Goal: Task Accomplishment & Management: Manage account settings

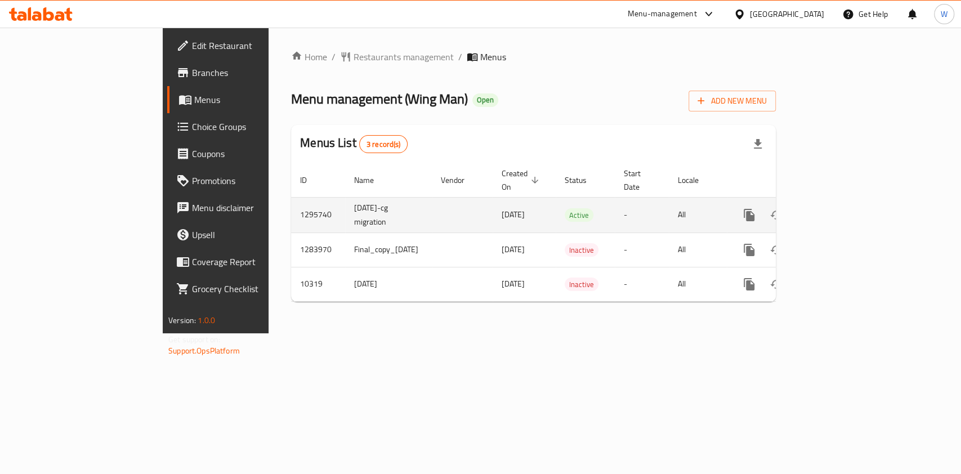
click at [837, 208] on icon "enhanced table" at bounding box center [831, 215] width 14 height 14
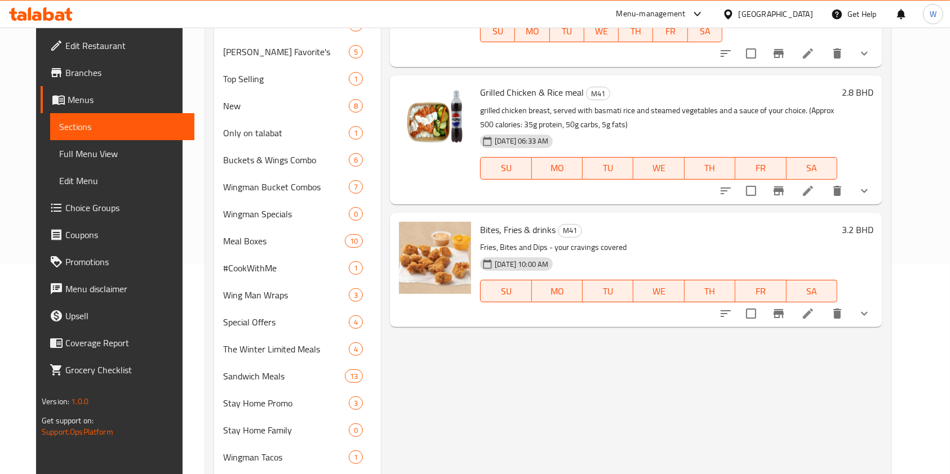
scroll to position [225, 0]
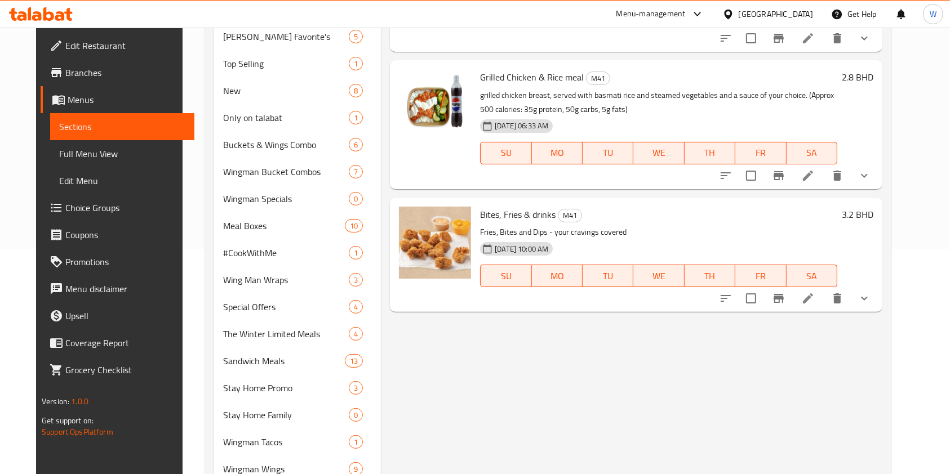
click at [823, 304] on li at bounding box center [808, 298] width 32 height 20
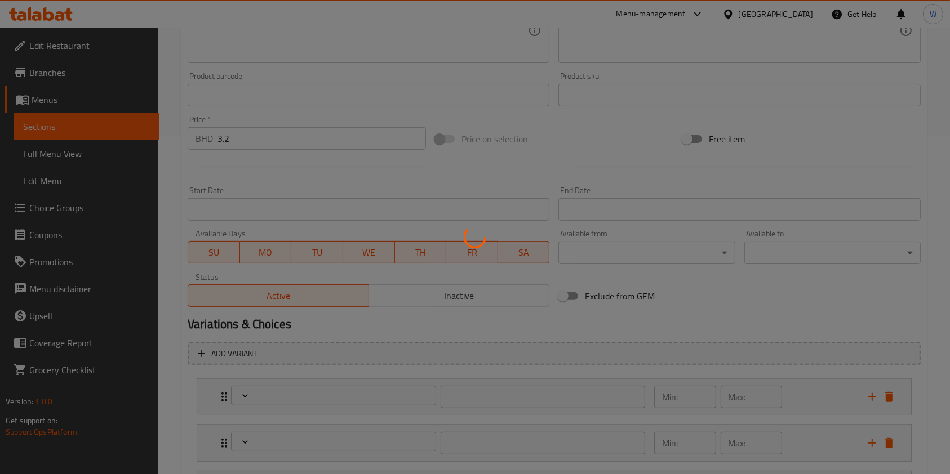
type input "إختيارك من البطاطس"
type input "1"
type input "إختيارك من التغميسة:"
type input "1"
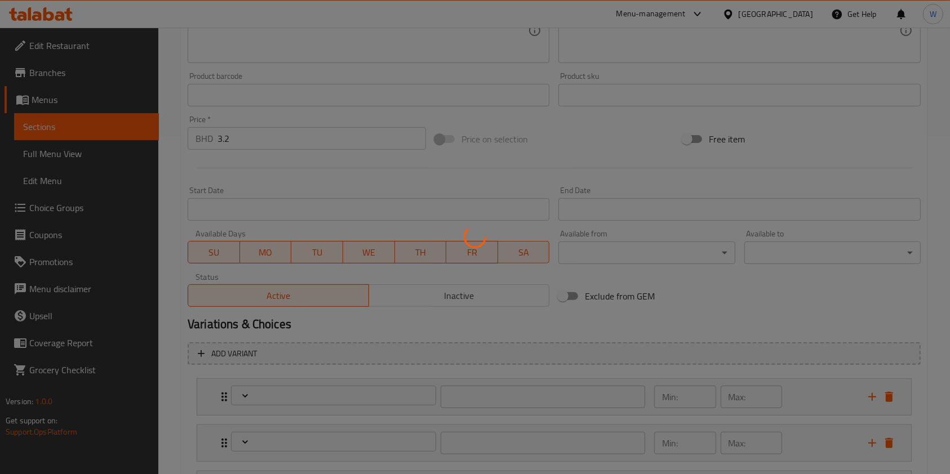
type input "1"
type input "إختيارك من المشروب:"
type input "1"
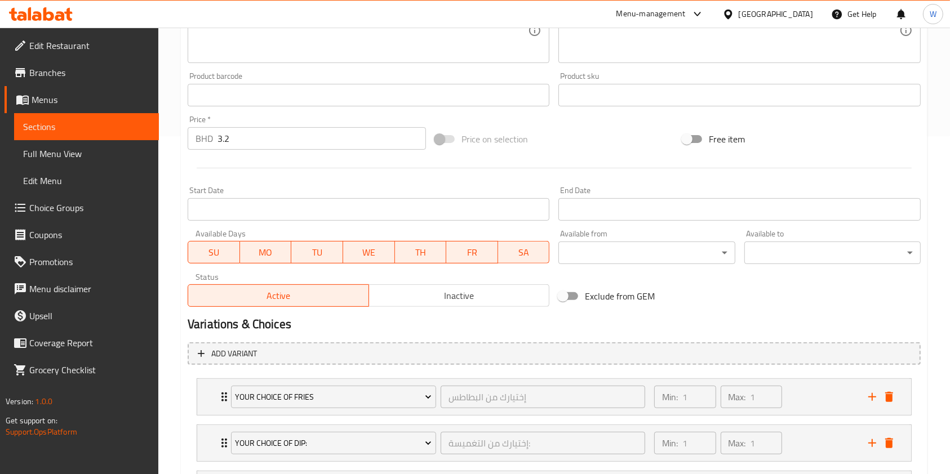
scroll to position [448, 0]
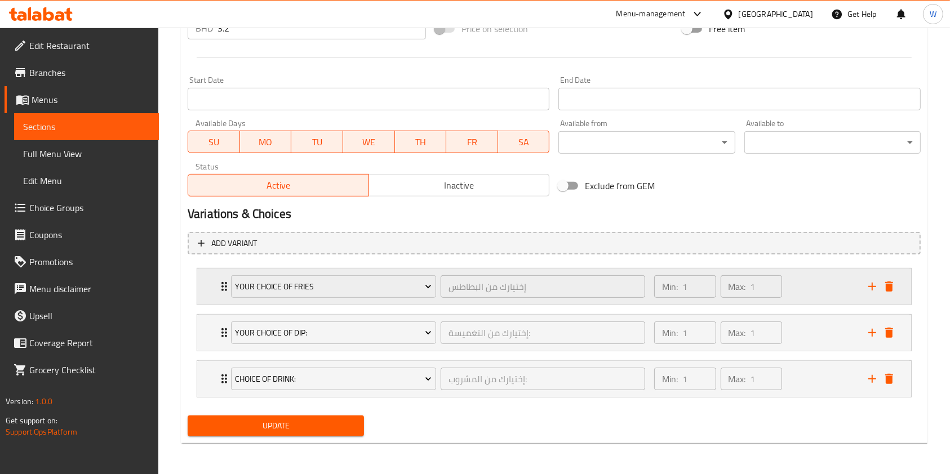
click at [221, 293] on div "Your Choice Of Fries إختيارك من البطاطس ​ Min: 1 ​ Max: 1 ​" at bounding box center [557, 287] width 680 height 36
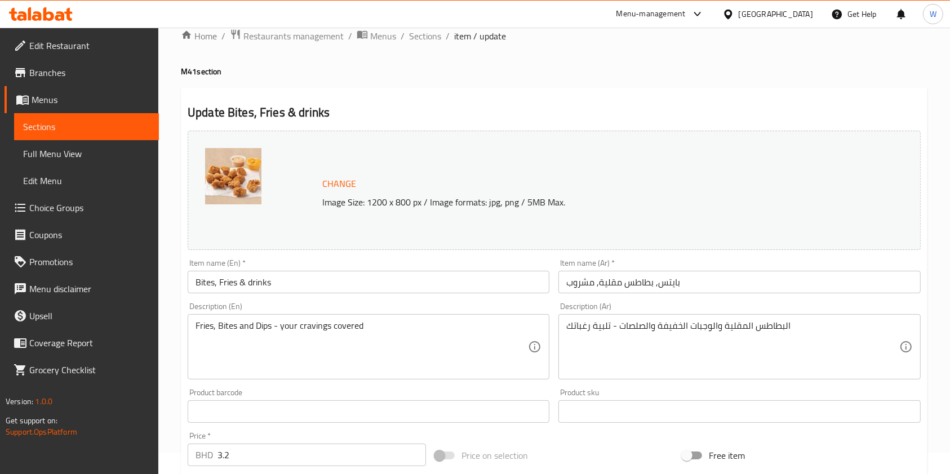
scroll to position [0, 0]
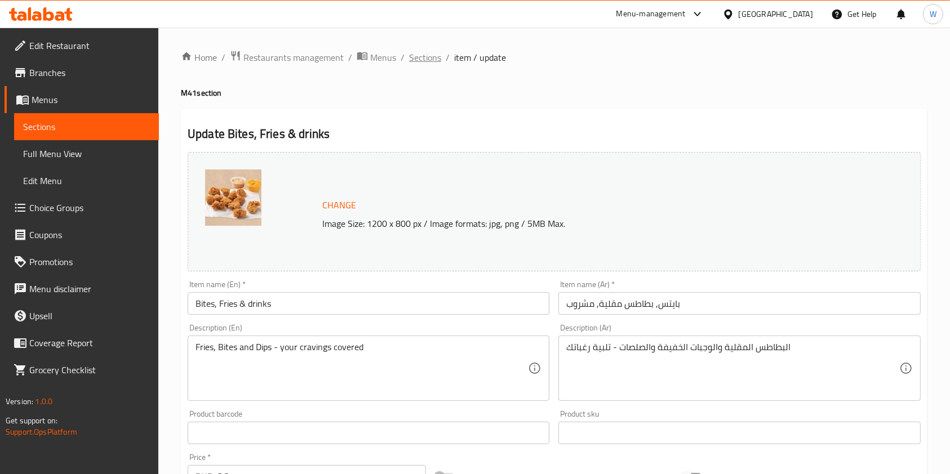
click at [415, 60] on span "Sections" at bounding box center [425, 58] width 32 height 14
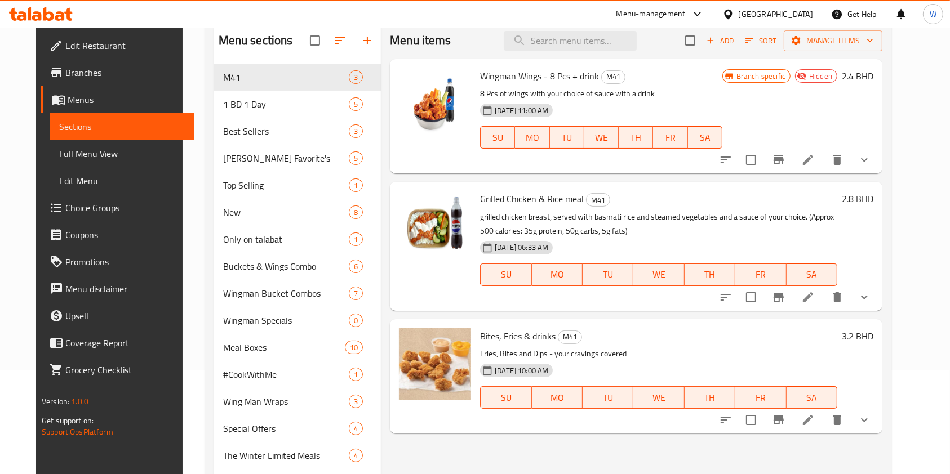
scroll to position [150, 0]
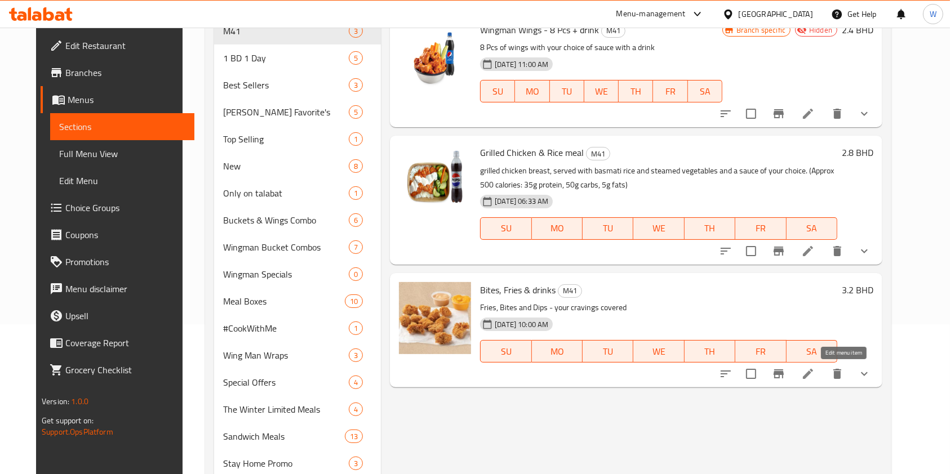
click at [814, 370] on icon at bounding box center [808, 374] width 14 height 14
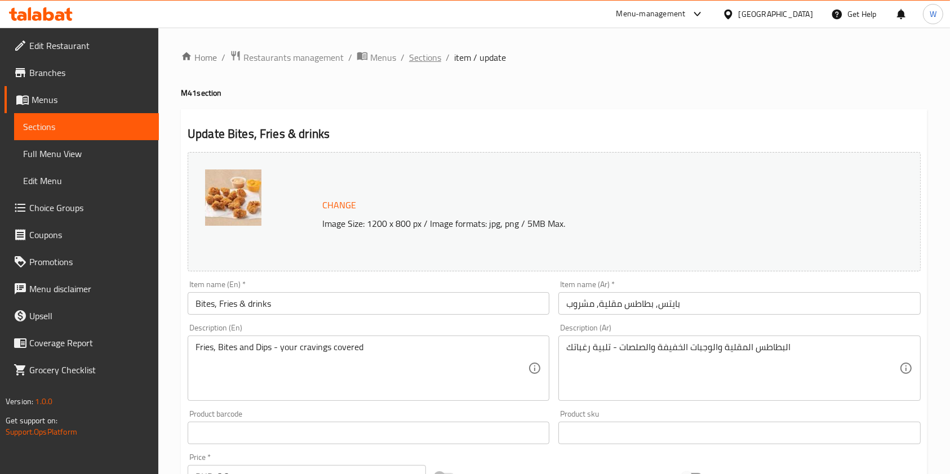
click at [418, 52] on span "Sections" at bounding box center [425, 58] width 32 height 14
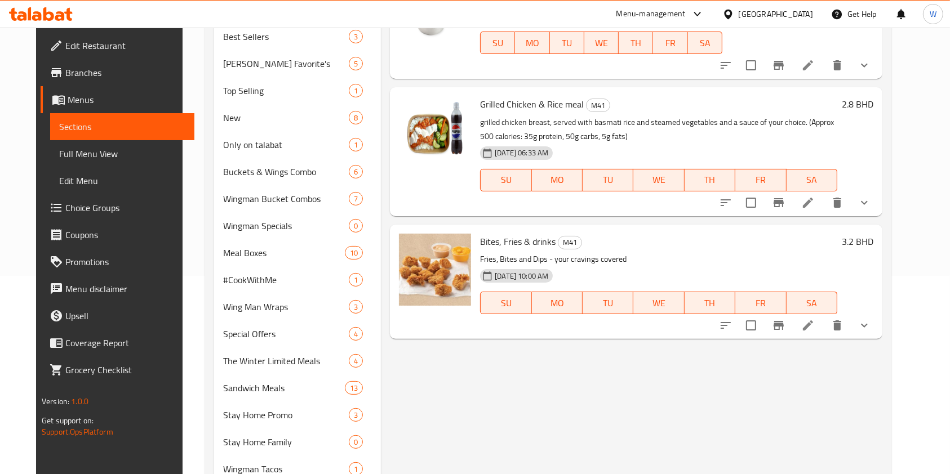
scroll to position [300, 0]
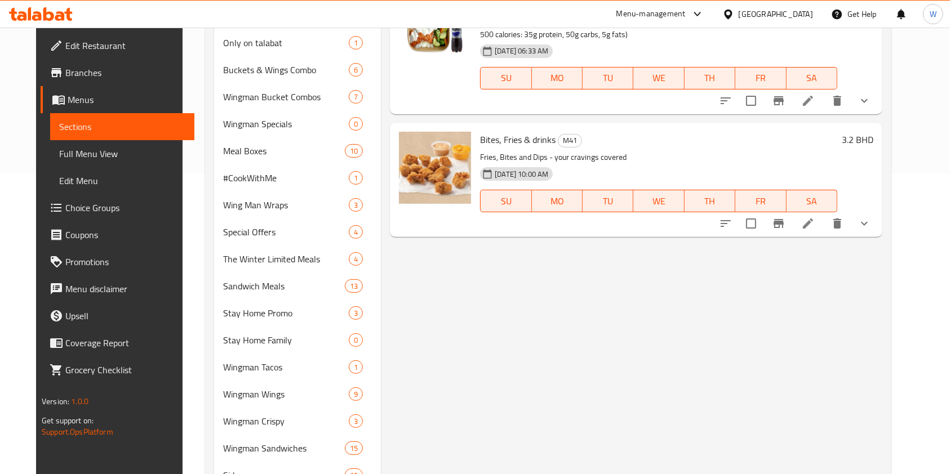
click at [823, 215] on li at bounding box center [808, 223] width 32 height 20
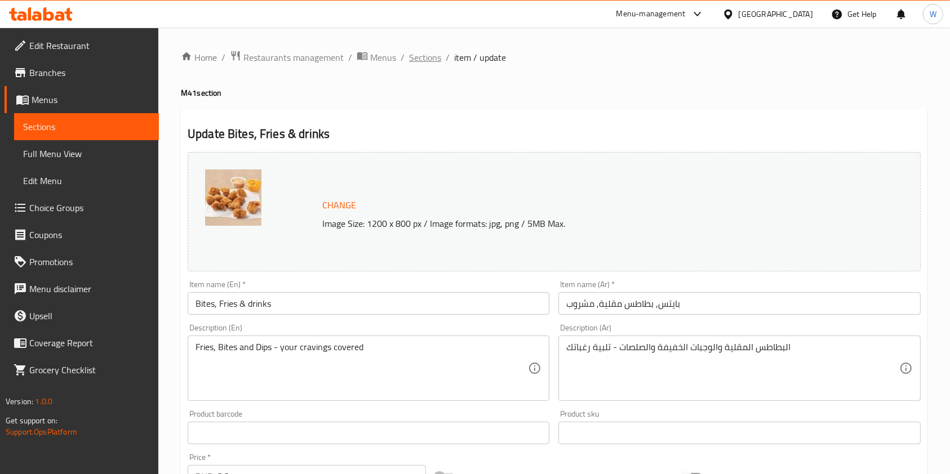
click at [415, 54] on span "Sections" at bounding box center [425, 58] width 32 height 14
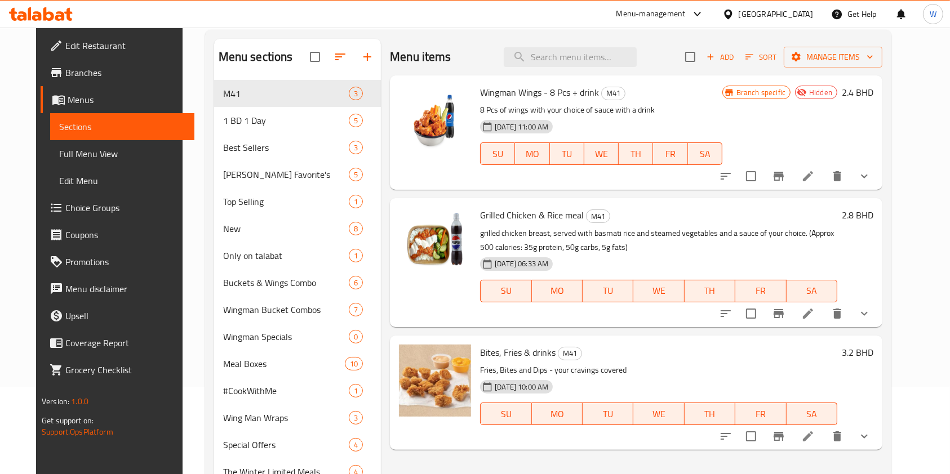
scroll to position [150, 0]
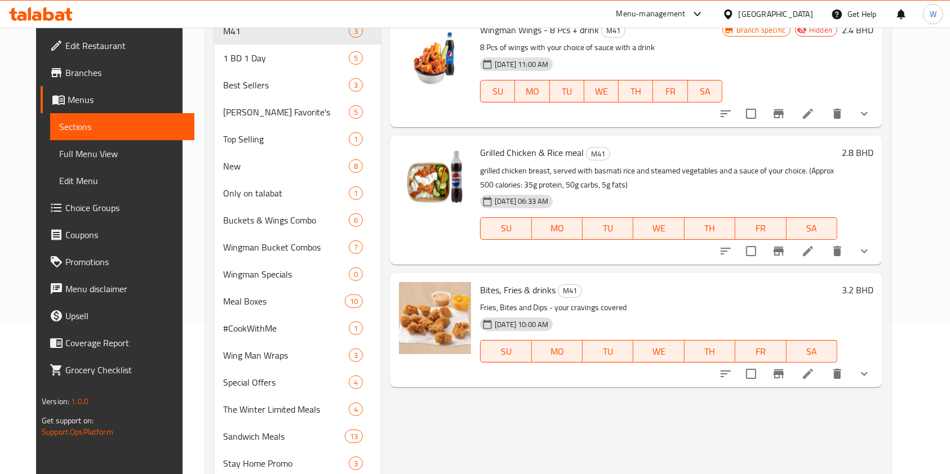
click at [813, 372] on icon at bounding box center [808, 374] width 10 height 10
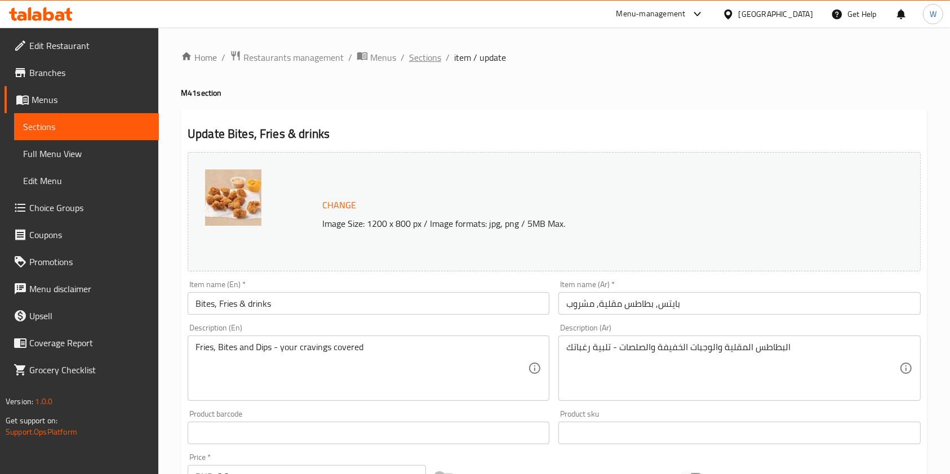
click at [424, 56] on span "Sections" at bounding box center [425, 58] width 32 height 14
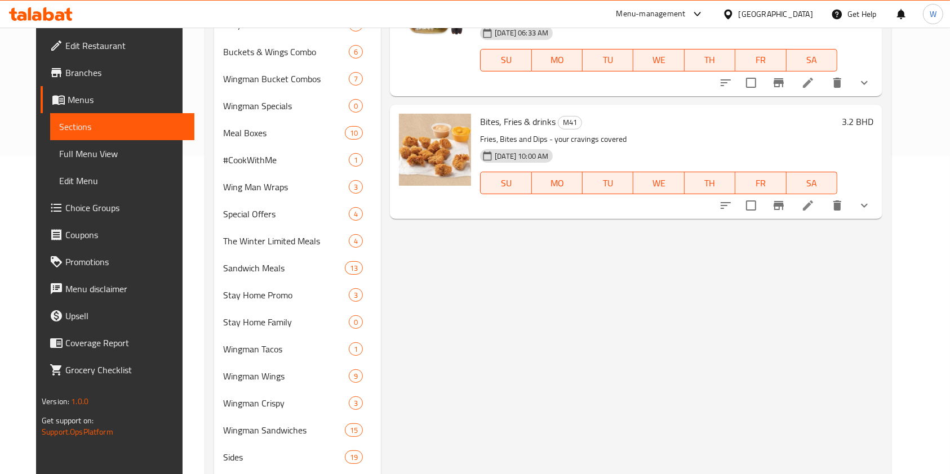
scroll to position [90, 0]
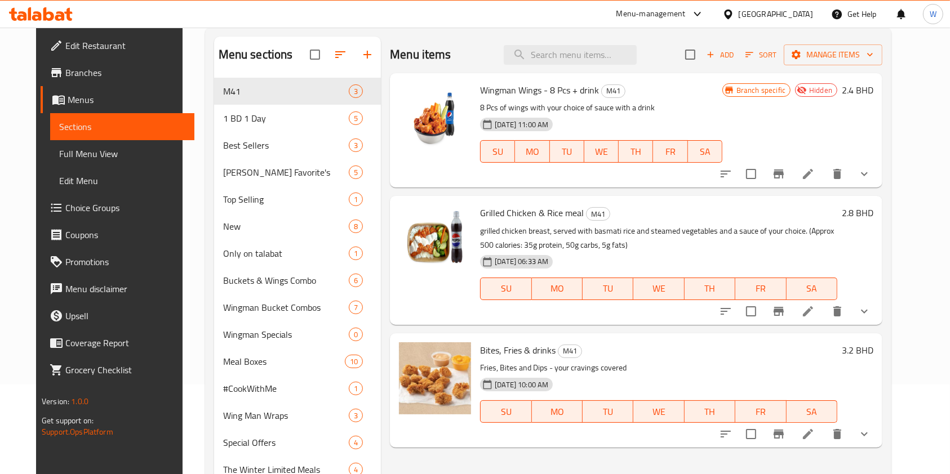
click at [823, 431] on li at bounding box center [808, 434] width 32 height 20
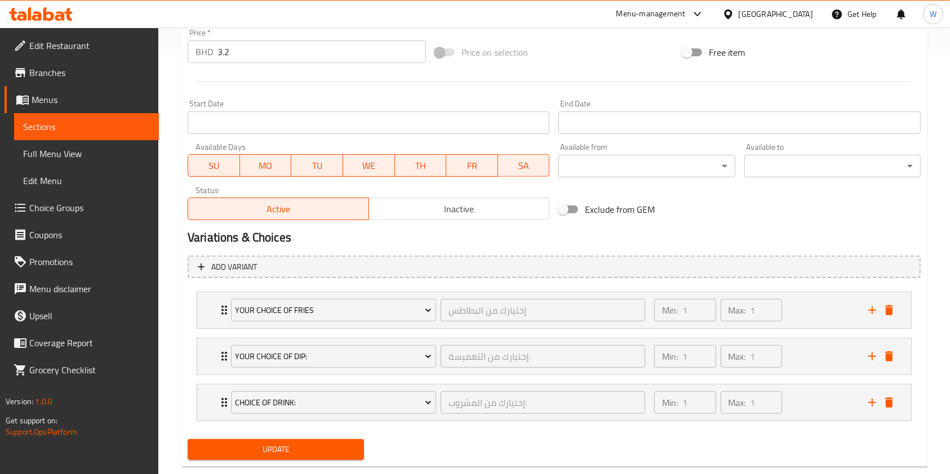
scroll to position [448, 0]
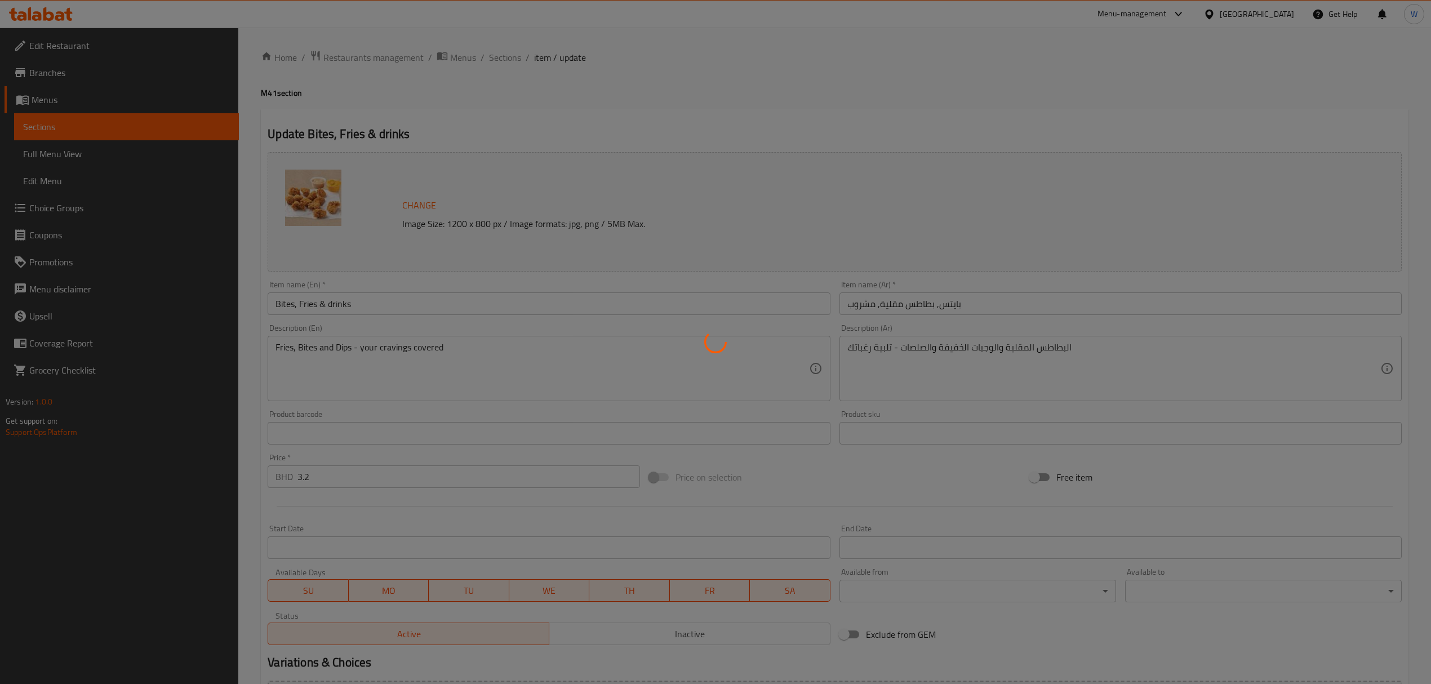
click at [83, 208] on div at bounding box center [715, 342] width 1431 height 684
click at [435, 117] on div at bounding box center [715, 342] width 1431 height 684
type input "إختيارك من البطاطس"
type input "1"
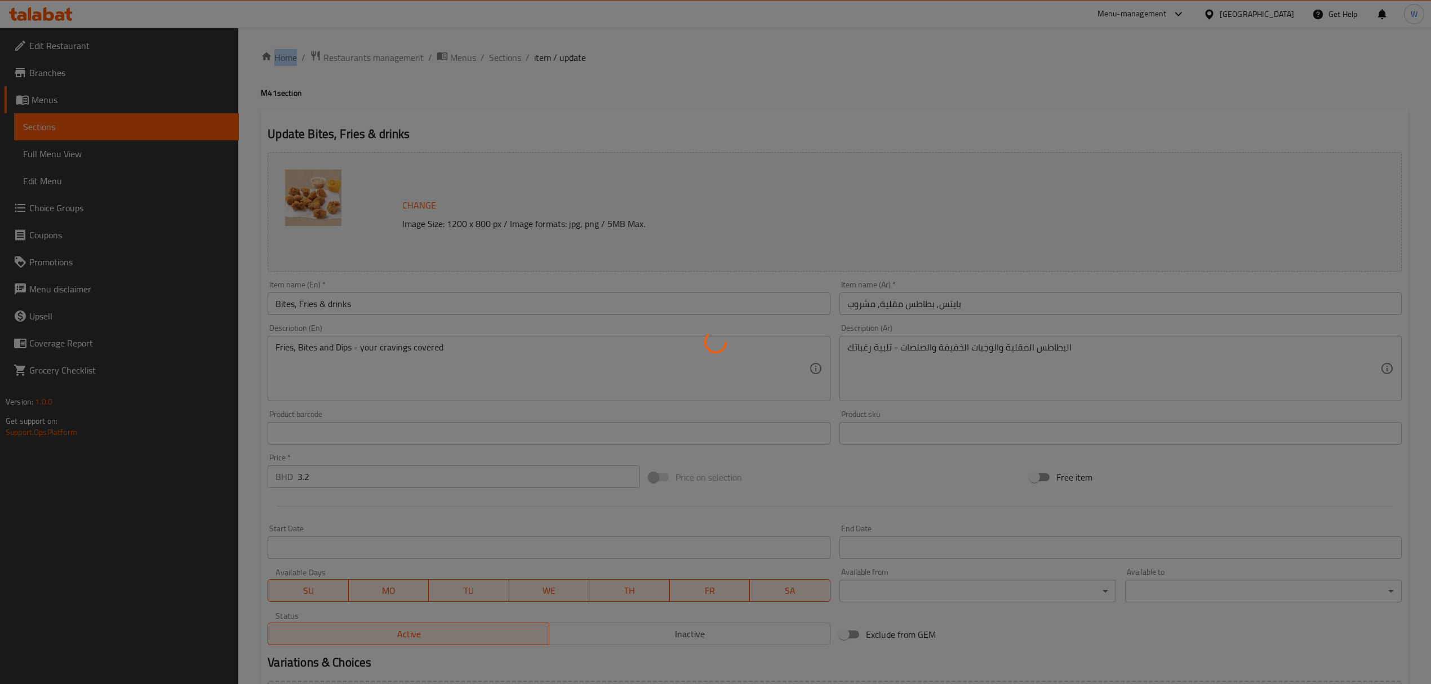
type input "1"
type input "إختيارك من التغميسة:"
type input "1"
type input "إختيارك من المشروب:"
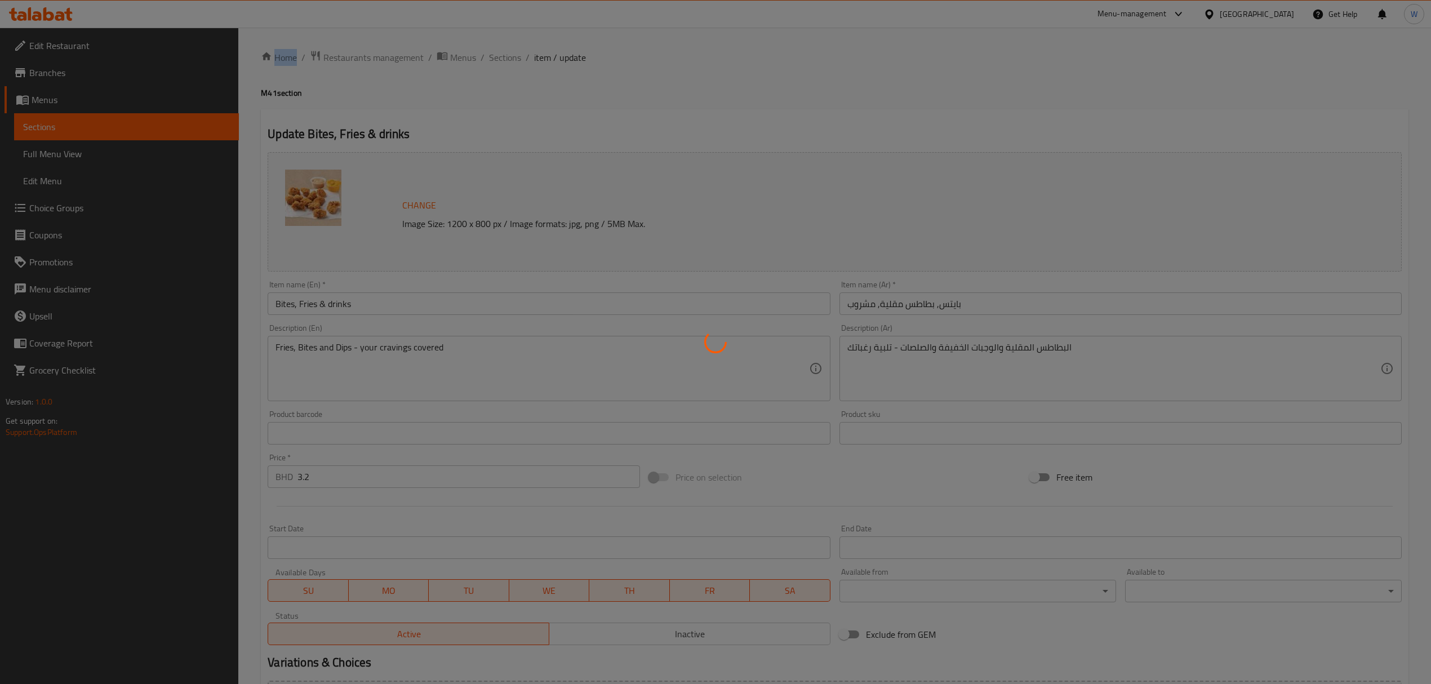
type input "1"
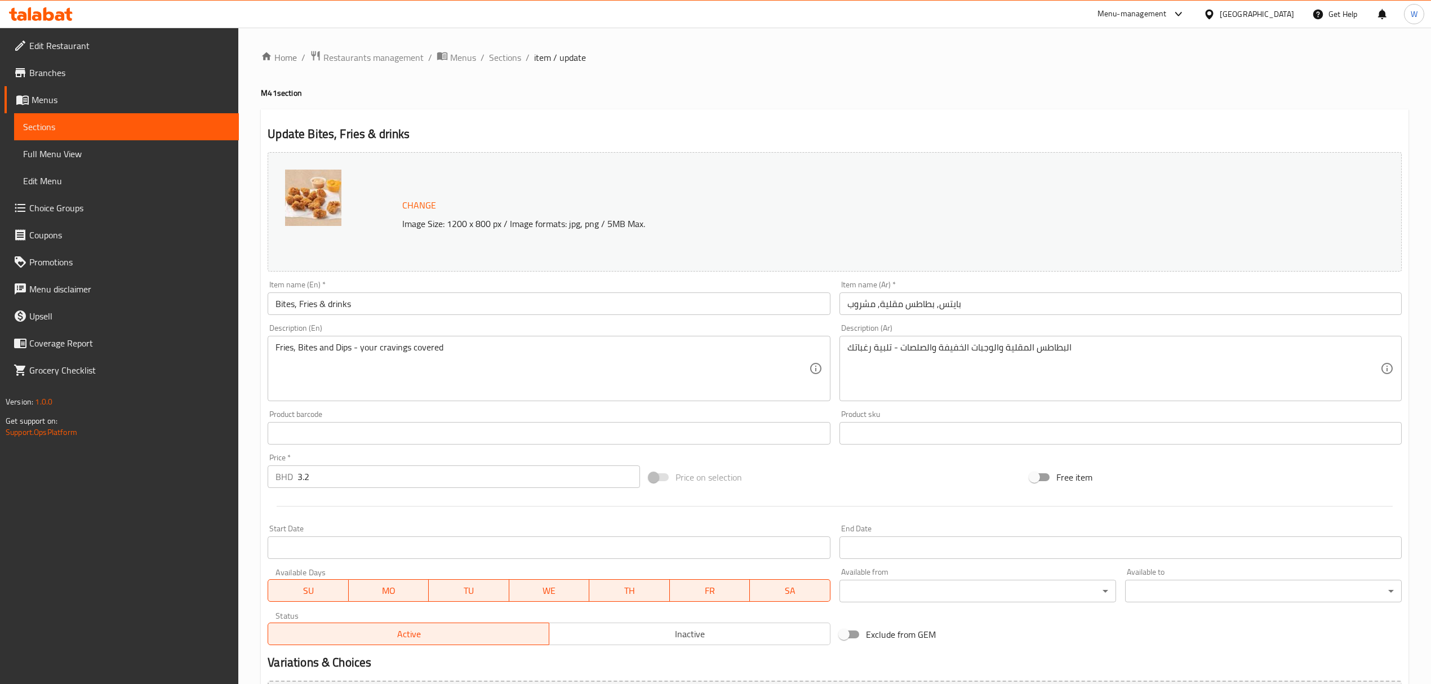
click at [140, 197] on link "Choice Groups" at bounding box center [122, 207] width 234 height 27
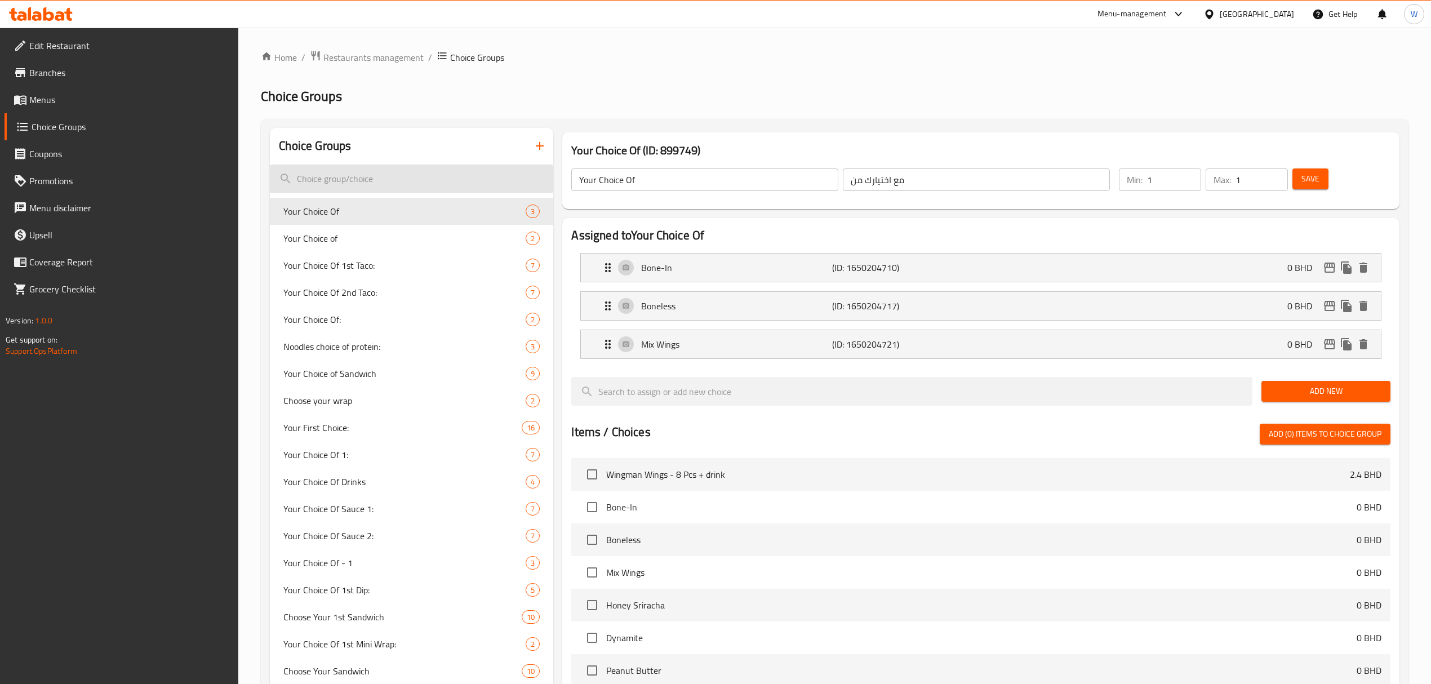
click at [377, 181] on input "search" at bounding box center [411, 178] width 283 height 29
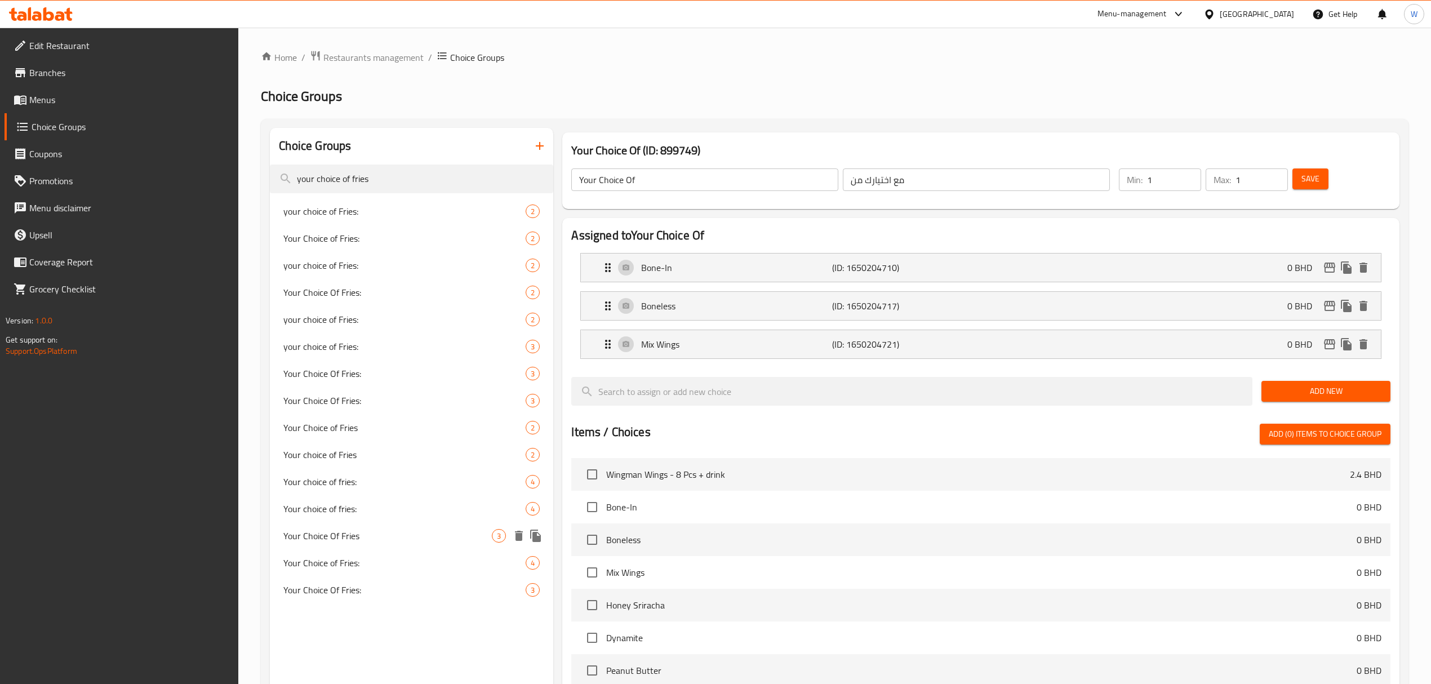
type input "your choice of fries"
click at [385, 537] on span "Your Choice Of Fries" at bounding box center [387, 536] width 208 height 14
type input "Your Choice Of Fries"
type input "إختيارك من البطاطس"
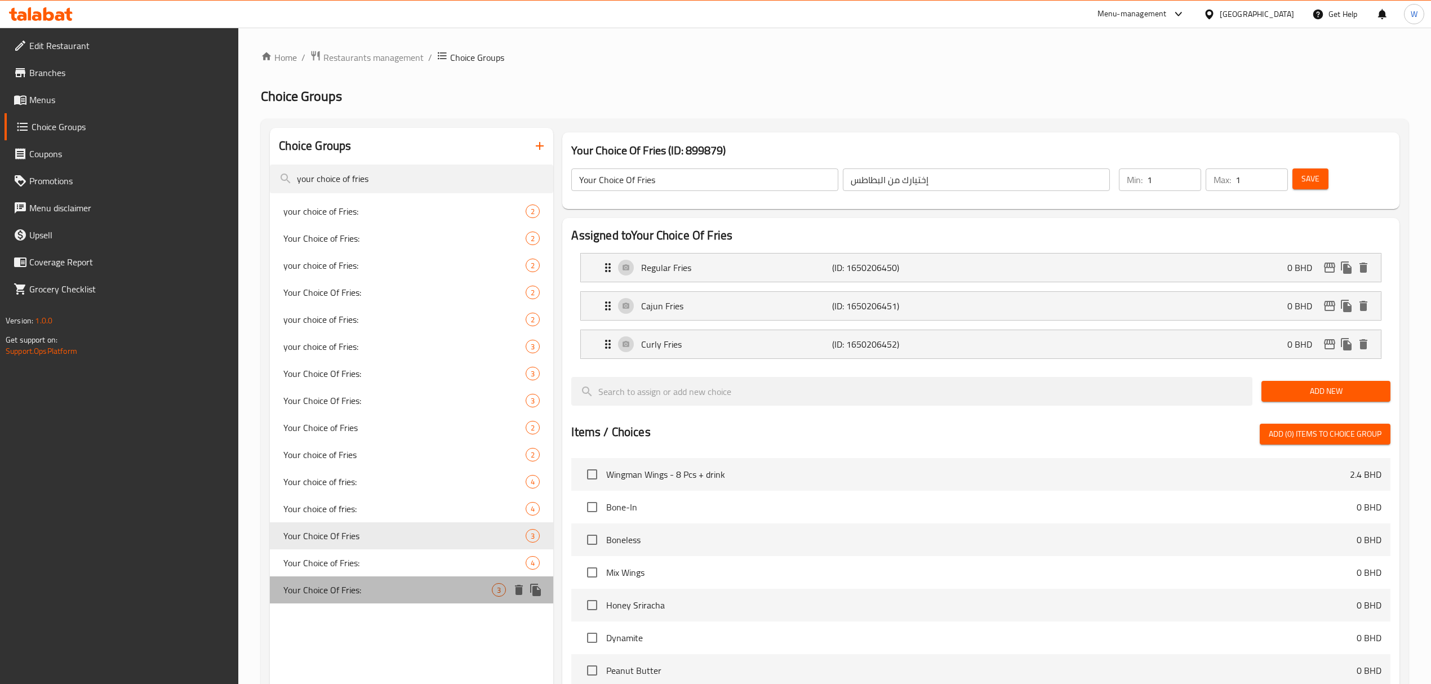
click at [426, 591] on span "Your Choice Of Fries:" at bounding box center [387, 590] width 208 height 14
type input "Your Choice Of Fries:"
type input "إختيارك من البطاطا:"
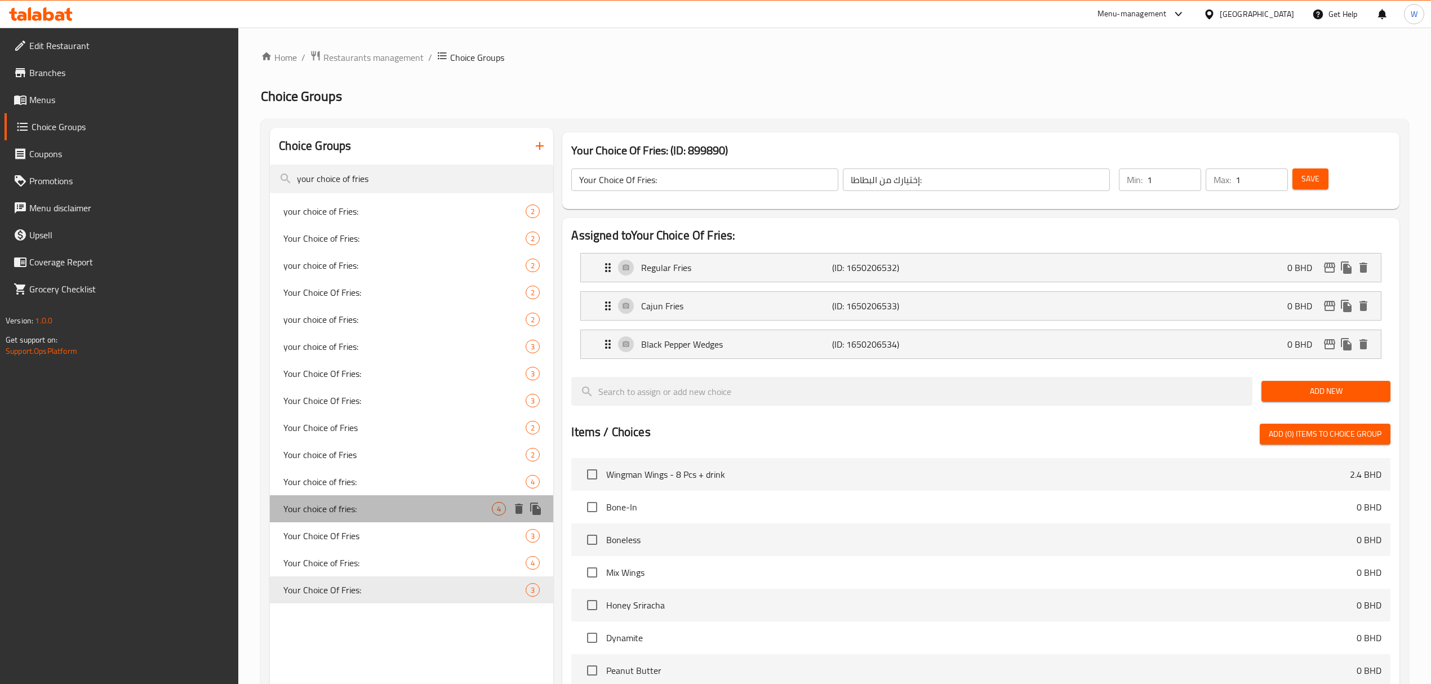
click at [481, 500] on div "Your choice of fries: 4" at bounding box center [411, 508] width 283 height 27
type input "Your choice of fries:"
type input "إختيارك من البطاطس المقلية الكبيرة:"
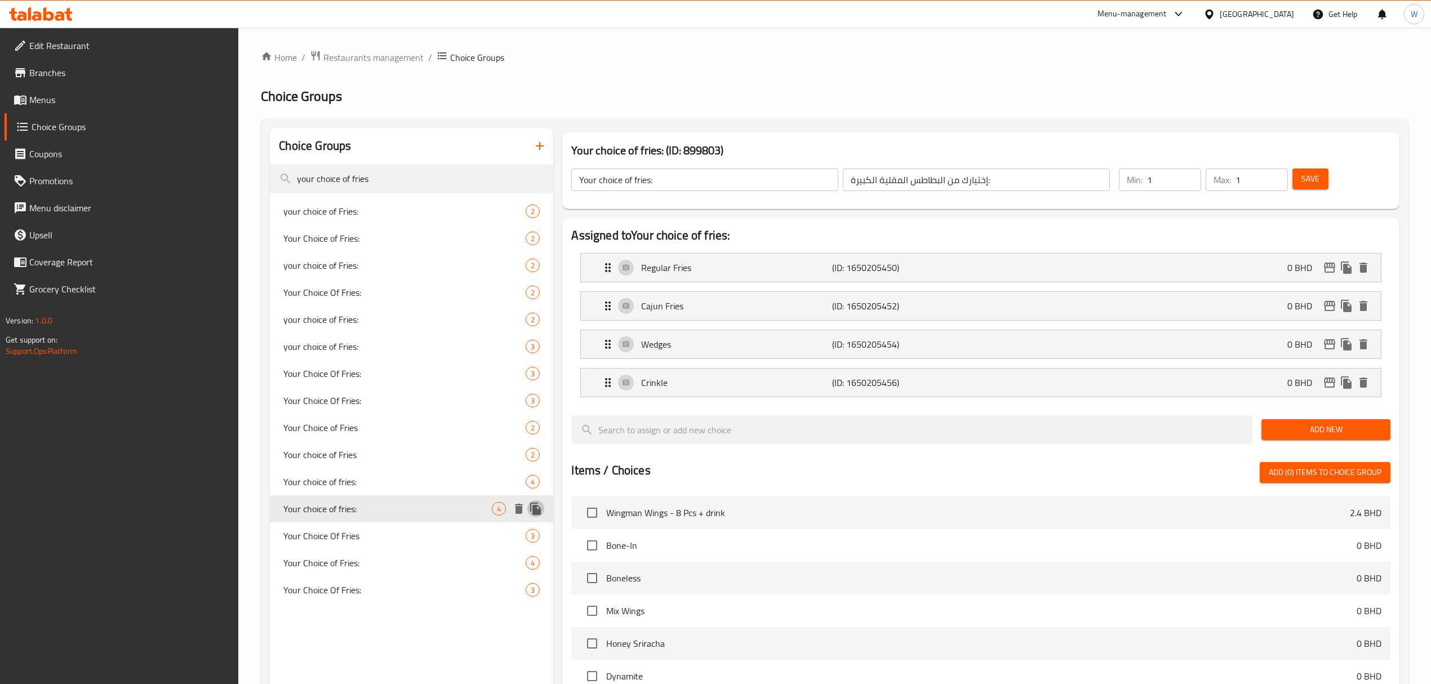
click at [539, 509] on icon "duplicate" at bounding box center [535, 508] width 11 height 12
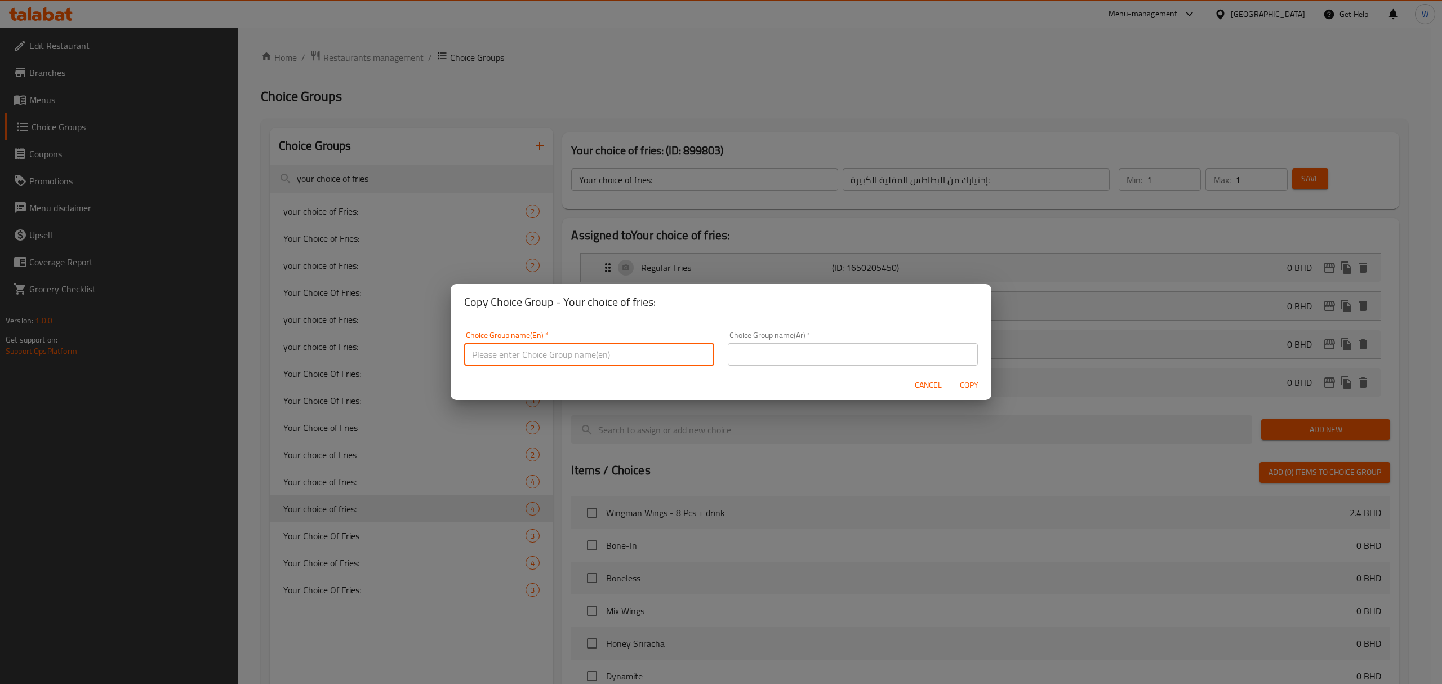
click at [540, 347] on input "text" at bounding box center [589, 354] width 250 height 23
type input "Choice of Fries:"
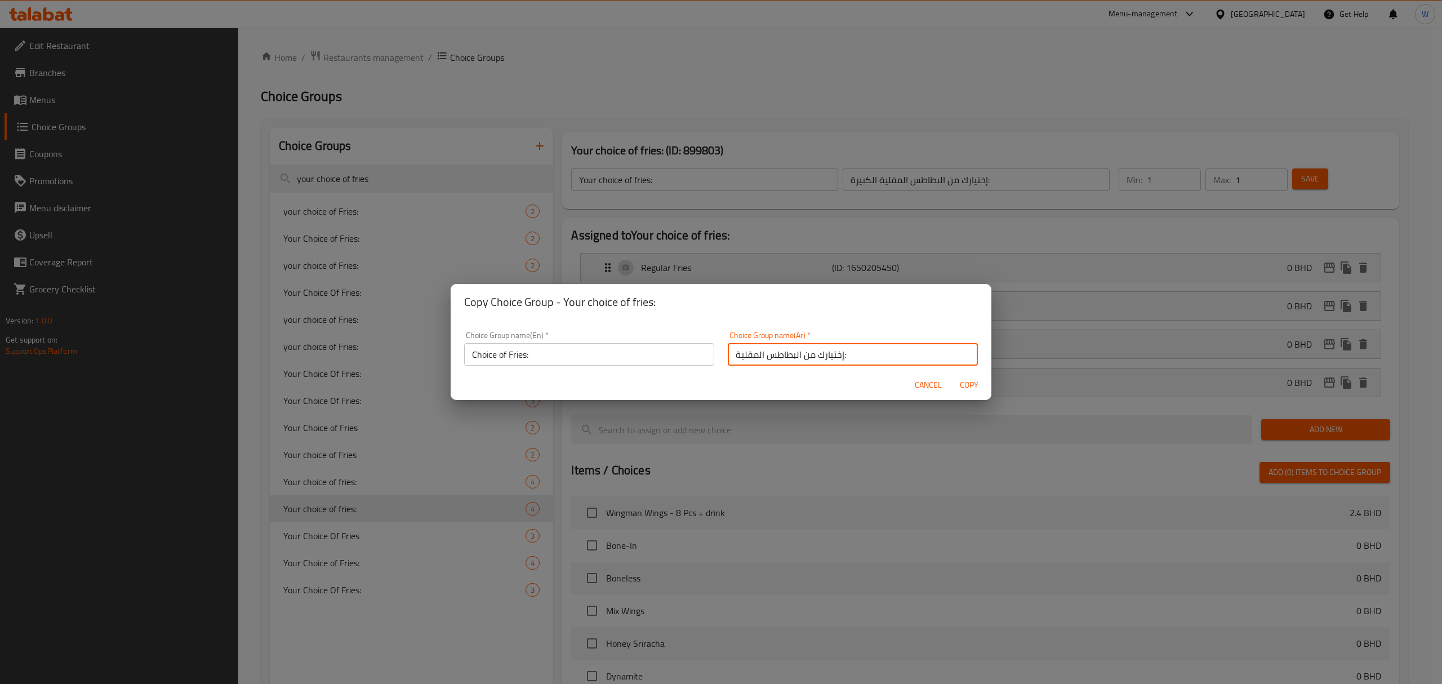
type input "إختيارك من البطاطس المقلية:"
click at [972, 381] on span "Copy" at bounding box center [968, 385] width 27 height 14
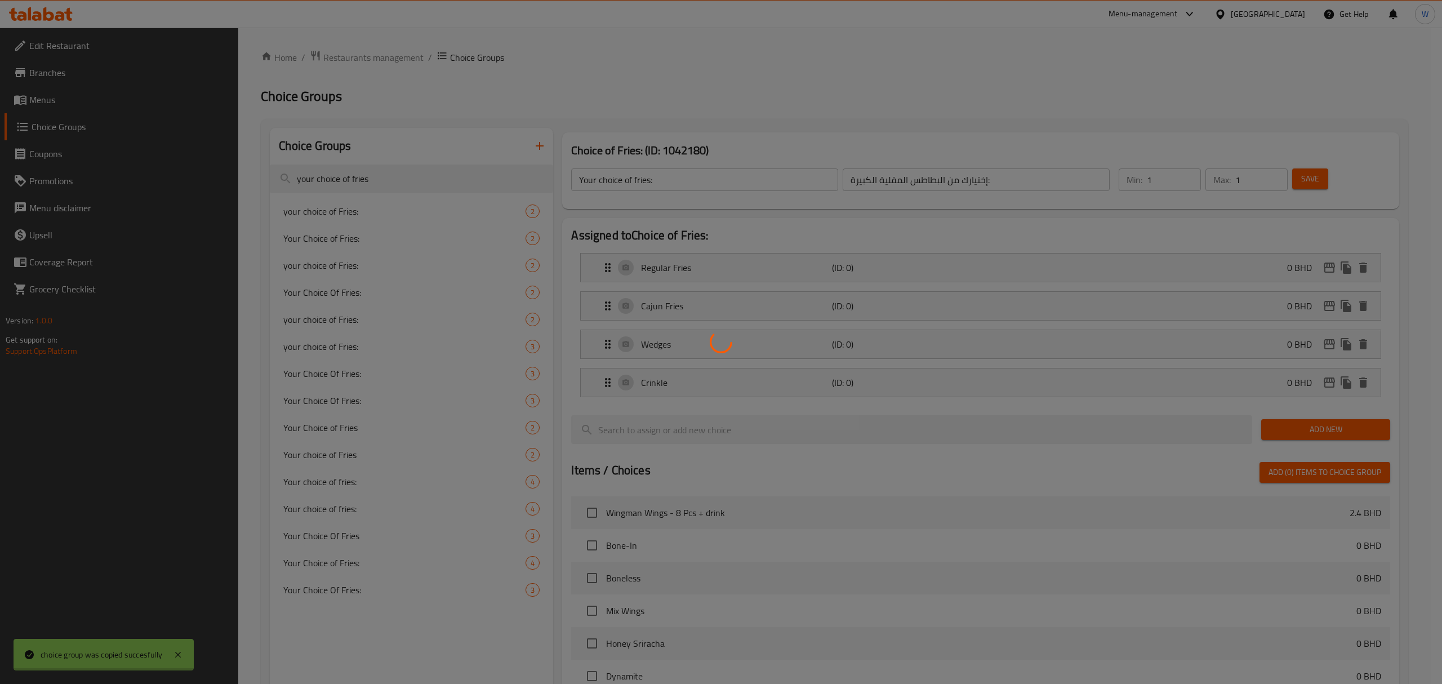
type input "Choice of Fries:"
type input "إختيارك من البطاطس المقلية:"
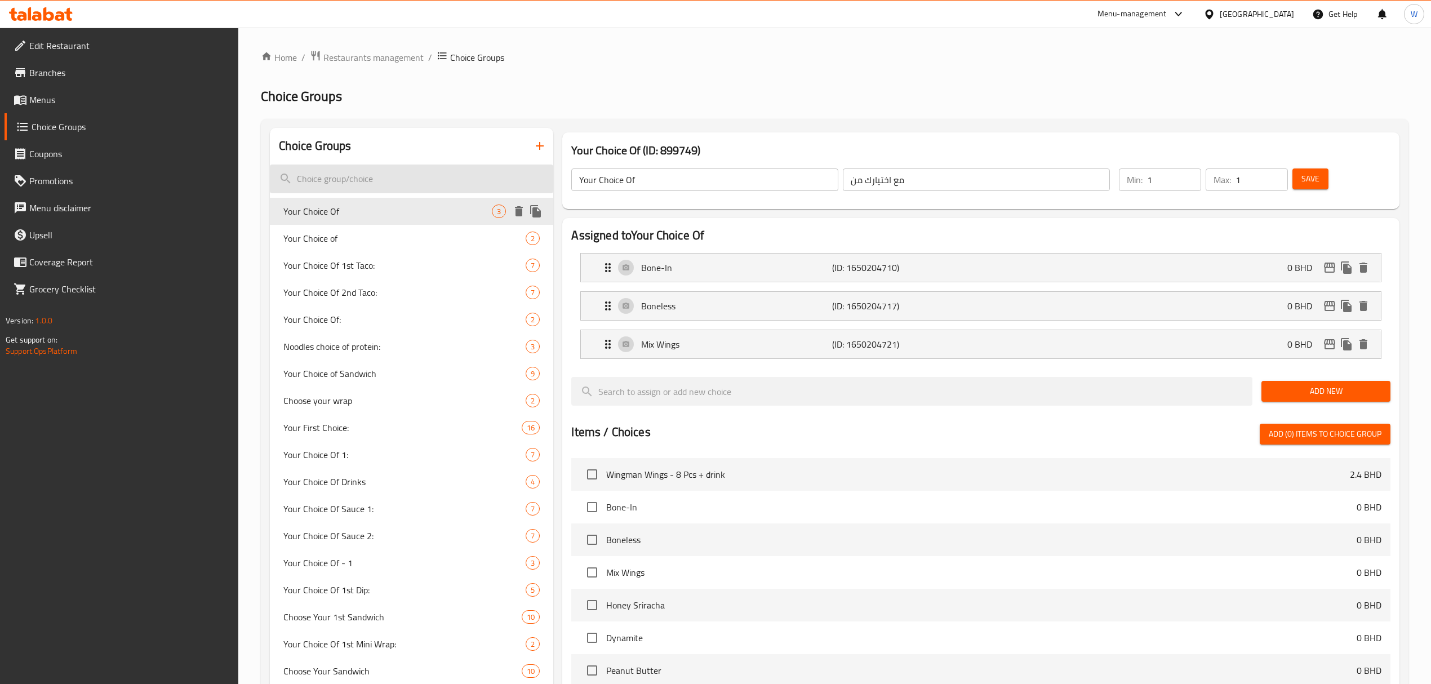
click at [426, 177] on input "search" at bounding box center [411, 178] width 283 height 29
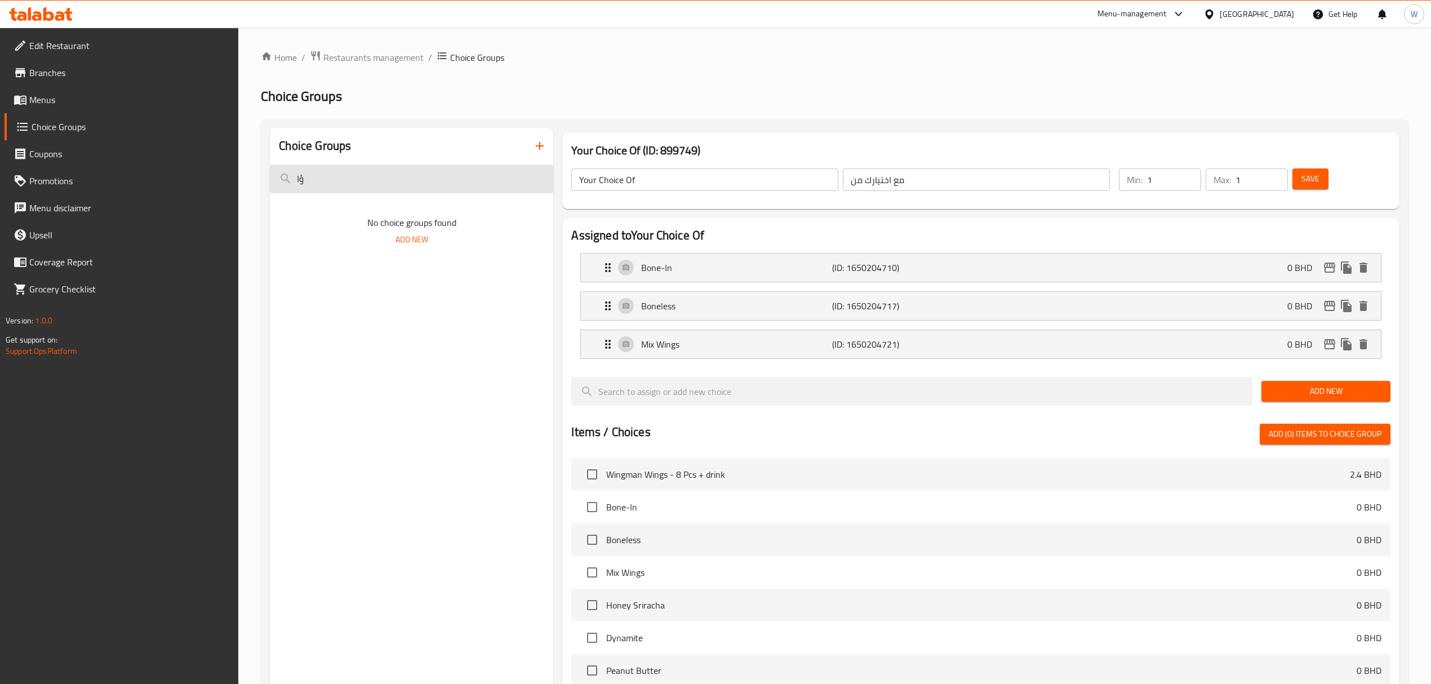
type input "ؤ"
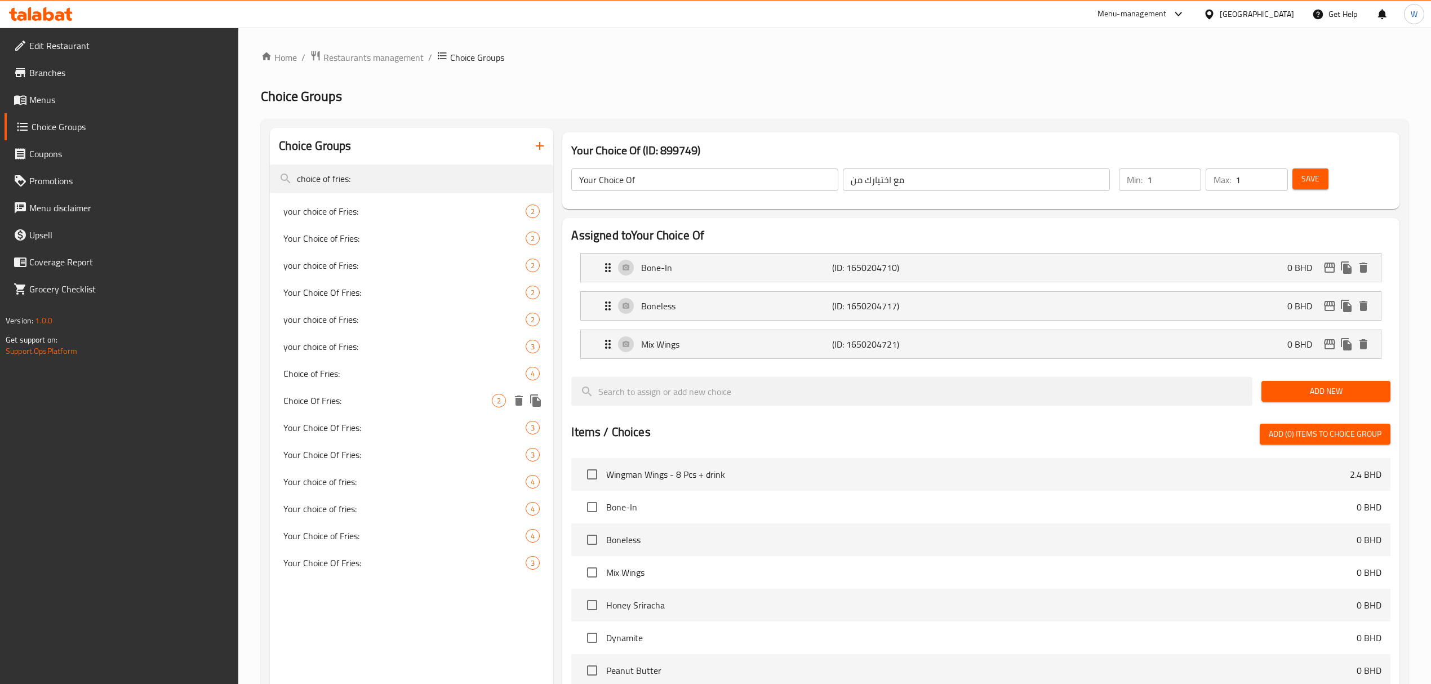
type input "choice of fries:"
click at [372, 403] on span "Choice Of Fries:" at bounding box center [387, 401] width 208 height 14
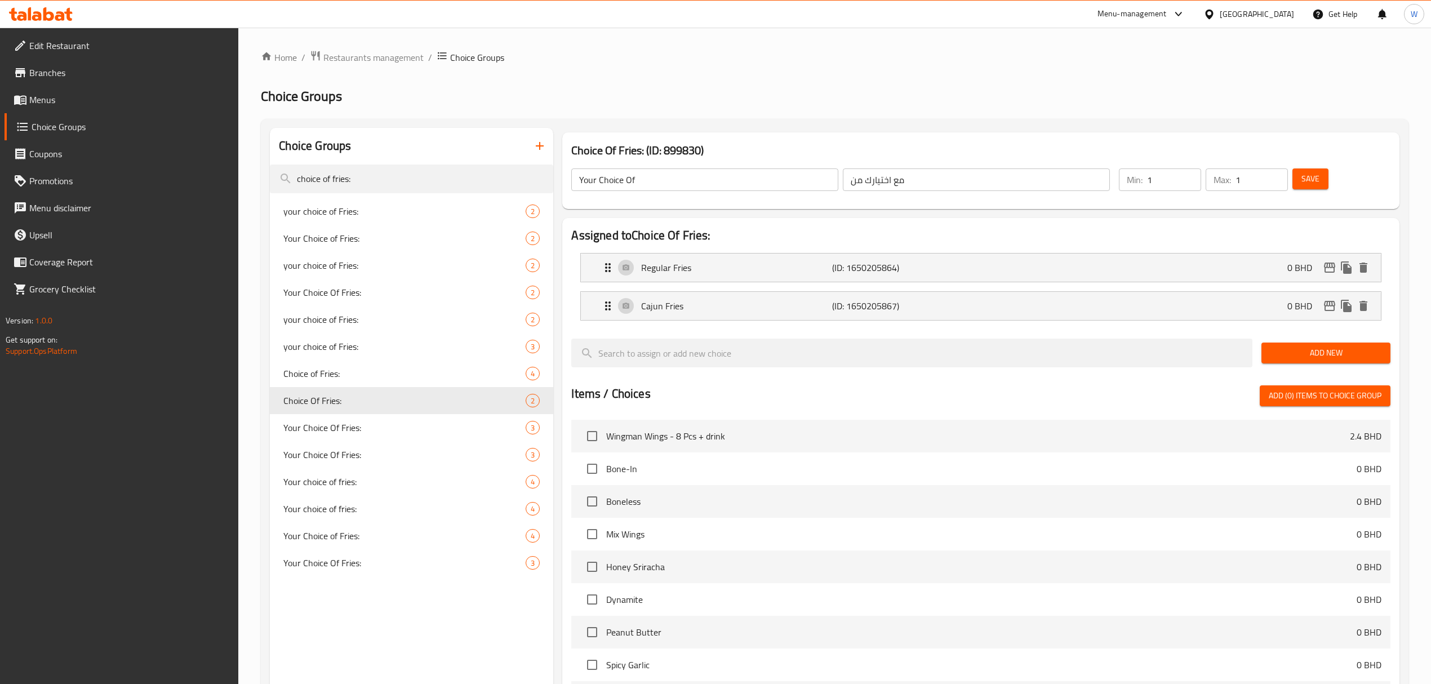
type input "Choice Of Fries:"
type input "اختيارك من البطاطس"
click at [380, 583] on div "Choice Groups choice of fries: your choice of Fries: 2 Your Choice of Fries: 2 …" at bounding box center [411, 523] width 283 height 790
click at [541, 144] on icon "button" at bounding box center [540, 146] width 14 height 14
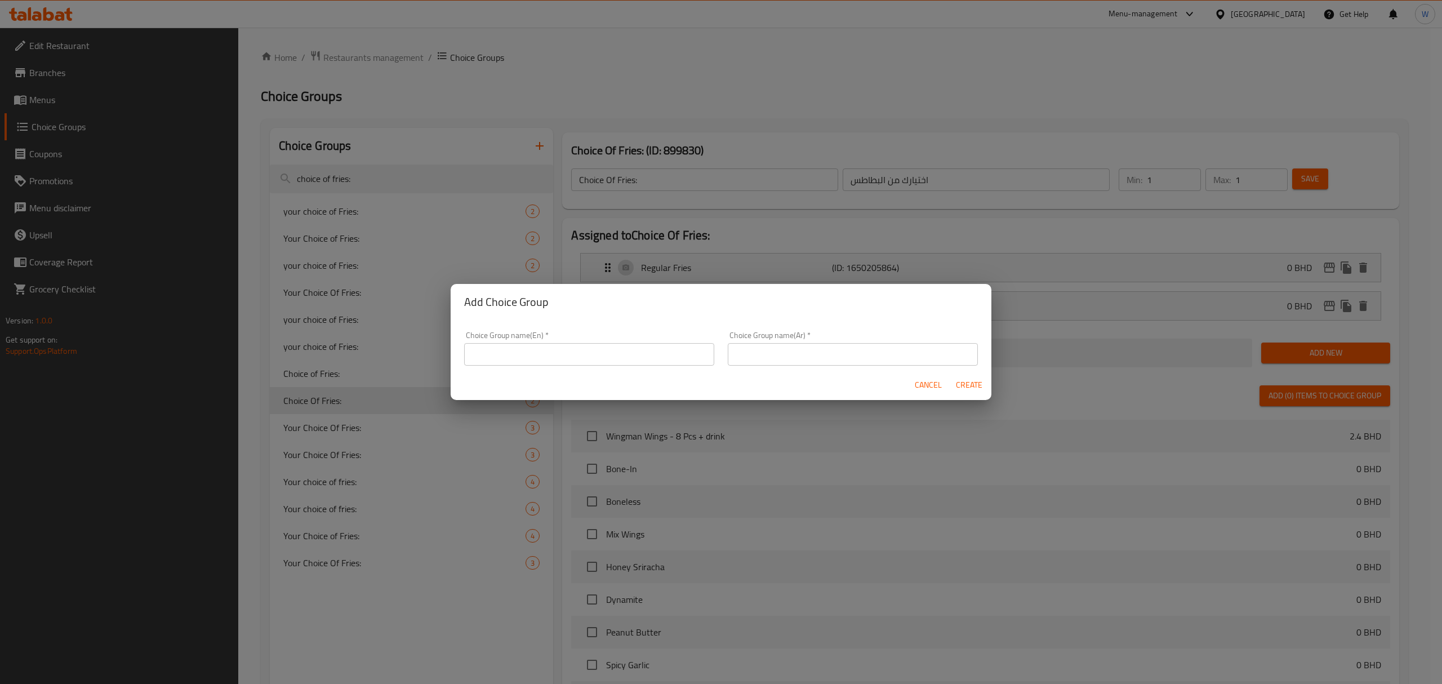
click at [500, 357] on input "text" at bounding box center [589, 354] width 250 height 23
type input "Y"
type input "Choice of Fries"
type input "إختيارك من البطاطس المقلية:"
click at [979, 386] on span "Create" at bounding box center [968, 385] width 27 height 14
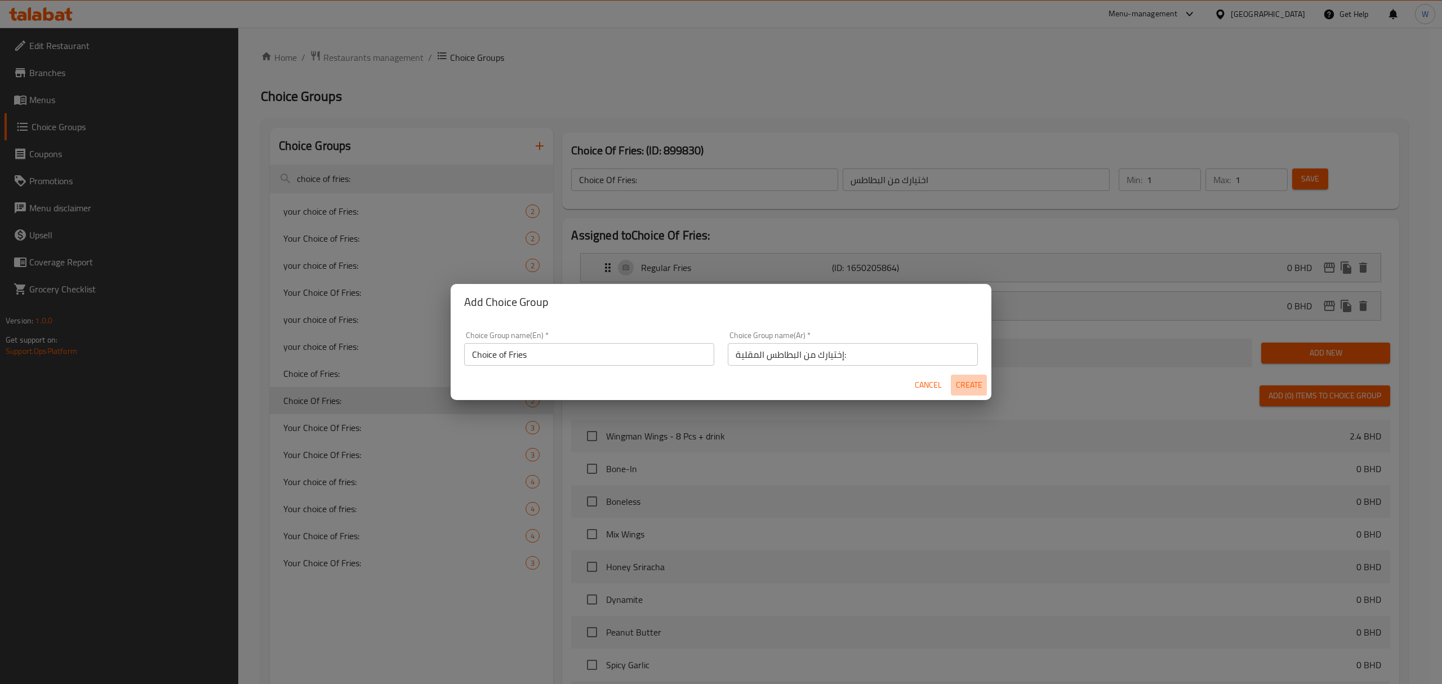
type input "Choice of Fries"
type input "إختيارك من البطاطس المقلية:"
type input "0"
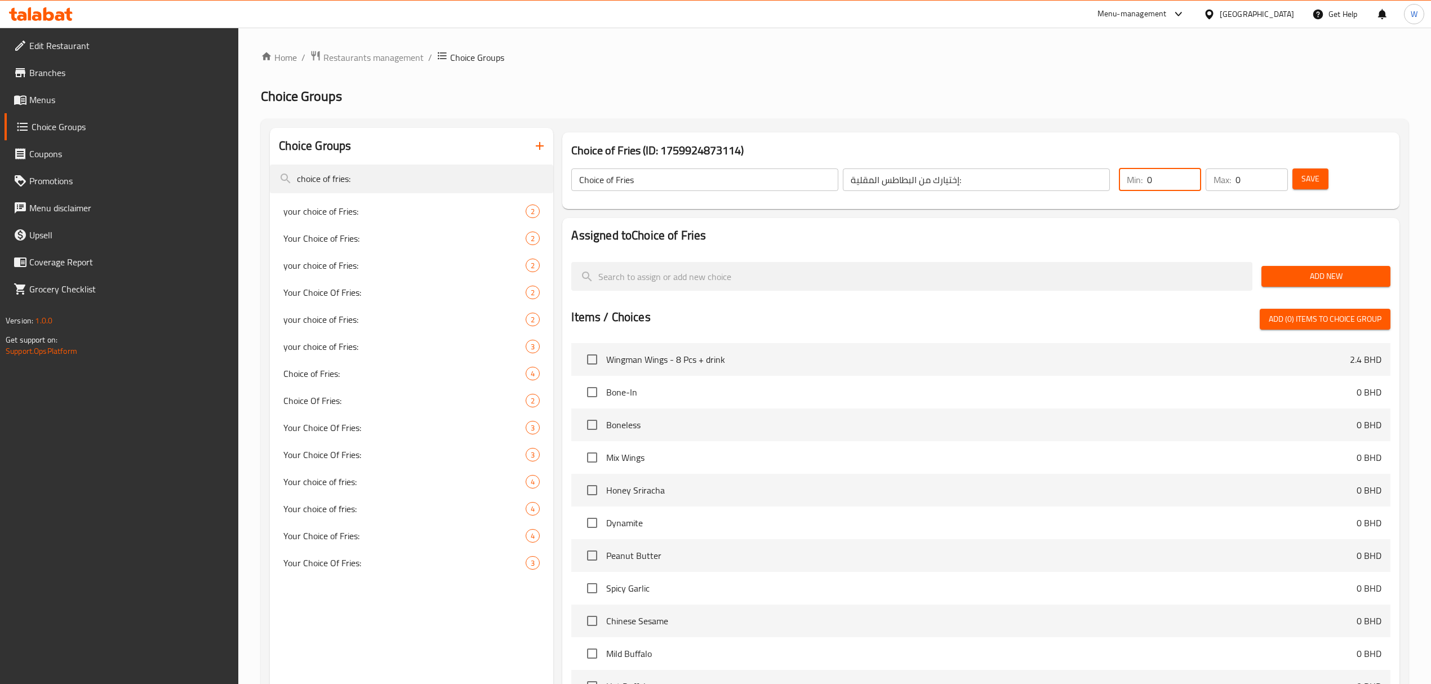
drag, startPoint x: 1163, startPoint y: 184, endPoint x: 1115, endPoint y: 183, distance: 47.9
click at [1115, 183] on div "Min: 0 ​ Max: 0 ​" at bounding box center [1203, 180] width 178 height 32
type input "1"
drag, startPoint x: 1209, startPoint y: 187, endPoint x: 1190, endPoint y: 197, distance: 21.2
click at [1190, 197] on div "Min: 1 ​ Max: 0 ​ Save" at bounding box center [1250, 180] width 276 height 36
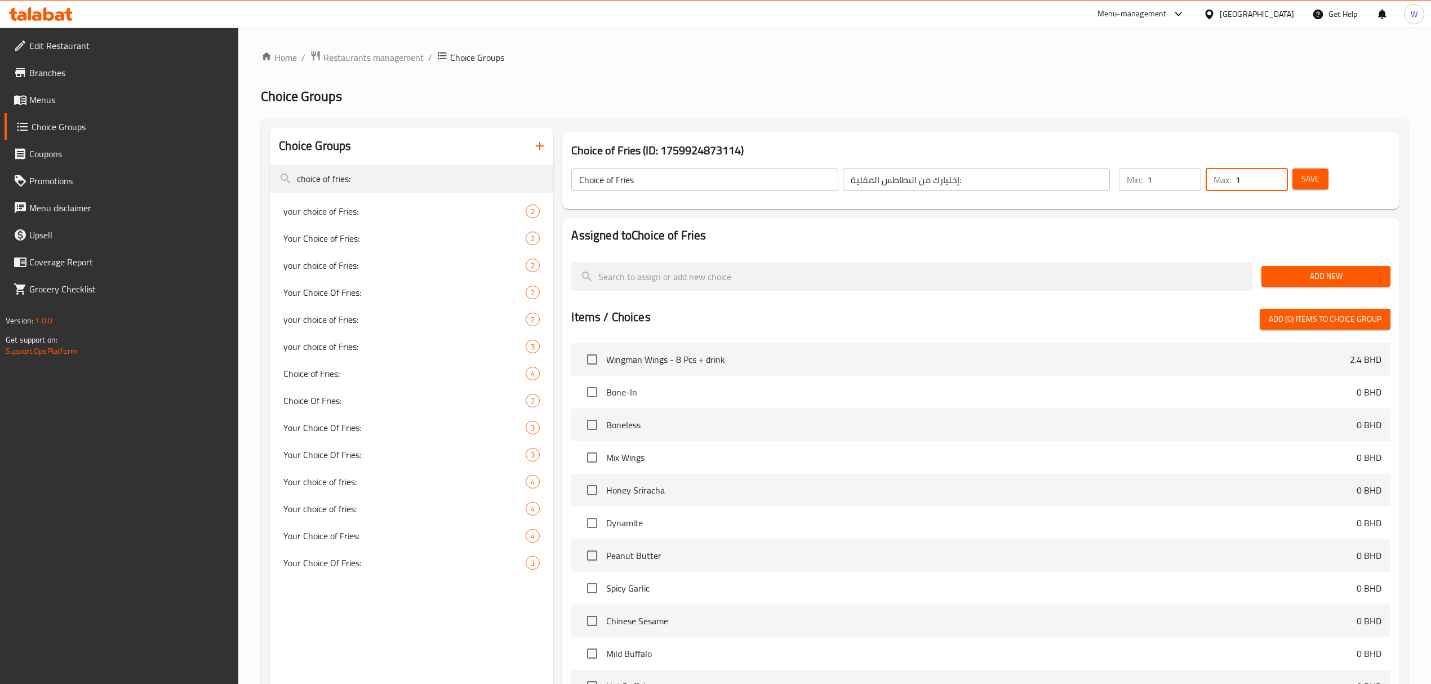
type input "1"
click at [1197, 216] on div "Assigned to Choice of Fries Add New Items / Choices Add (0) items to choice gro…" at bounding box center [980, 487] width 845 height 549
click at [1310, 273] on span "Add New" at bounding box center [1325, 276] width 111 height 14
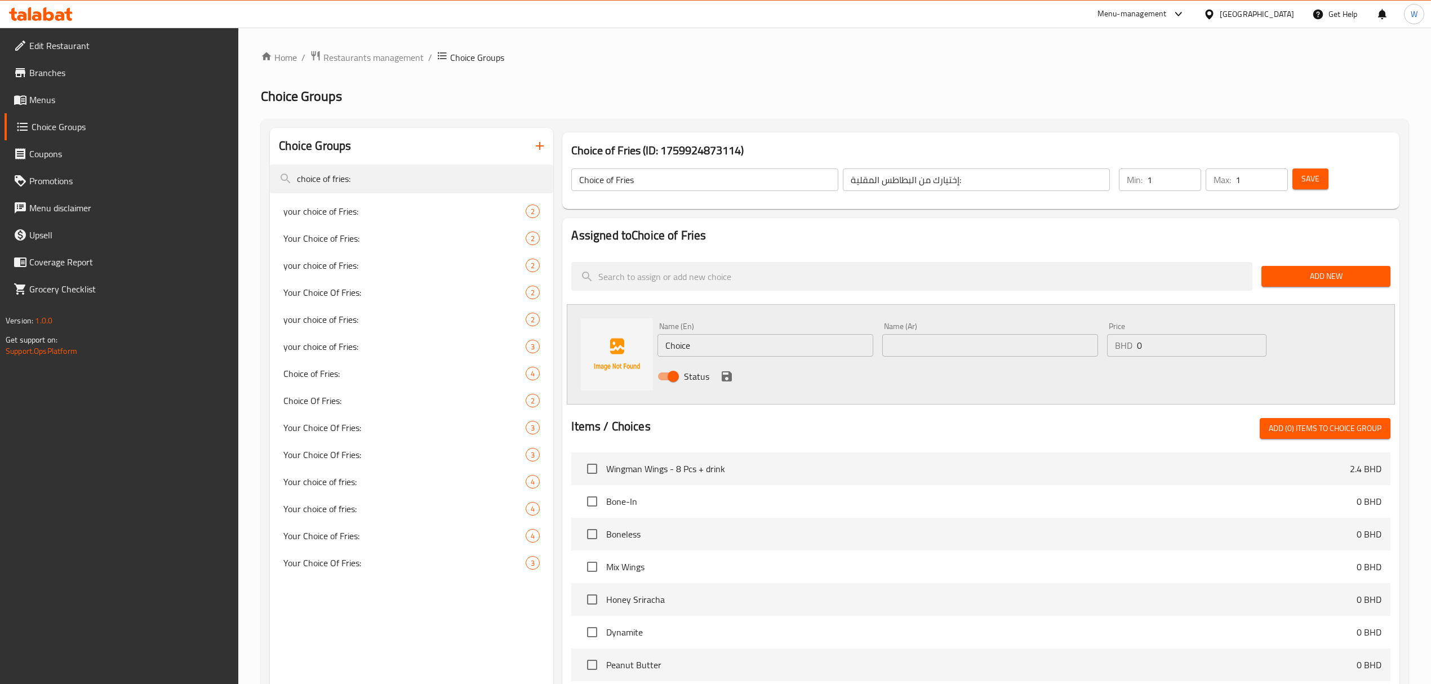
click at [721, 341] on input "Choice" at bounding box center [765, 345] width 216 height 23
paste input "regular"
type input "regular"
click at [891, 342] on input "text" at bounding box center [990, 345] width 216 height 23
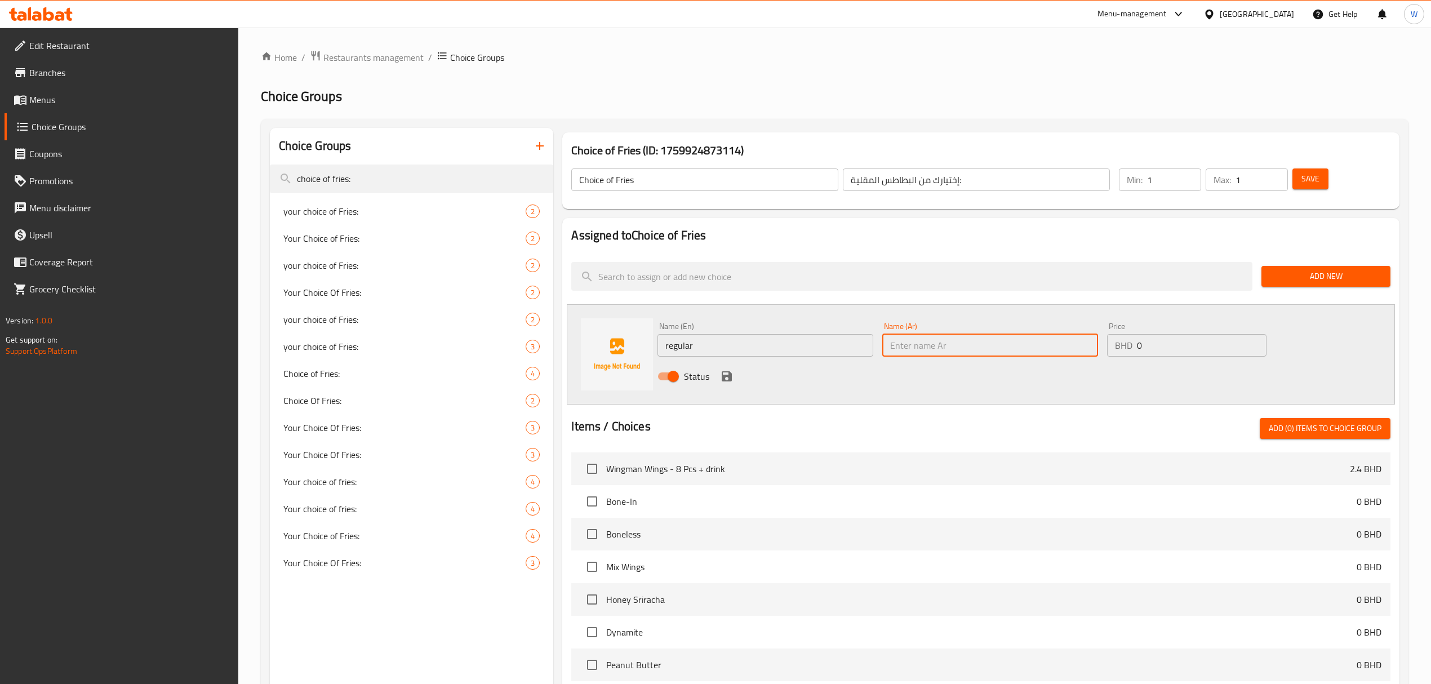
type input "ه"
type input "عادي"
click at [730, 374] on icon "save" at bounding box center [726, 376] width 10 height 10
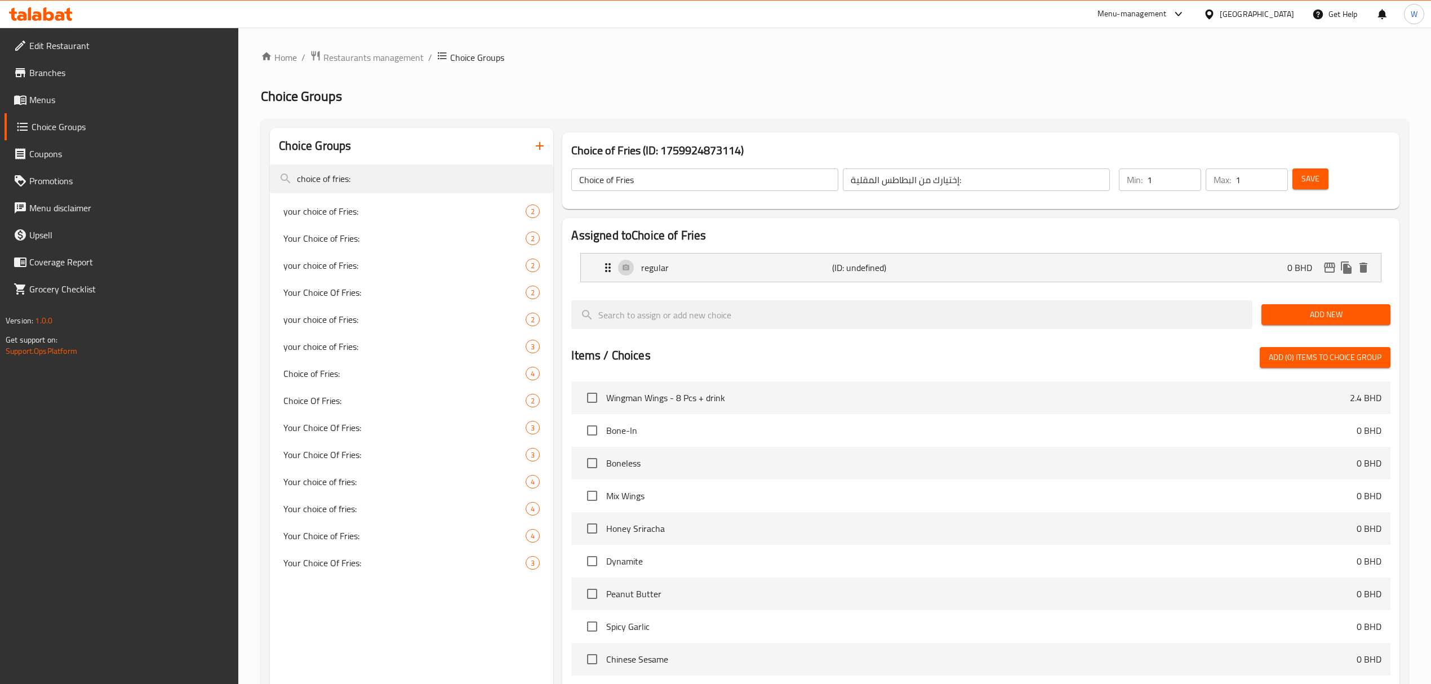
click at [1303, 316] on span "Add New" at bounding box center [1325, 315] width 111 height 14
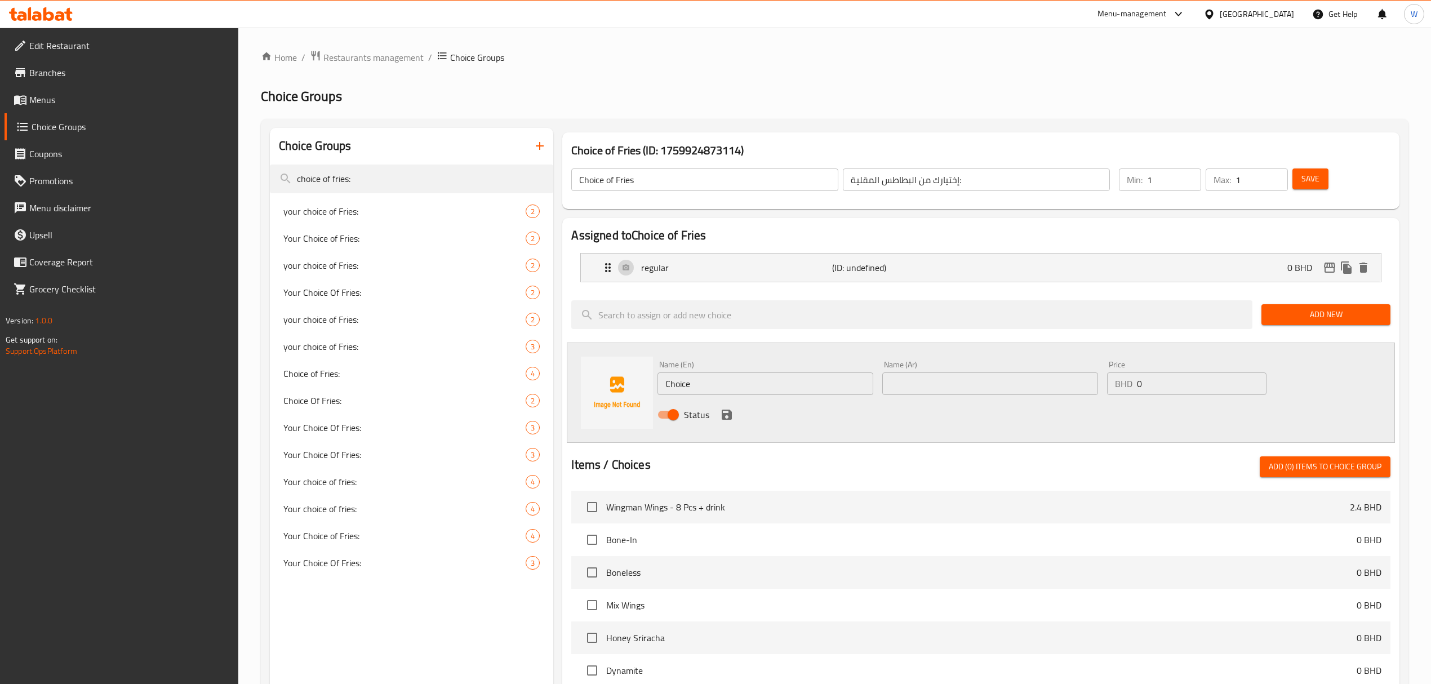
click at [710, 392] on input "Choice" at bounding box center [765, 383] width 216 height 23
paste input "ajun"
type input "Cajun"
click at [938, 381] on input "text" at bounding box center [990, 383] width 216 height 23
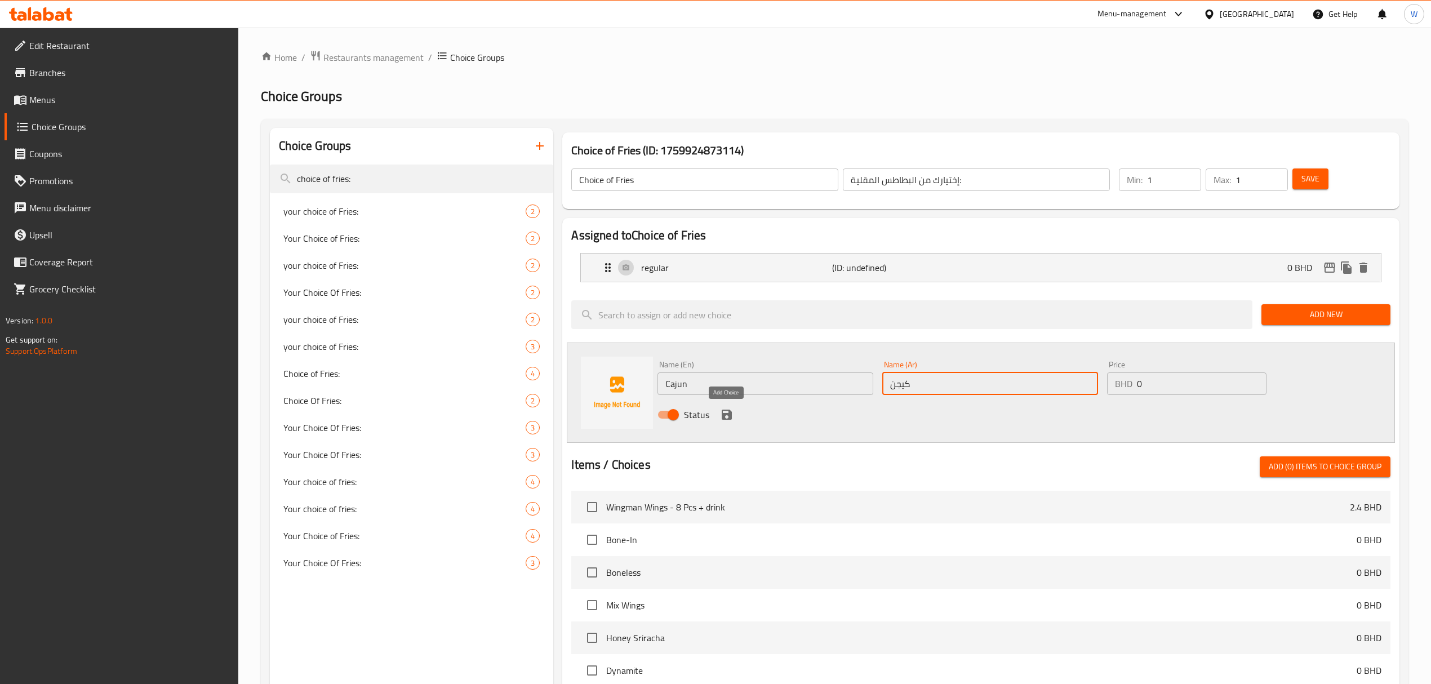
type input "كيجن"
click at [730, 413] on icon "save" at bounding box center [726, 414] width 10 height 10
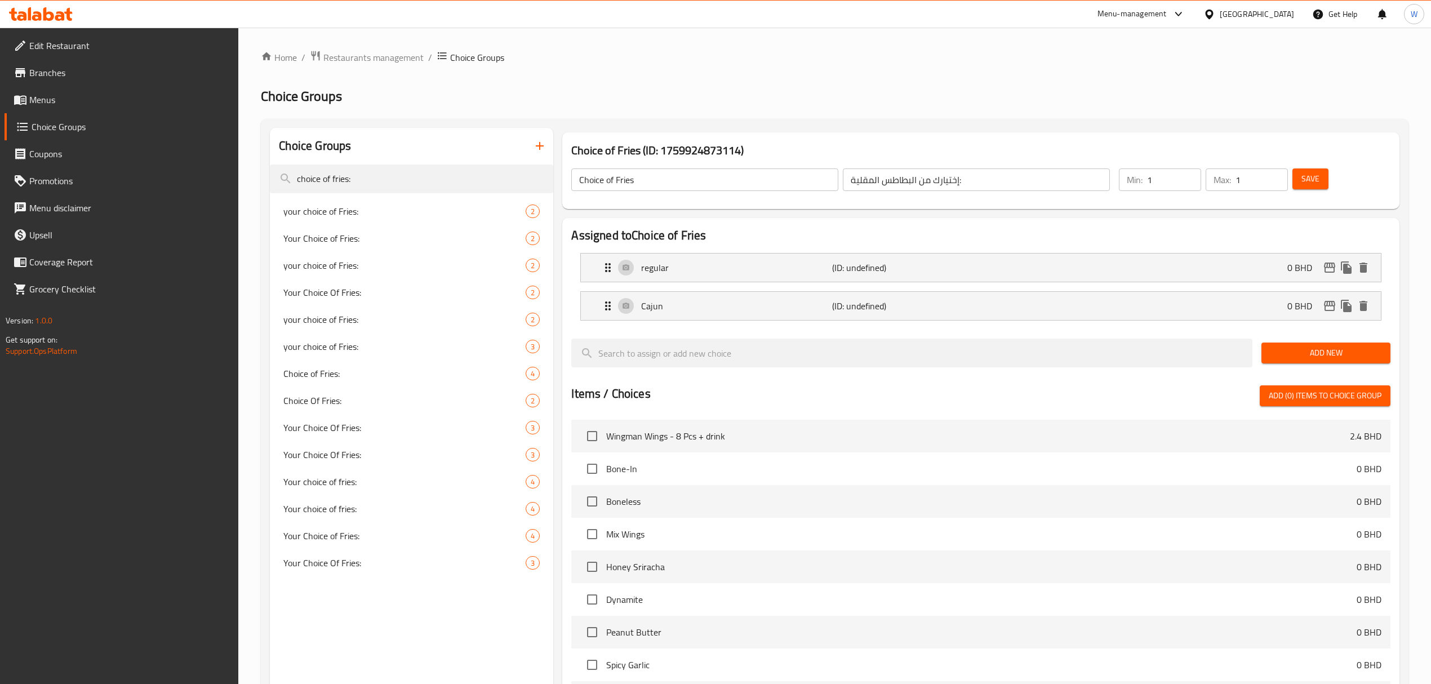
click at [1309, 361] on button "Add New" at bounding box center [1325, 352] width 129 height 21
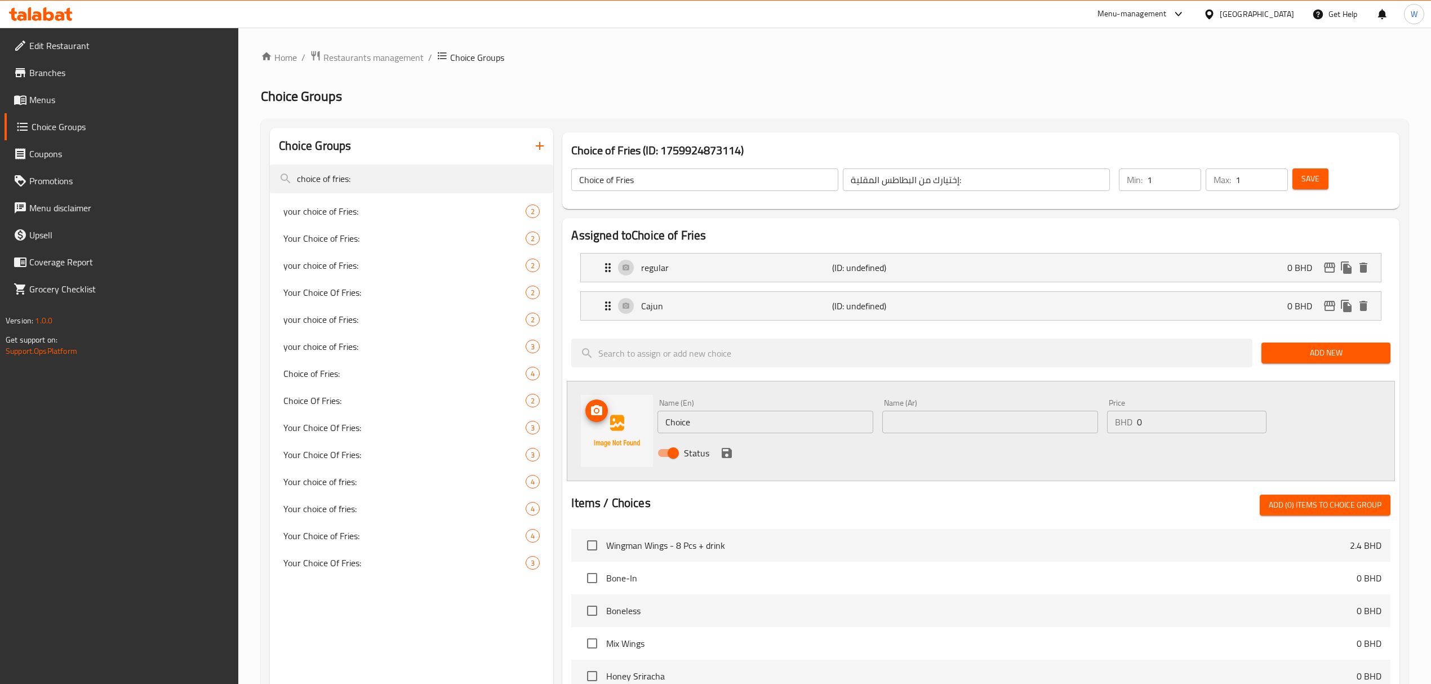
click at [649, 417] on img at bounding box center [617, 431] width 72 height 72
click at [722, 412] on input "Choice" at bounding box center [765, 422] width 216 height 23
paste input "rinkl"
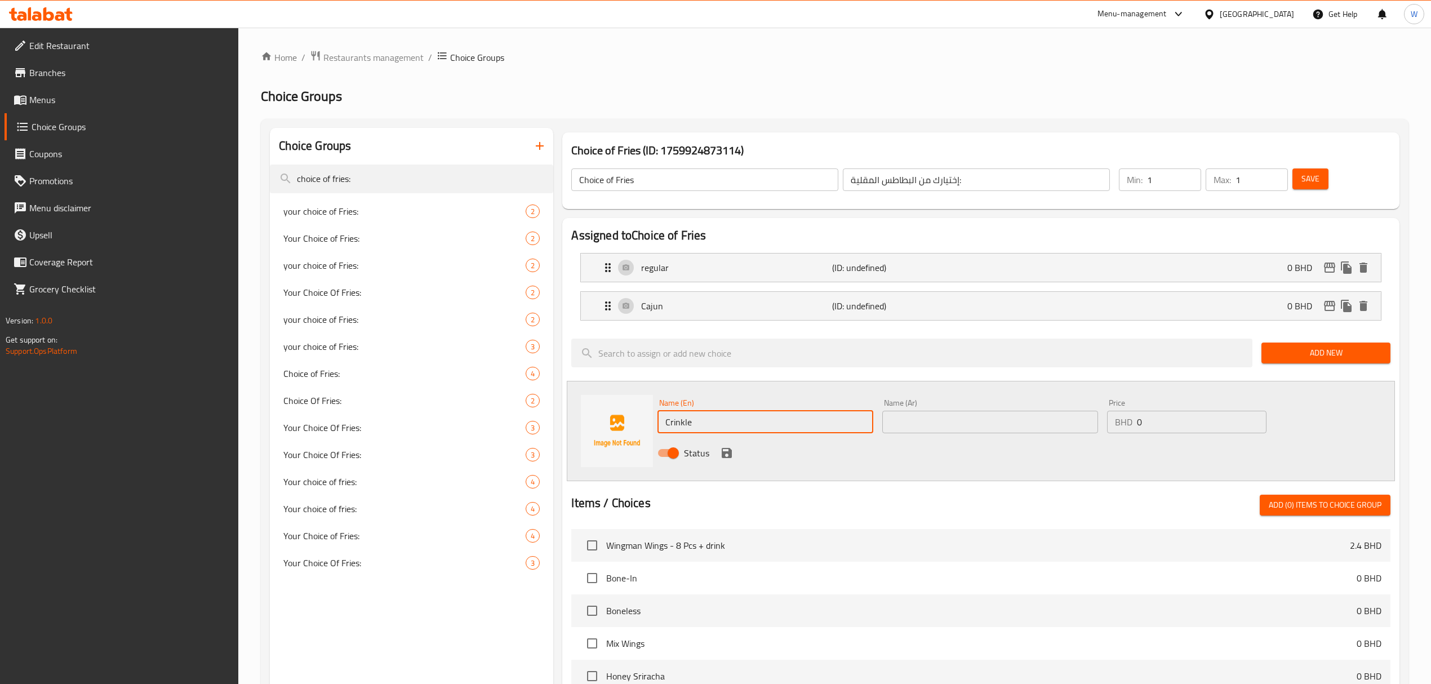
type input "Crinkle"
click at [958, 416] on input "text" at bounding box center [990, 422] width 216 height 23
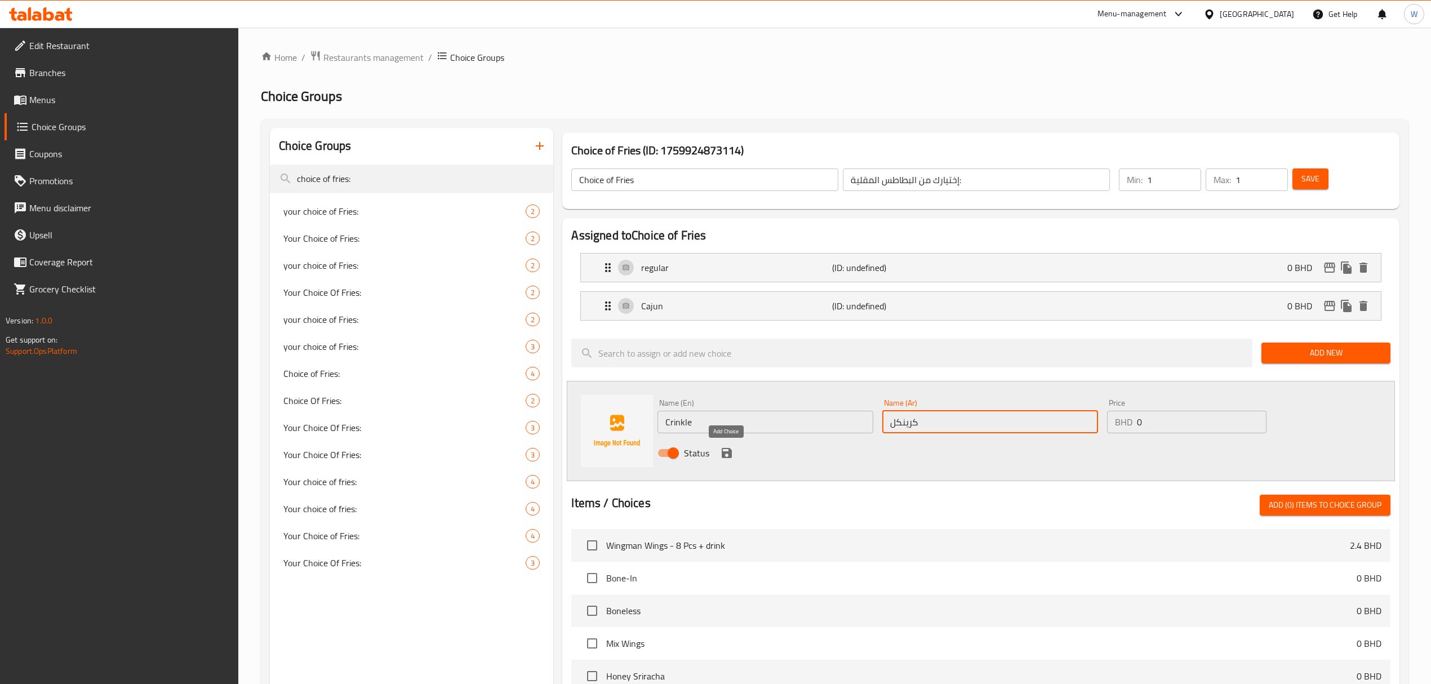
type input "كرينكل"
click at [728, 453] on icon "save" at bounding box center [726, 453] width 10 height 10
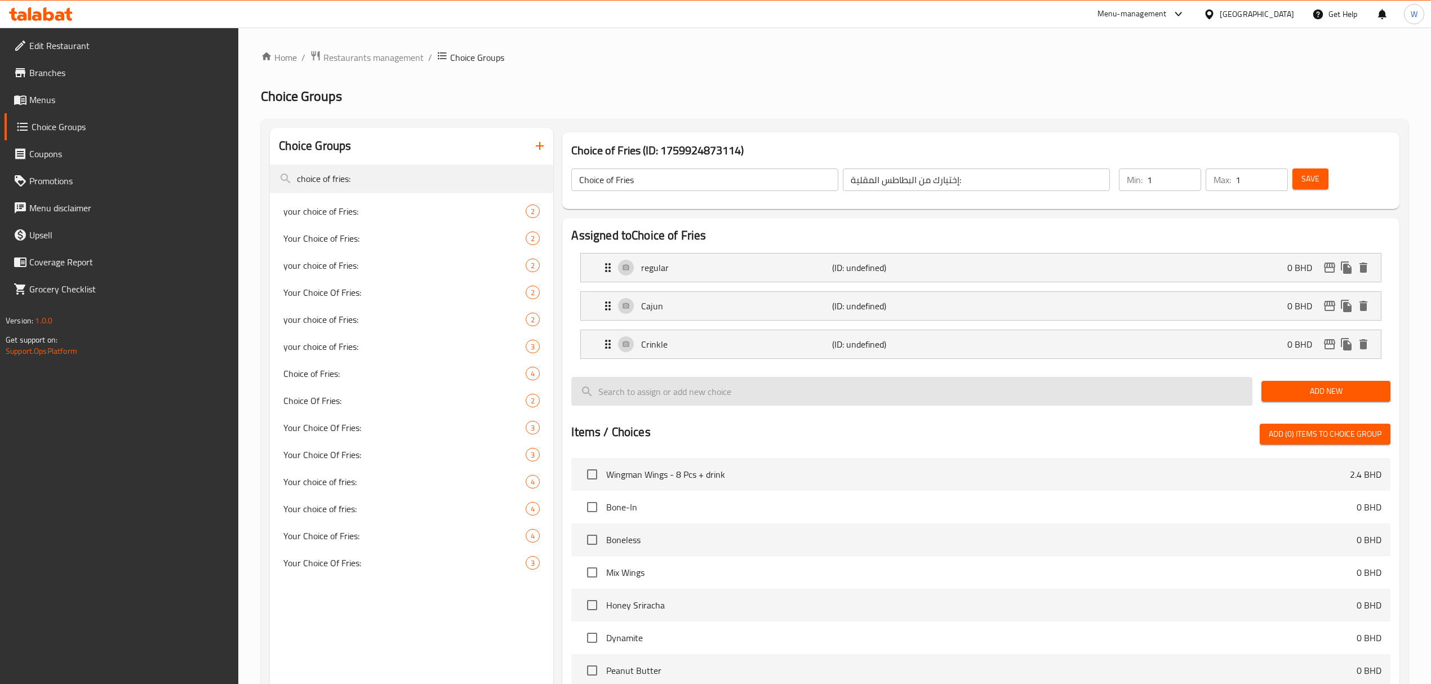
click at [1319, 386] on span "Add New" at bounding box center [1325, 391] width 111 height 14
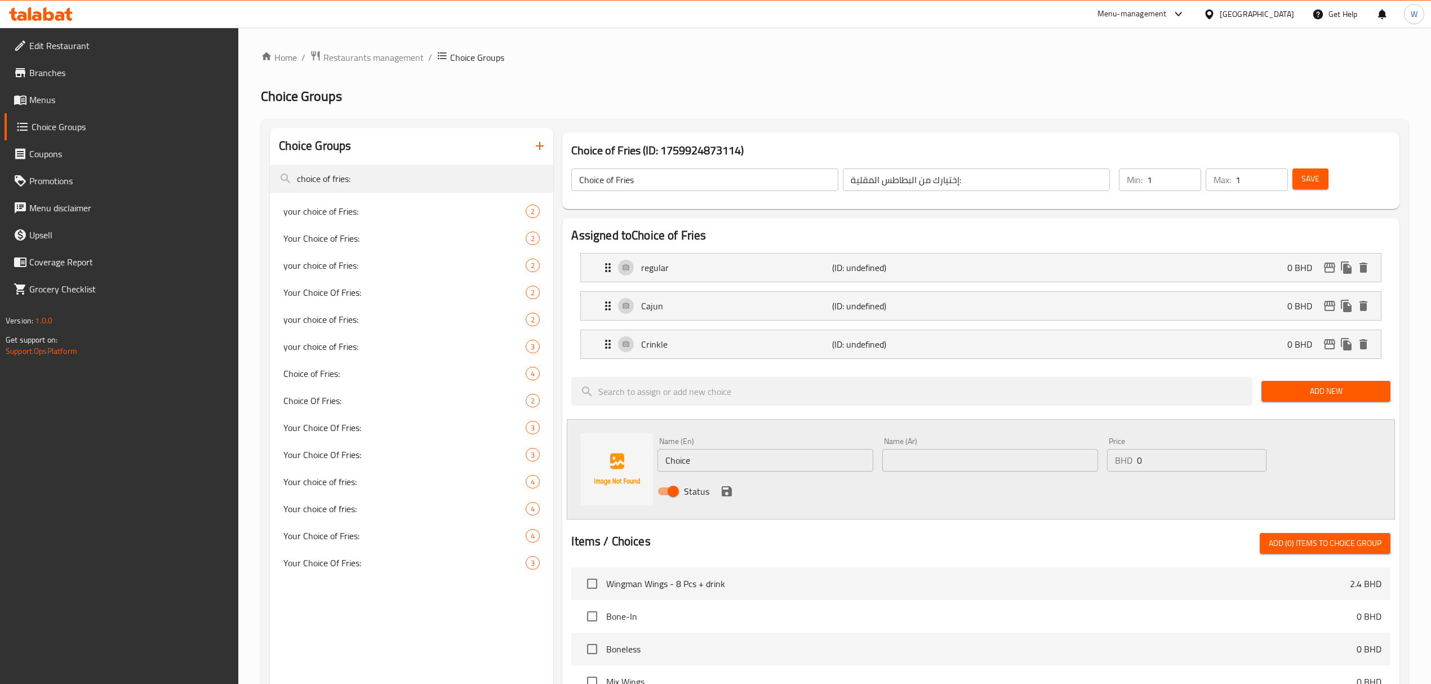
click at [729, 458] on input "Choice" at bounding box center [765, 460] width 216 height 23
paste input "cheese fries(.800)"
click at [1052, 453] on input "text" at bounding box center [990, 460] width 216 height 23
click at [748, 465] on input "cheese fries(.800)" at bounding box center [765, 460] width 216 height 23
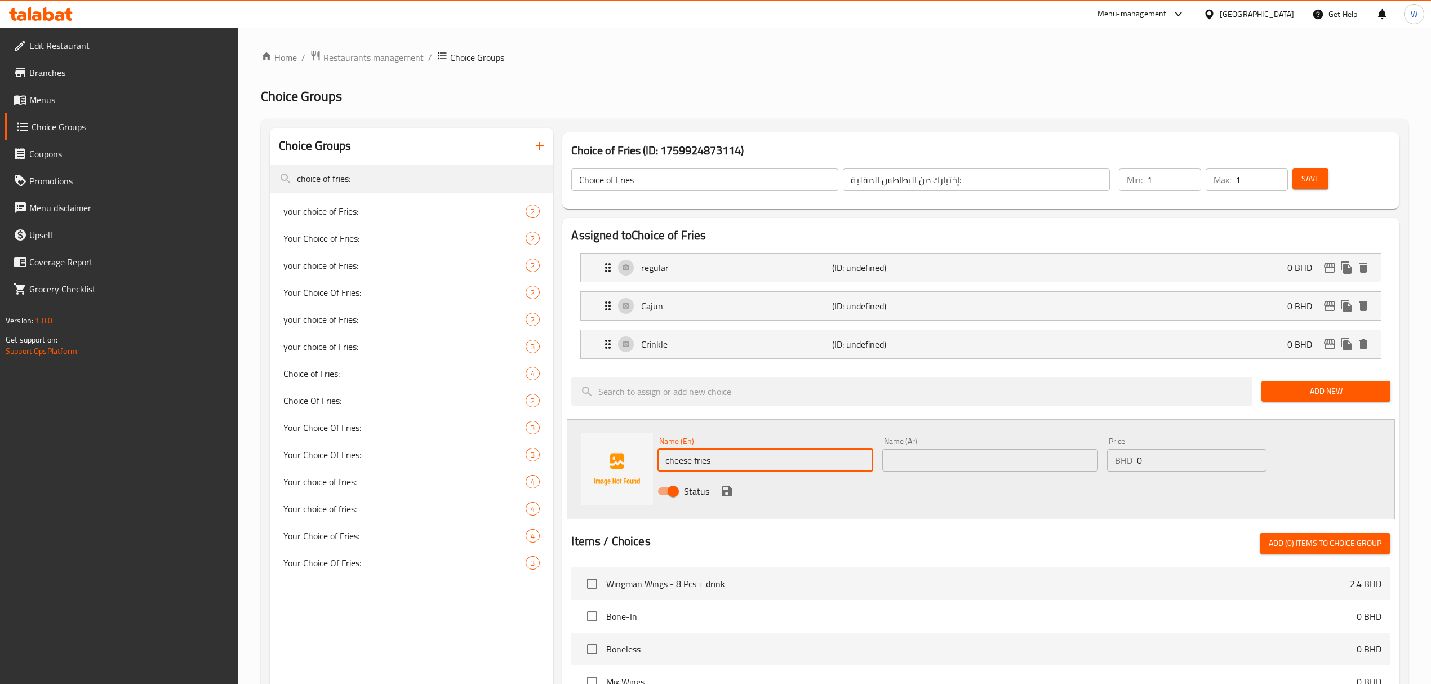
type input "cheese fries"
click at [962, 462] on input "text" at bounding box center [990, 460] width 216 height 23
type input "ف"
type input "بطاطس بالجبن"
click at [1148, 460] on input "0" at bounding box center [1202, 460] width 130 height 23
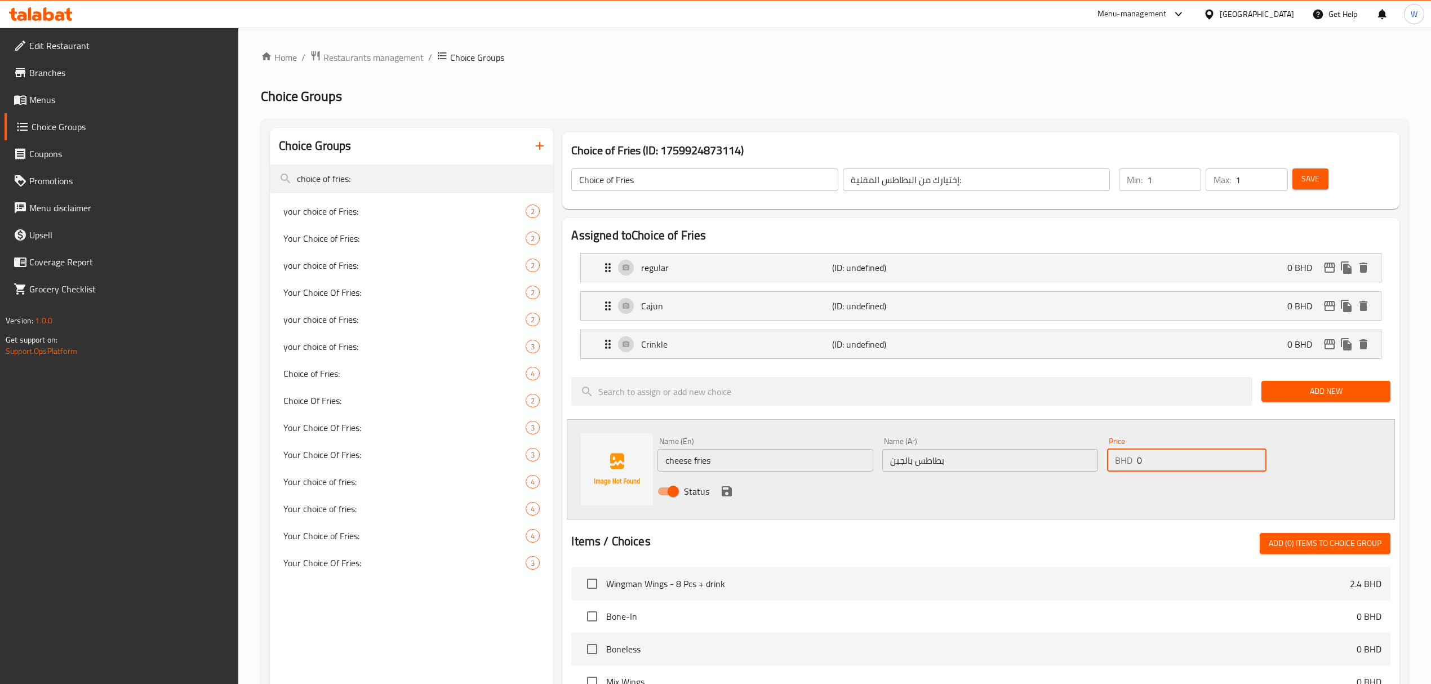
type input "0.8"
click at [720, 490] on icon "save" at bounding box center [727, 491] width 14 height 14
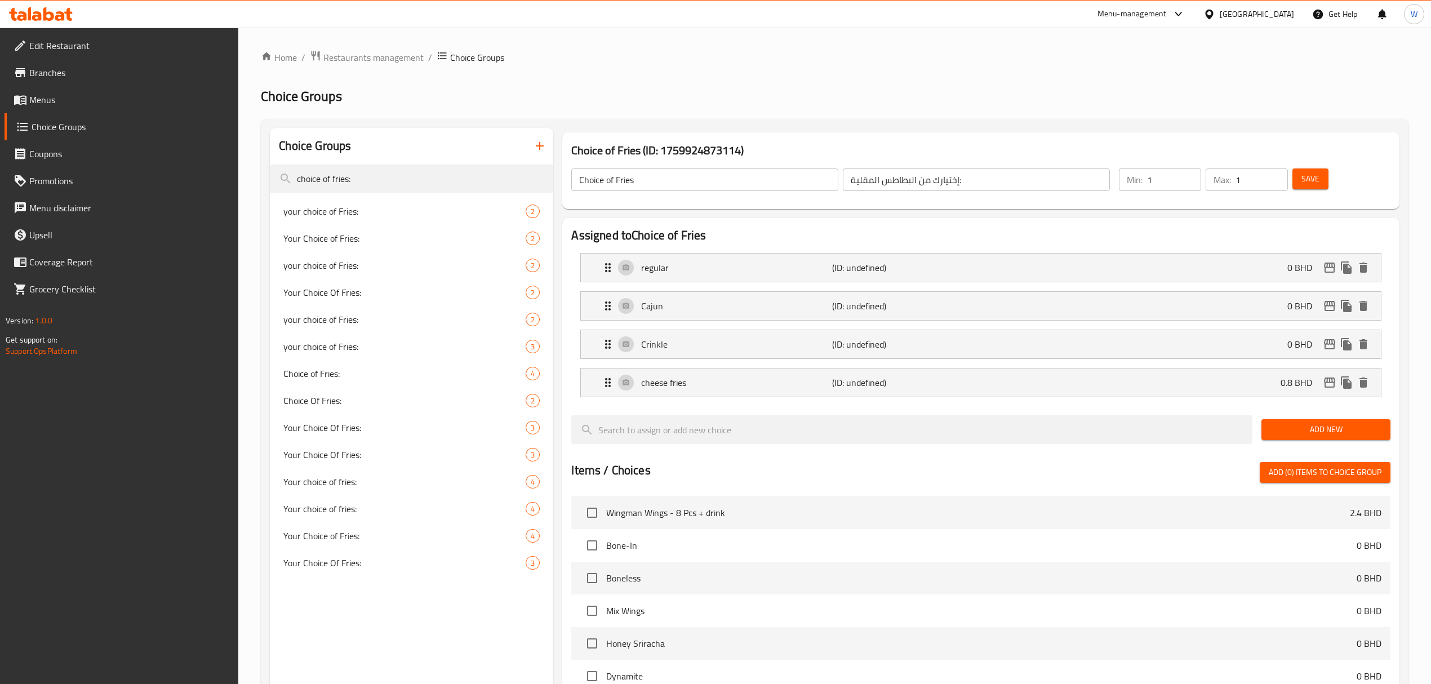
click at [722, 490] on div "Items / Choices Add (0) items to choice group Wingman Wings - 8 Pcs + drink 2.4…" at bounding box center [980, 682] width 818 height 440
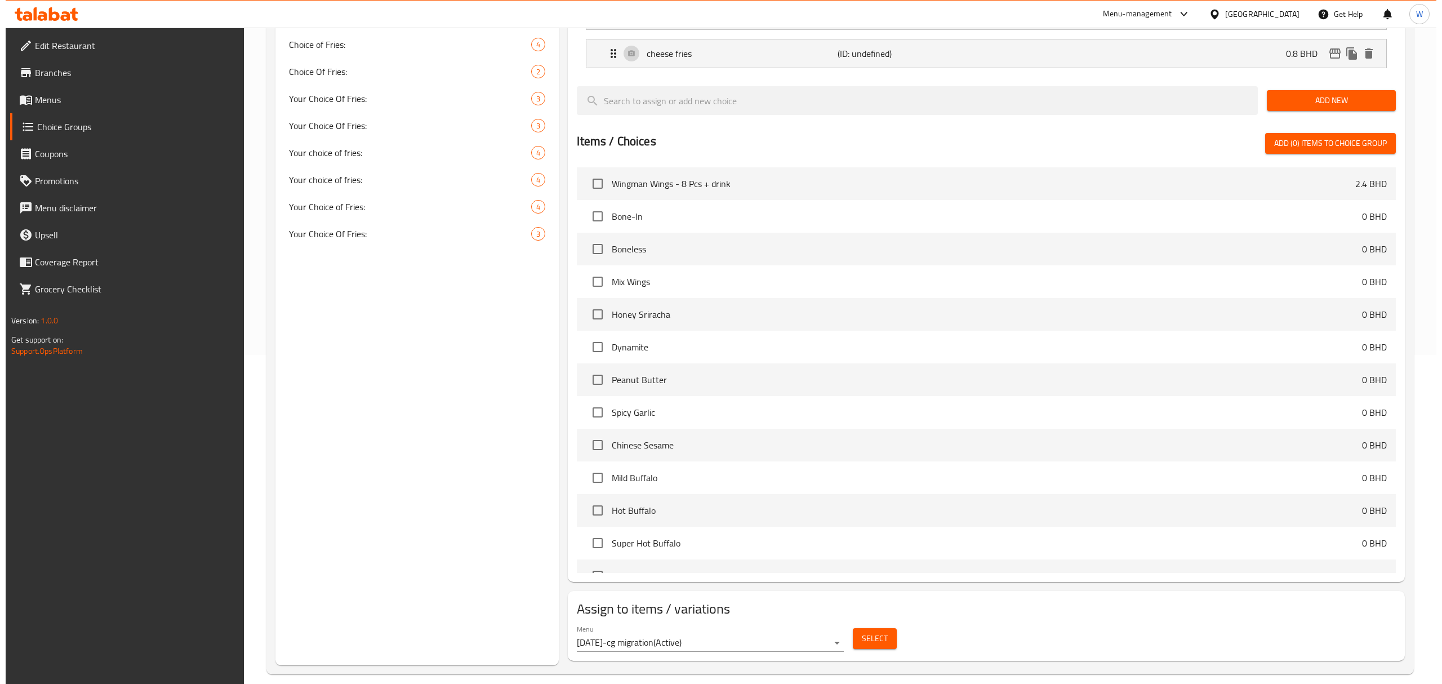
scroll to position [344, 0]
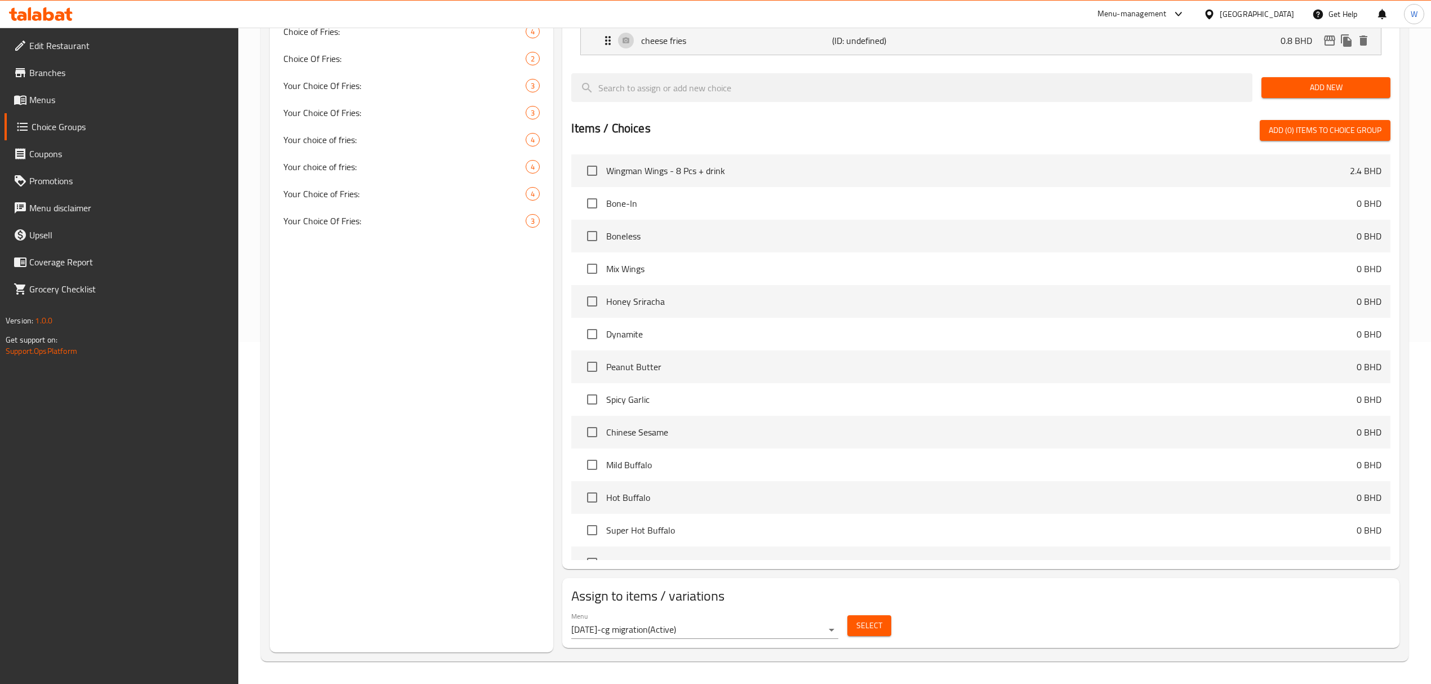
click at [857, 625] on span "Select" at bounding box center [869, 625] width 26 height 14
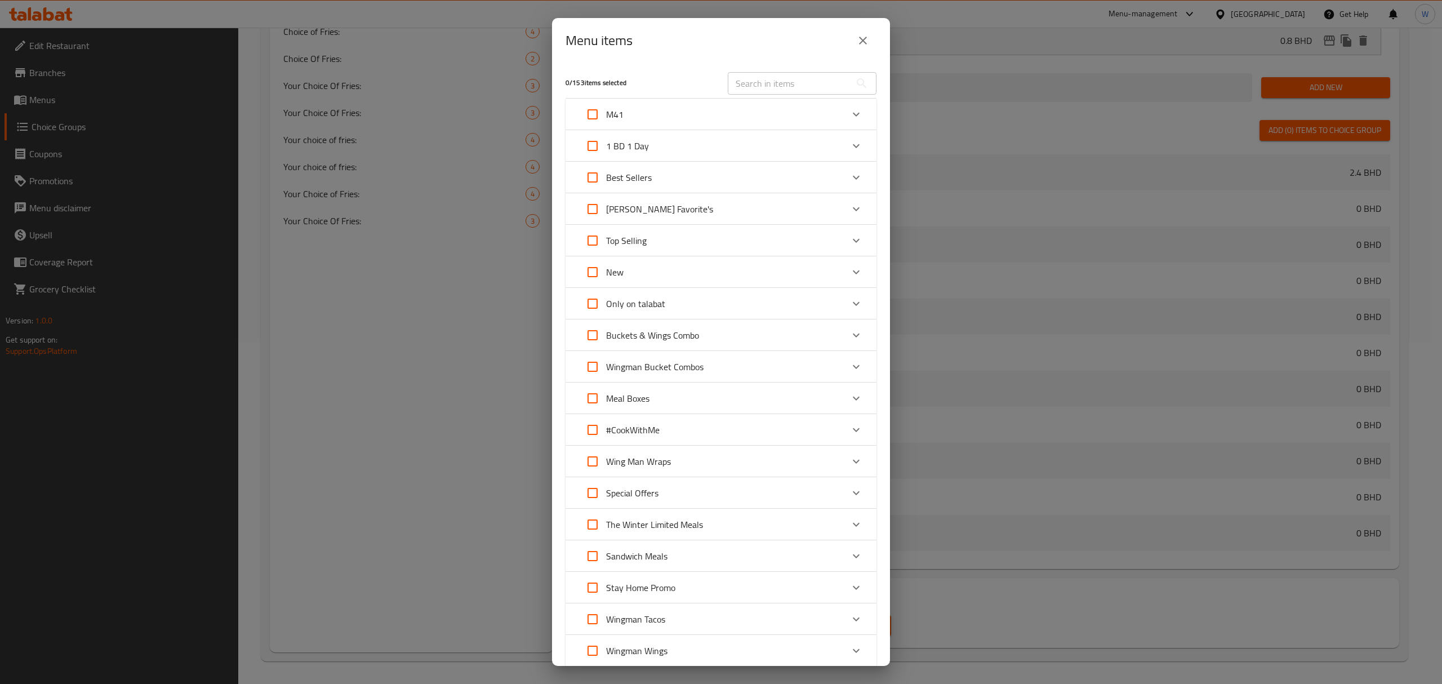
click at [843, 115] on div "Expand" at bounding box center [856, 114] width 27 height 27
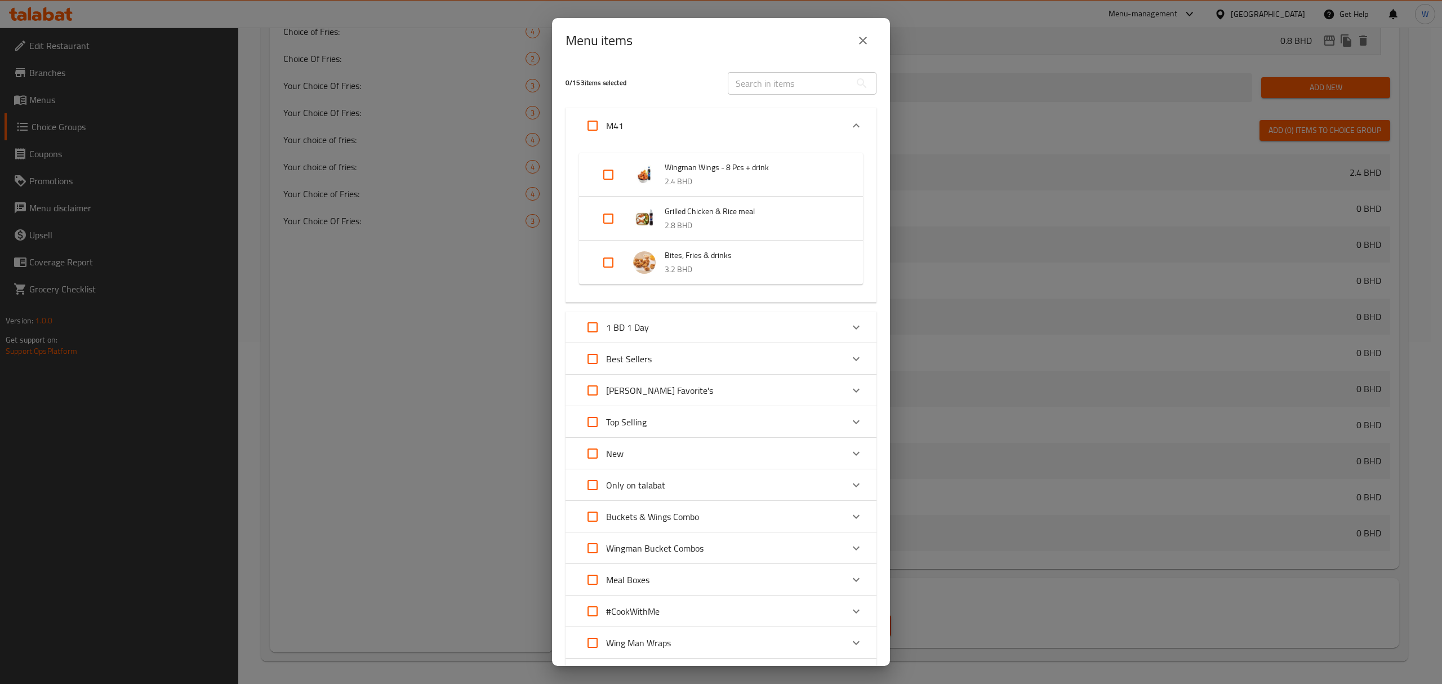
click at [611, 266] on input "Expand" at bounding box center [608, 262] width 27 height 27
checkbox input "true"
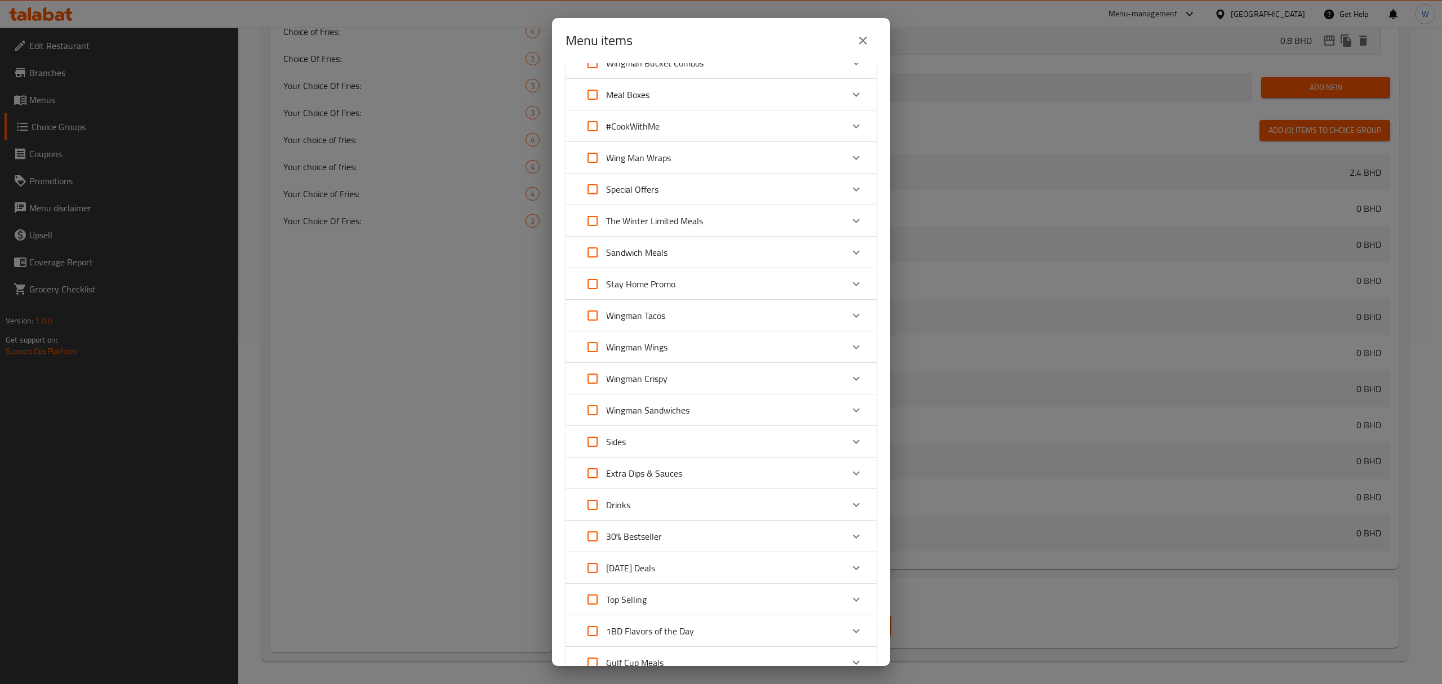
scroll to position [584, 0]
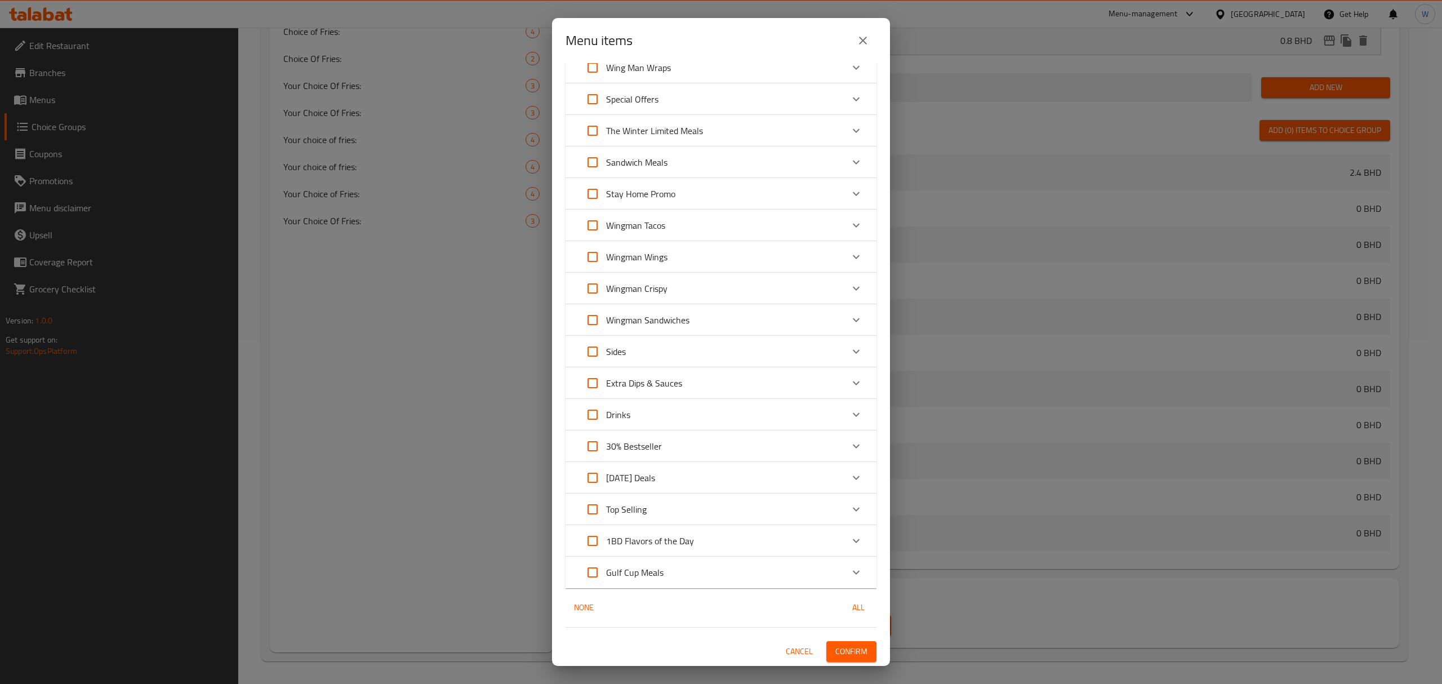
click at [843, 652] on span "Confirm" at bounding box center [851, 651] width 32 height 14
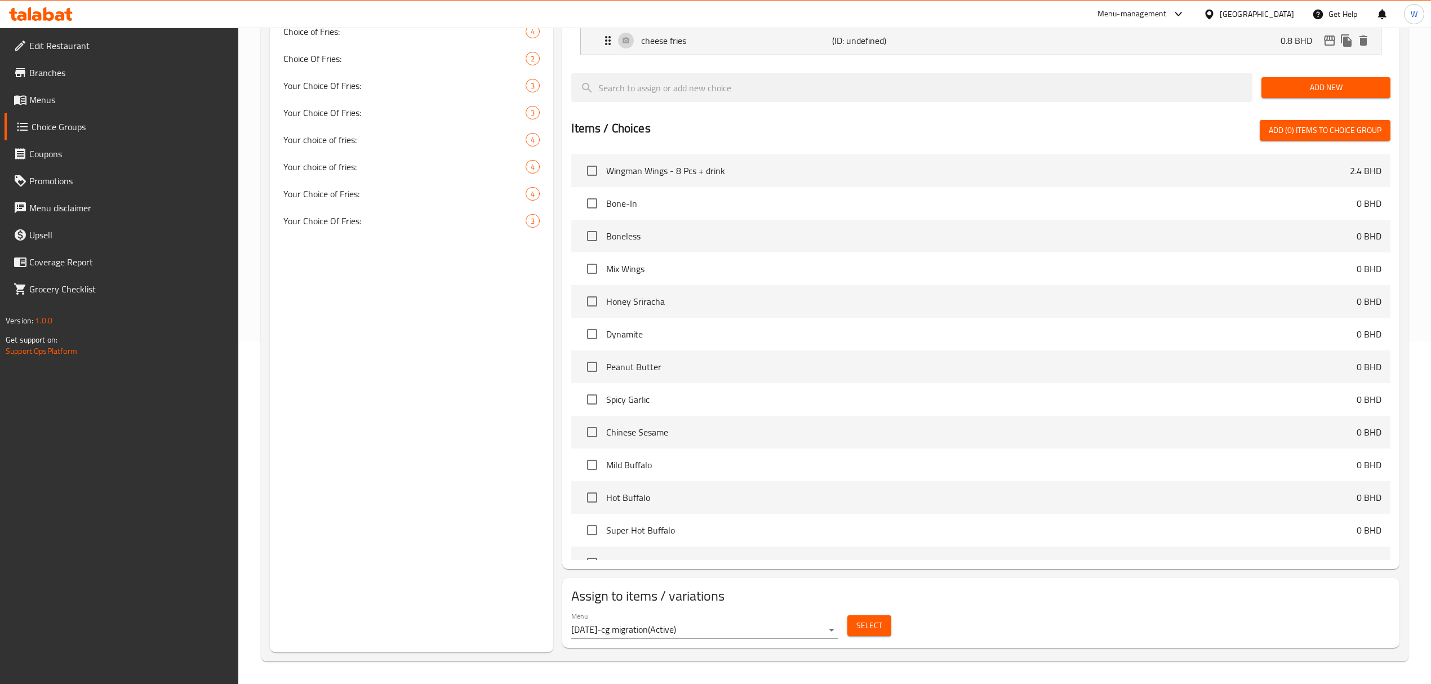
click at [866, 620] on span "Select" at bounding box center [869, 625] width 26 height 14
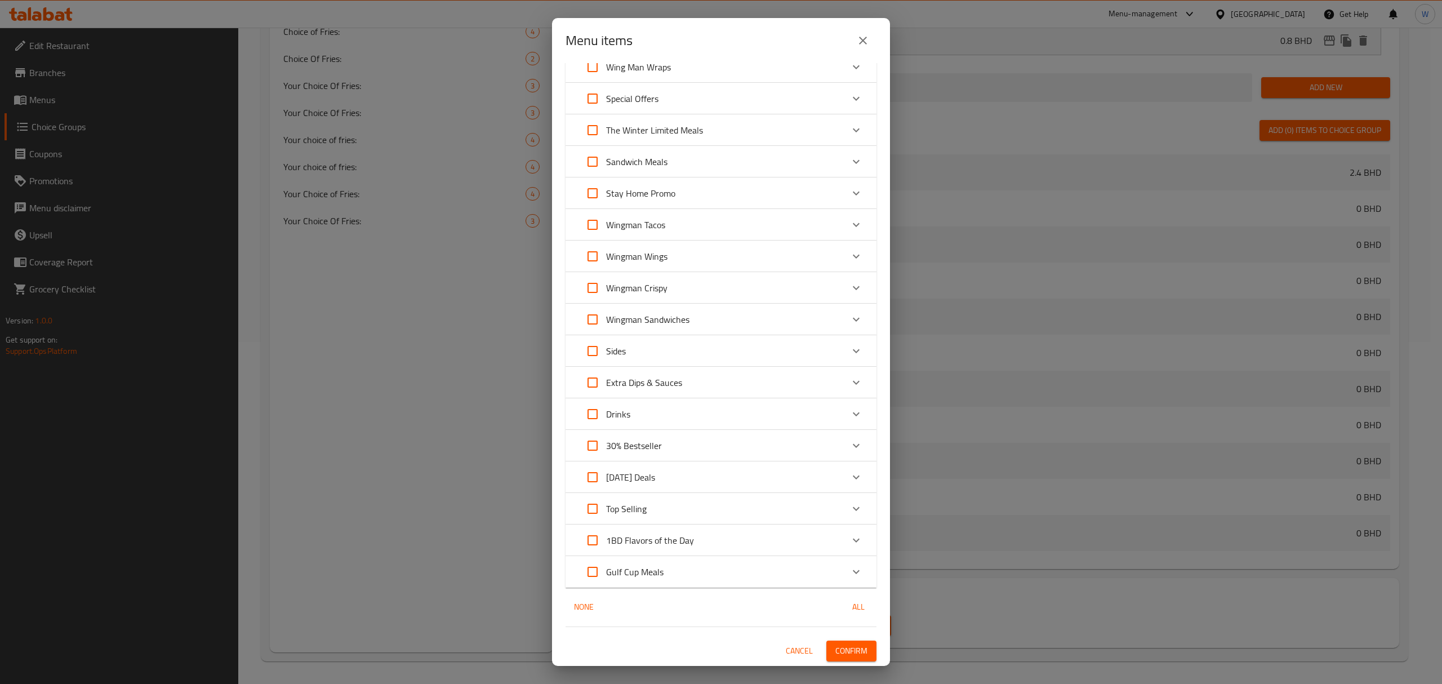
scroll to position [19, 0]
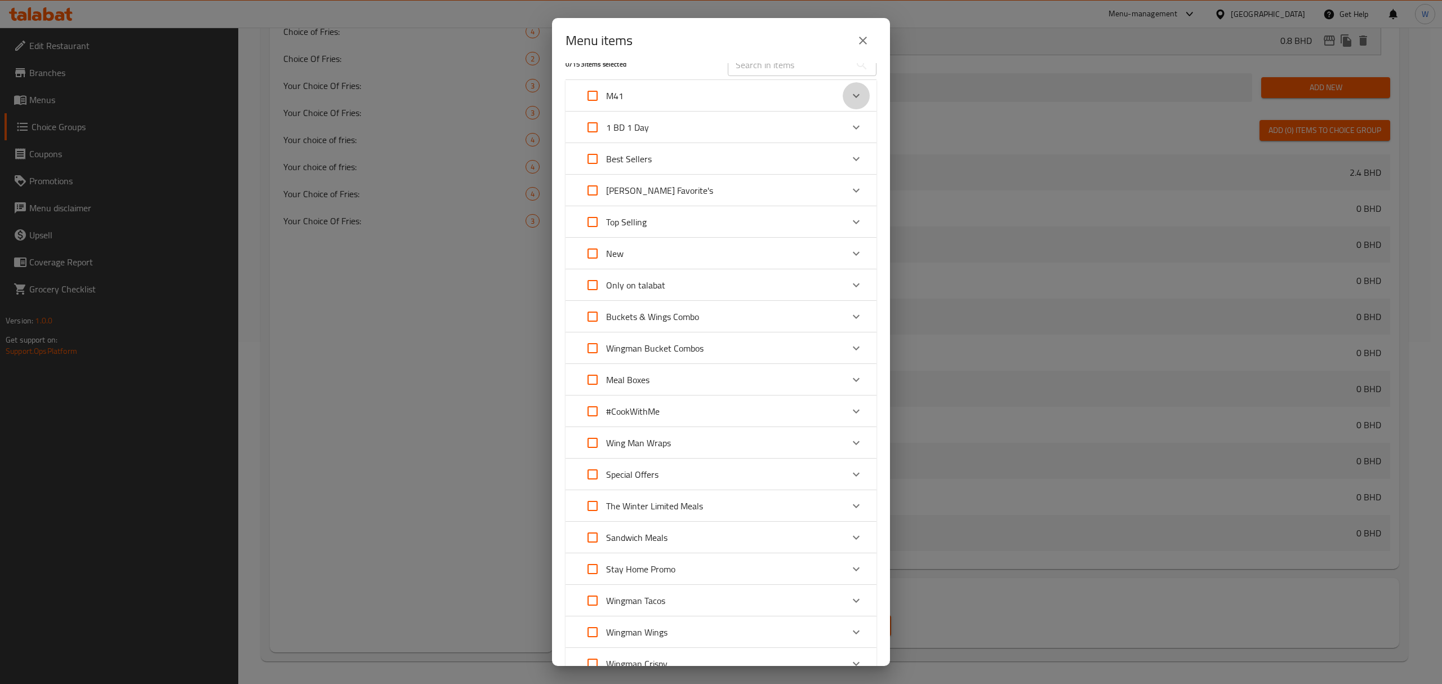
click at [849, 99] on icon "Expand" at bounding box center [856, 96] width 14 height 14
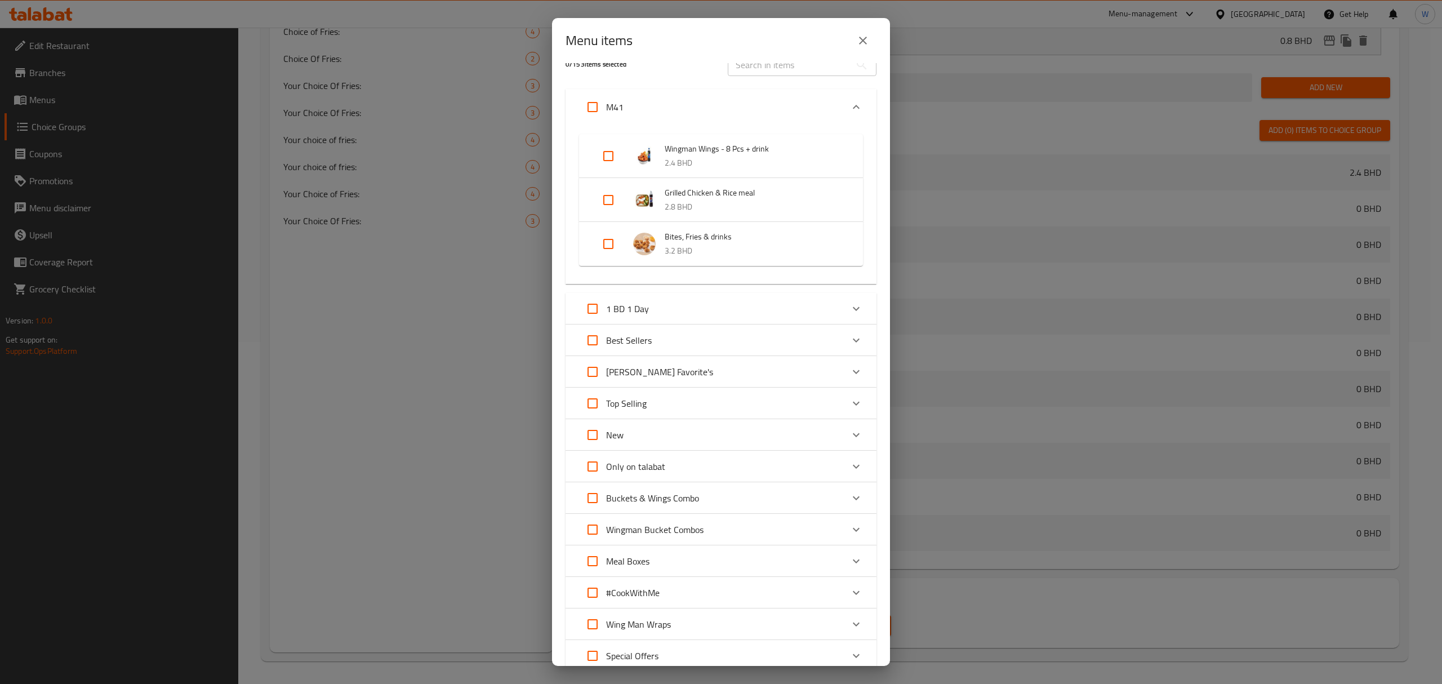
click at [607, 243] on input "Expand" at bounding box center [608, 243] width 27 height 27
checkbox input "true"
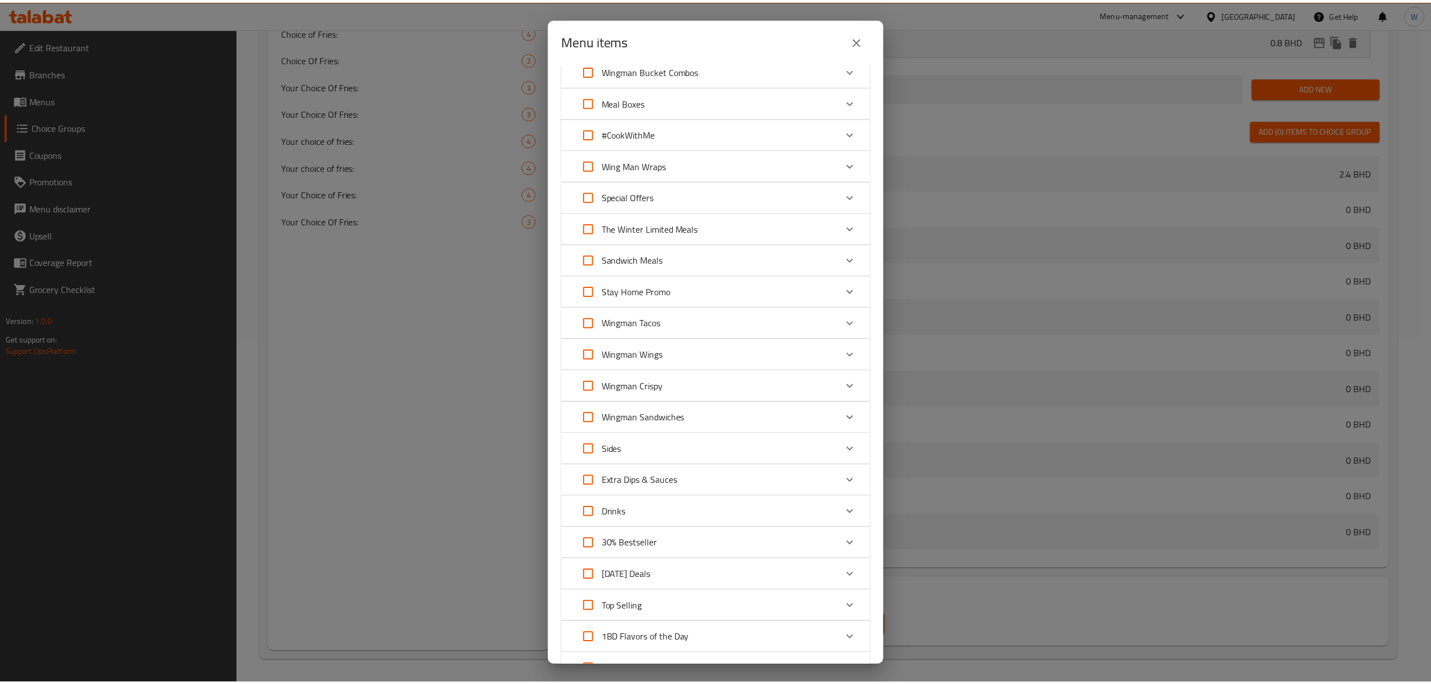
scroll to position [584, 0]
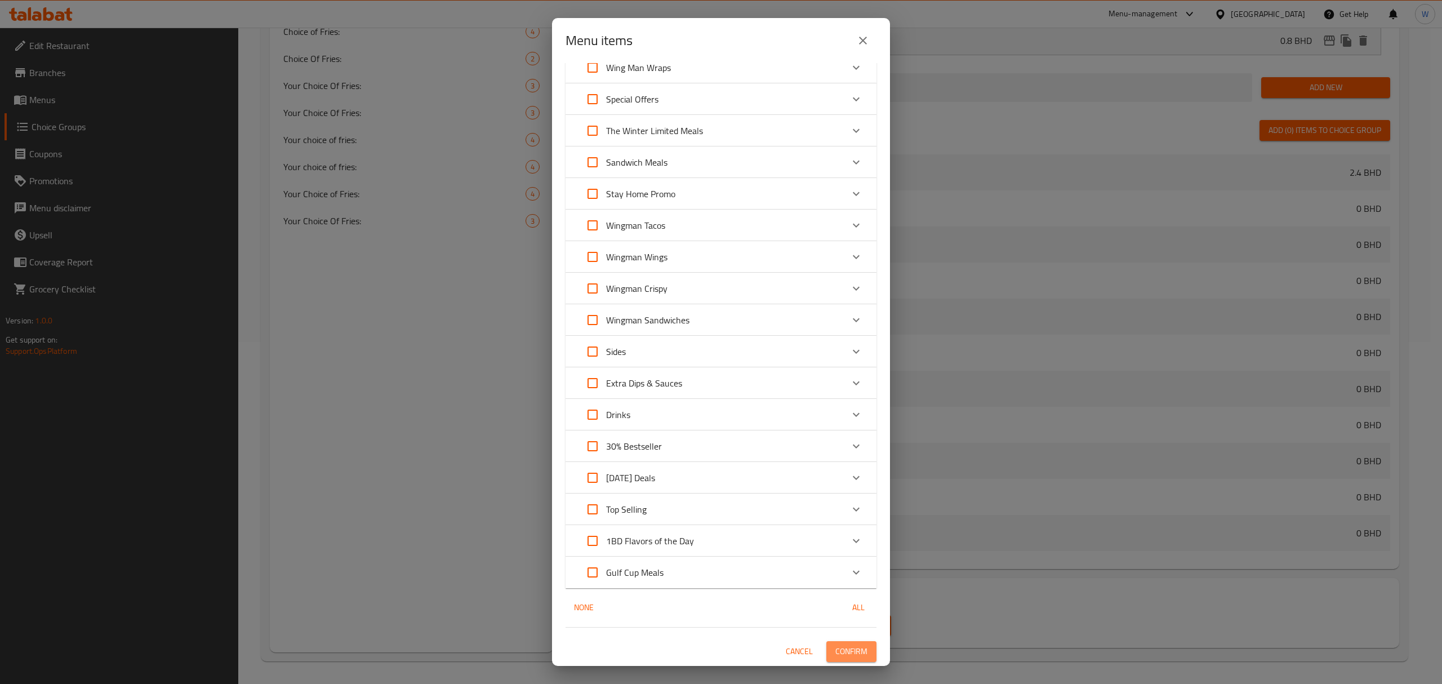
click at [840, 647] on span "Confirm" at bounding box center [851, 651] width 32 height 14
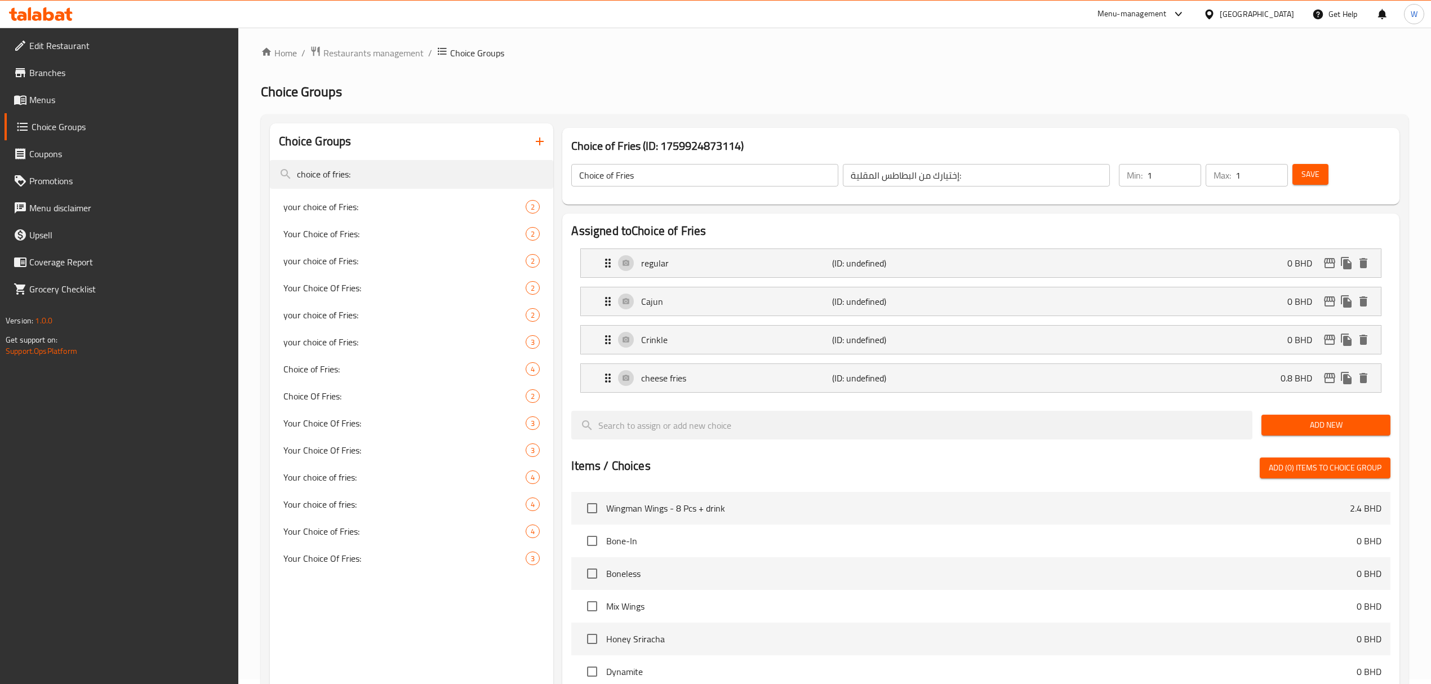
scroll to position [0, 0]
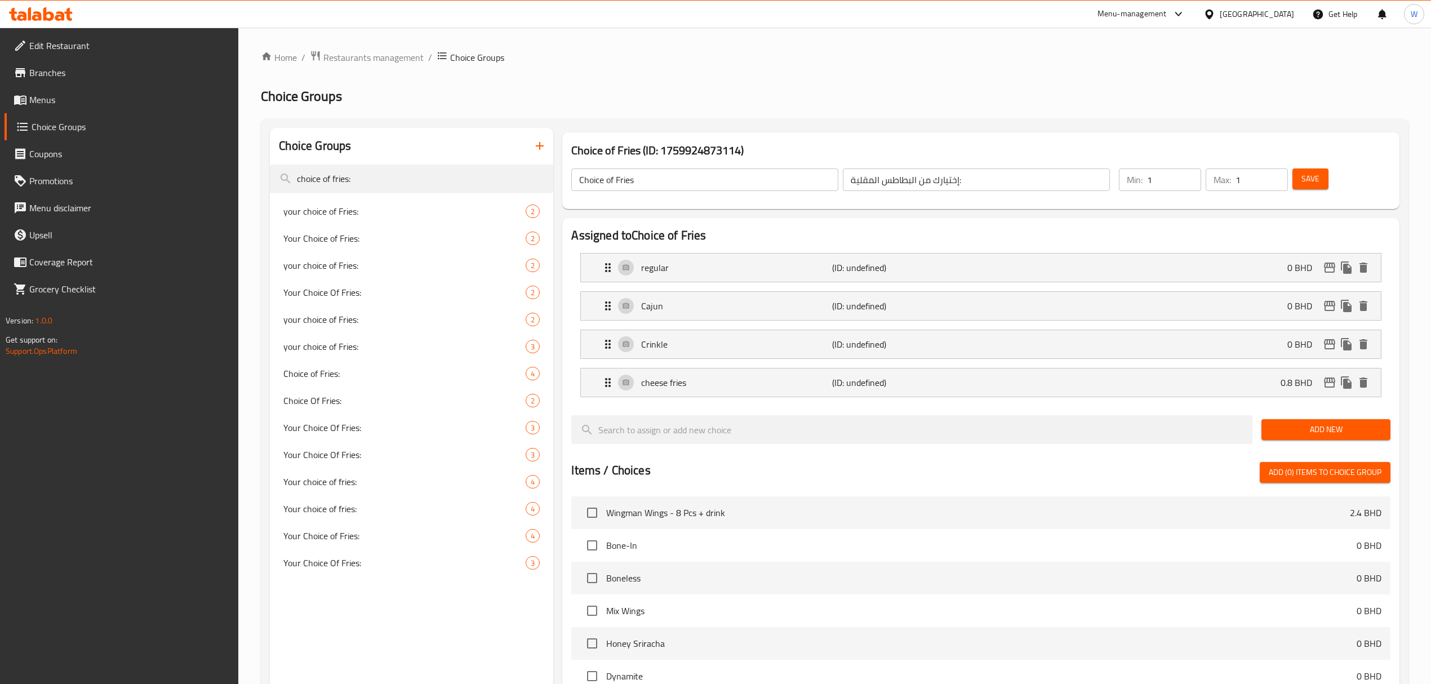
click at [1319, 181] on button "Save" at bounding box center [1310, 178] width 36 height 21
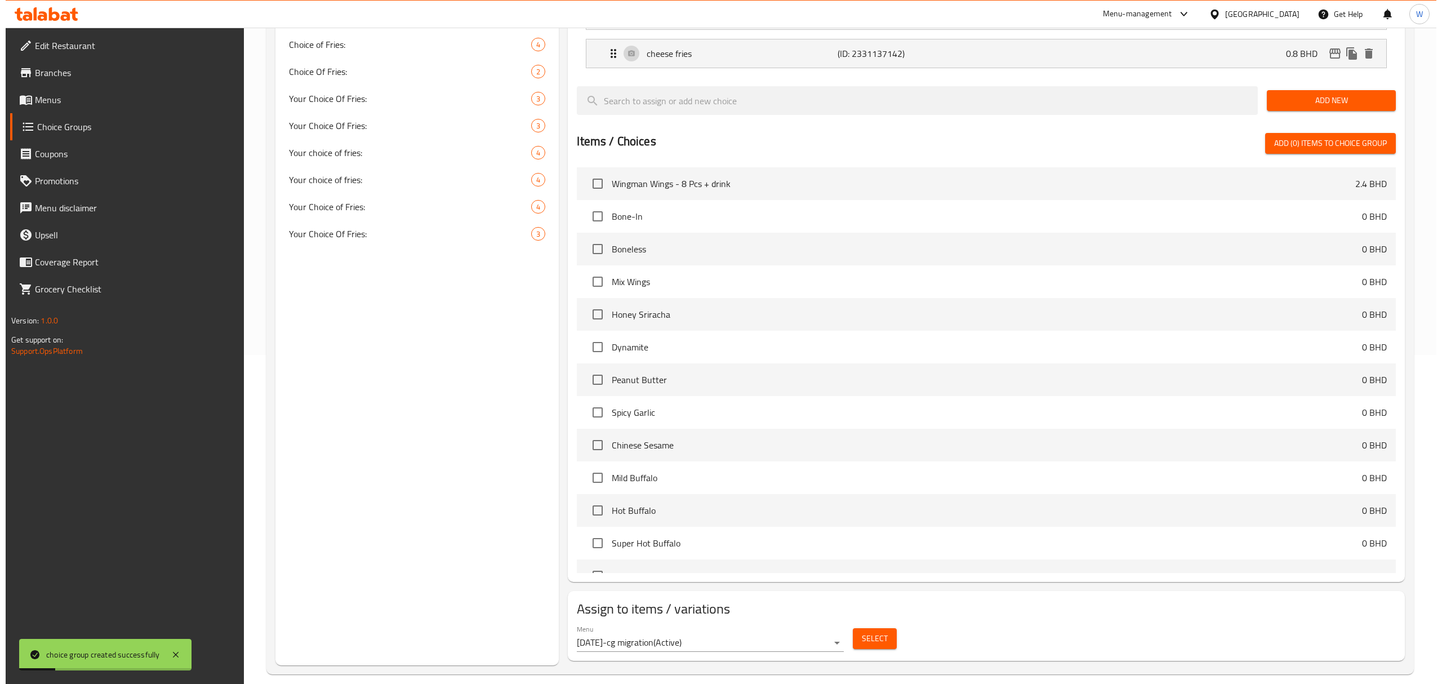
scroll to position [344, 0]
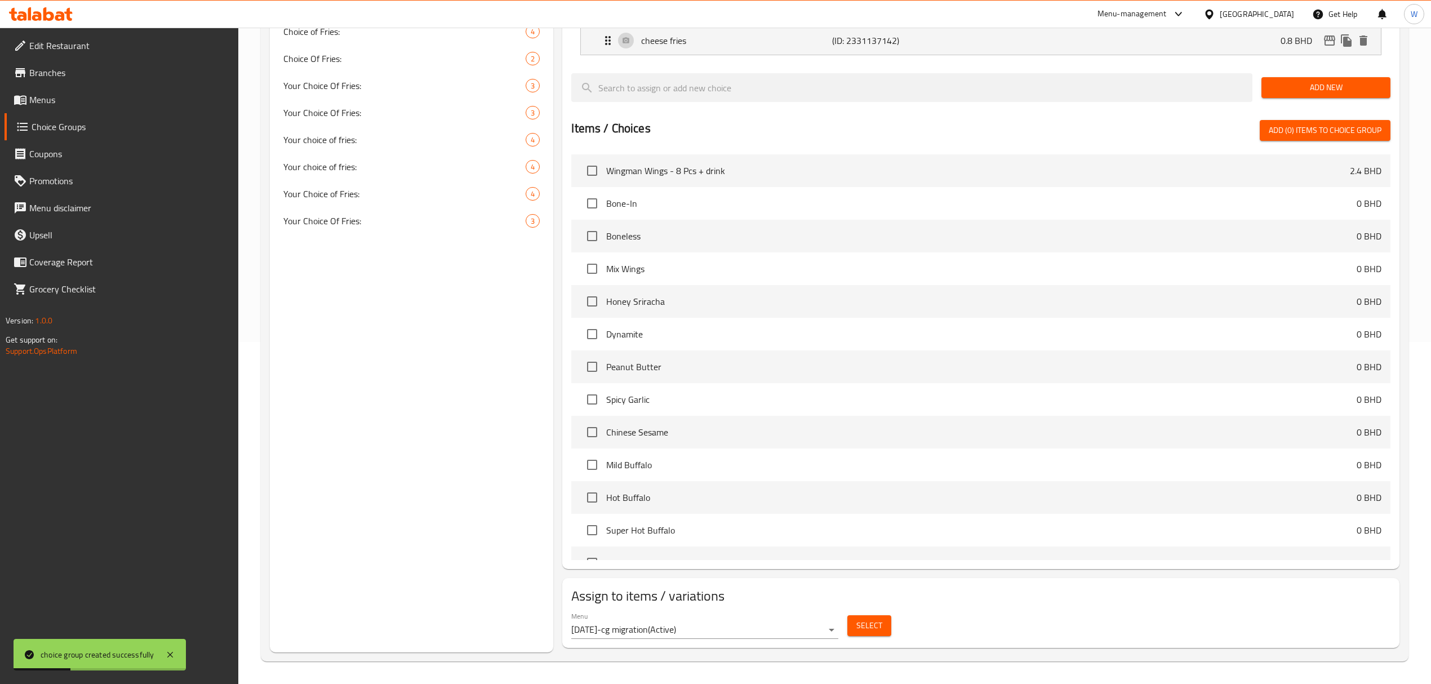
click at [875, 622] on span "Select" at bounding box center [869, 625] width 26 height 14
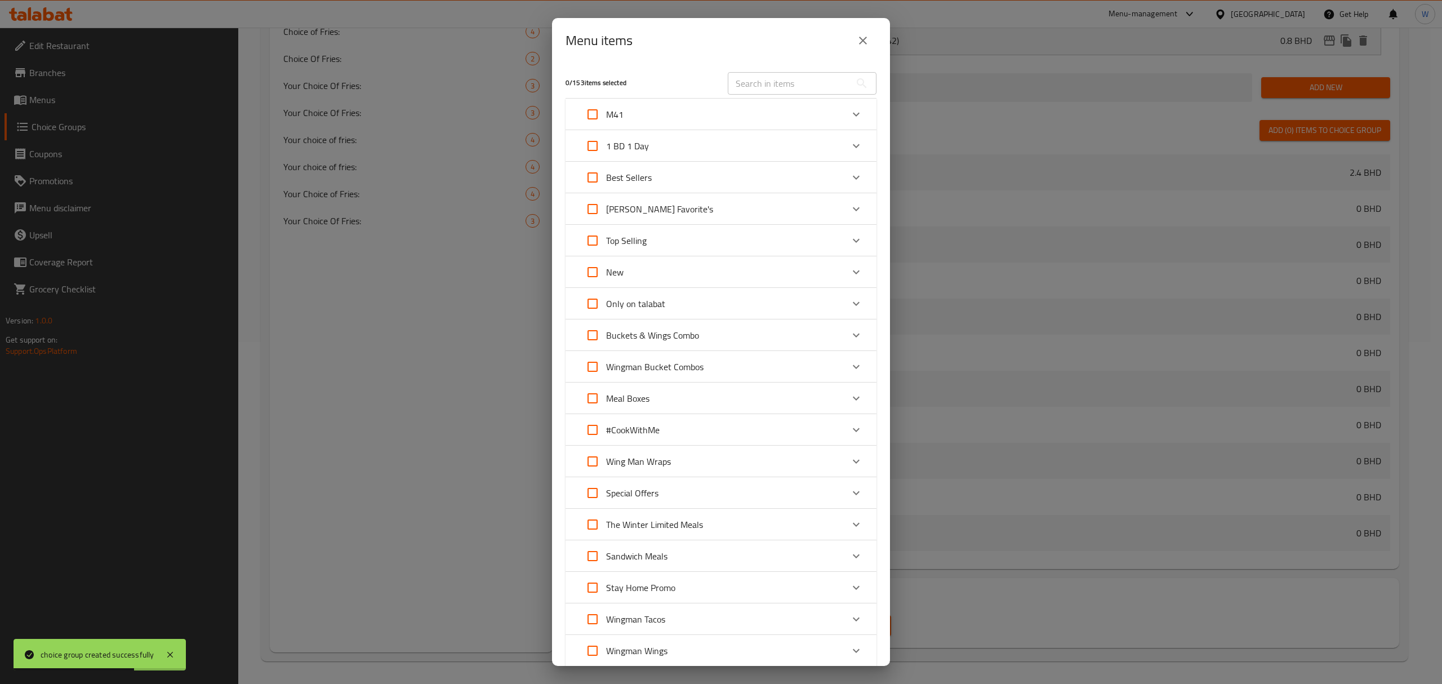
click at [868, 37] on icon "close" at bounding box center [863, 41] width 14 height 14
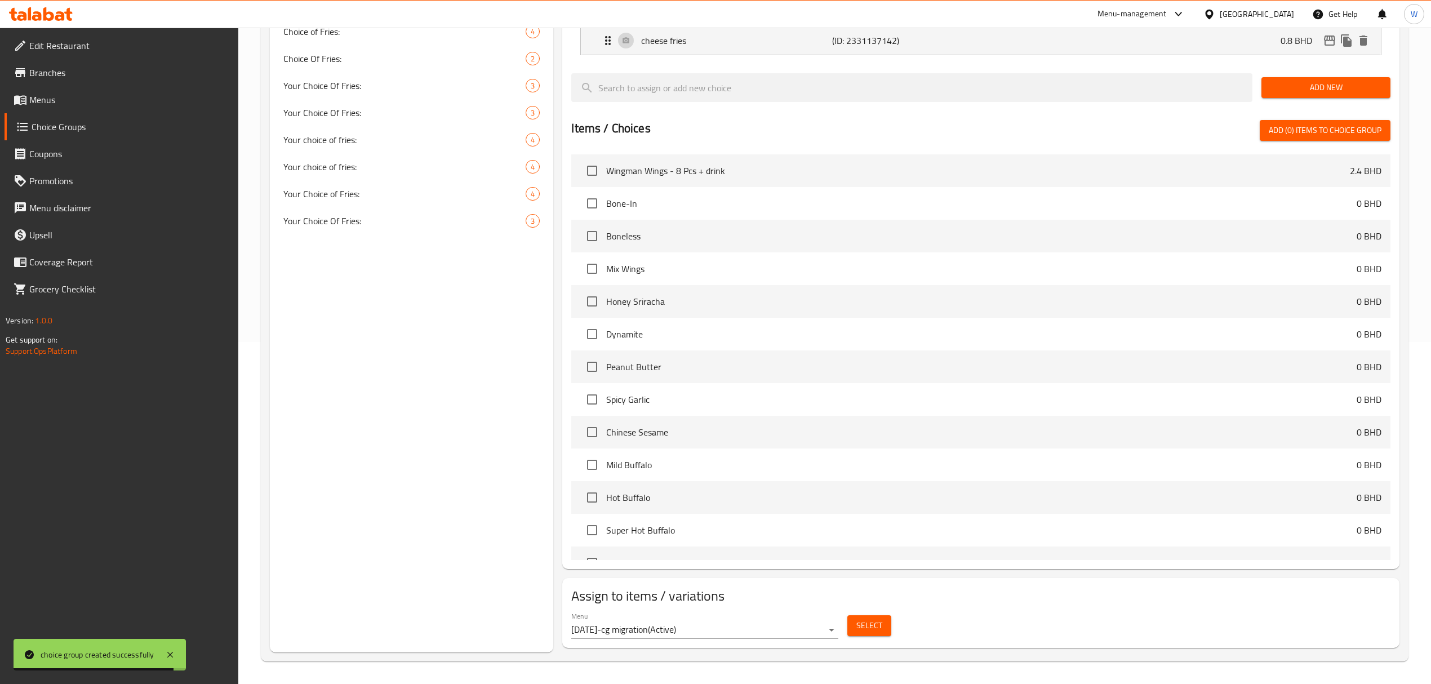
click at [881, 624] on button "Select" at bounding box center [869, 625] width 44 height 21
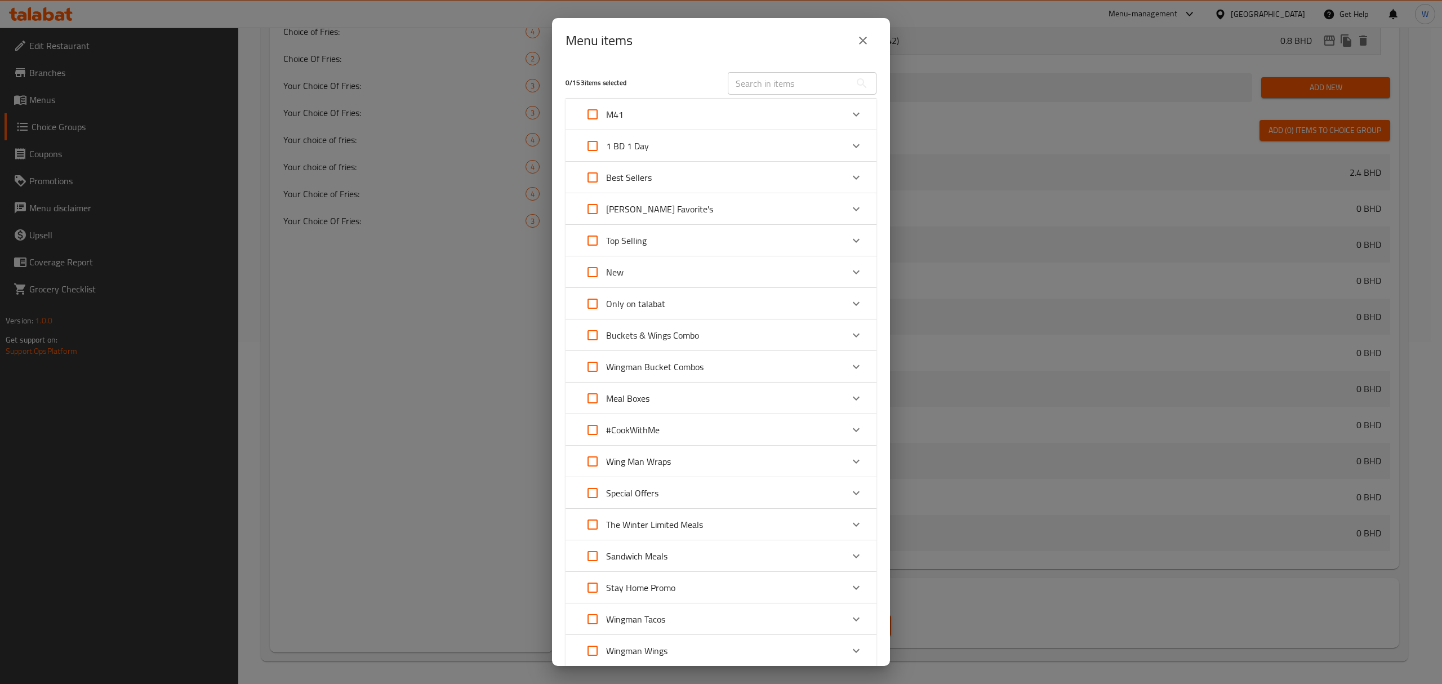
click at [803, 118] on div "M41" at bounding box center [711, 114] width 264 height 27
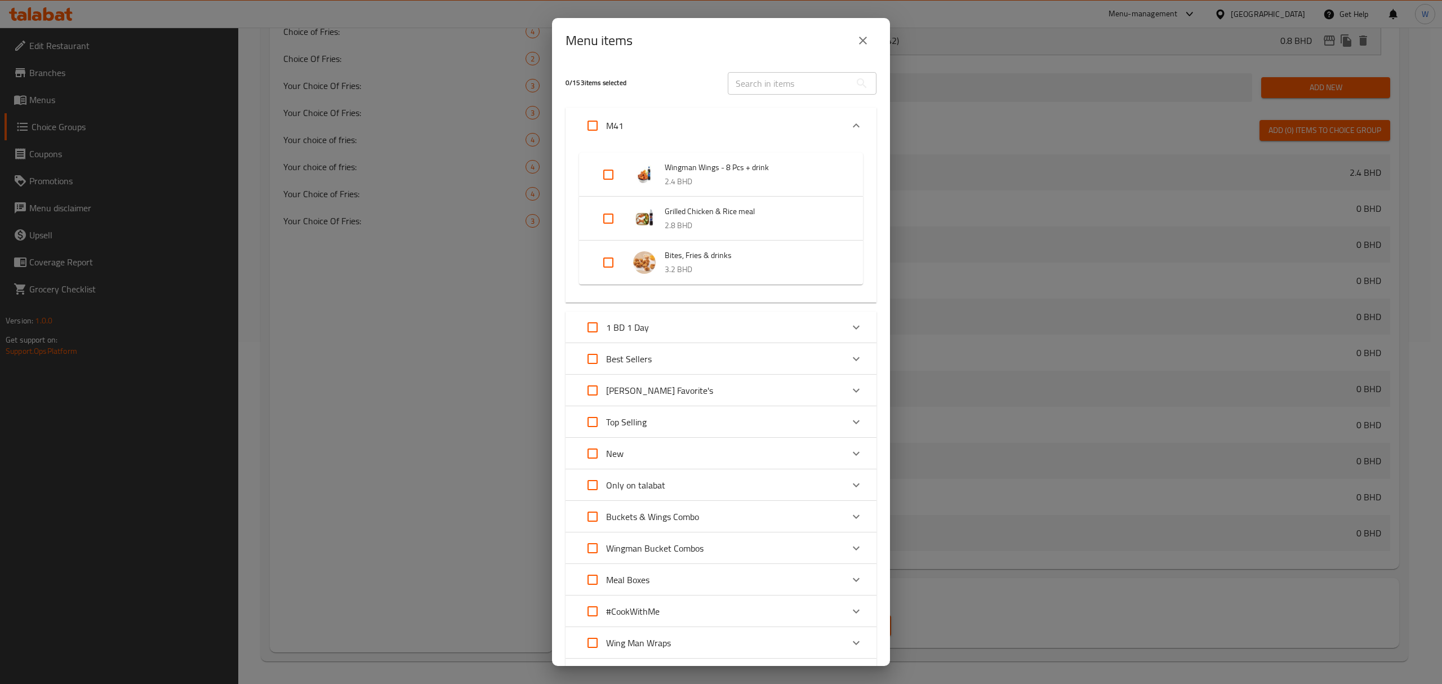
click at [603, 274] on input "Expand" at bounding box center [608, 262] width 27 height 27
checkbox input "true"
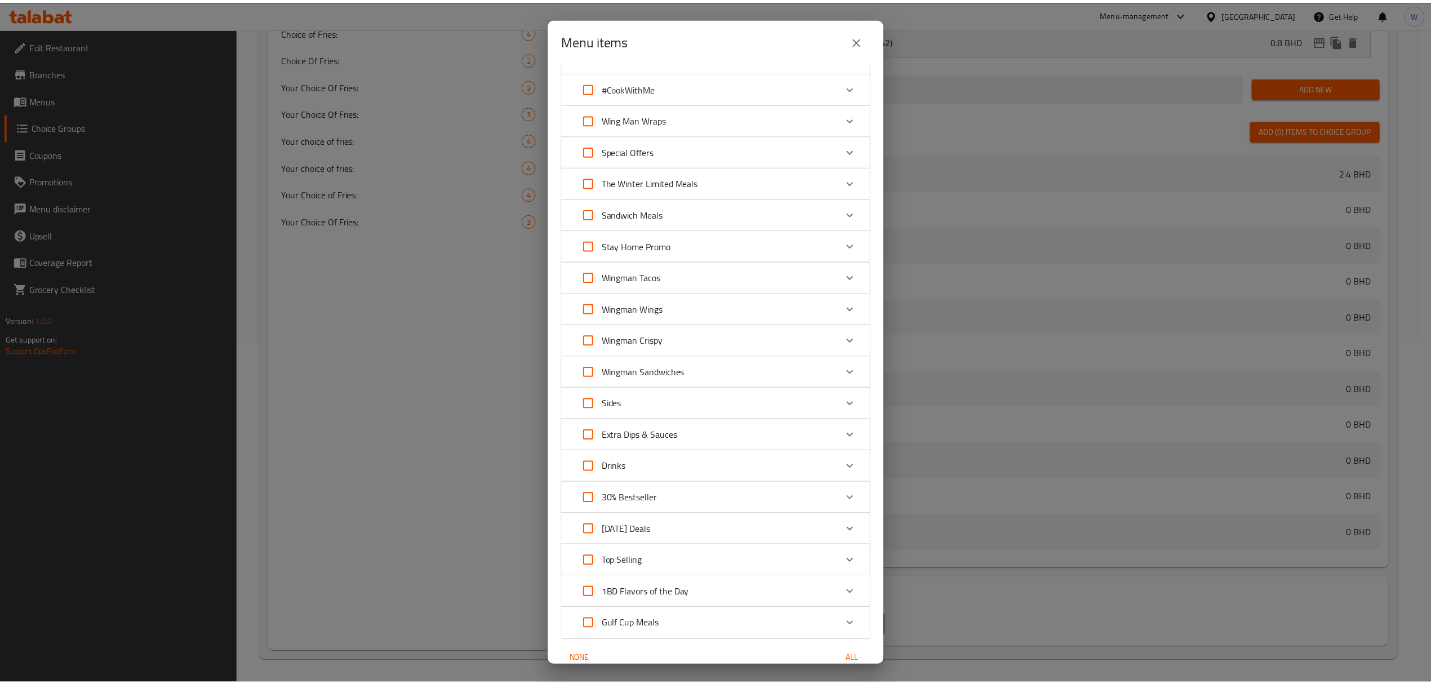
scroll to position [584, 0]
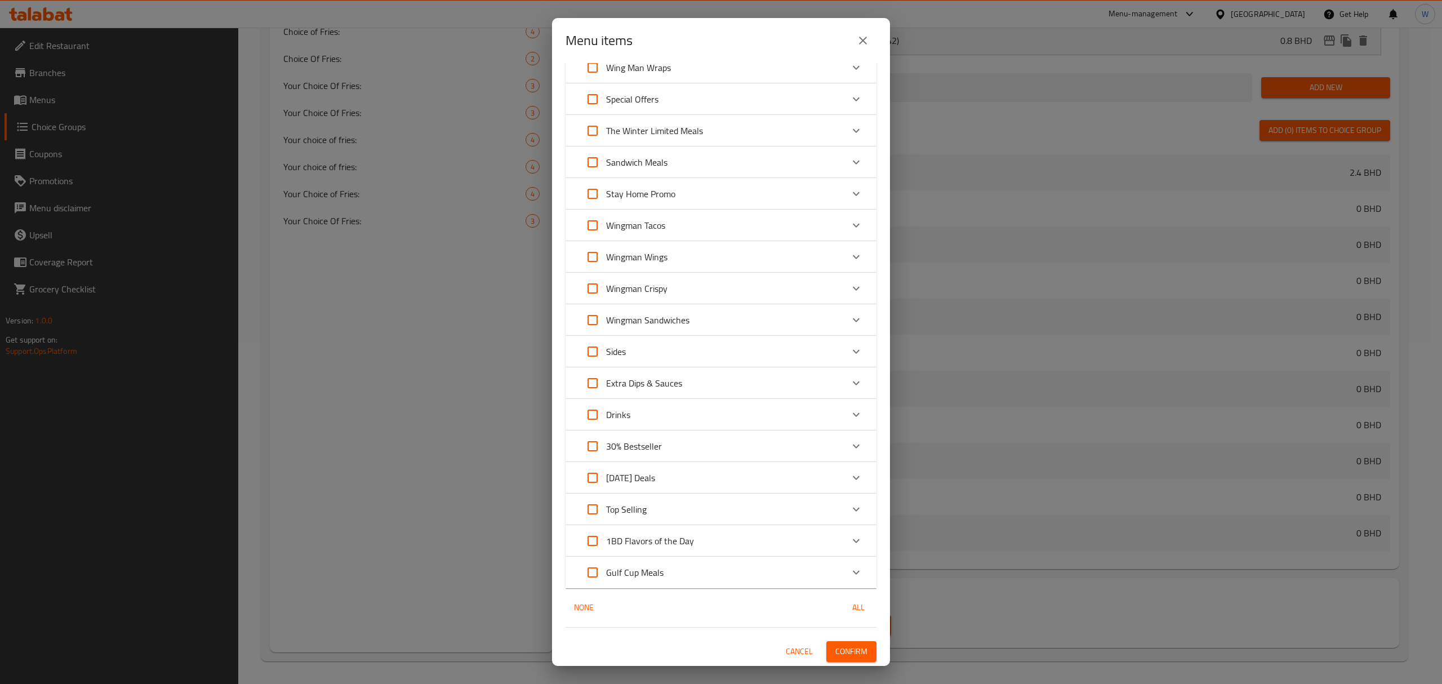
click at [832, 641] on button "Confirm" at bounding box center [851, 651] width 50 height 21
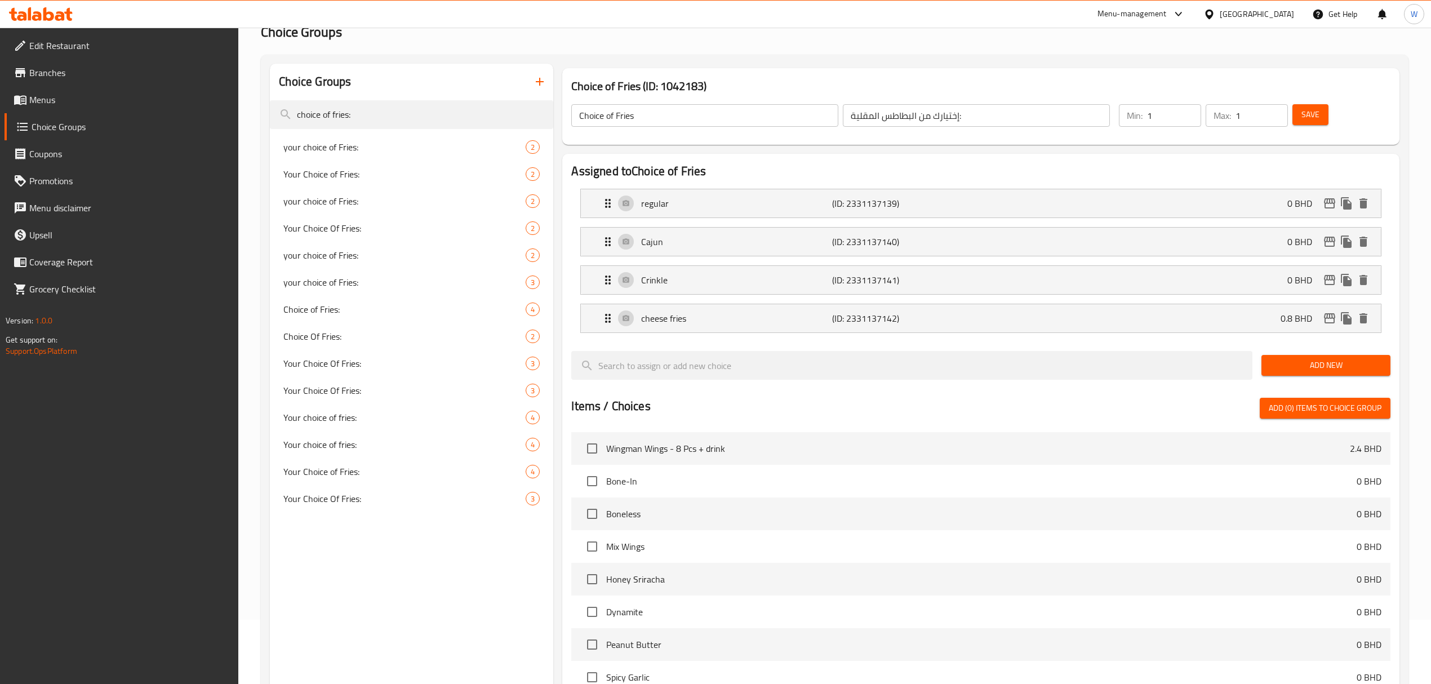
scroll to position [0, 0]
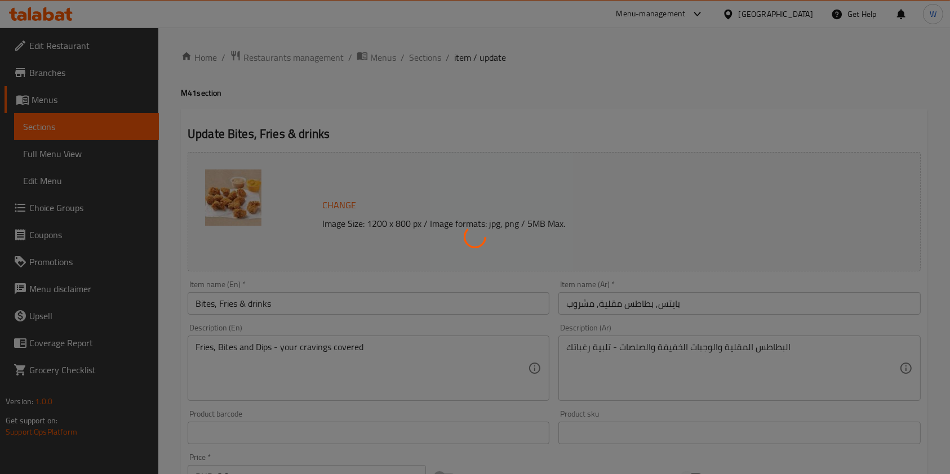
type input "إختيارك من البطاطس"
type input "1"
type input "إختيارك من التغميسة:"
type input "1"
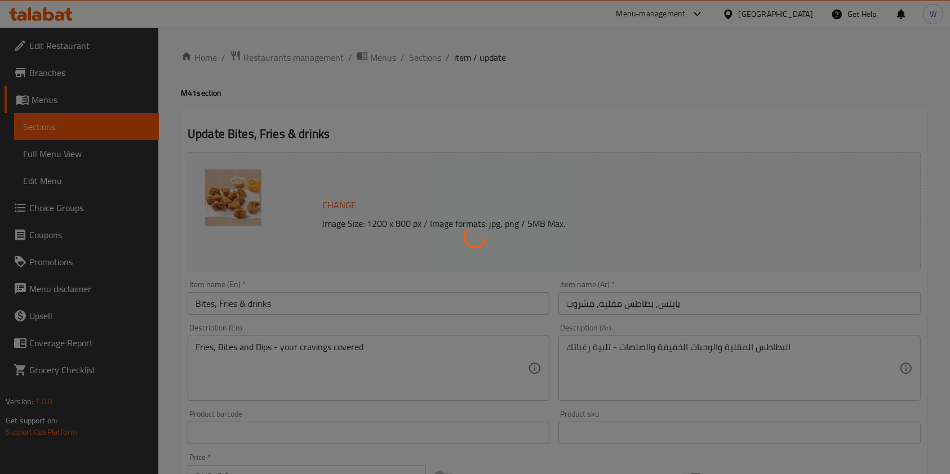
type input "1"
type input "إختيارك من المشروب:"
type input "1"
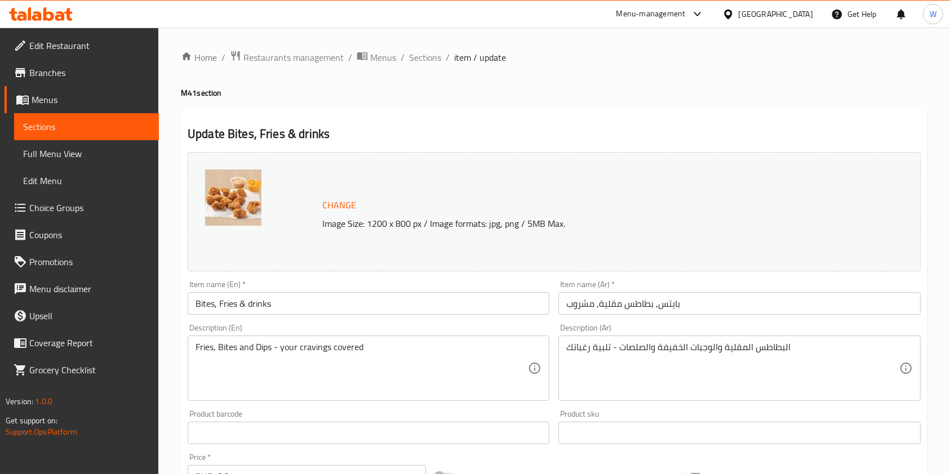
click at [424, 47] on div "Home / Restaurants management / Menus / Sections / item / update M41 section Up…" at bounding box center [553, 475] width 791 height 895
click at [421, 59] on span "Sections" at bounding box center [425, 58] width 32 height 14
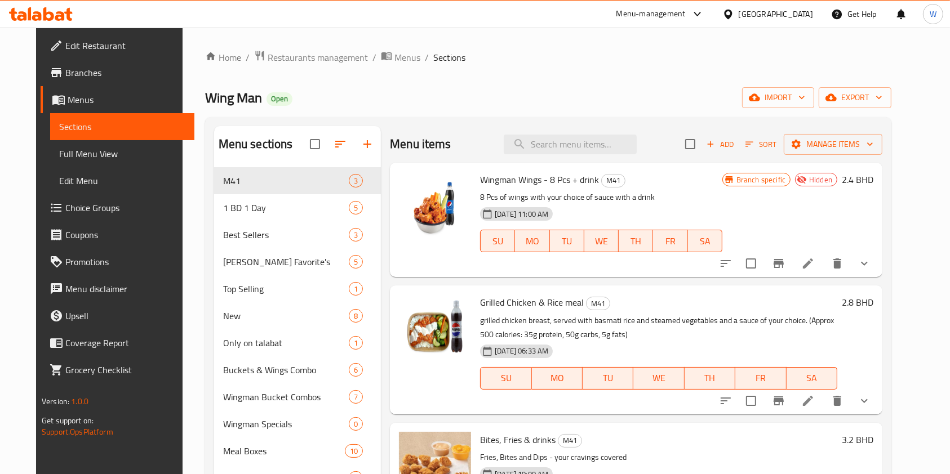
scroll to position [150, 0]
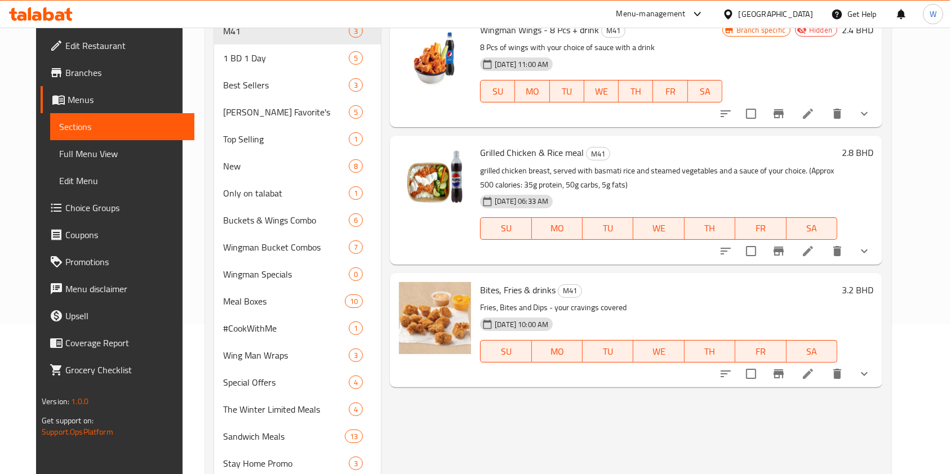
click at [823, 376] on li at bounding box center [808, 374] width 32 height 20
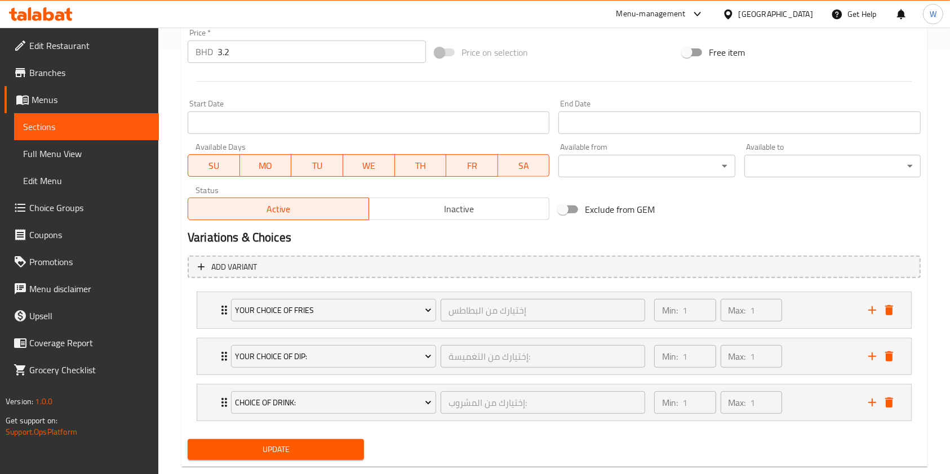
scroll to position [448, 0]
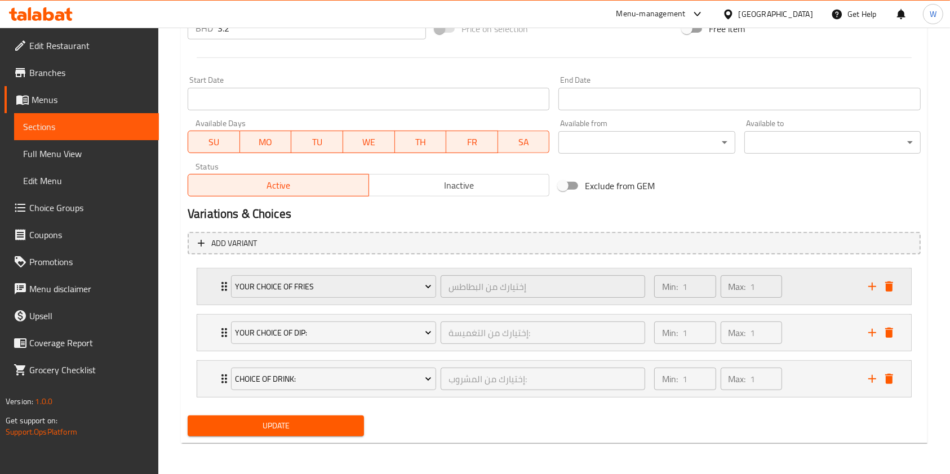
click at [221, 286] on icon "Expand" at bounding box center [224, 286] width 6 height 9
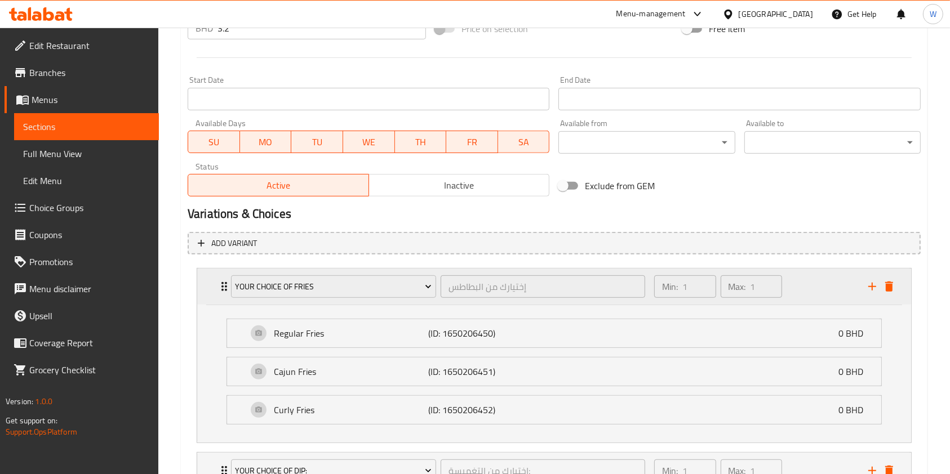
click at [221, 286] on icon "Expand" at bounding box center [224, 286] width 6 height 9
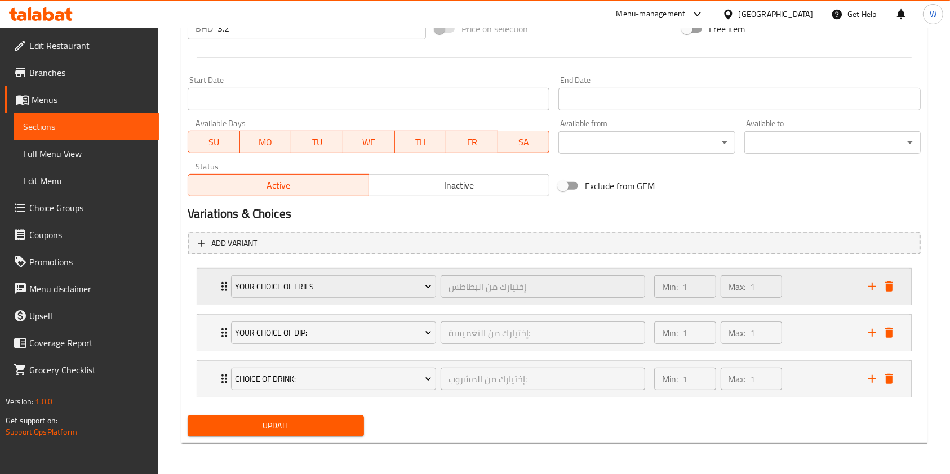
click at [893, 288] on icon "delete" at bounding box center [889, 287] width 14 height 14
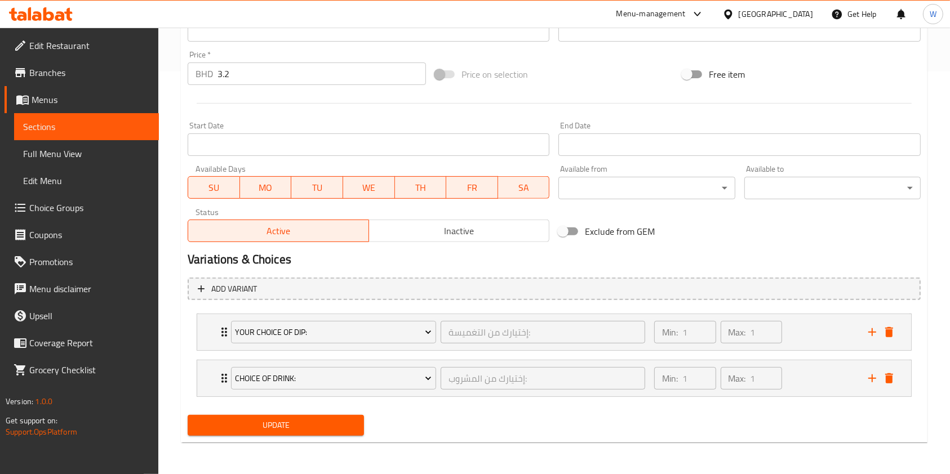
scroll to position [402, 0]
click at [298, 421] on span "Update" at bounding box center [276, 426] width 158 height 14
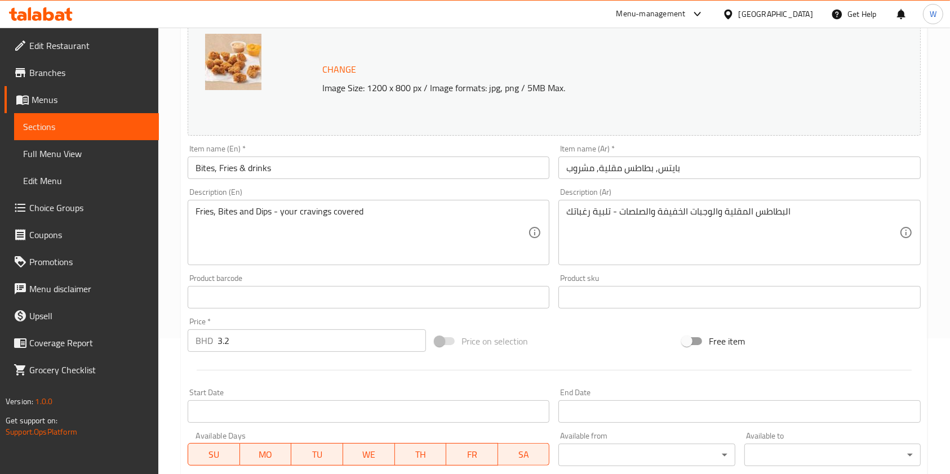
scroll to position [0, 0]
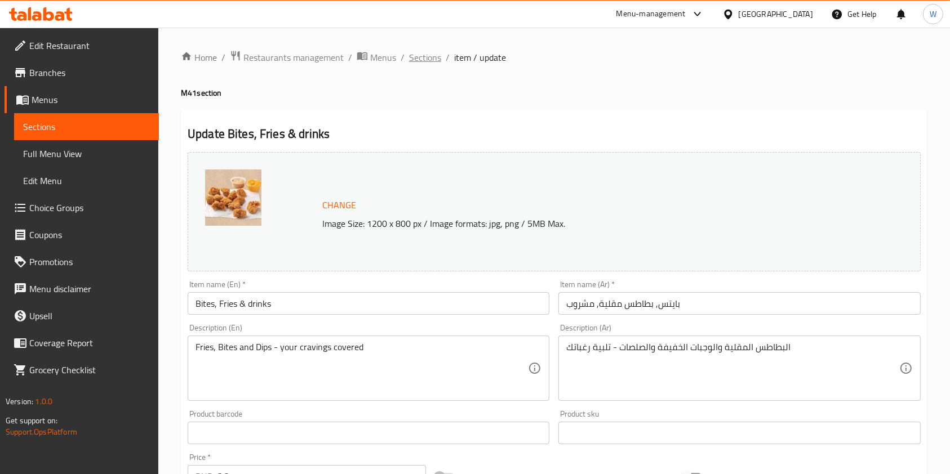
click at [415, 60] on span "Sections" at bounding box center [425, 58] width 32 height 14
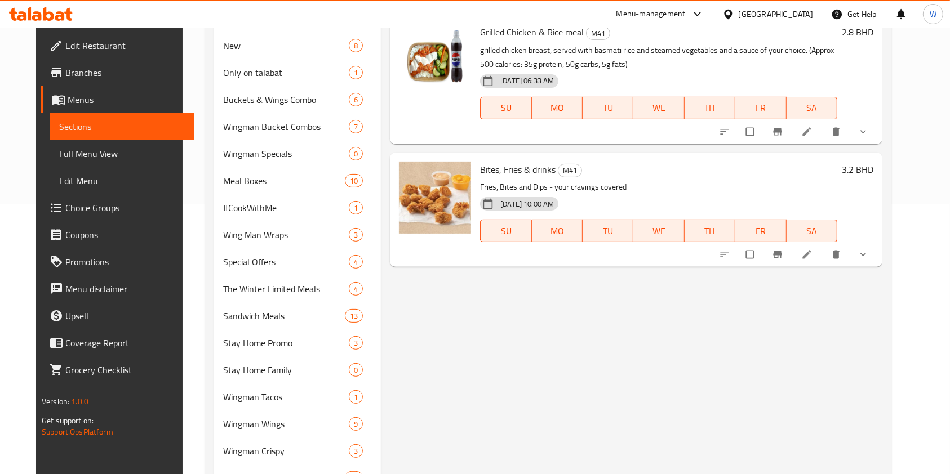
scroll to position [375, 0]
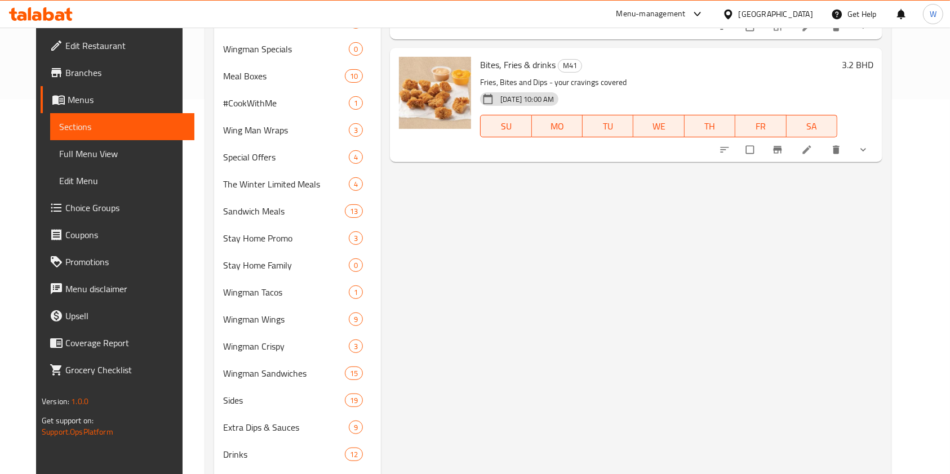
click at [812, 154] on icon at bounding box center [806, 149] width 11 height 11
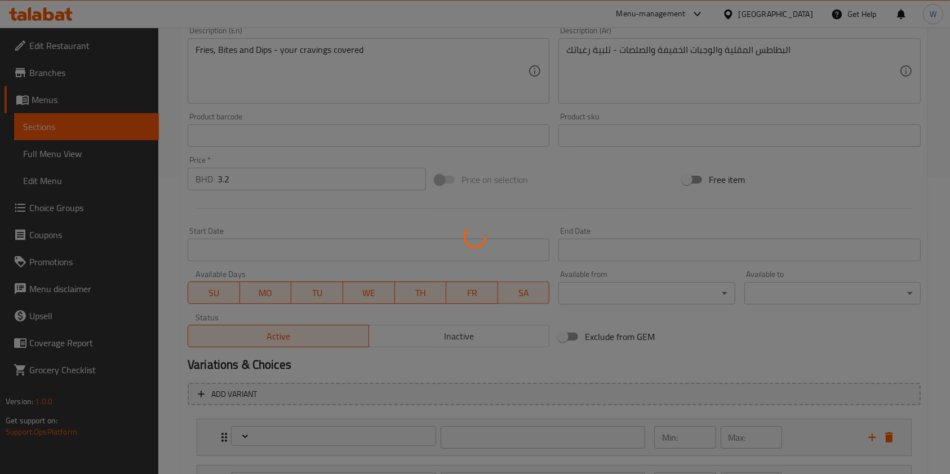
scroll to position [375, 0]
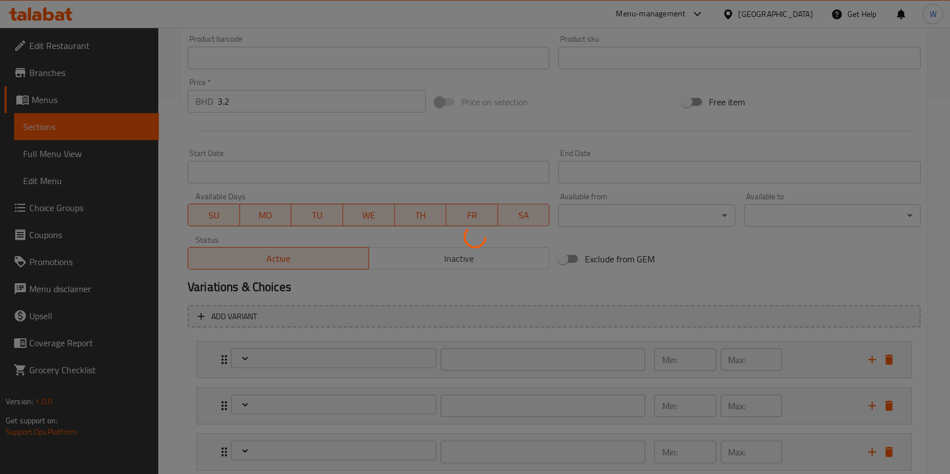
type input "إختيارك من التغميسة:"
type input "1"
type input "إختيارك من البطاطس المقلية:"
type input "1"
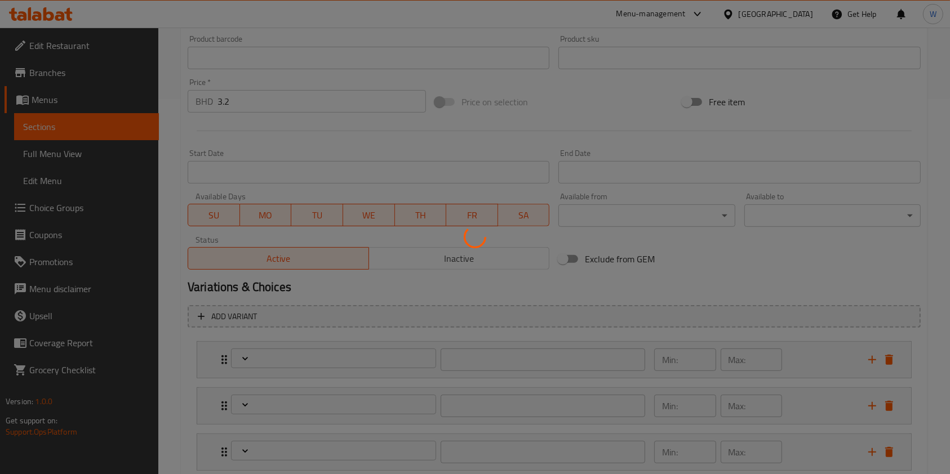
type input "1"
type input "إختيارك من المشروب:"
type input "1"
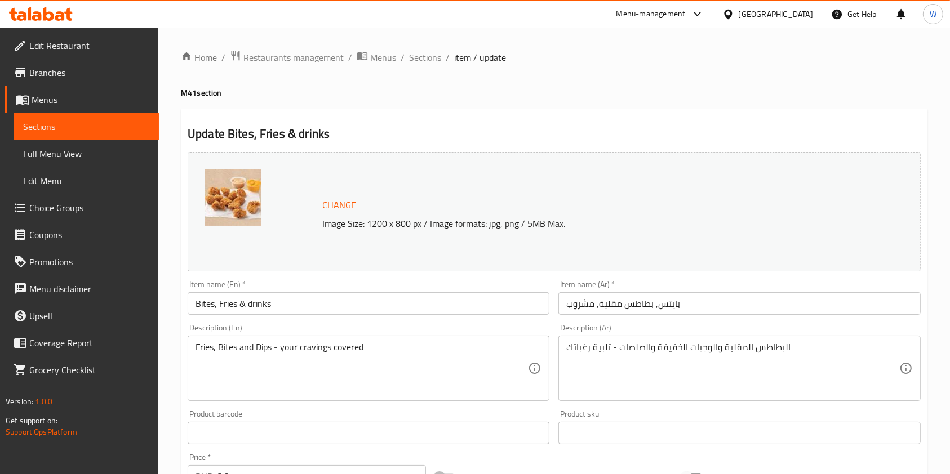
scroll to position [0, 0]
click at [424, 54] on span "Sections" at bounding box center [425, 58] width 32 height 14
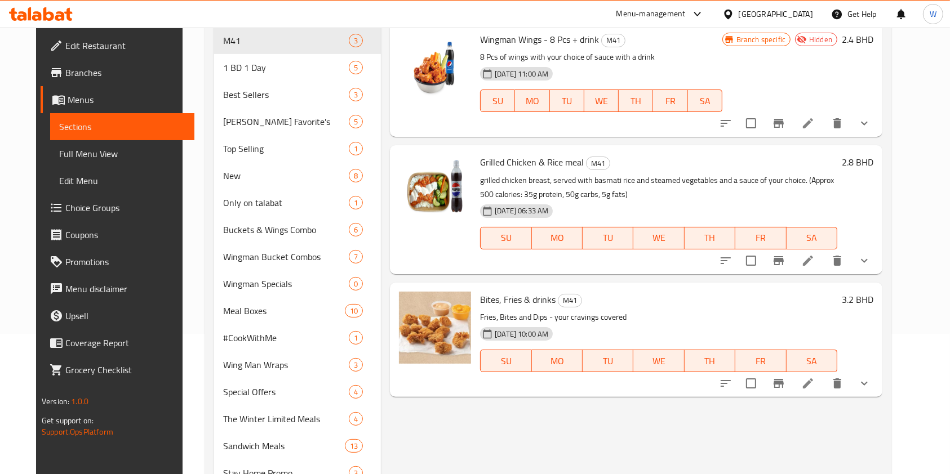
scroll to position [225, 0]
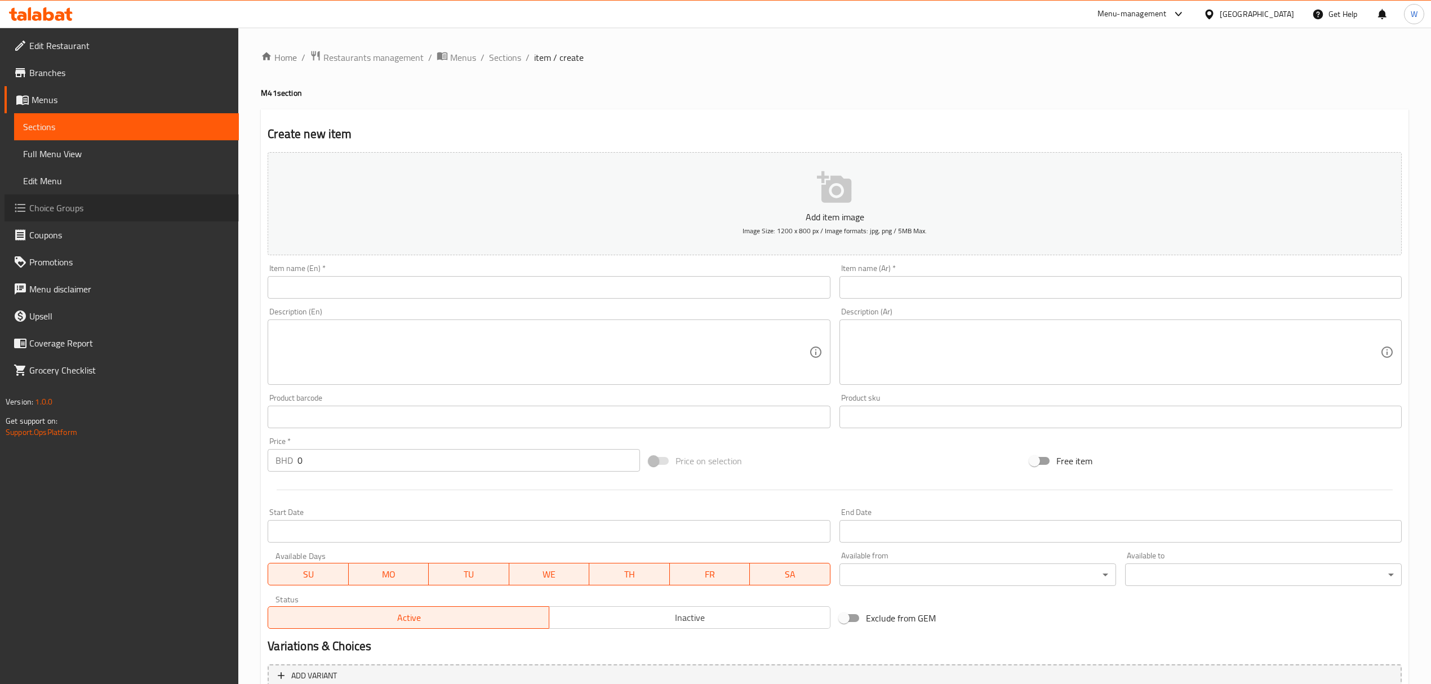
click at [68, 208] on span "Choice Groups" at bounding box center [129, 208] width 200 height 14
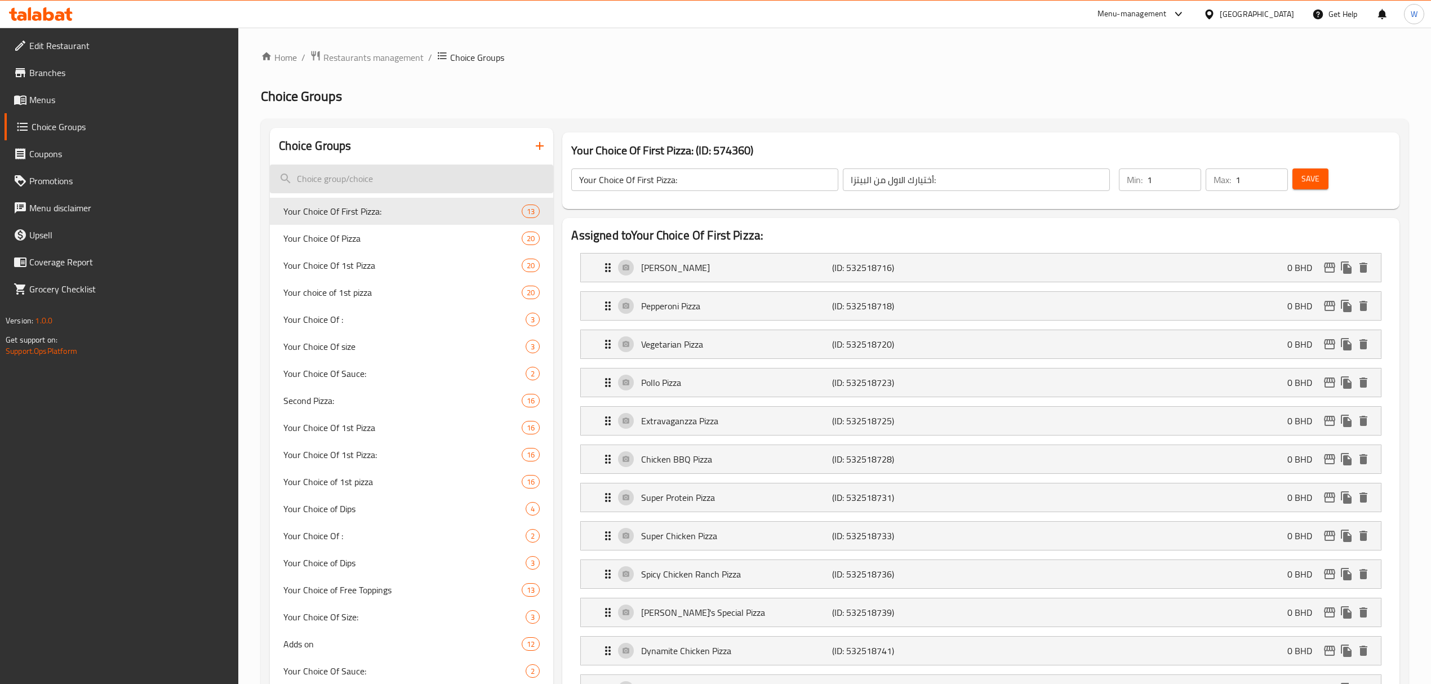
click at [488, 181] on input "search" at bounding box center [411, 178] width 283 height 29
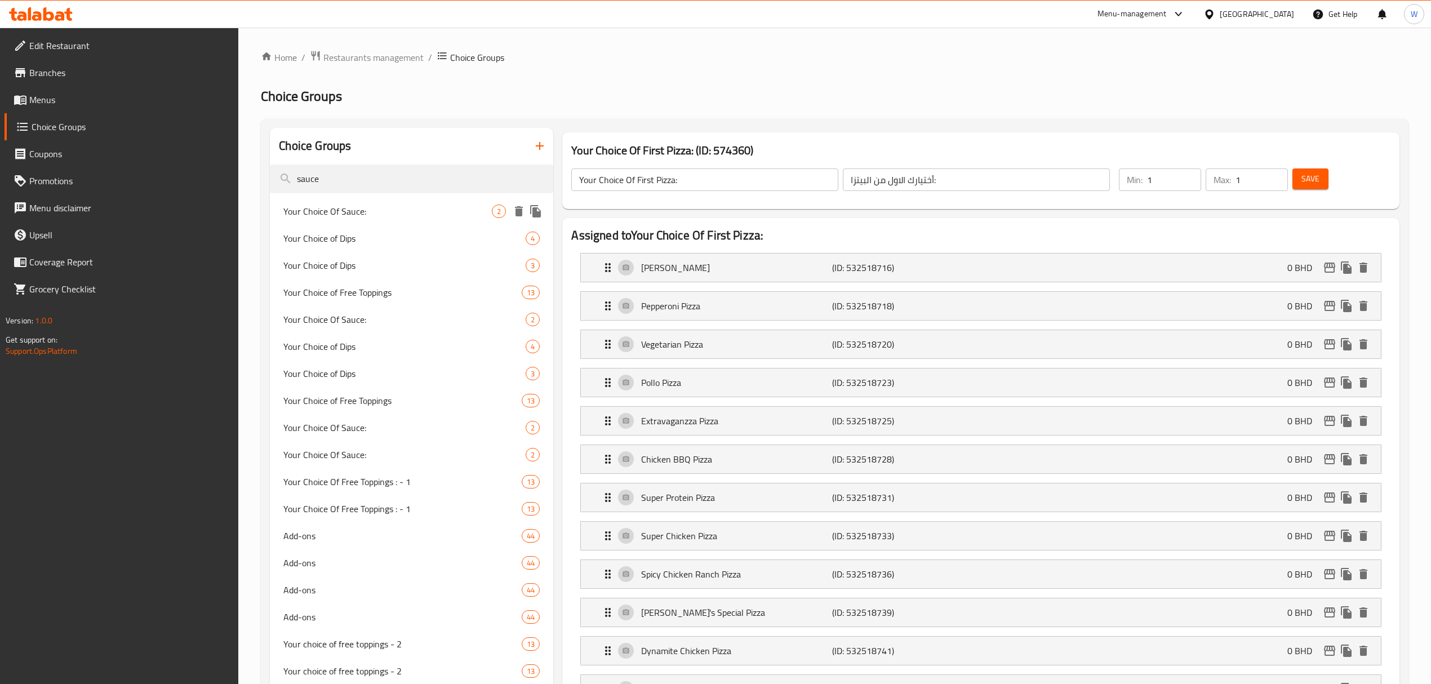
type input "sauce"
click at [456, 224] on div "Your Choice Of Sauce: 2" at bounding box center [411, 211] width 283 height 27
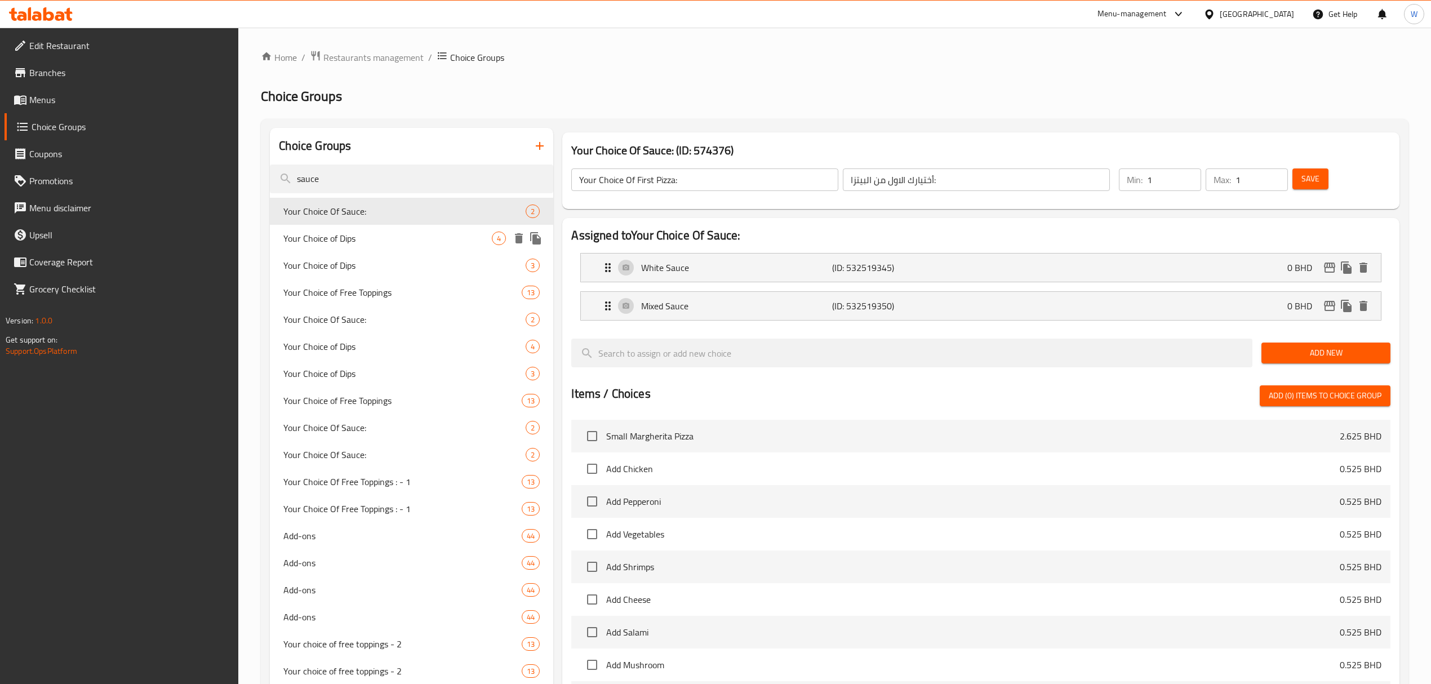
type input "Your Choice Of Sauce:"
type input "اختيارك من الصوص:"
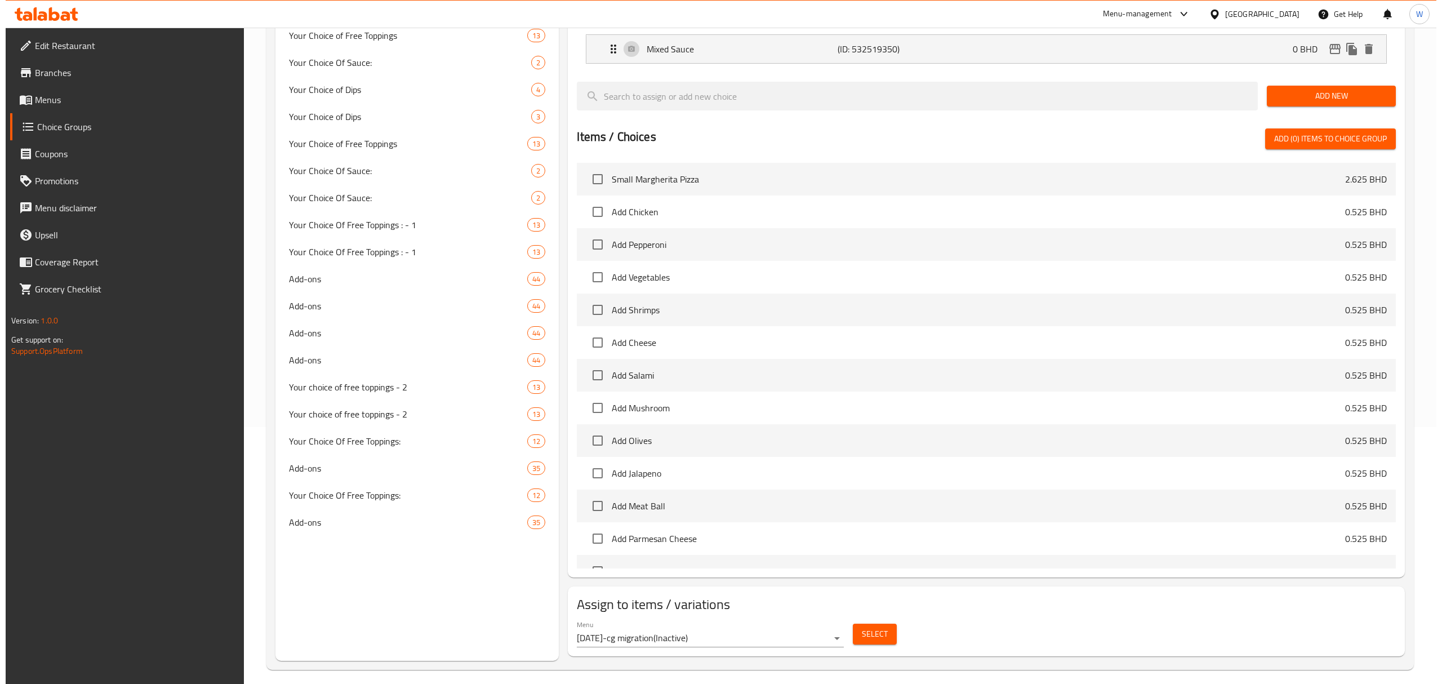
scroll to position [266, 0]
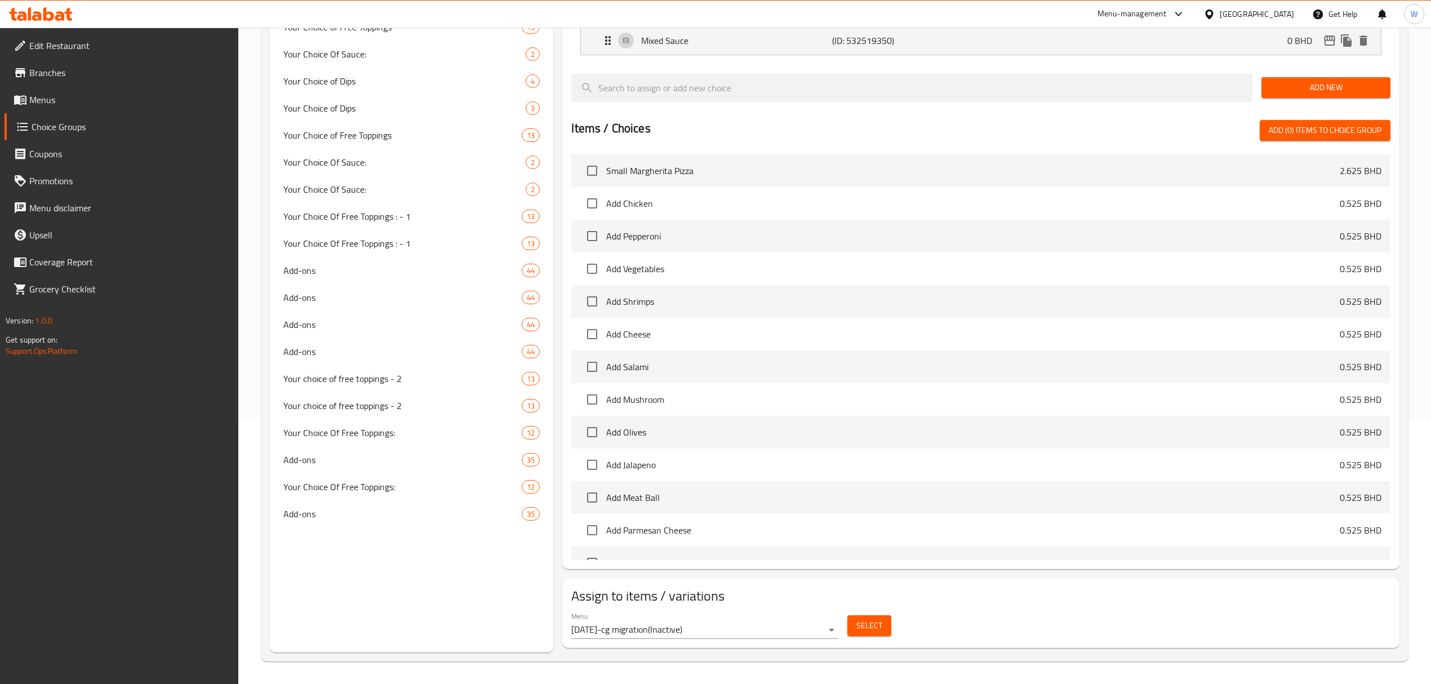
click at [785, 418] on body "​ Menu-management Bahrain Get Help W Edit Restaurant Branches Menus Choice Grou…" at bounding box center [715, 90] width 1431 height 656
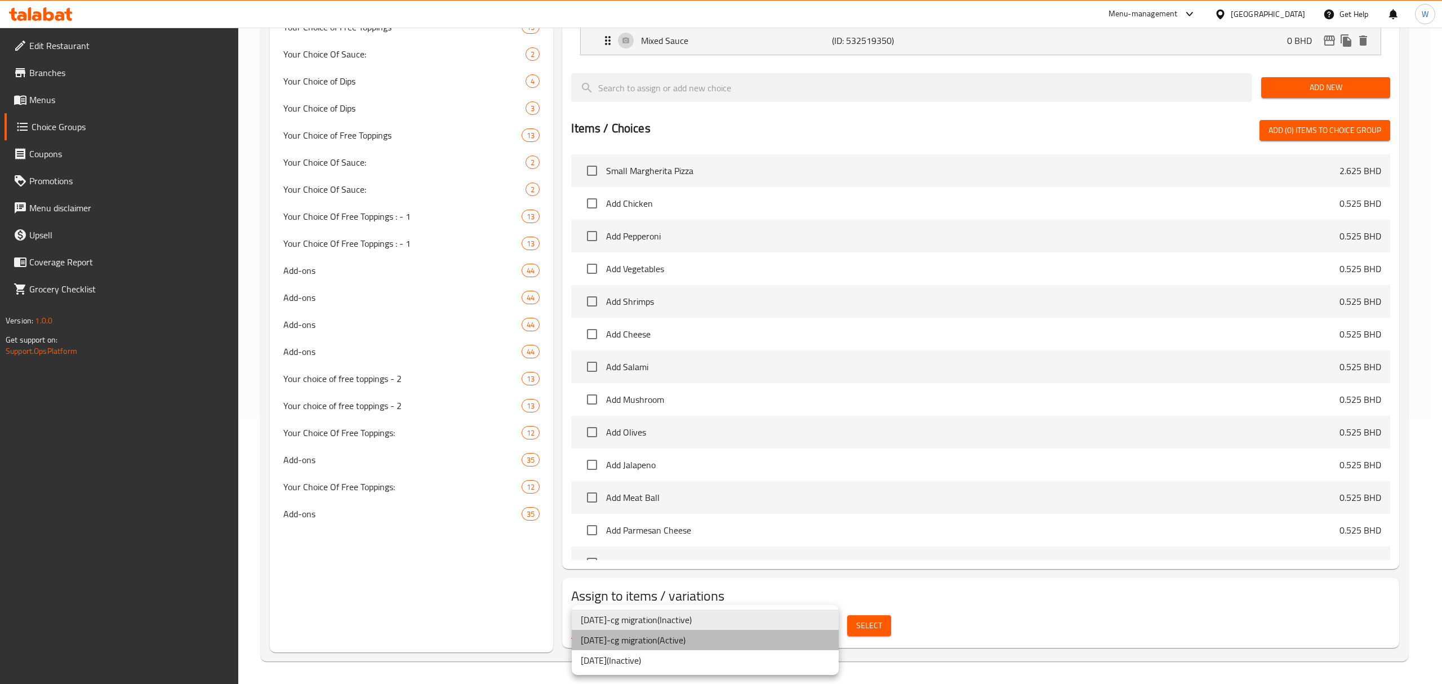
click at [734, 644] on li "11-4-16-cg migration ( Active )" at bounding box center [705, 640] width 267 height 20
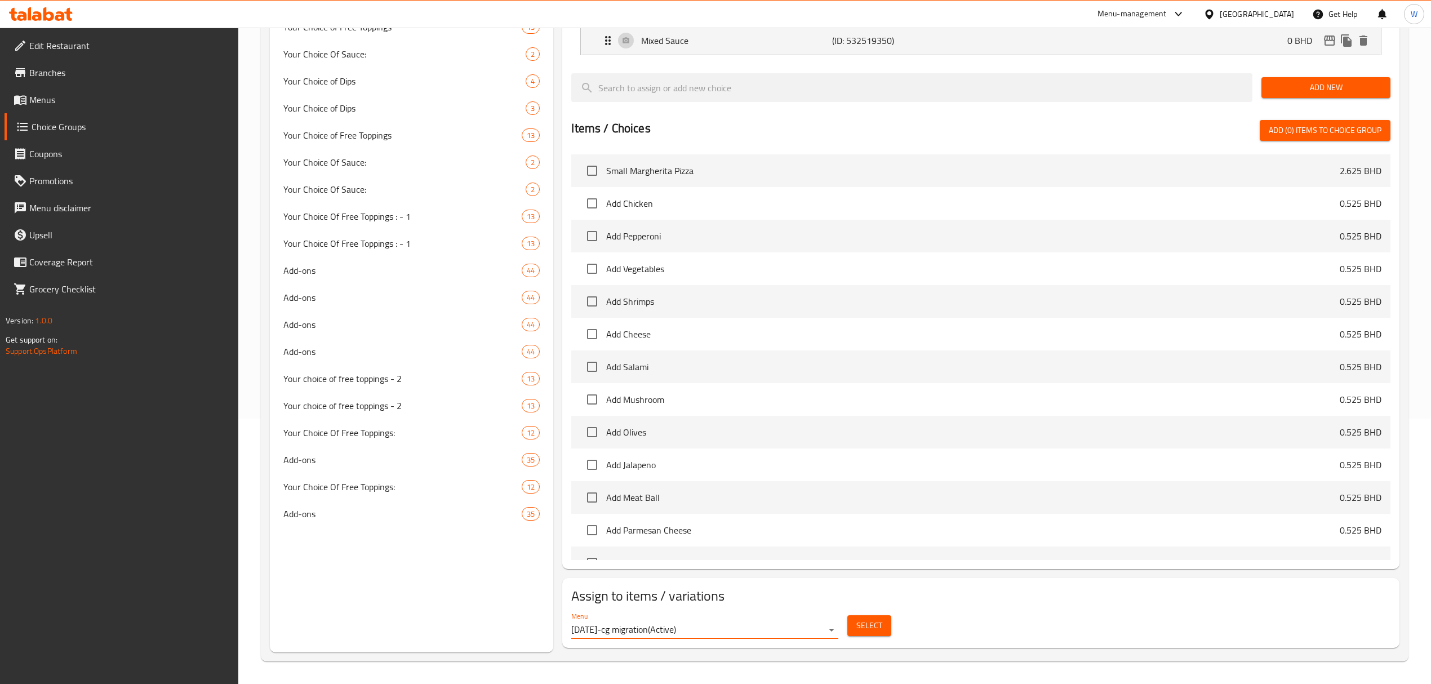
click at [854, 626] on button "Select" at bounding box center [869, 625] width 44 height 21
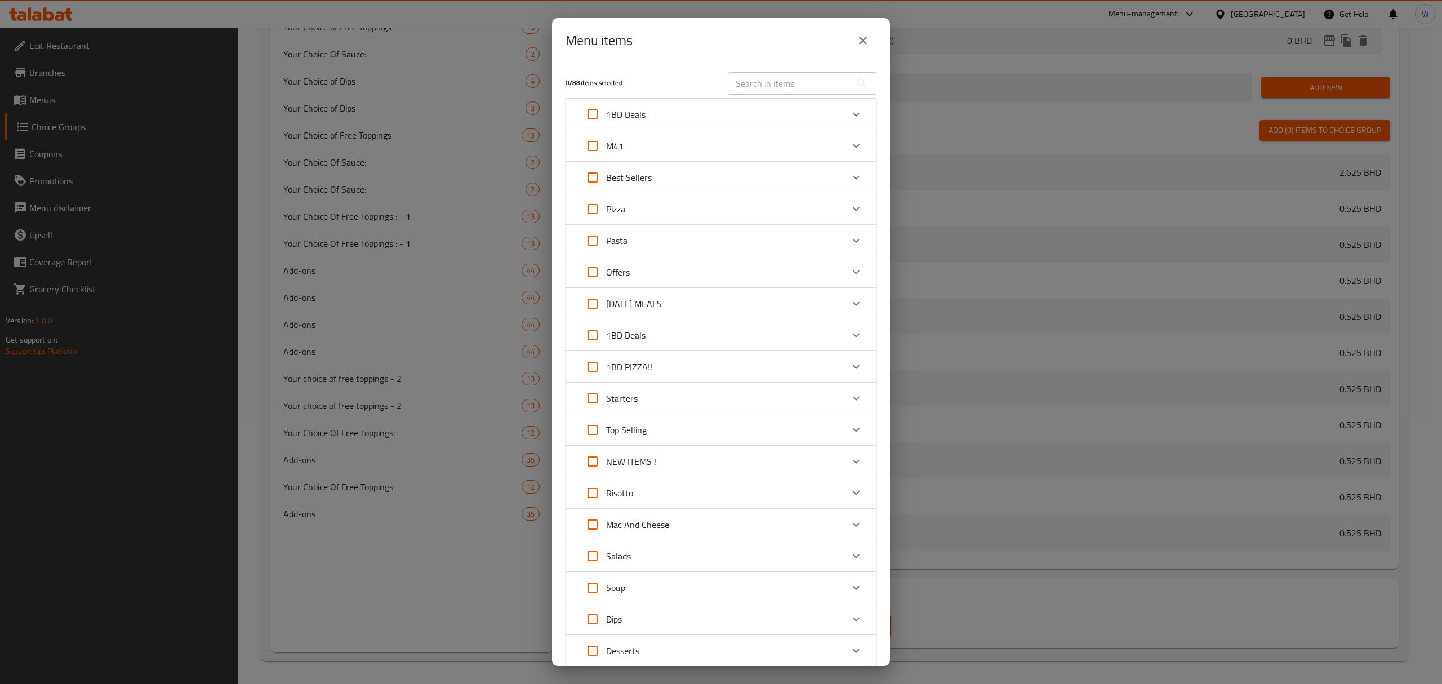
click at [818, 136] on div "M41" at bounding box center [711, 145] width 264 height 27
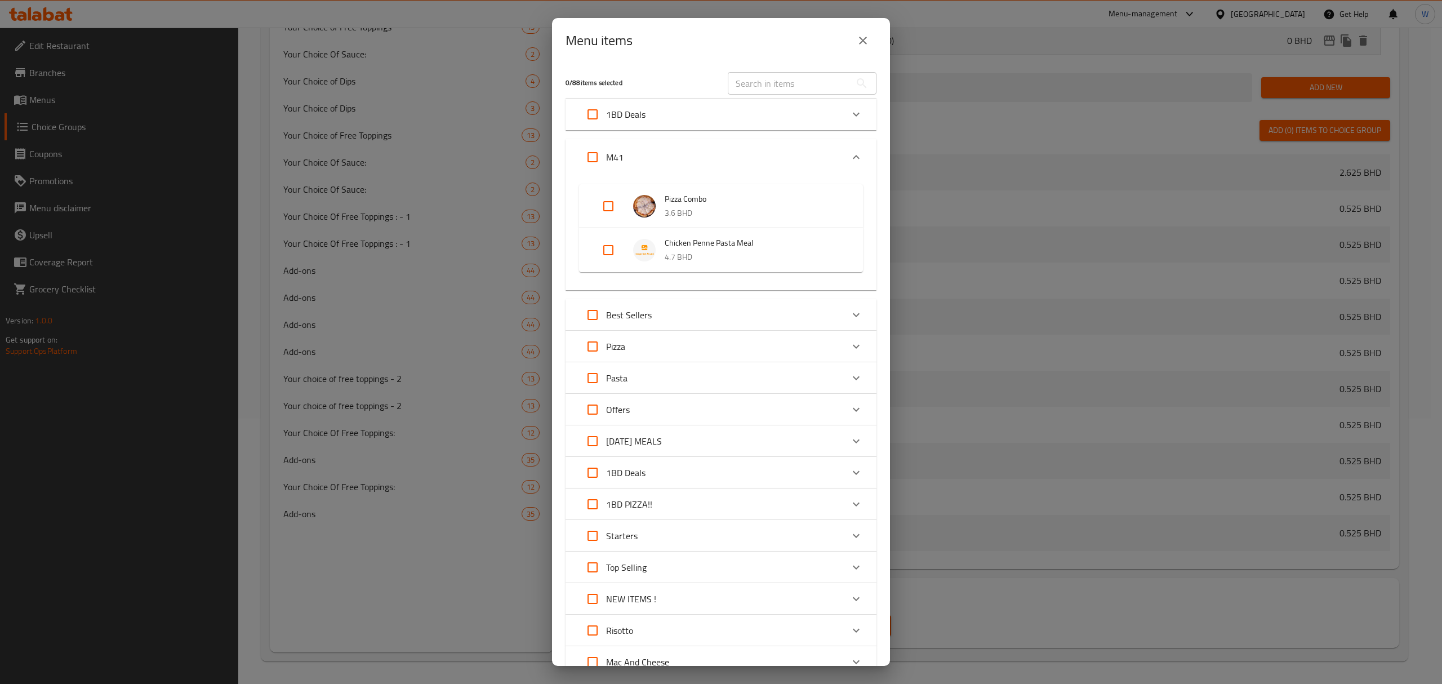
click at [605, 256] on input "Expand" at bounding box center [608, 250] width 27 height 27
checkbox input "true"
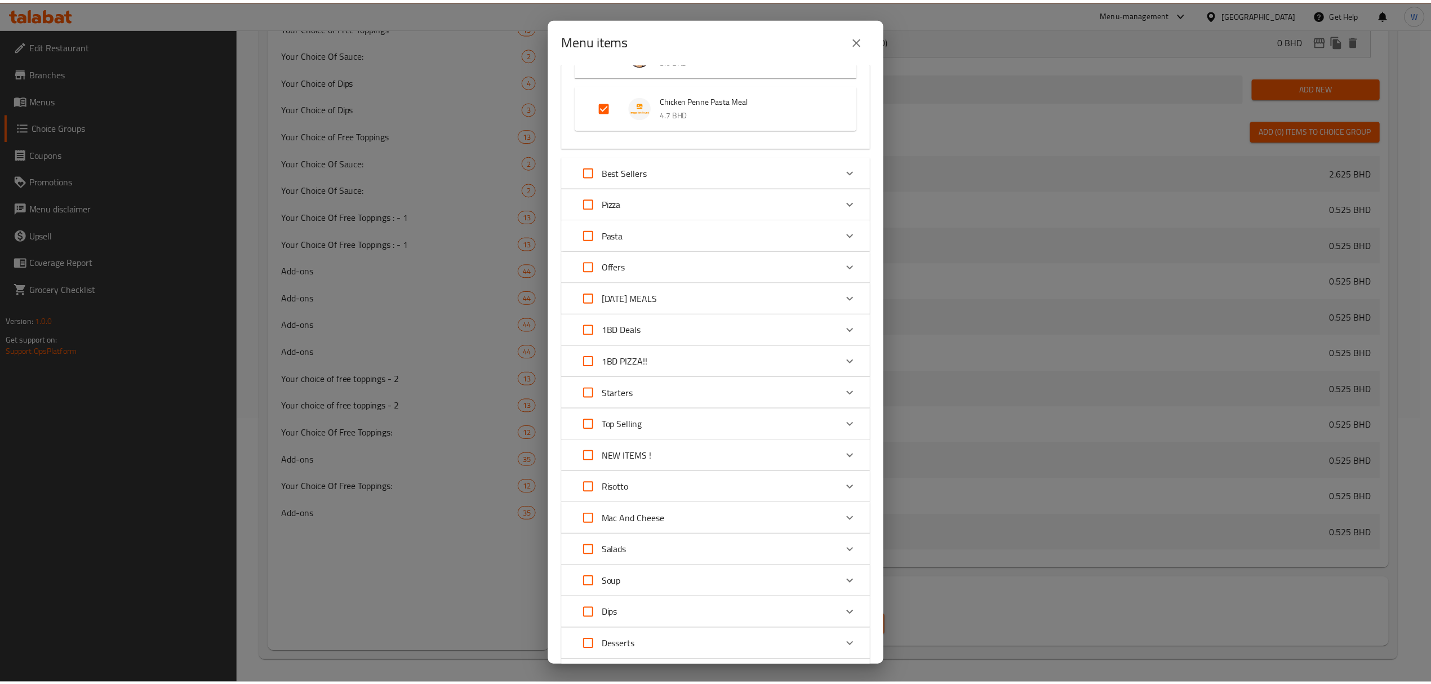
scroll to position [257, 0]
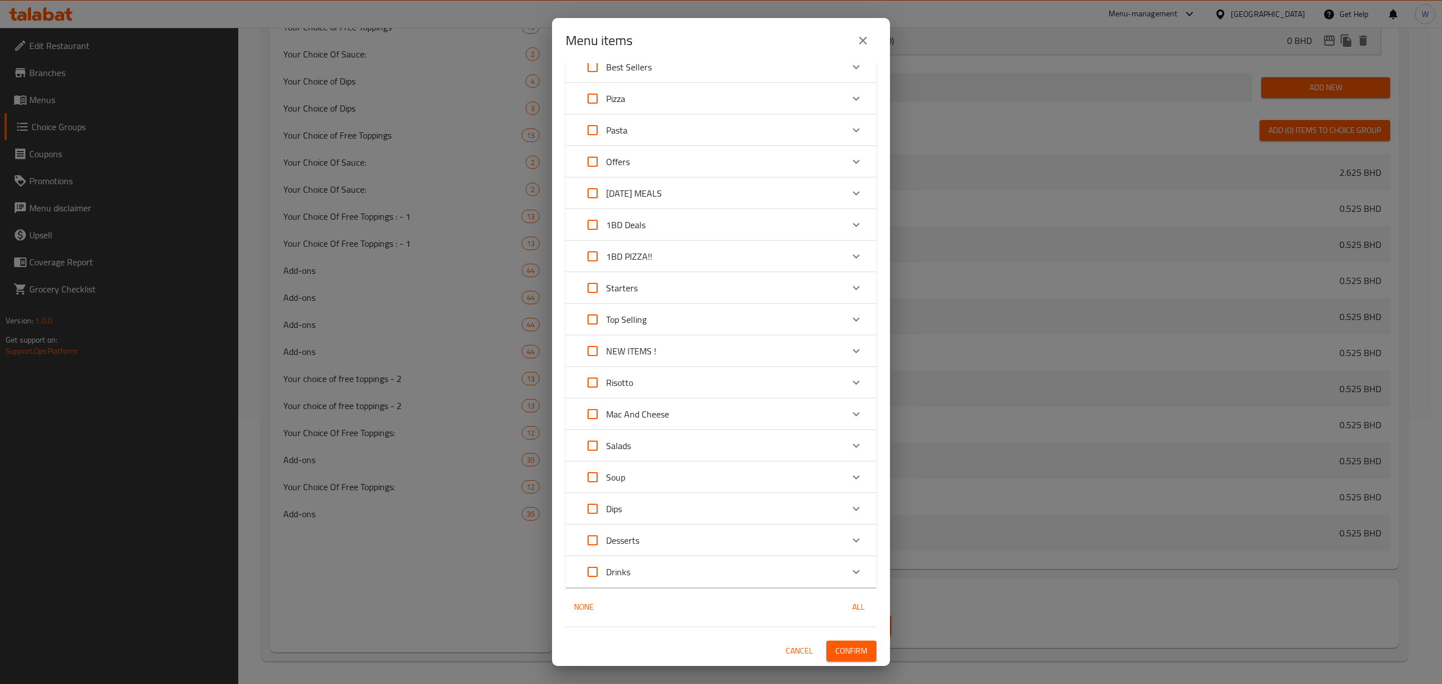
click at [835, 650] on span "Confirm" at bounding box center [851, 651] width 32 height 14
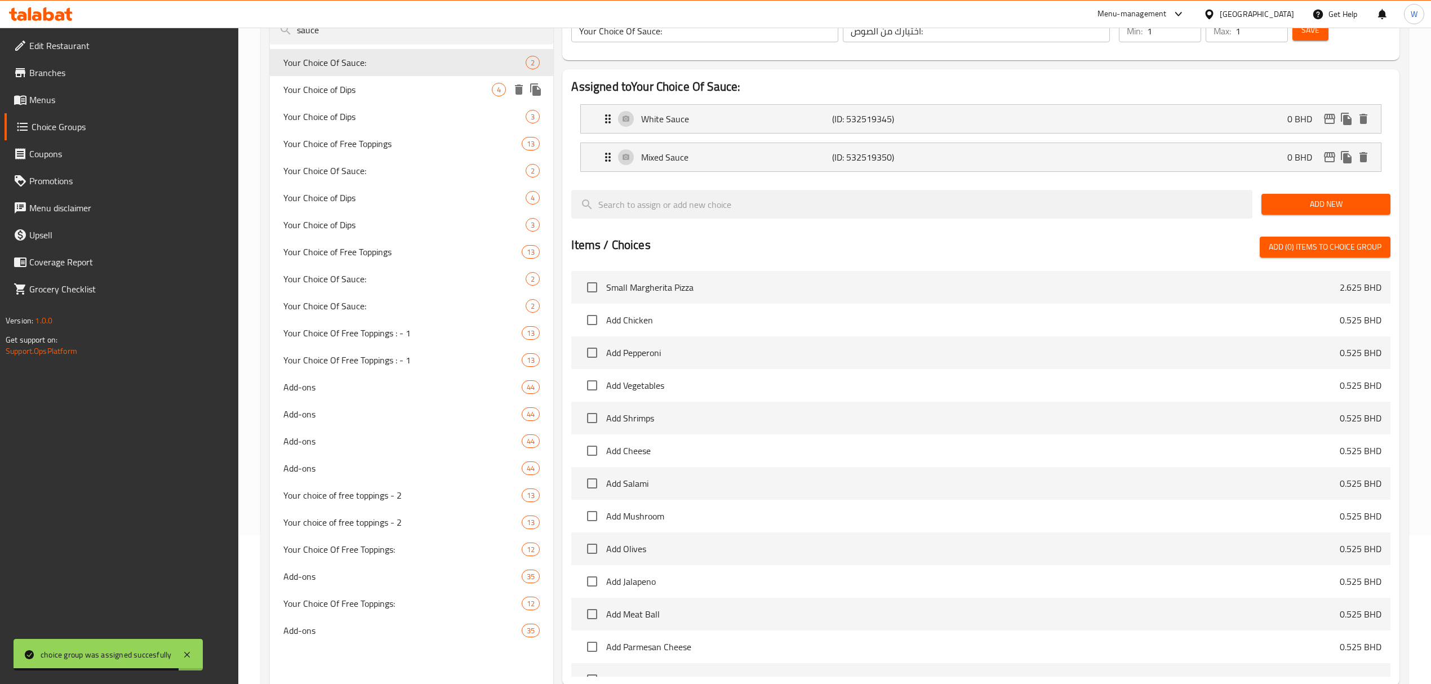
scroll to position [0, 0]
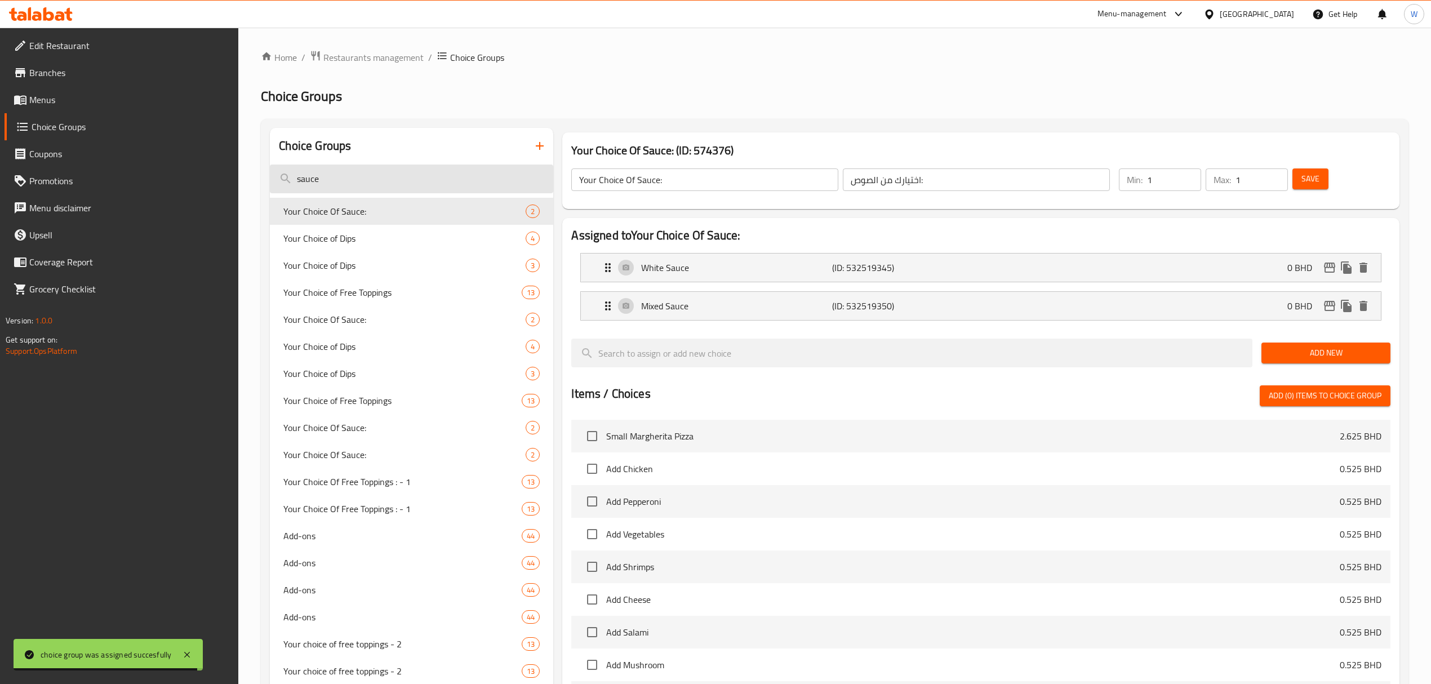
click at [494, 170] on input "sauce" at bounding box center [411, 178] width 283 height 29
paste input "2 Pcs Garlic bread"
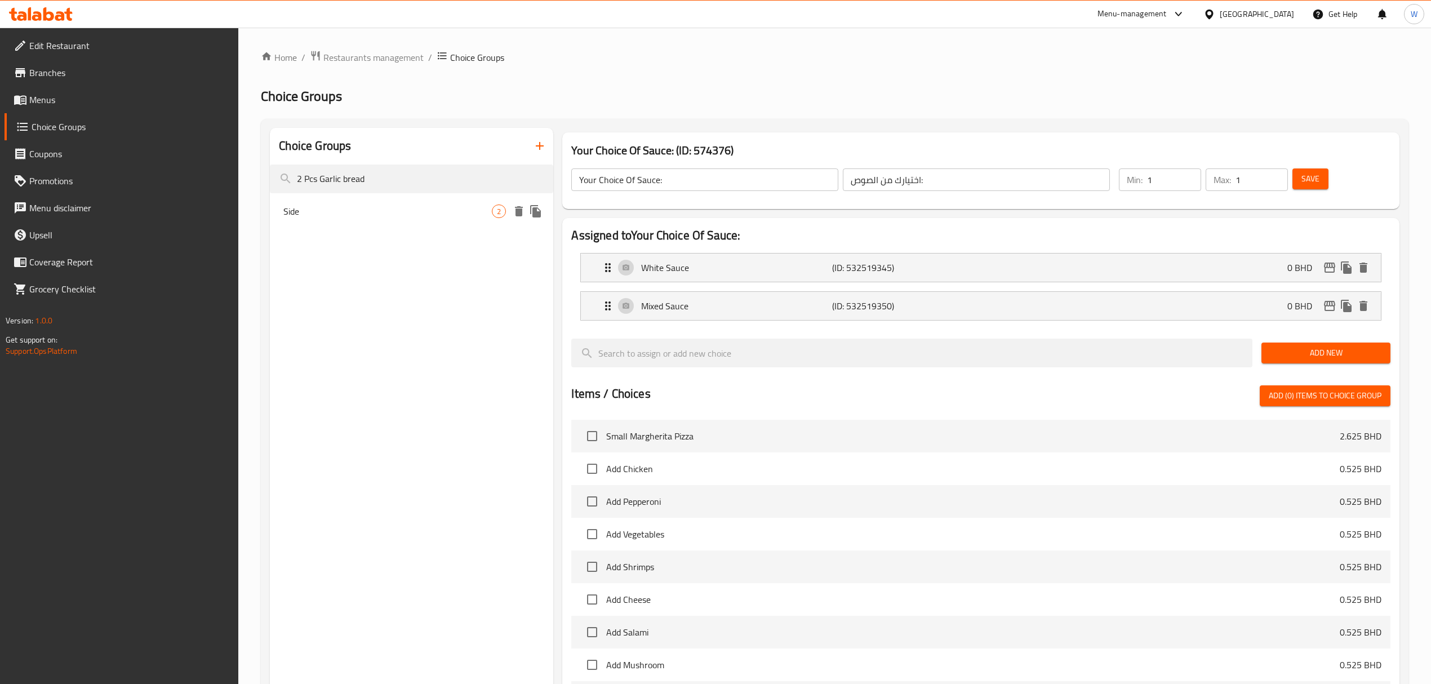
type input "2 Pcs Garlic bread"
click at [456, 214] on span "Side" at bounding box center [387, 211] width 208 height 14
type input "Side"
type input "مقبلا"
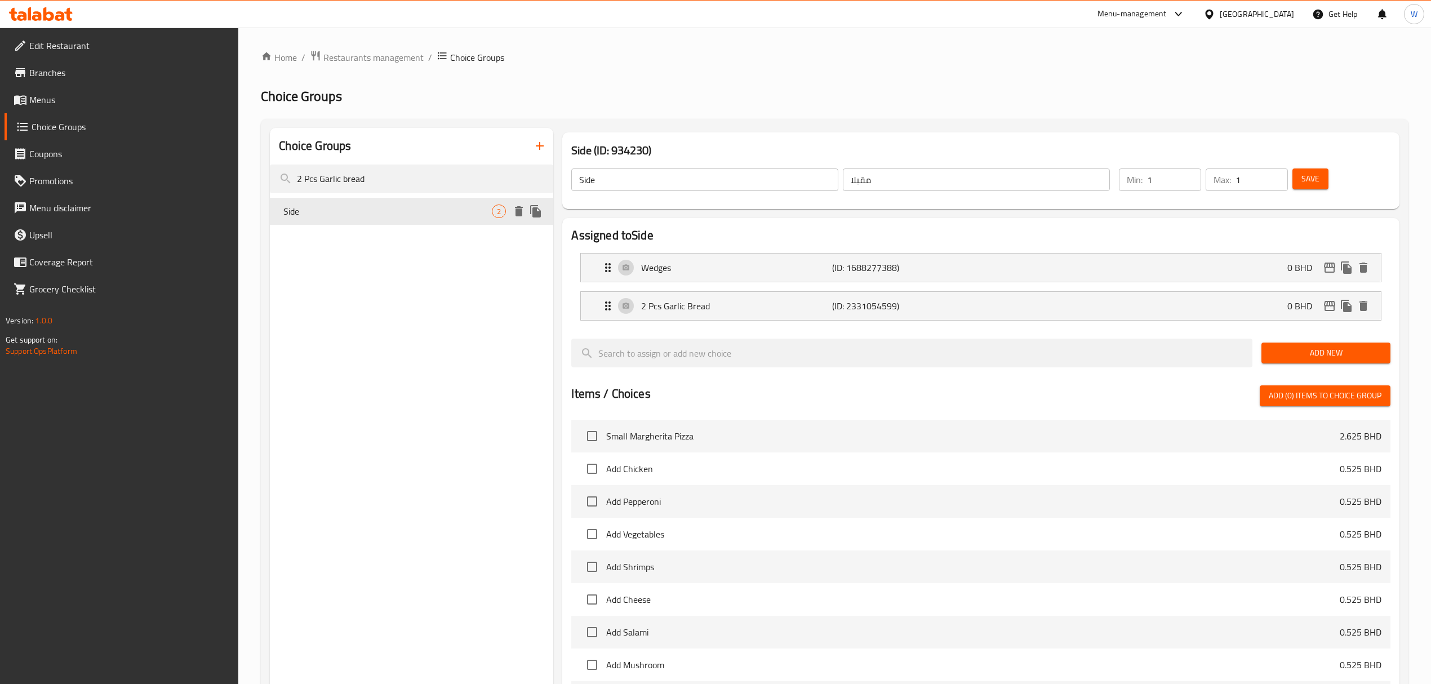
click at [532, 210] on icon "duplicate" at bounding box center [536, 211] width 14 height 14
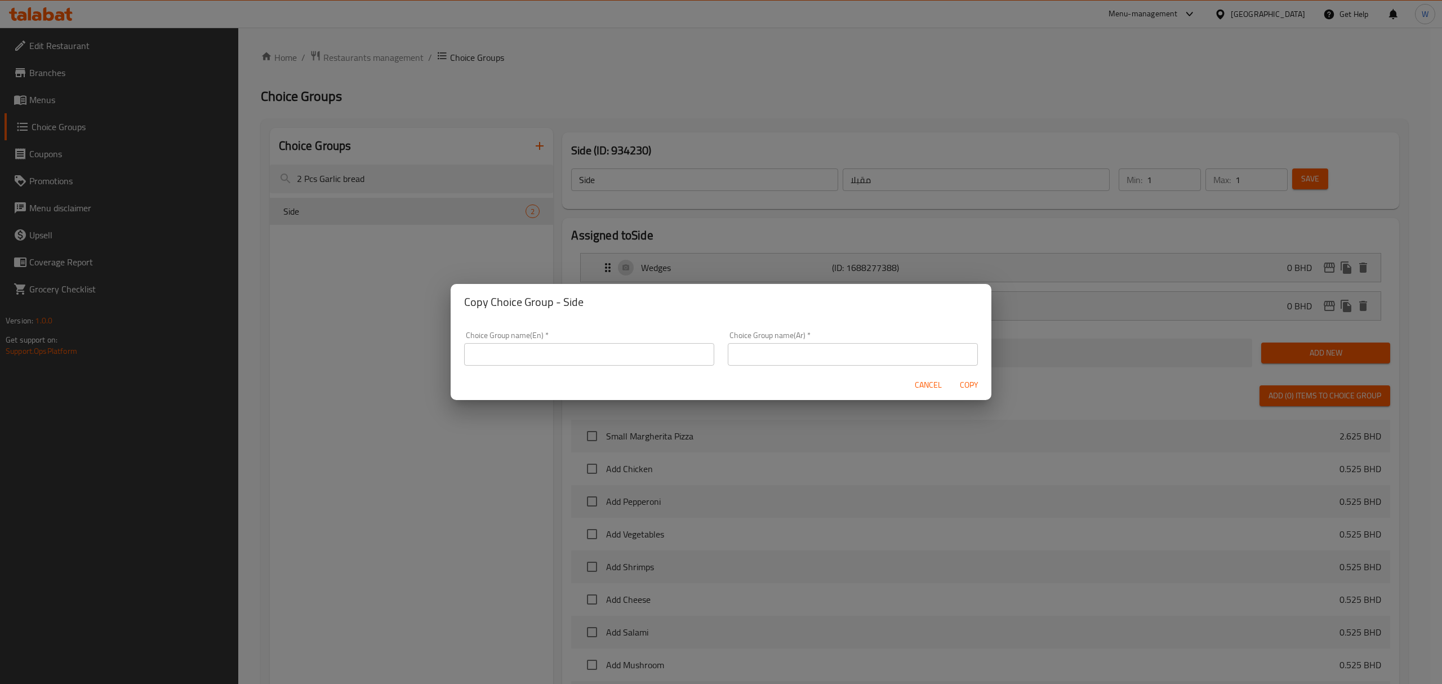
click at [551, 357] on input "text" at bounding box center [589, 354] width 250 height 23
type input "Your choice of side"
type input "طبق جانبي"
click at [977, 386] on span "Copy" at bounding box center [968, 385] width 27 height 14
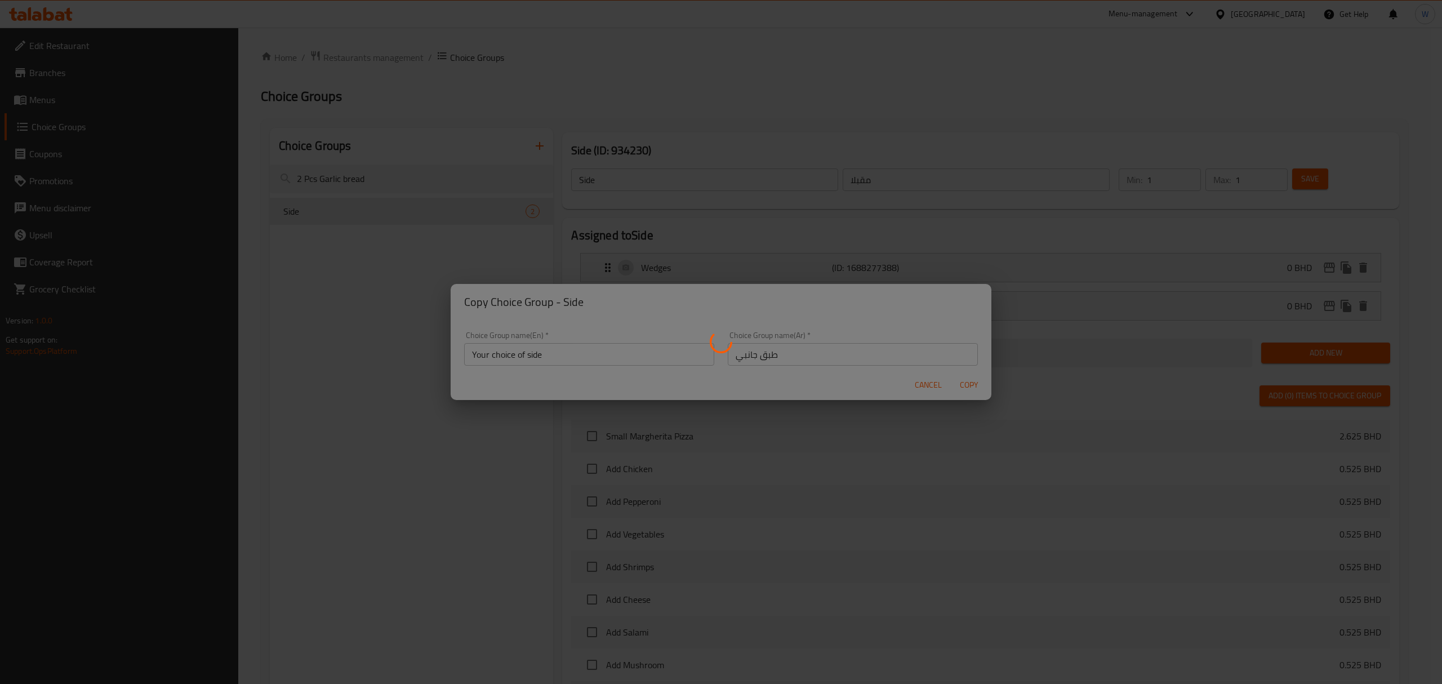
type input "Your choice of side"
type input "طبق جانبي"
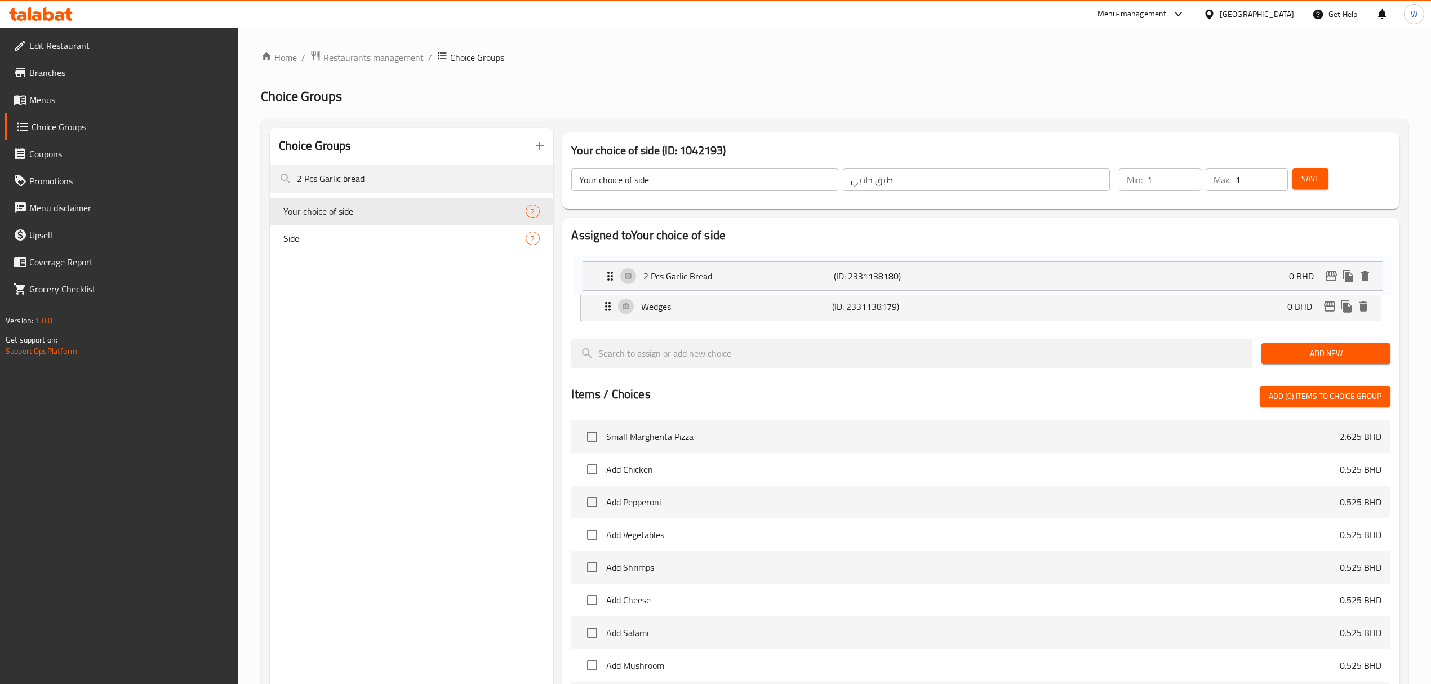
drag, startPoint x: 598, startPoint y: 314, endPoint x: 599, endPoint y: 278, distance: 35.5
click at [599, 278] on nav "Wedges (ID: 2331138179) 0 BHD Name (En) Wedges Name (En) Name (Ar) بطاطس ودجز N…" at bounding box center [980, 287] width 818 height 86
click at [645, 309] on p "Wedges" at bounding box center [736, 306] width 191 height 14
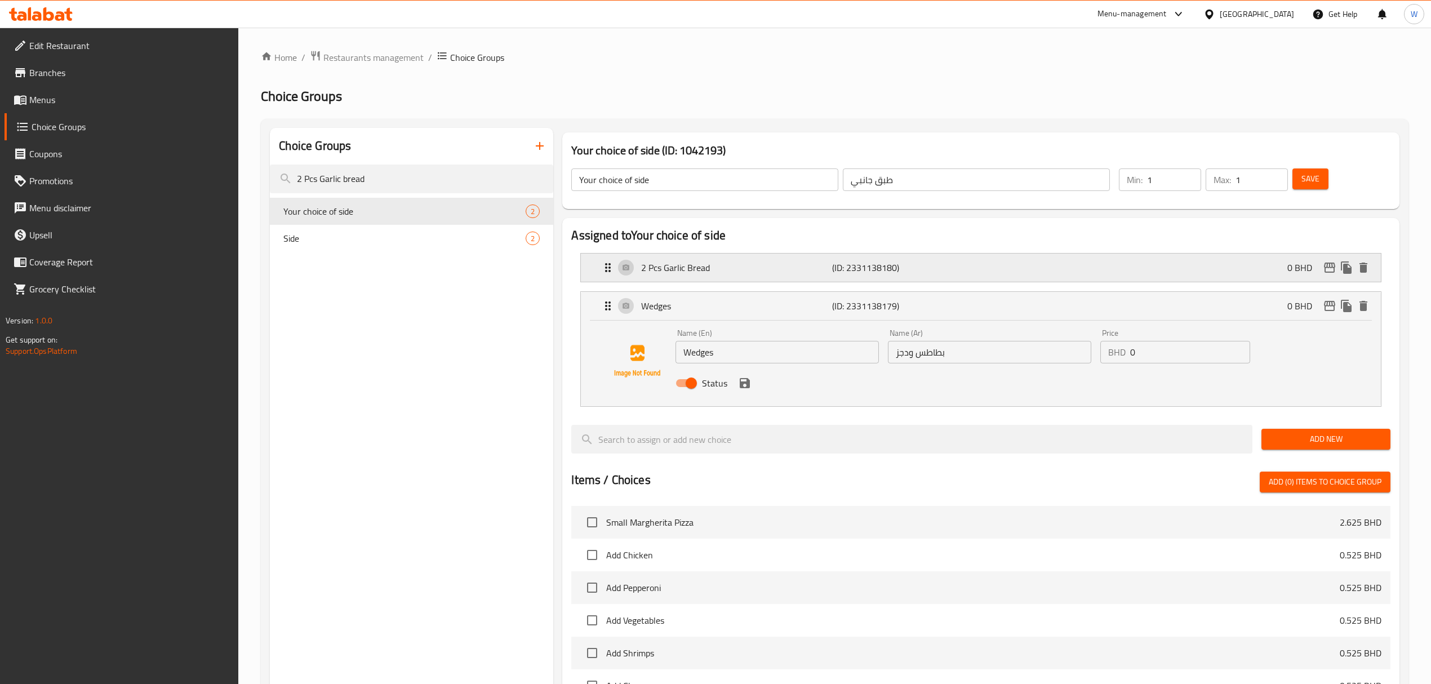
click at [690, 274] on p "2 Pcs Garlic Bread" at bounding box center [736, 268] width 191 height 14
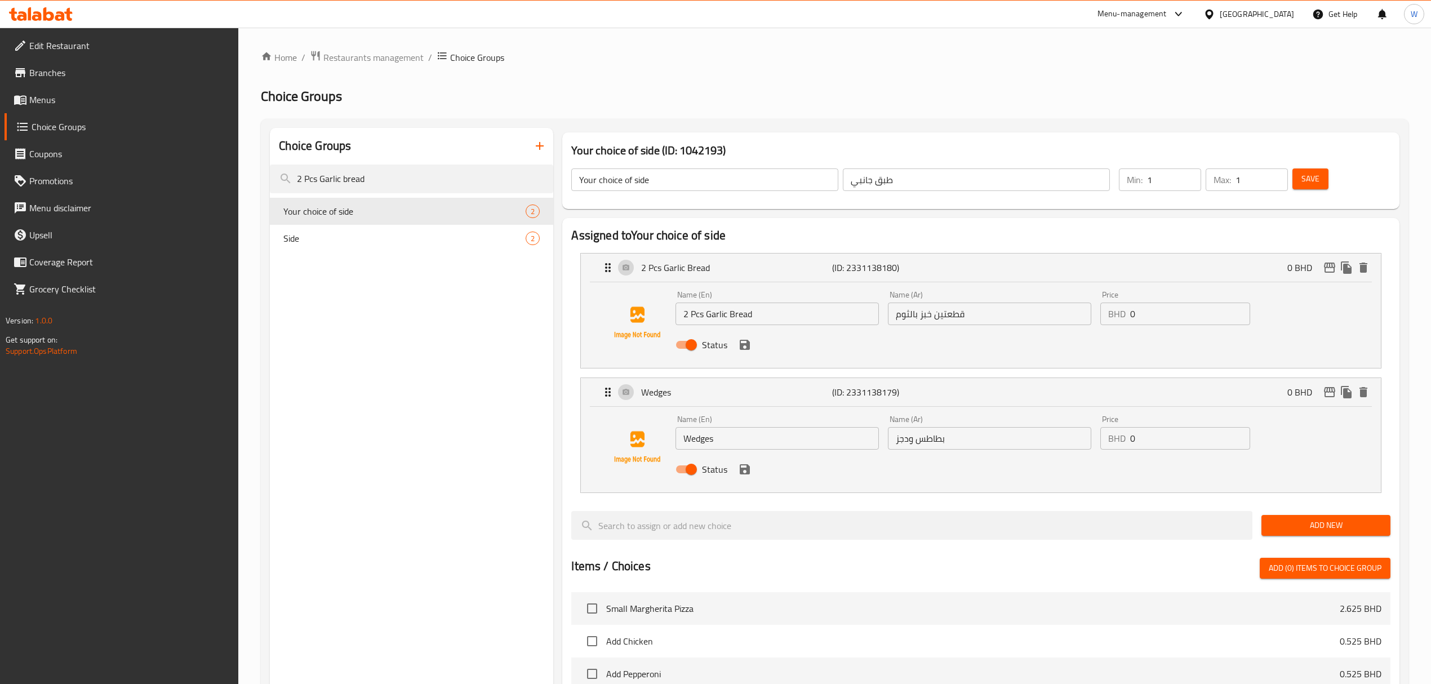
click at [723, 314] on input "2 Pcs Garlic Bread" at bounding box center [776, 313] width 203 height 23
click at [766, 444] on input "Wedges" at bounding box center [776, 438] width 203 height 23
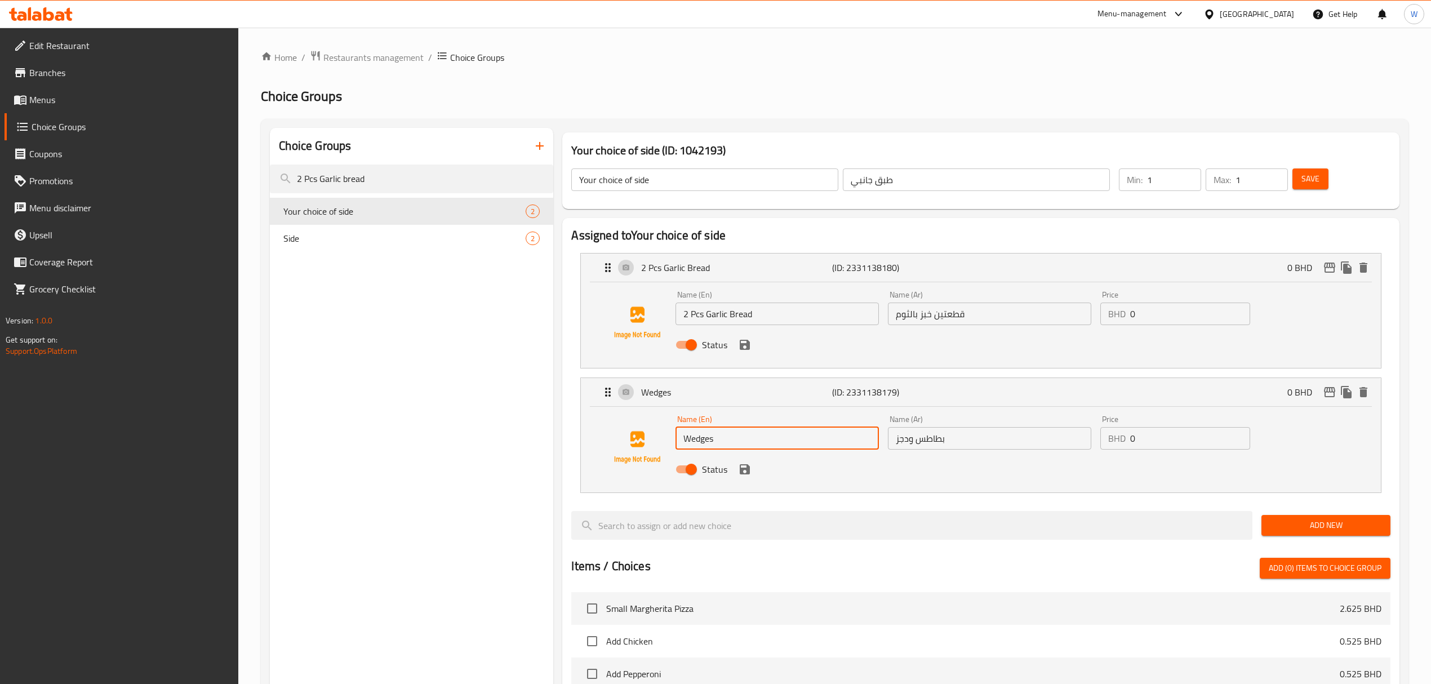
click at [766, 444] on input "Wedges" at bounding box center [776, 438] width 203 height 23
paste input "2 Pcs Garlic Bread"
click at [786, 449] on input "2 Pcs Garlic Bread with cheese" at bounding box center [776, 438] width 203 height 23
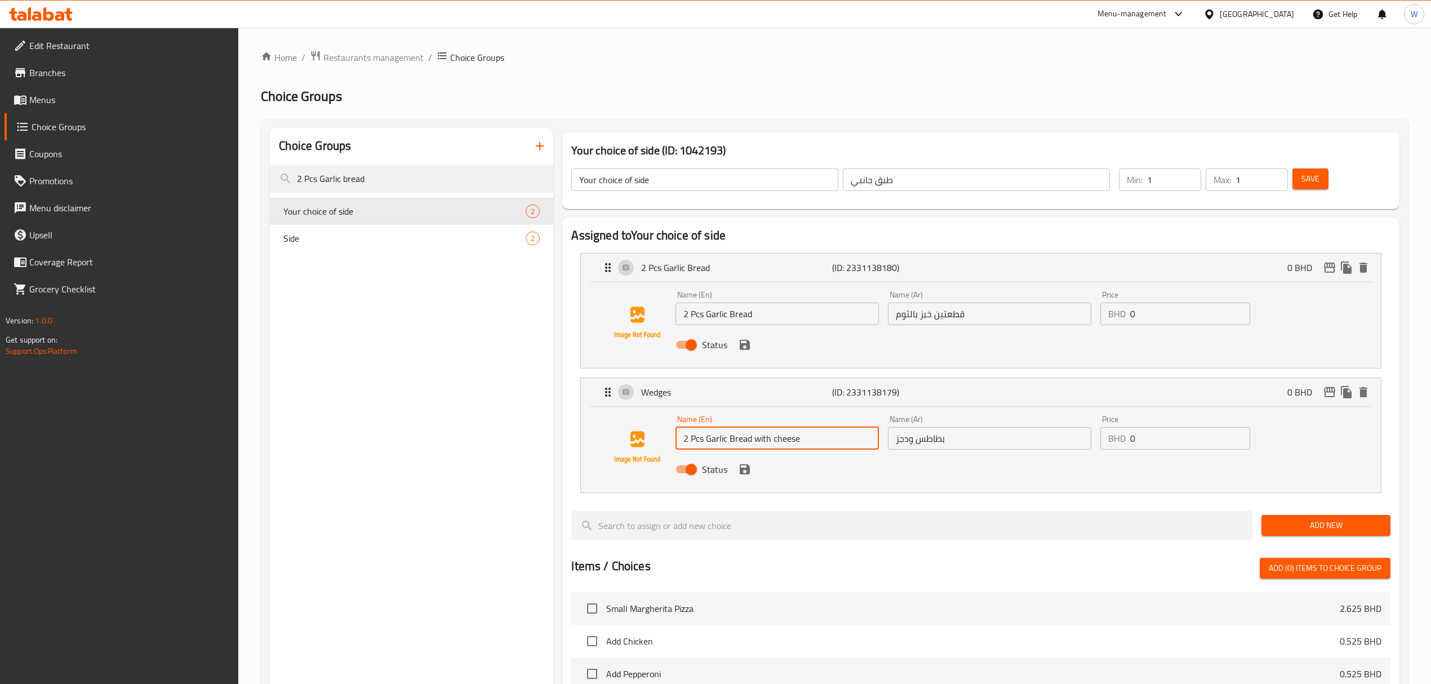
type input "2 Pcs Garlic Bread with cheese"
click at [980, 442] on input "بطاطس ودجز" at bounding box center [989, 438] width 203 height 23
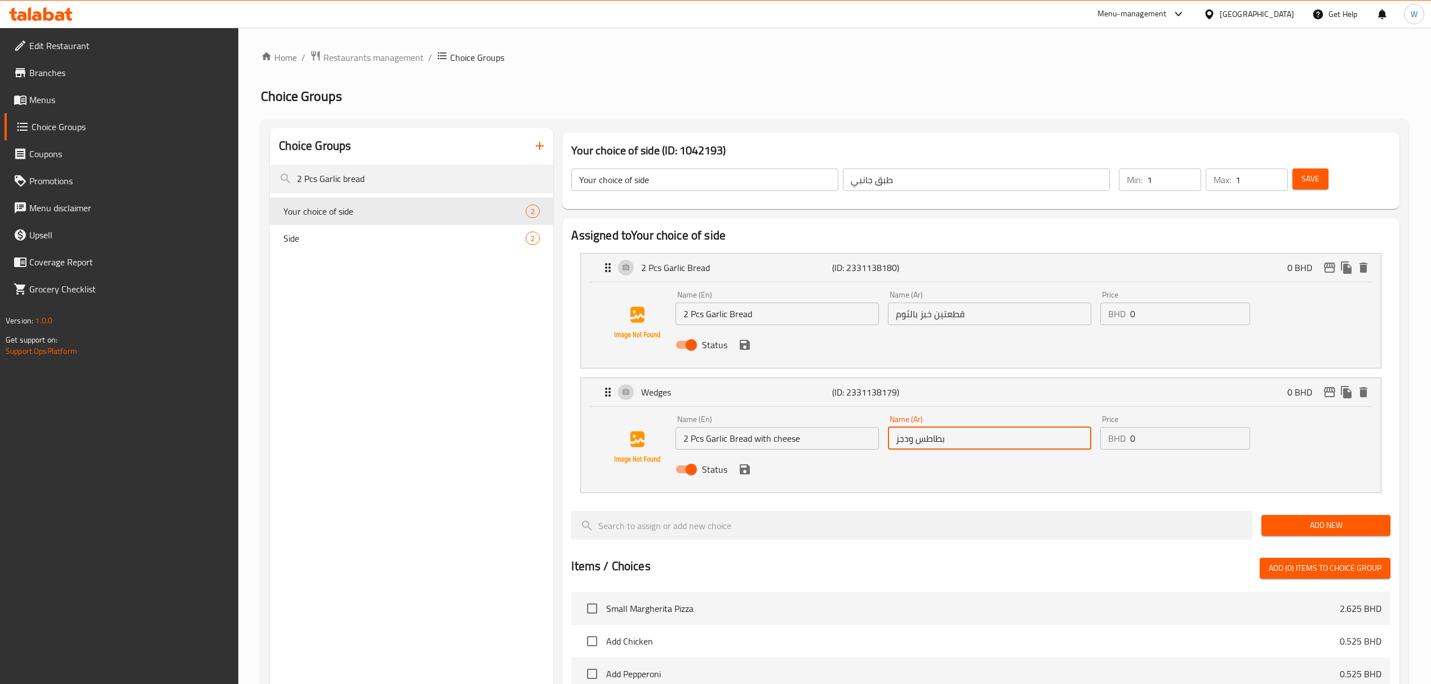
click at [980, 442] on input "بطاطس ودجز" at bounding box center [989, 438] width 203 height 23
paste input "2 قطعة خبز بالثوم مع الجبن"
type input "2 قطعة خبز بالثوم مع الجبن"
click at [1197, 447] on input "0" at bounding box center [1190, 438] width 120 height 23
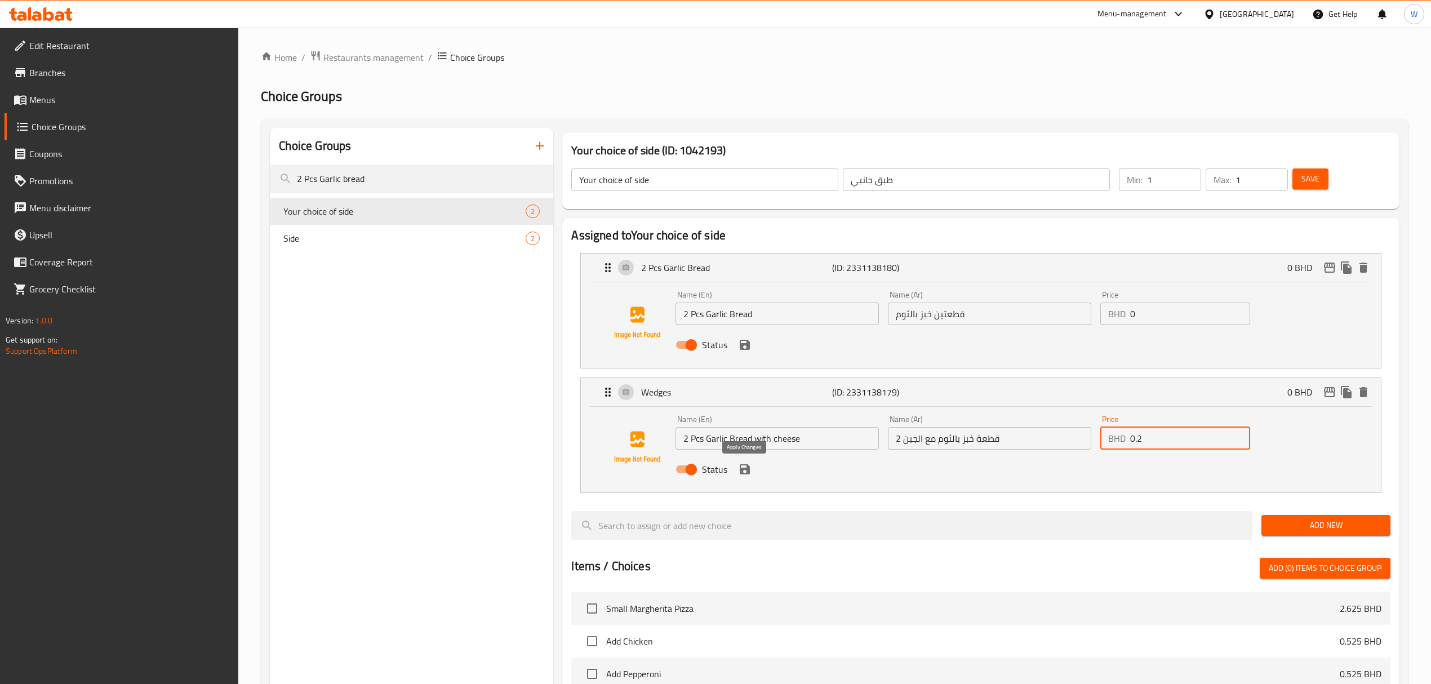
click at [747, 474] on icon "save" at bounding box center [744, 469] width 10 height 10
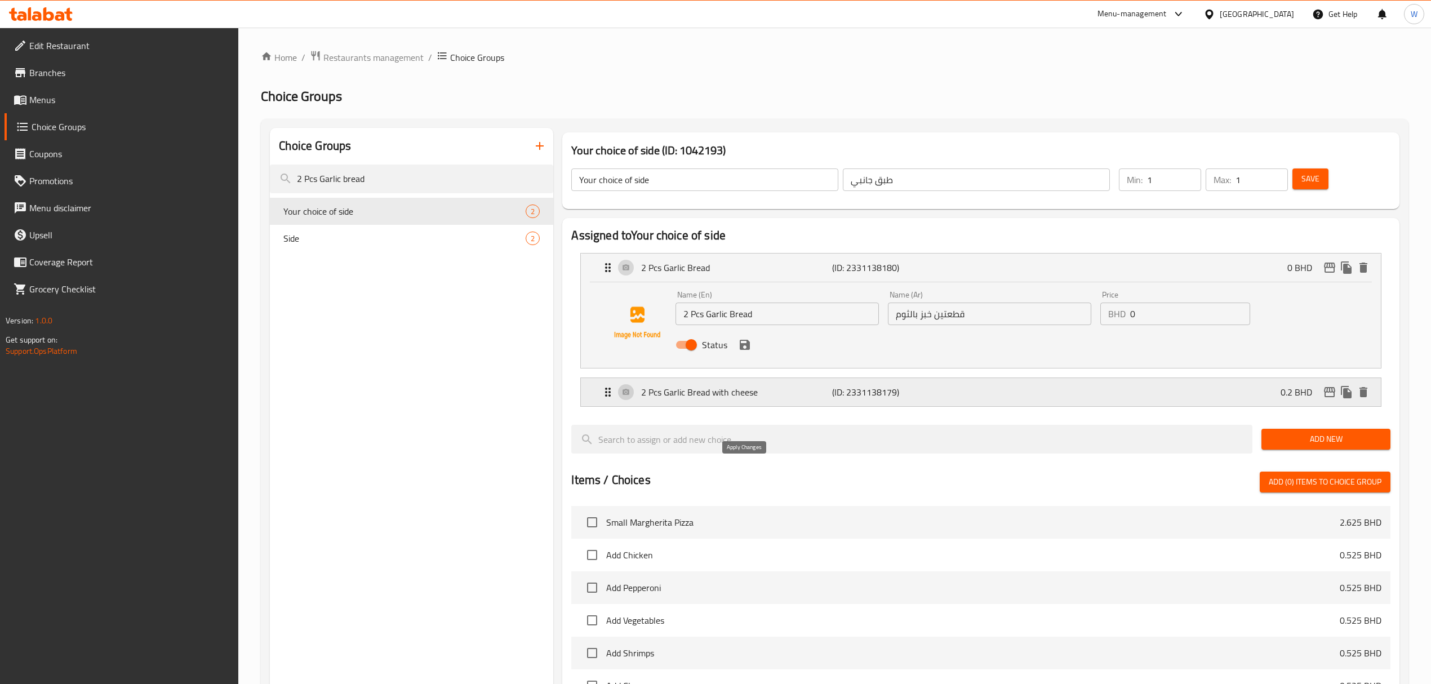
type input "0.2"
click at [744, 348] on icon "save" at bounding box center [745, 345] width 14 height 14
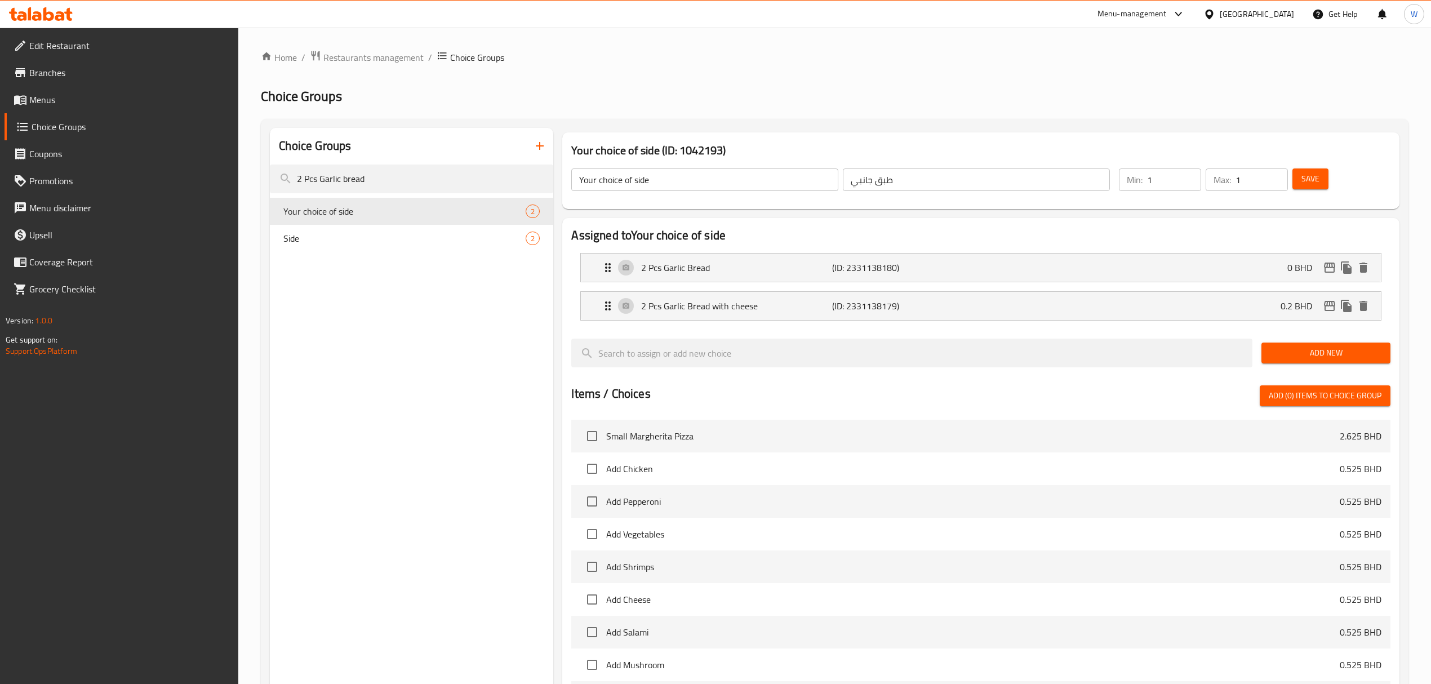
click at [1317, 182] on span "Save" at bounding box center [1310, 179] width 18 height 14
click at [1330, 309] on icon "edit" at bounding box center [1329, 306] width 14 height 14
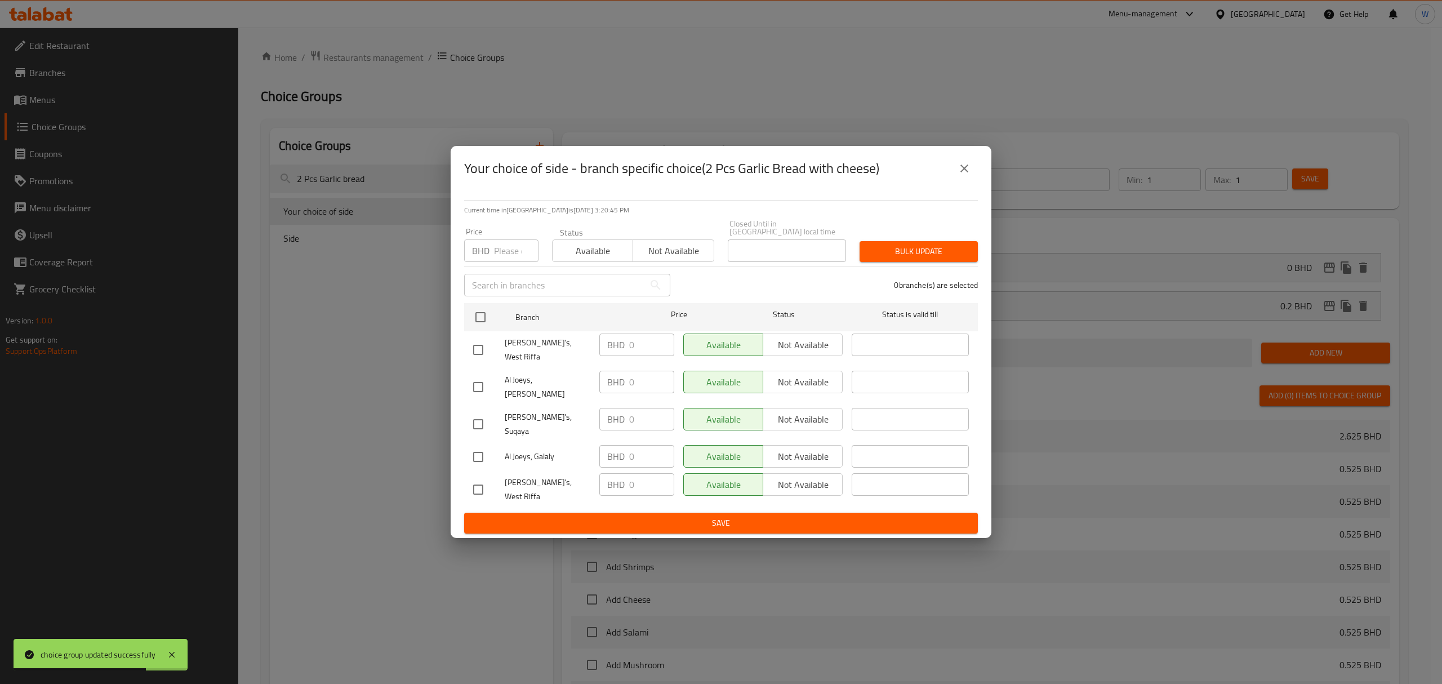
click at [967, 175] on icon "close" at bounding box center [964, 169] width 14 height 14
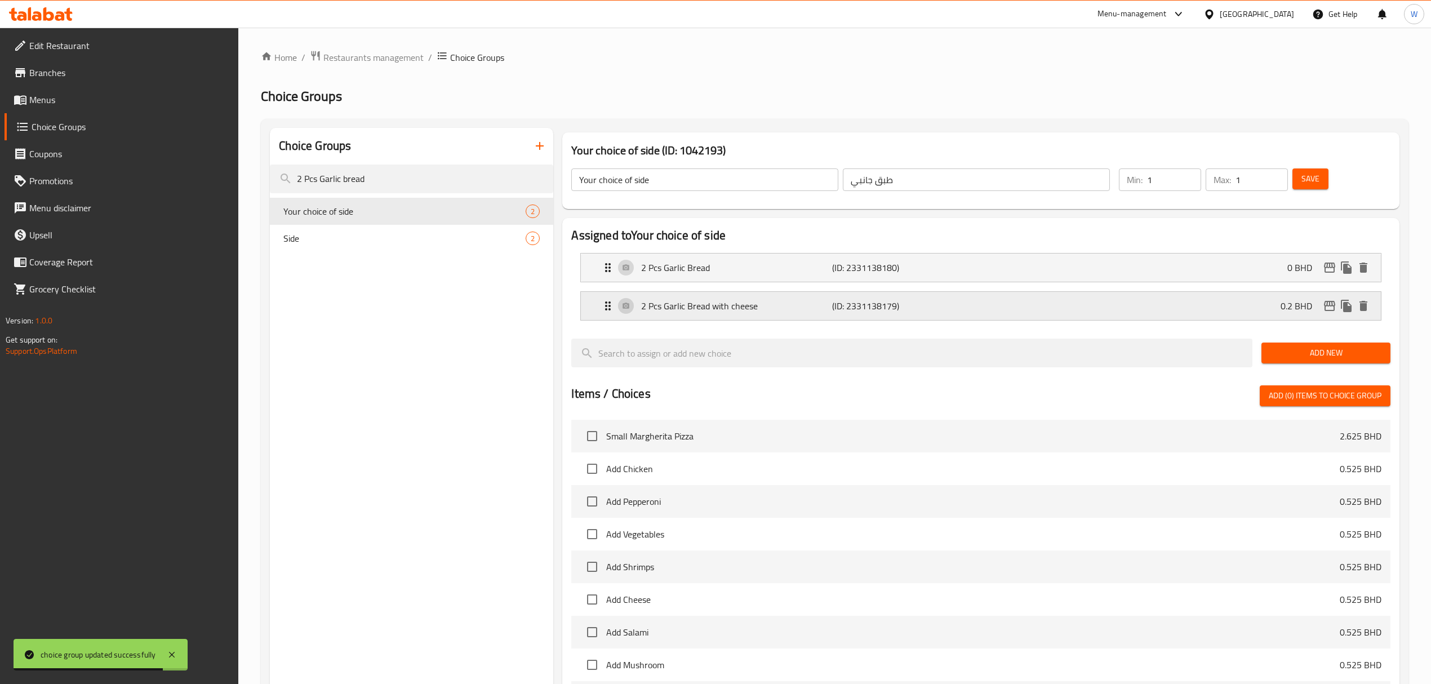
click at [1327, 306] on icon "edit" at bounding box center [1329, 306] width 11 height 10
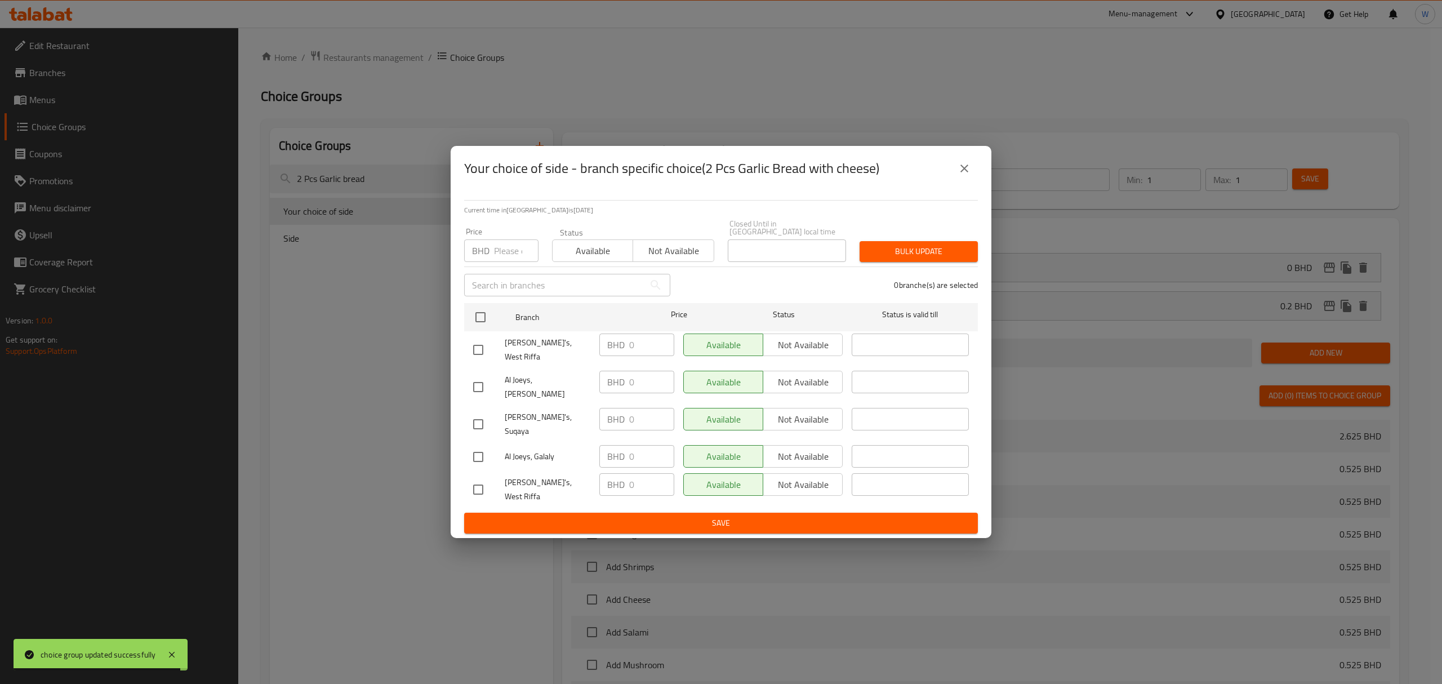
click at [519, 258] on input "number" at bounding box center [516, 250] width 44 height 23
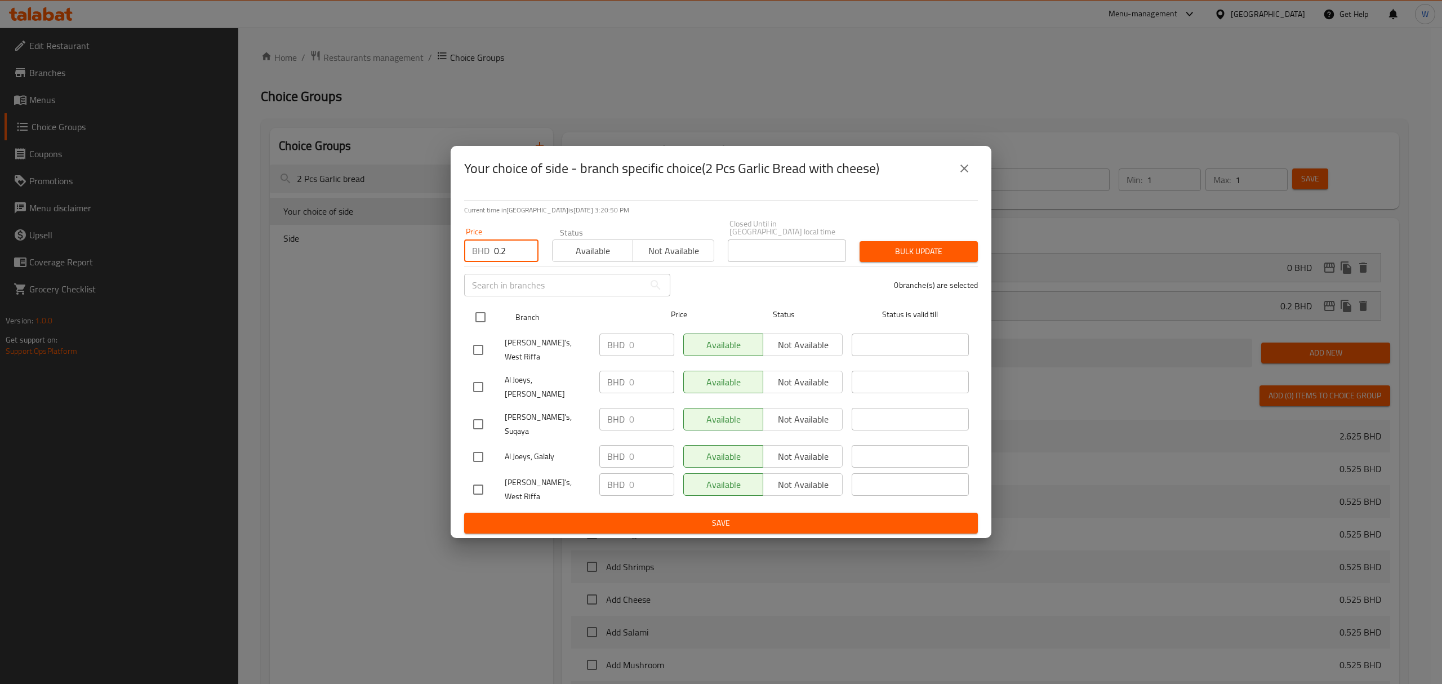
type input "0.2"
click at [480, 327] on input "checkbox" at bounding box center [481, 317] width 24 height 24
checkbox input "true"
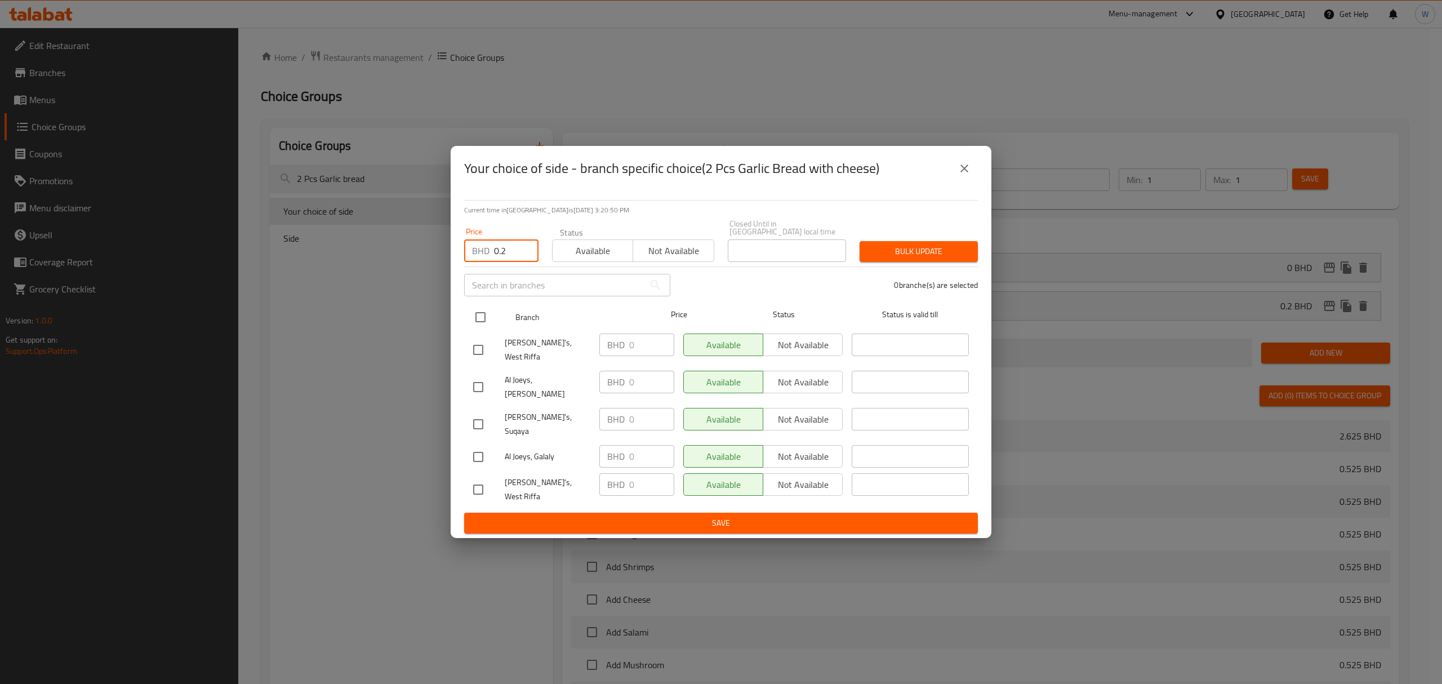
checkbox input "true"
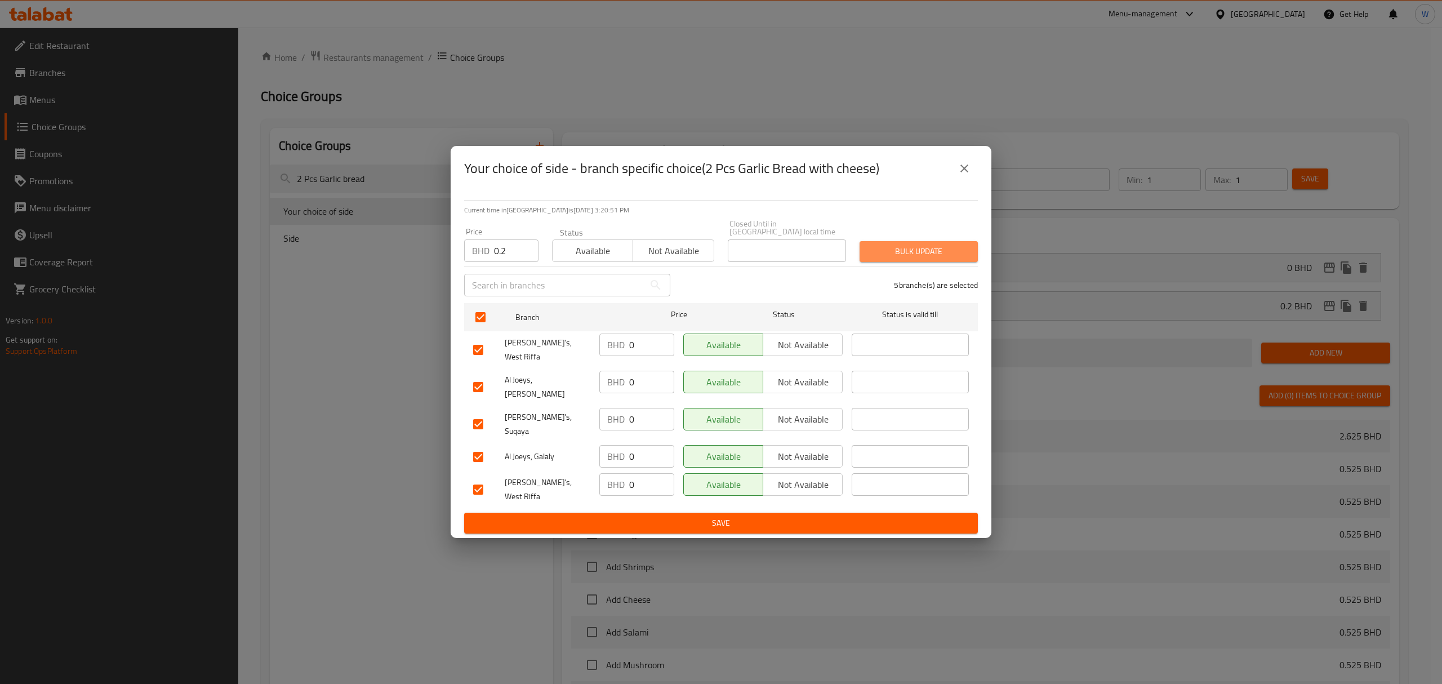
click at [927, 259] on span "Bulk update" at bounding box center [918, 251] width 100 height 14
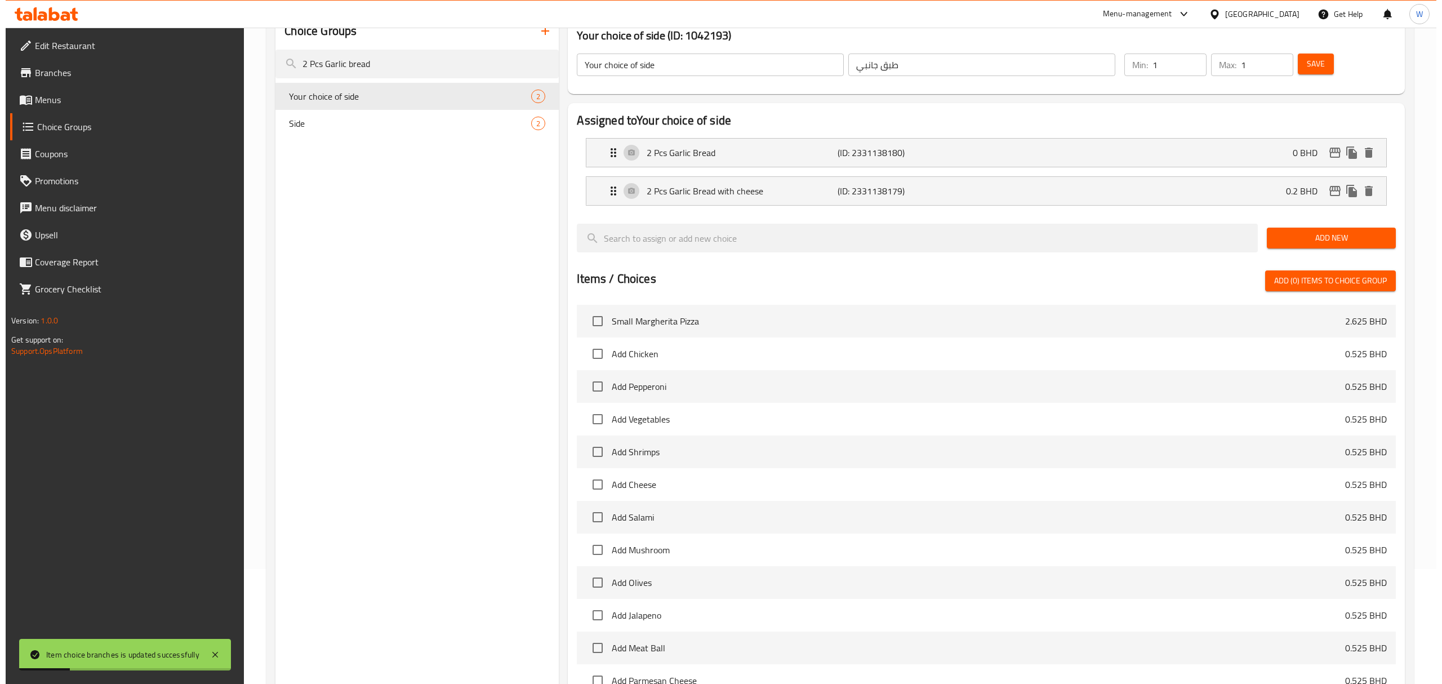
scroll to position [266, 0]
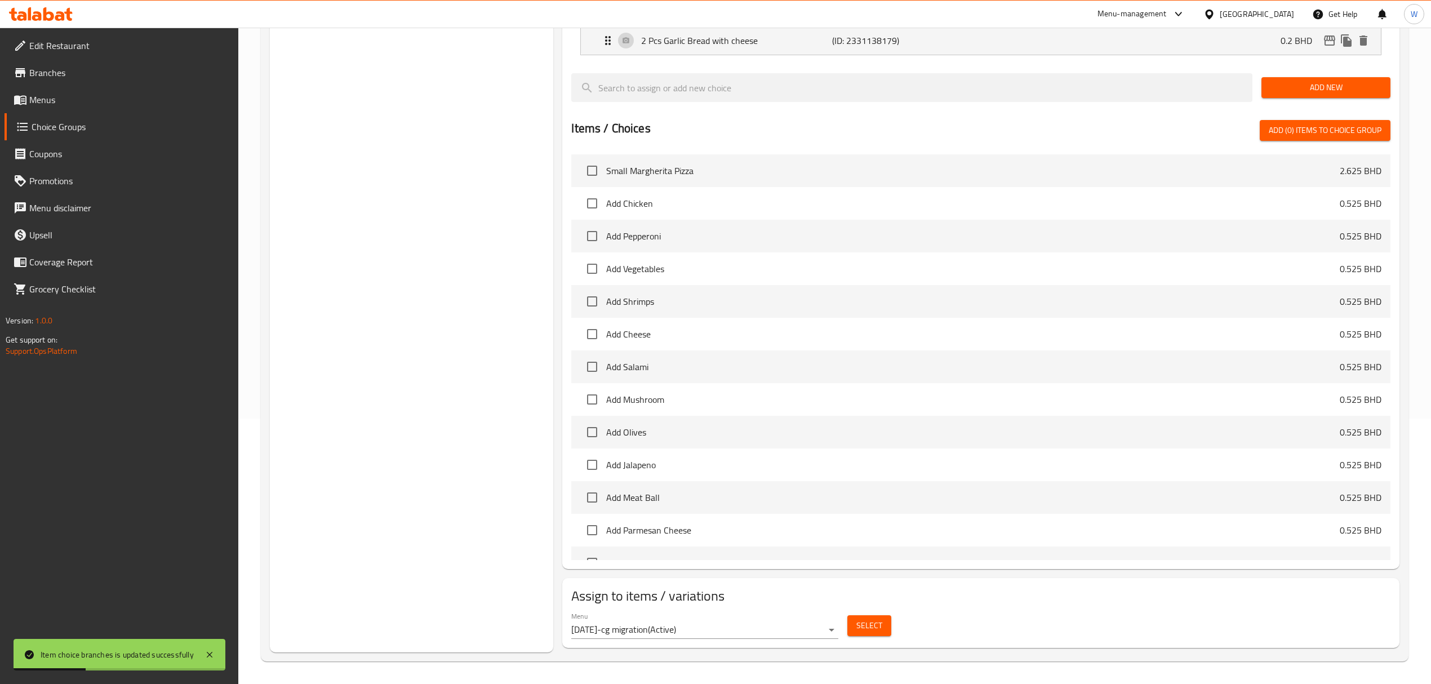
click at [857, 627] on span "Select" at bounding box center [869, 625] width 26 height 14
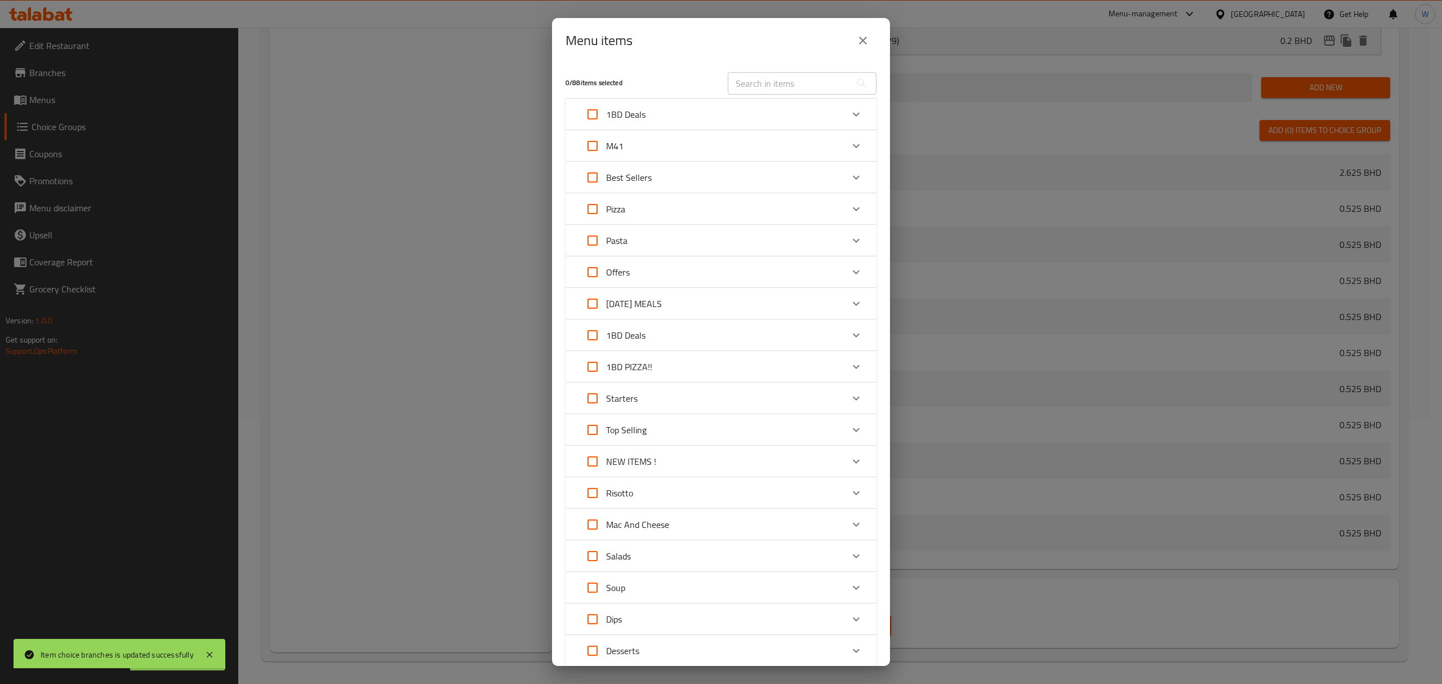
click at [843, 141] on div "Expand" at bounding box center [856, 145] width 27 height 27
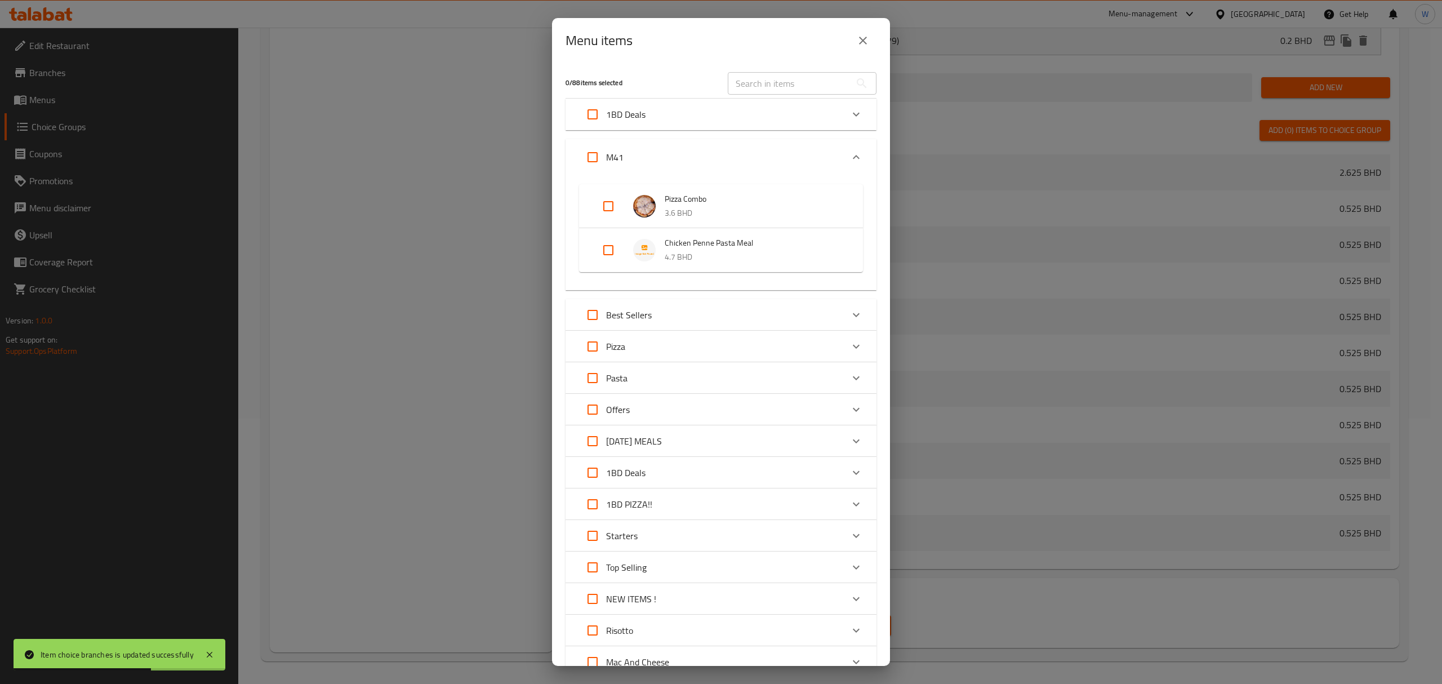
click at [603, 250] on input "Expand" at bounding box center [608, 250] width 27 height 27
checkbox input "true"
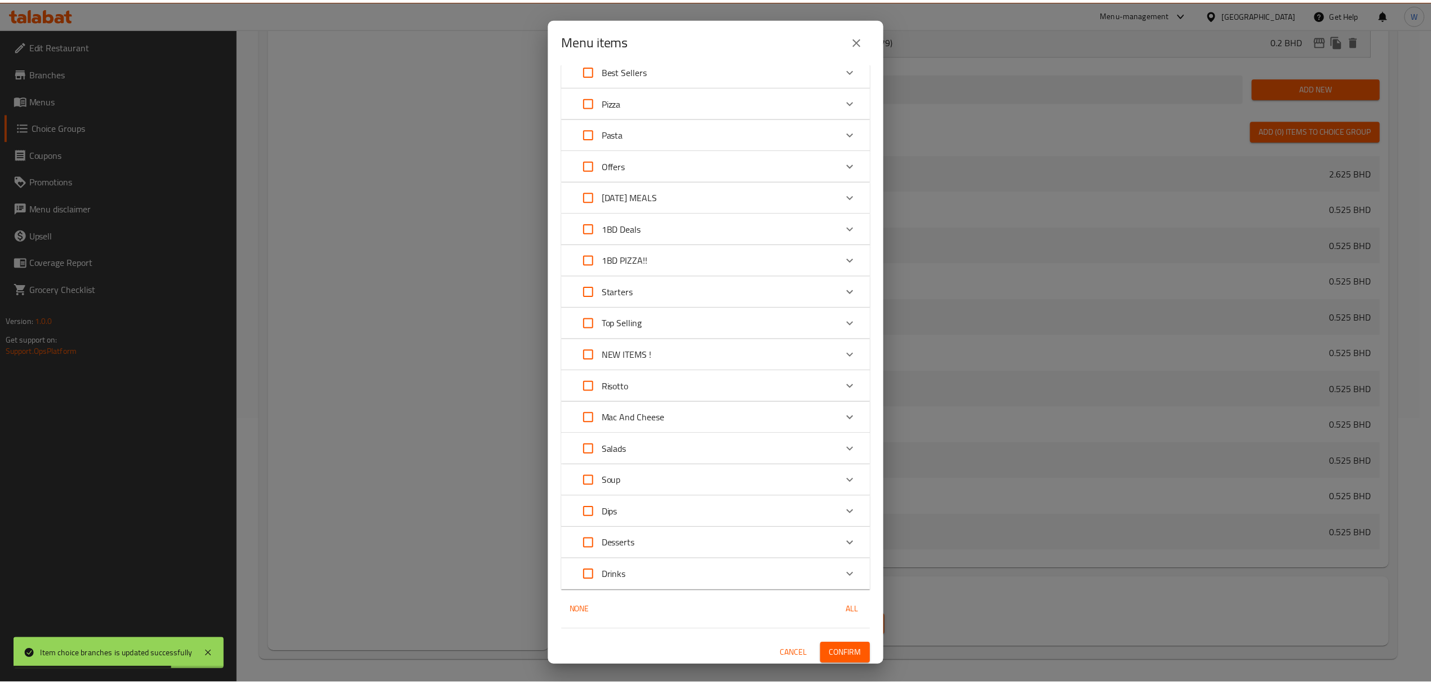
scroll to position [257, 0]
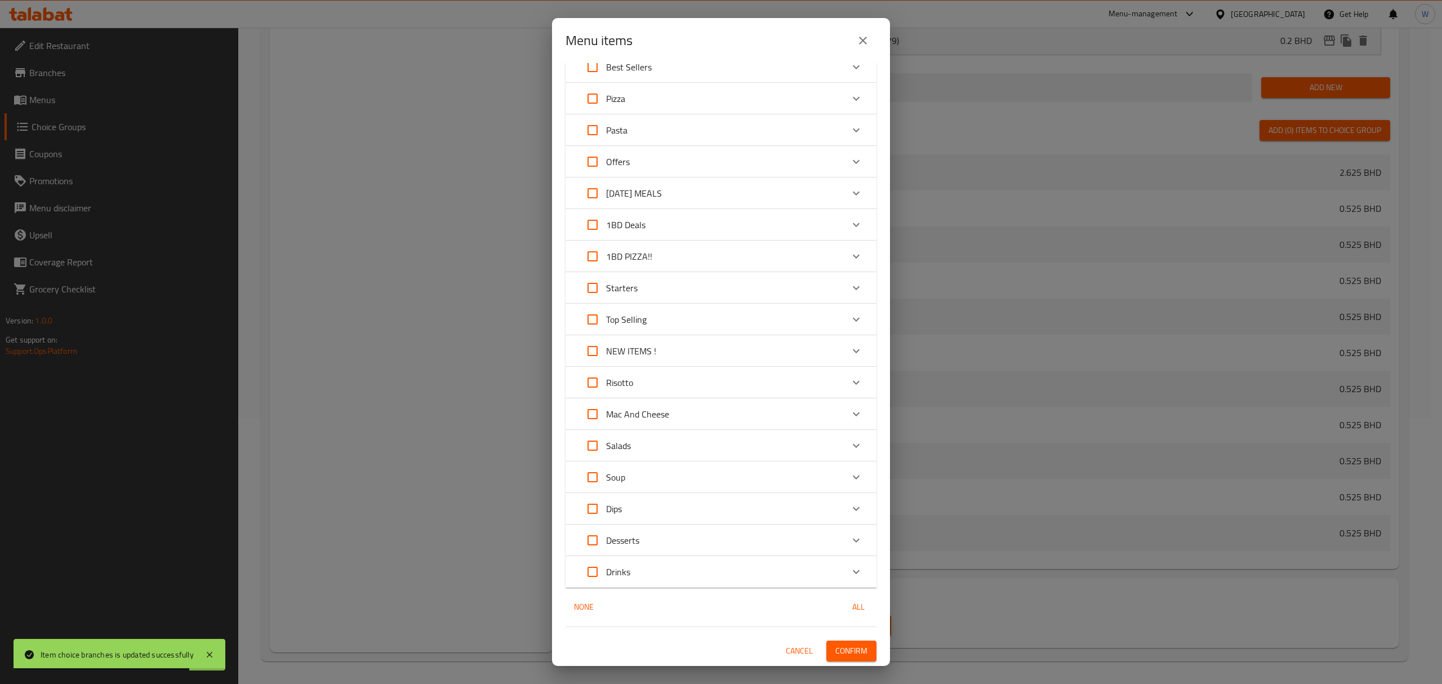
click at [838, 653] on span "Confirm" at bounding box center [851, 651] width 32 height 14
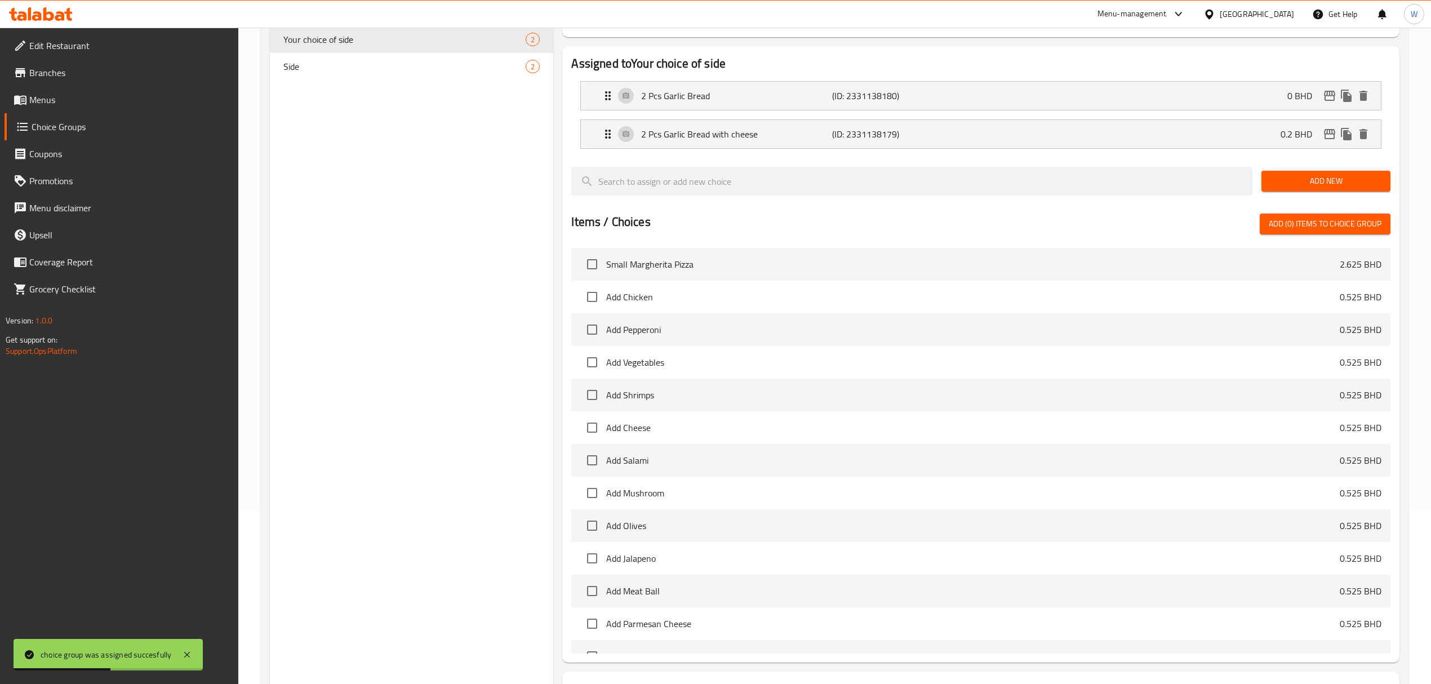
scroll to position [0, 0]
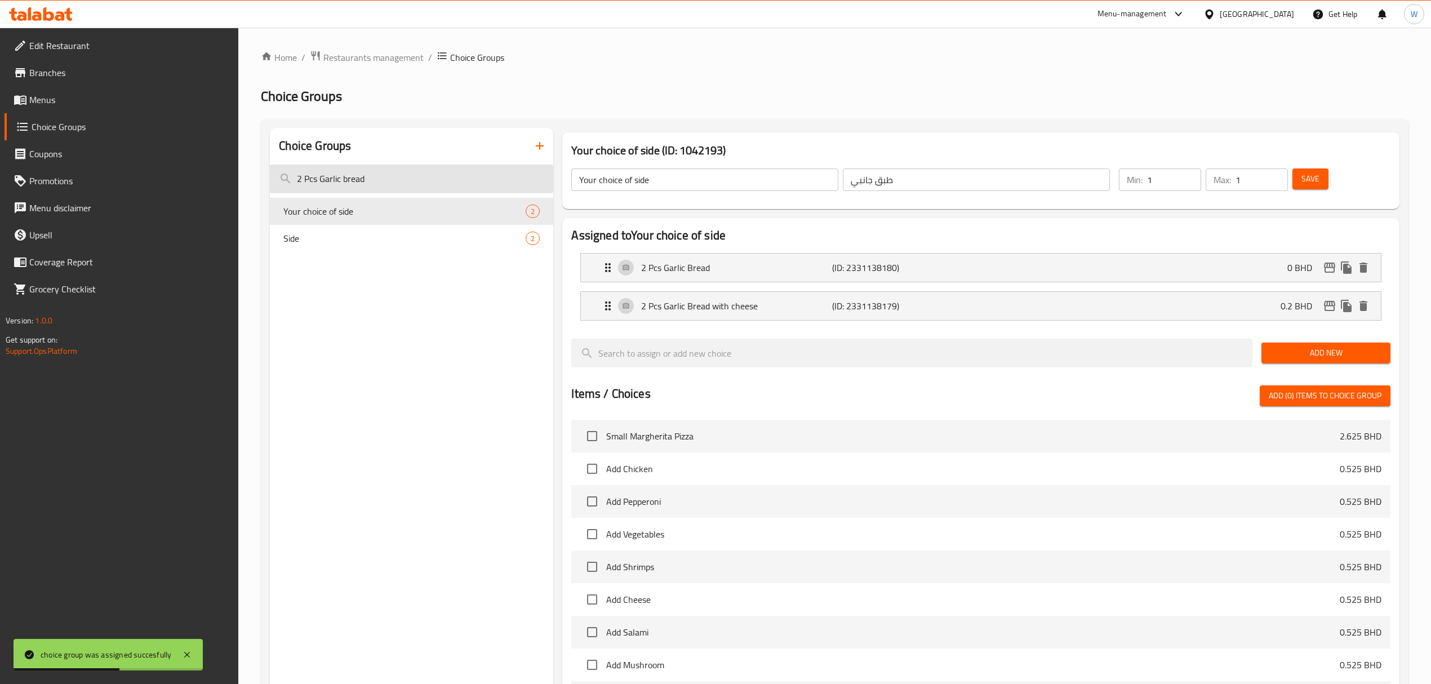
click at [362, 172] on input "2 Pcs Garlic bread" at bounding box center [411, 178] width 283 height 29
paste input "Your Choice of Drink"
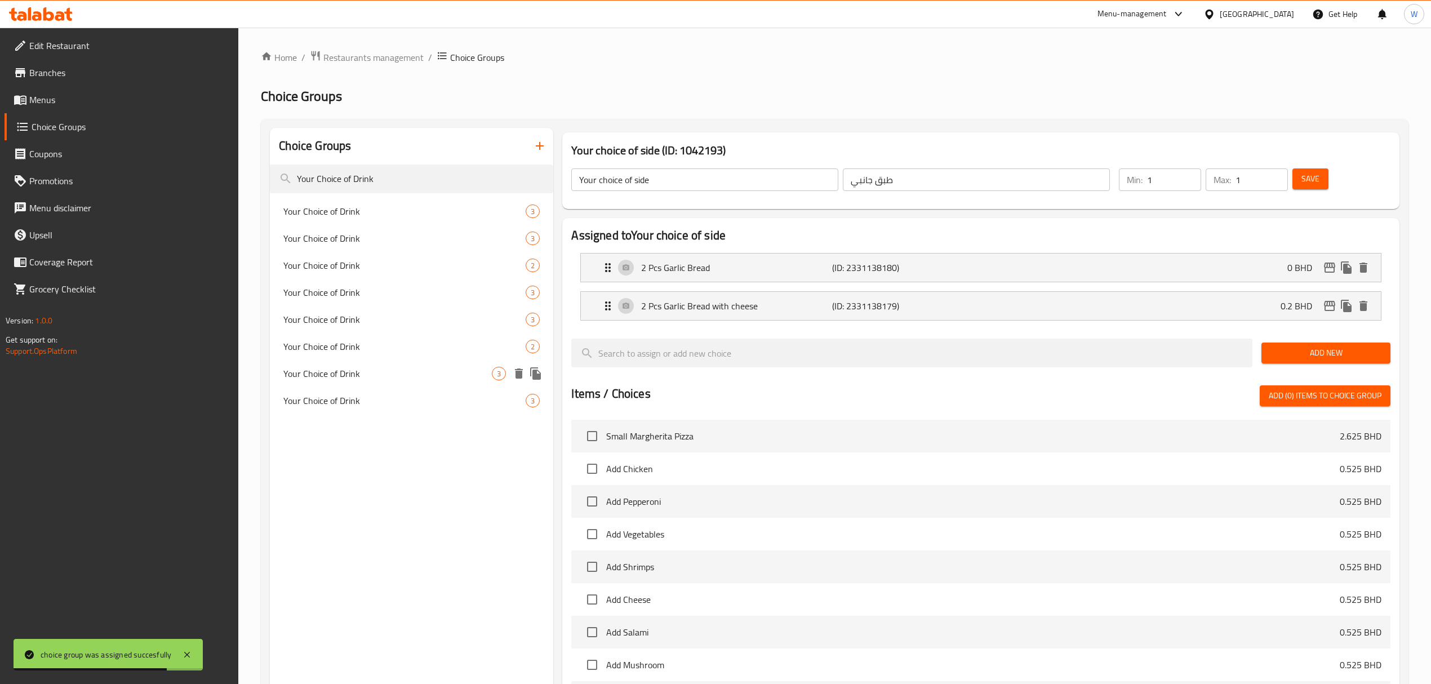
type input "Your Choice of Drink"
click at [431, 360] on div "Your Choice of Drink 3" at bounding box center [411, 373] width 283 height 27
type input "Your Choice of Drink"
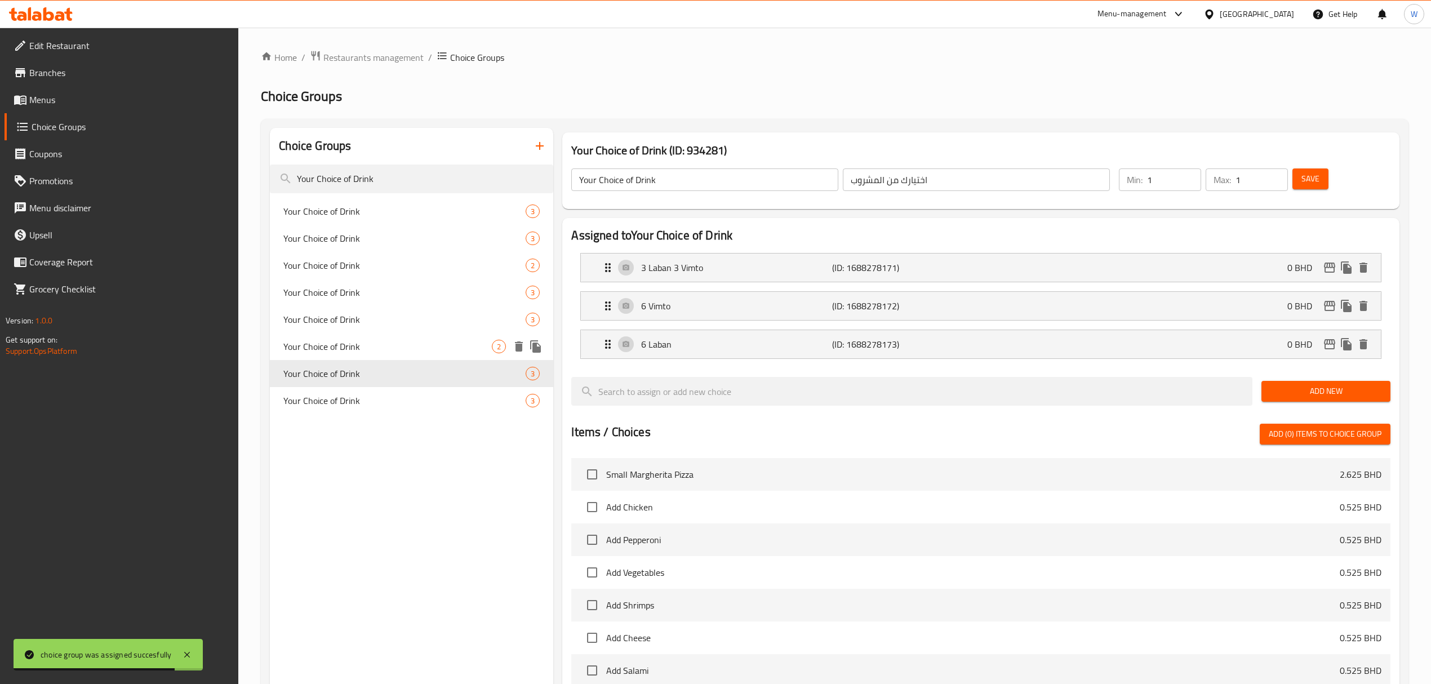
click at [429, 334] on div "Your Choice of Drink 2" at bounding box center [411, 346] width 283 height 27
type input "اختيارك من المشروب"
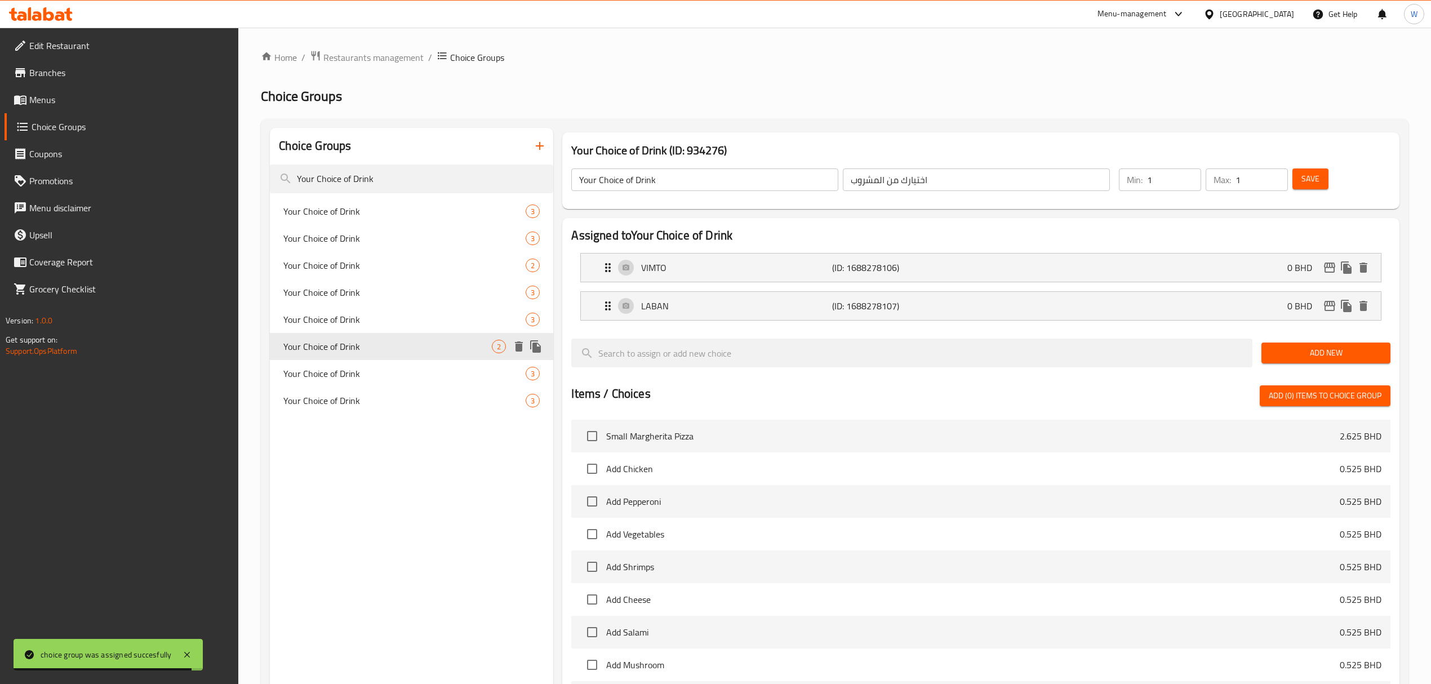
click at [408, 345] on span "Your Choice of Drink" at bounding box center [387, 347] width 208 height 14
click at [433, 210] on span "Your Choice of Drink" at bounding box center [387, 211] width 208 height 14
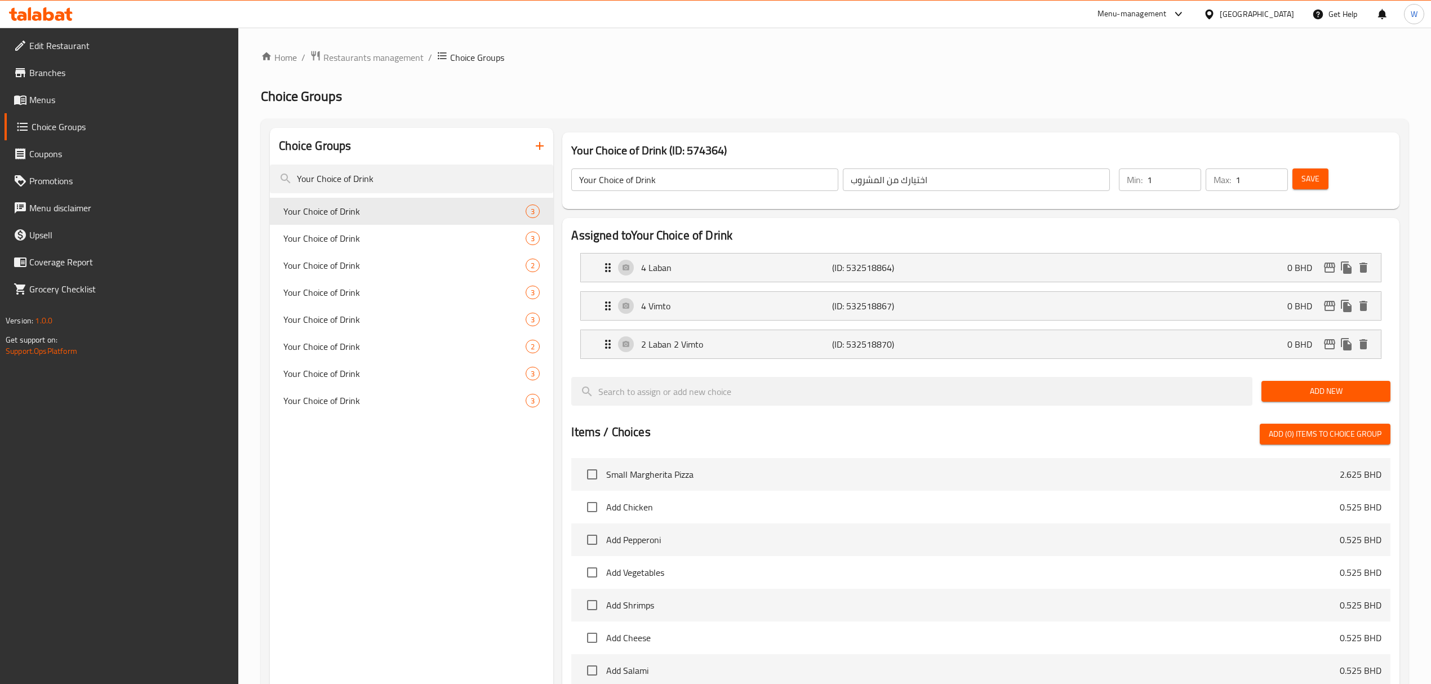
click at [436, 418] on nav "Your Choice of Drink 3 Your Choice of Drink 3 Your Choice of Drink 2 Your Choic…" at bounding box center [411, 305] width 283 height 225
click at [436, 410] on div "Your Choice of Drink 3" at bounding box center [411, 400] width 283 height 27
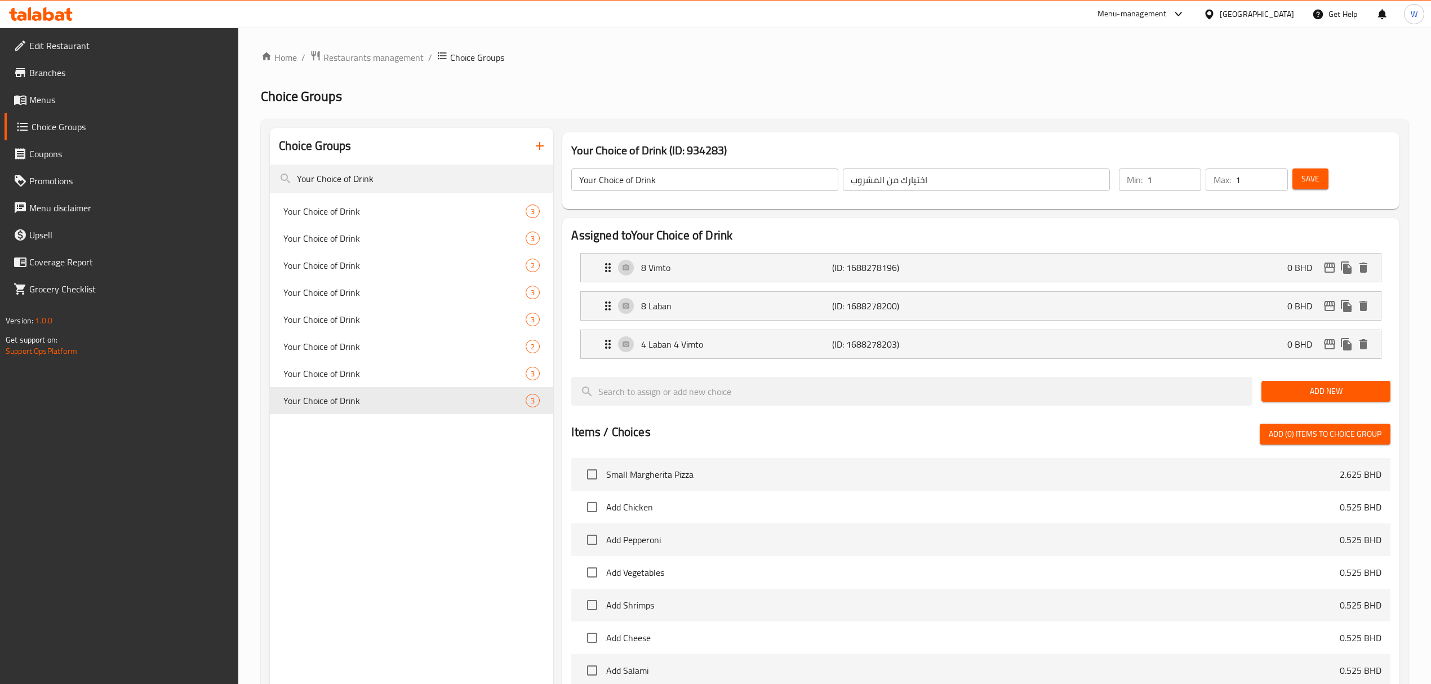
click at [502, 460] on div "Choice Groups Your Choice of Drink Your Choice of Drink 3 Your Choice of Drink …" at bounding box center [411, 542] width 283 height 828
click at [543, 145] on icon "button" at bounding box center [540, 146] width 14 height 14
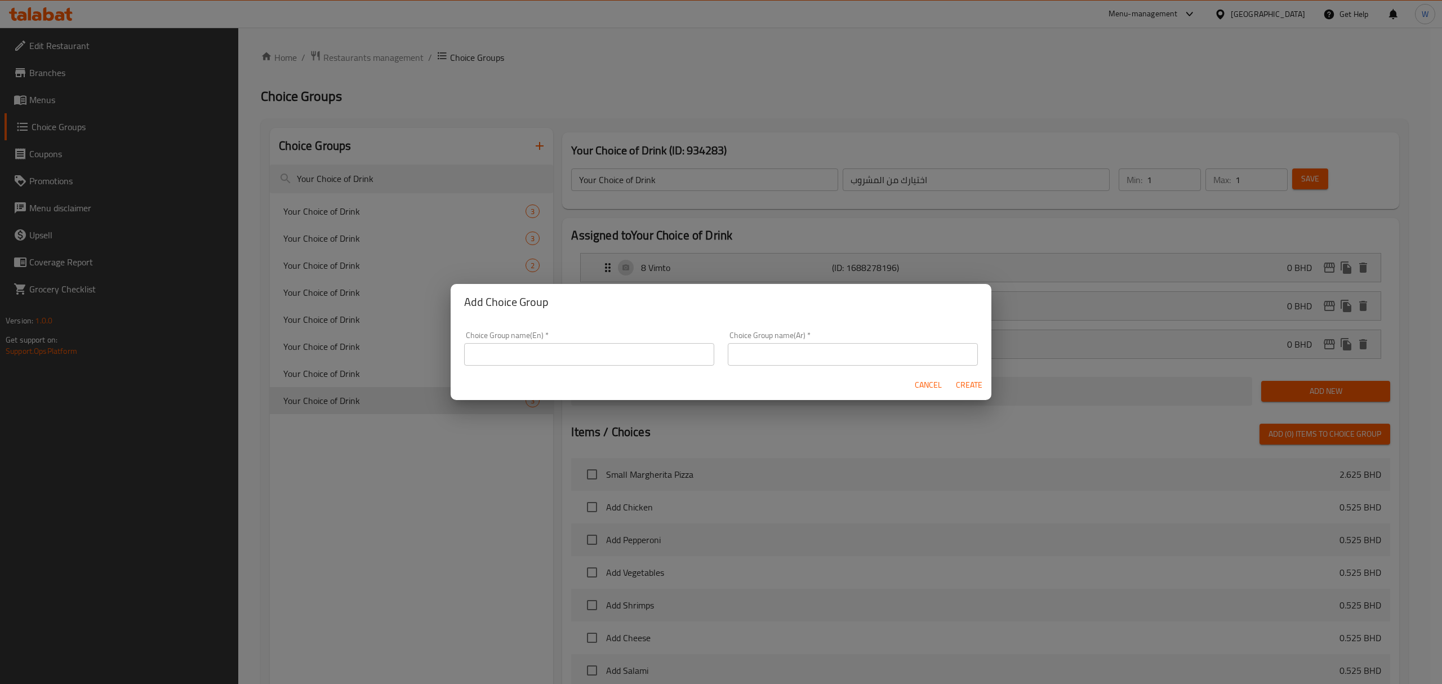
click at [555, 352] on input "text" at bounding box center [589, 354] width 250 height 23
type input "Choice of drink"
type input "إختيارك من المشروب"
drag, startPoint x: 980, startPoint y: 385, endPoint x: 955, endPoint y: 381, distance: 25.1
click at [980, 385] on span "Create" at bounding box center [968, 385] width 27 height 14
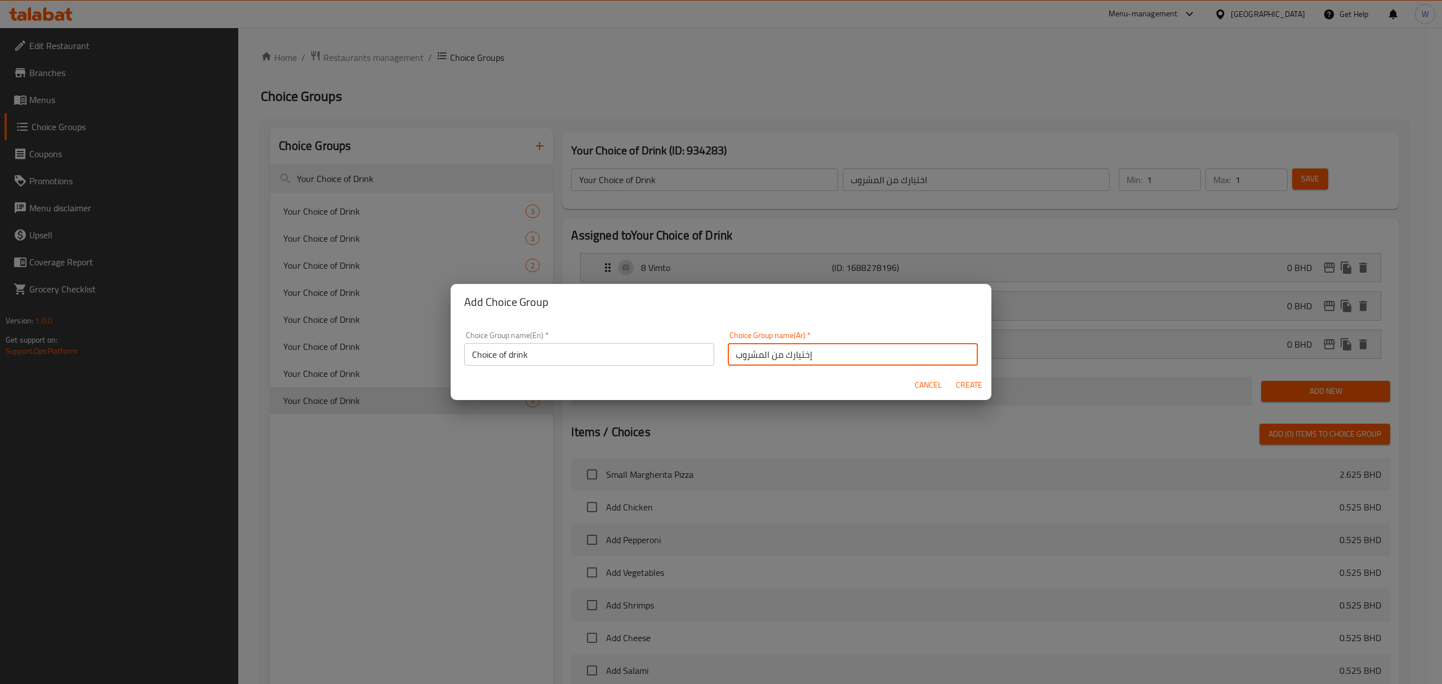
type input "Choice of drink"
type input "إختيارك من المشروب"
type input "0"
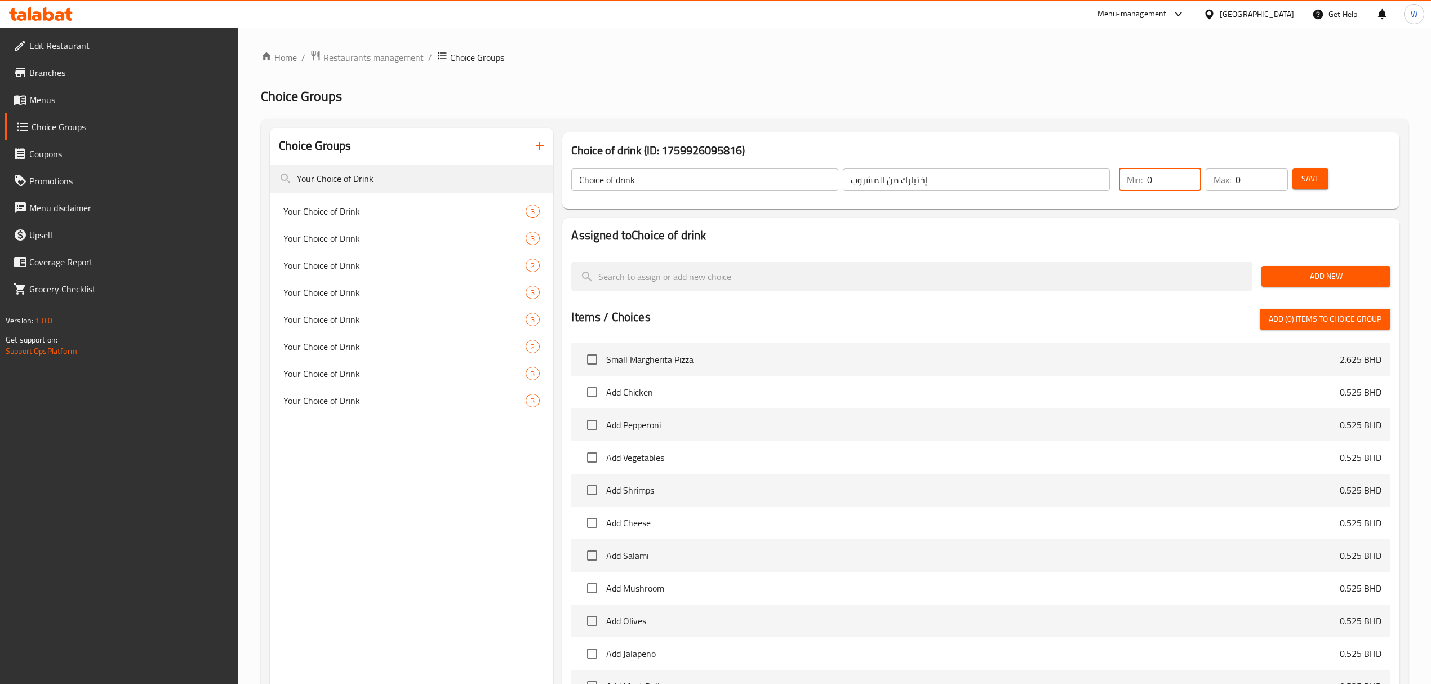
drag, startPoint x: 1168, startPoint y: 181, endPoint x: 1105, endPoint y: 190, distance: 63.6
click at [1105, 190] on div "Choice of drink ​ إختيارك من المشروب ​ Min: 0 ​ Max: 0 ​ Save" at bounding box center [980, 180] width 827 height 50
type input "1"
drag, startPoint x: 1233, startPoint y: 182, endPoint x: 1207, endPoint y: 188, distance: 26.0
click at [1210, 185] on div "Max: 0 ​" at bounding box center [1246, 179] width 82 height 23
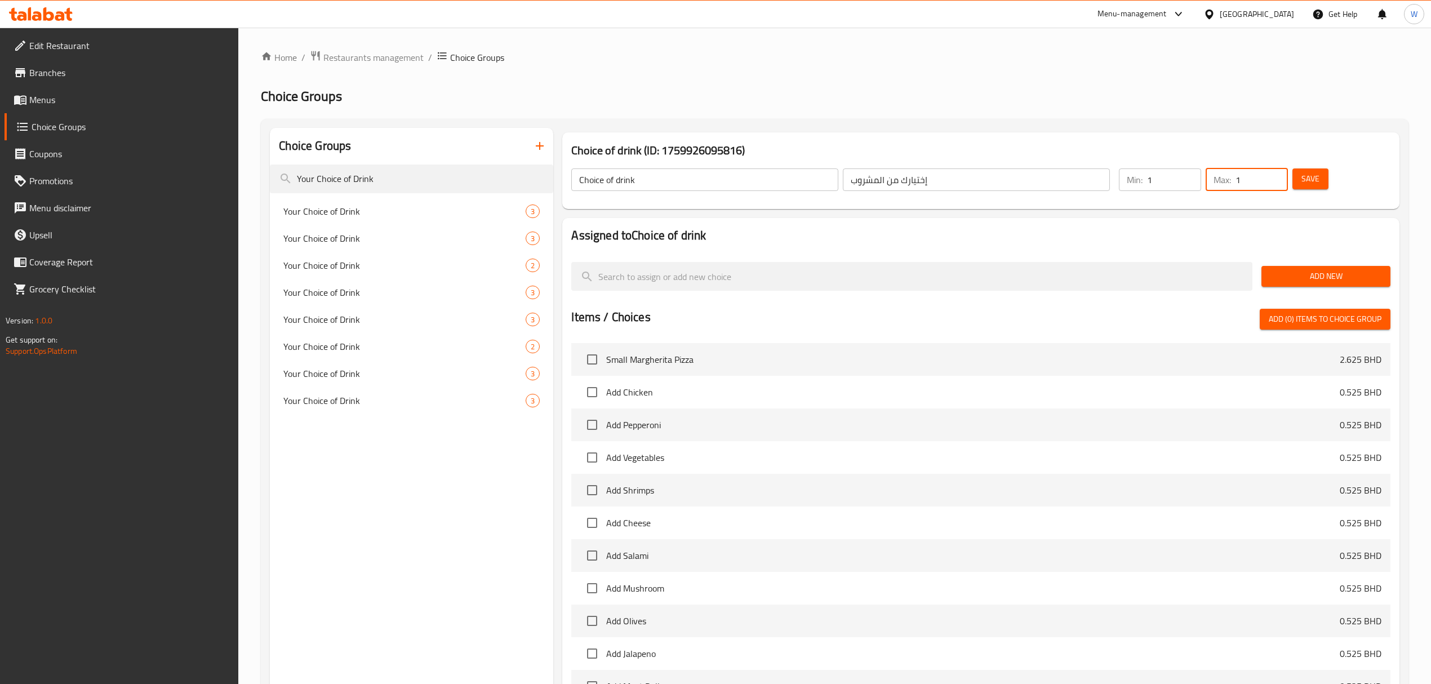
type input "1"
click at [1205, 221] on div "Assigned to Choice of drink Add New Items / Choices Add (0) items to choice gro…" at bounding box center [980, 488] width 836 height 540
click at [1290, 273] on span "Add New" at bounding box center [1325, 276] width 111 height 14
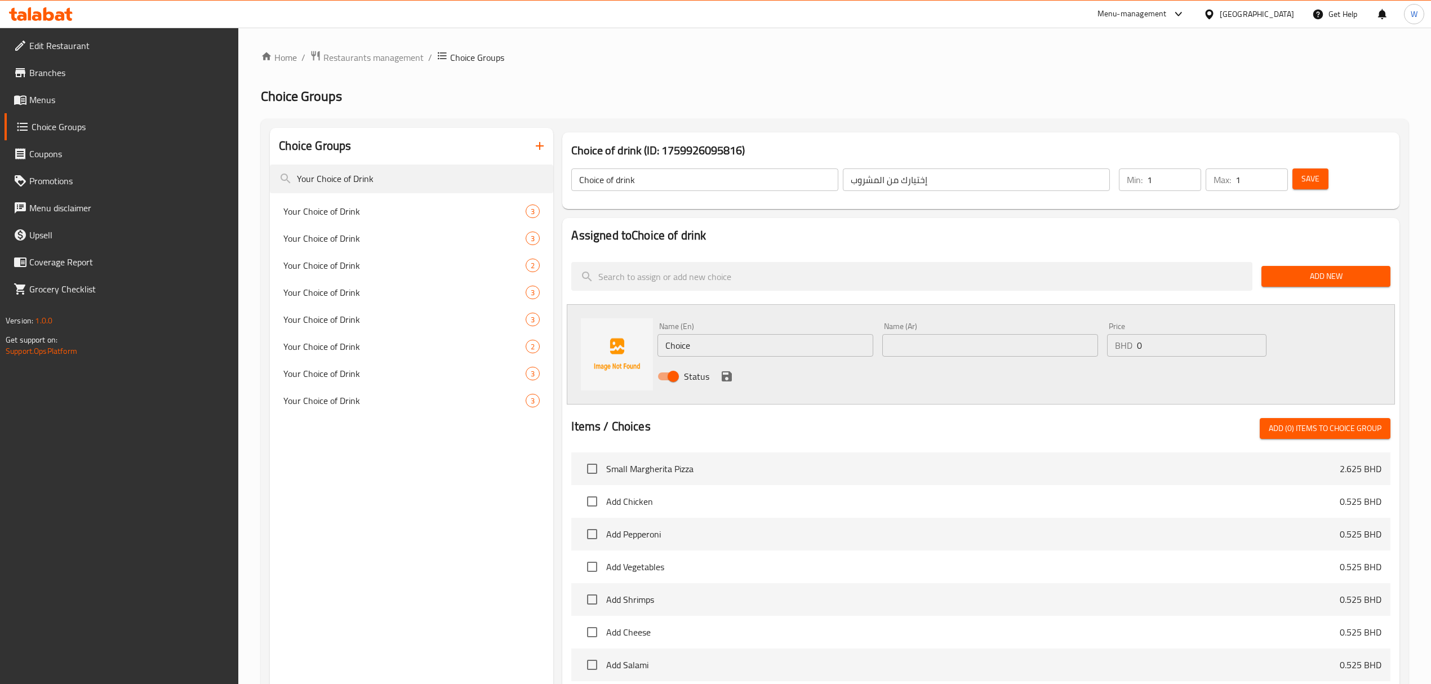
click at [758, 339] on input "Choice" at bounding box center [765, 345] width 216 height 23
paste input "Water"
type input "Water"
drag, startPoint x: 884, startPoint y: 340, endPoint x: 900, endPoint y: 339, distance: 16.4
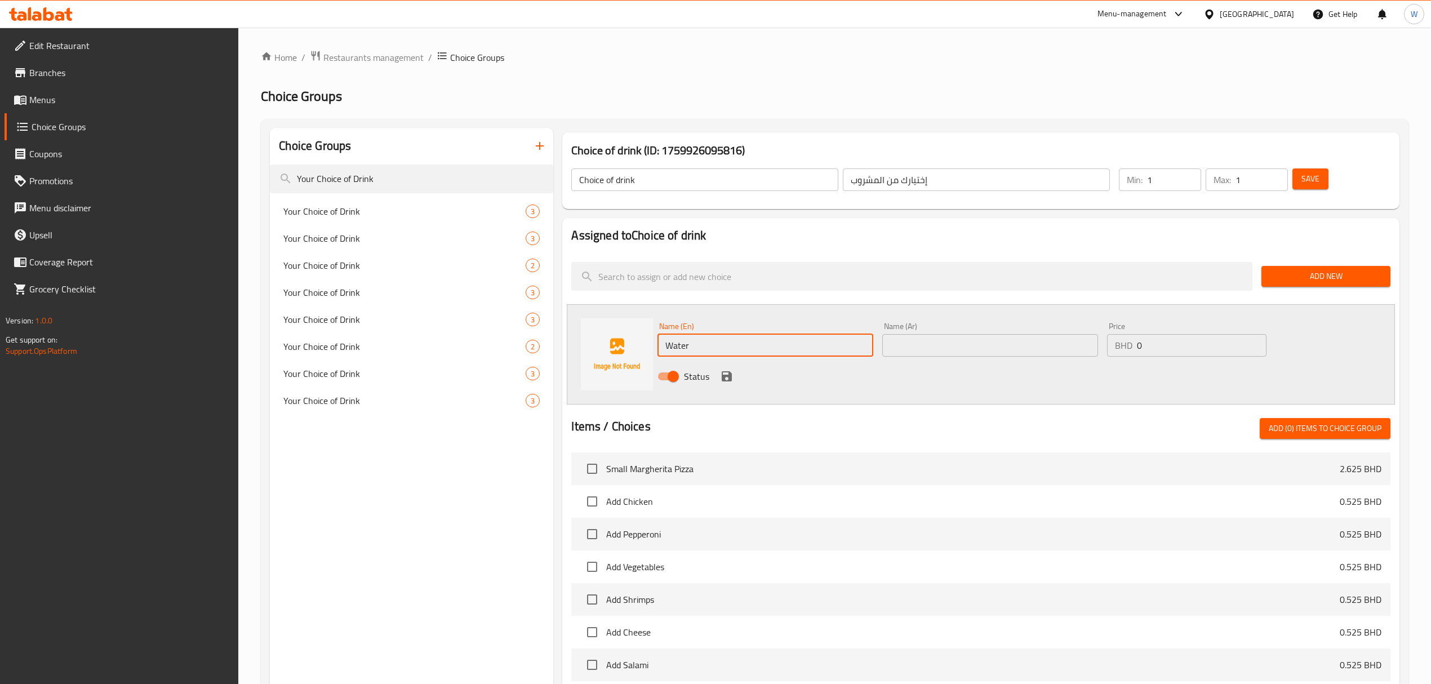
click at [884, 340] on input "text" at bounding box center [990, 345] width 216 height 23
type input "ماء"
click at [732, 371] on icon "save" at bounding box center [727, 376] width 14 height 14
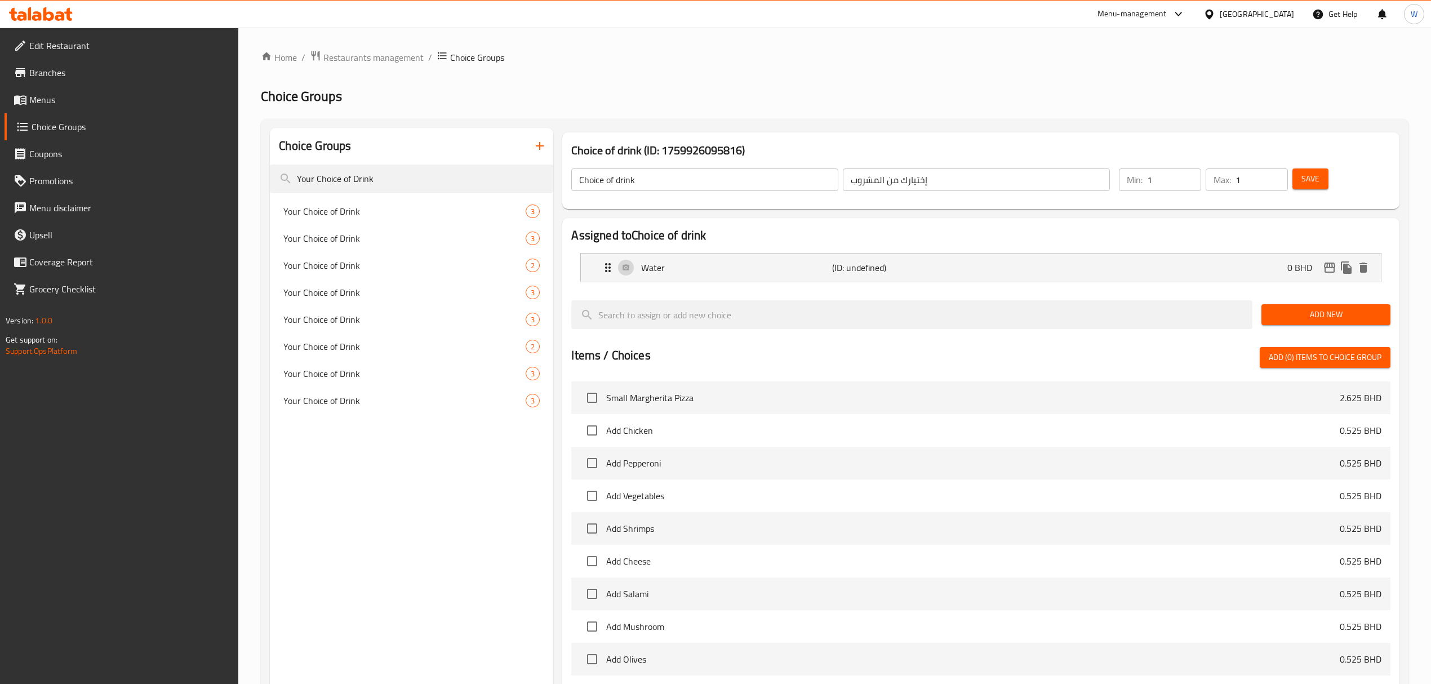
click at [1295, 314] on span "Add New" at bounding box center [1325, 315] width 111 height 14
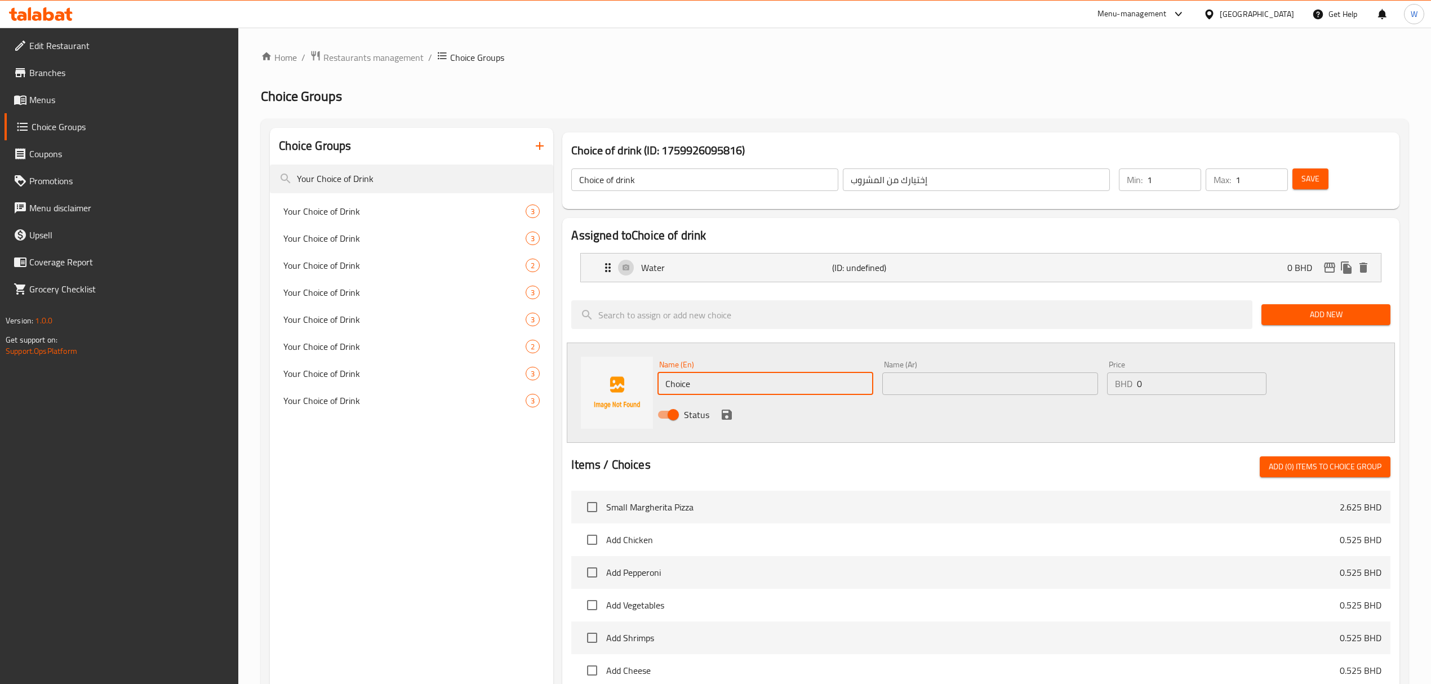
click at [764, 379] on input "Choice" at bounding box center [765, 383] width 216 height 23
paste input "Awal Orange Ju"
type input "Awal Orange Juice"
click at [960, 378] on input "text" at bounding box center [990, 383] width 216 height 23
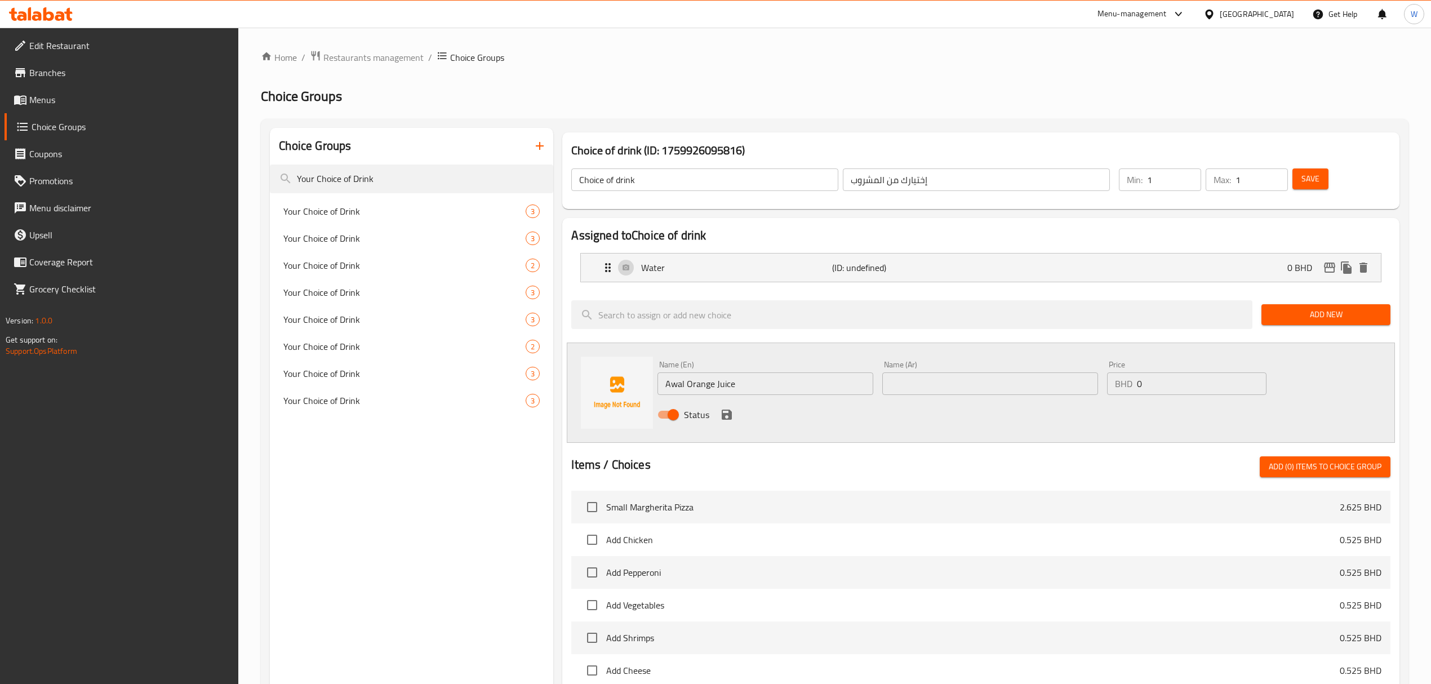
click at [936, 381] on input "text" at bounding box center [990, 383] width 216 height 23
paste input "عصير برتقال أوال"
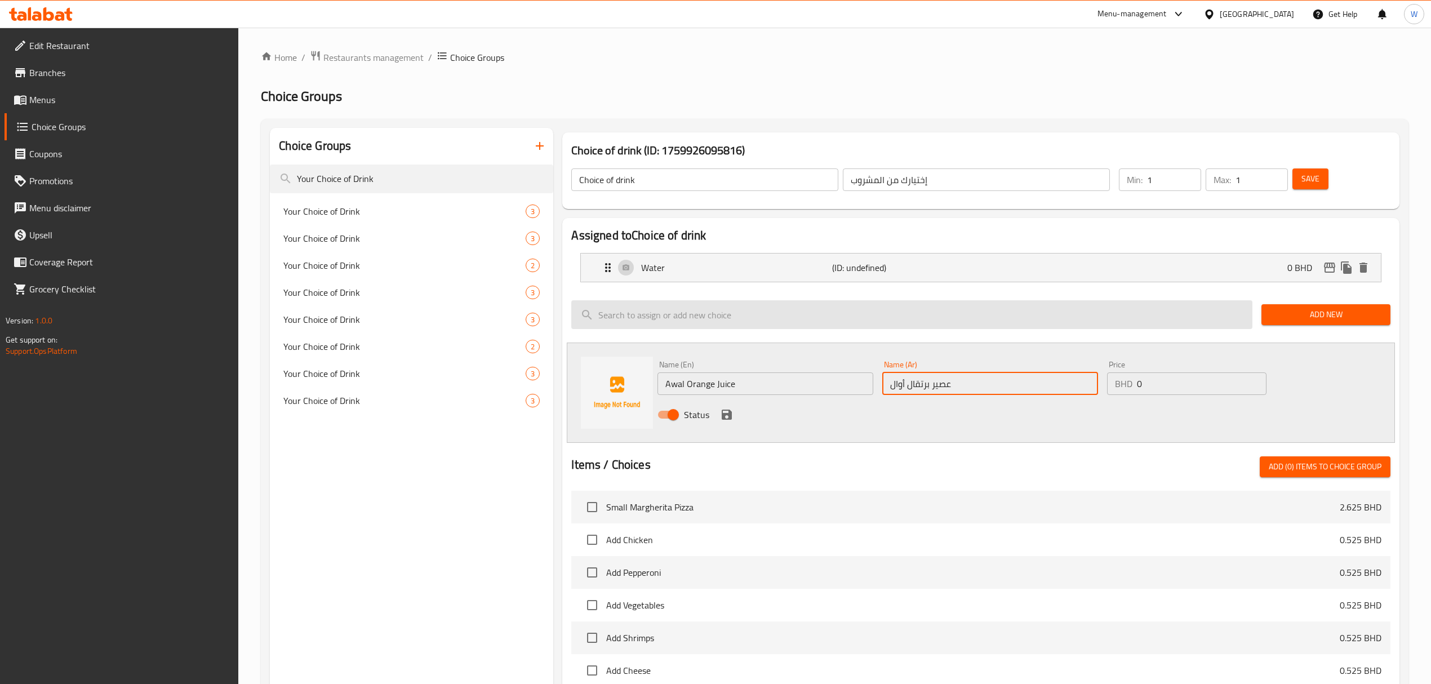
type input "عصير برتقال أوال"
click at [728, 413] on icon "save" at bounding box center [727, 415] width 14 height 14
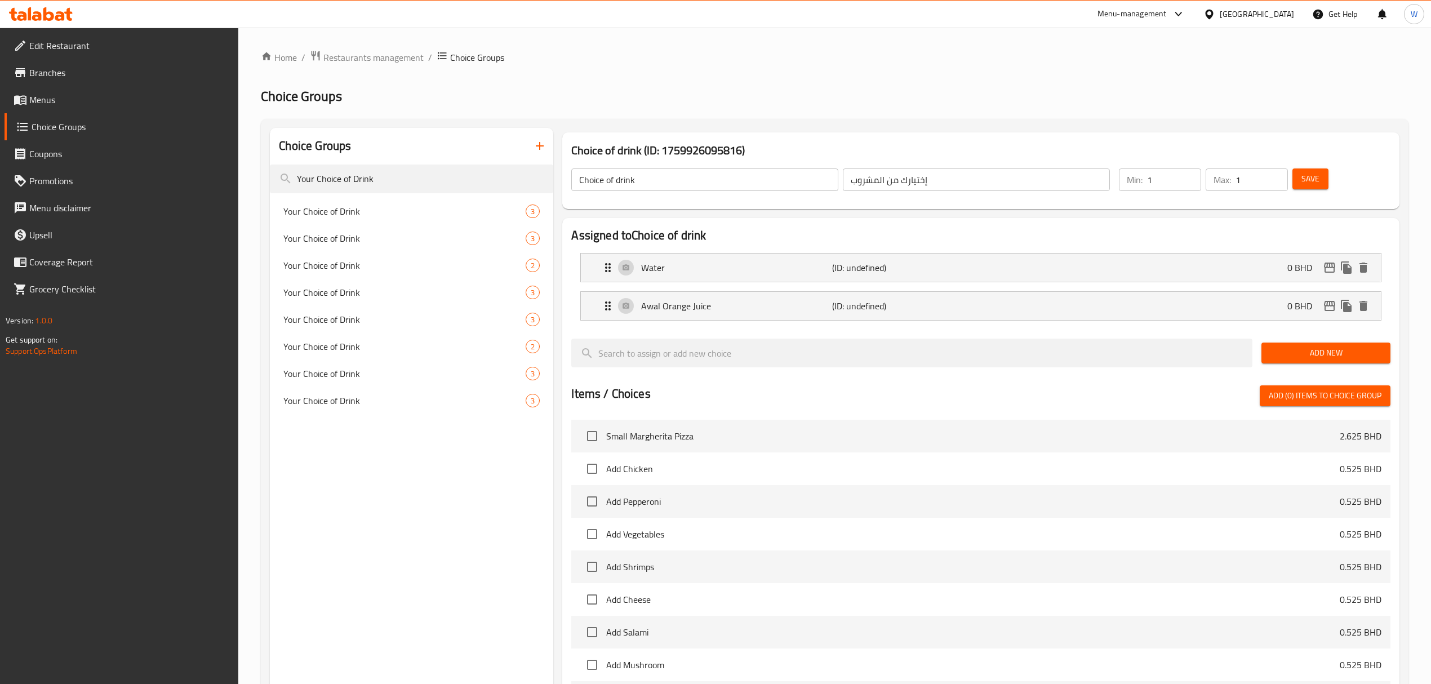
click at [1320, 186] on button "Save" at bounding box center [1310, 178] width 36 height 21
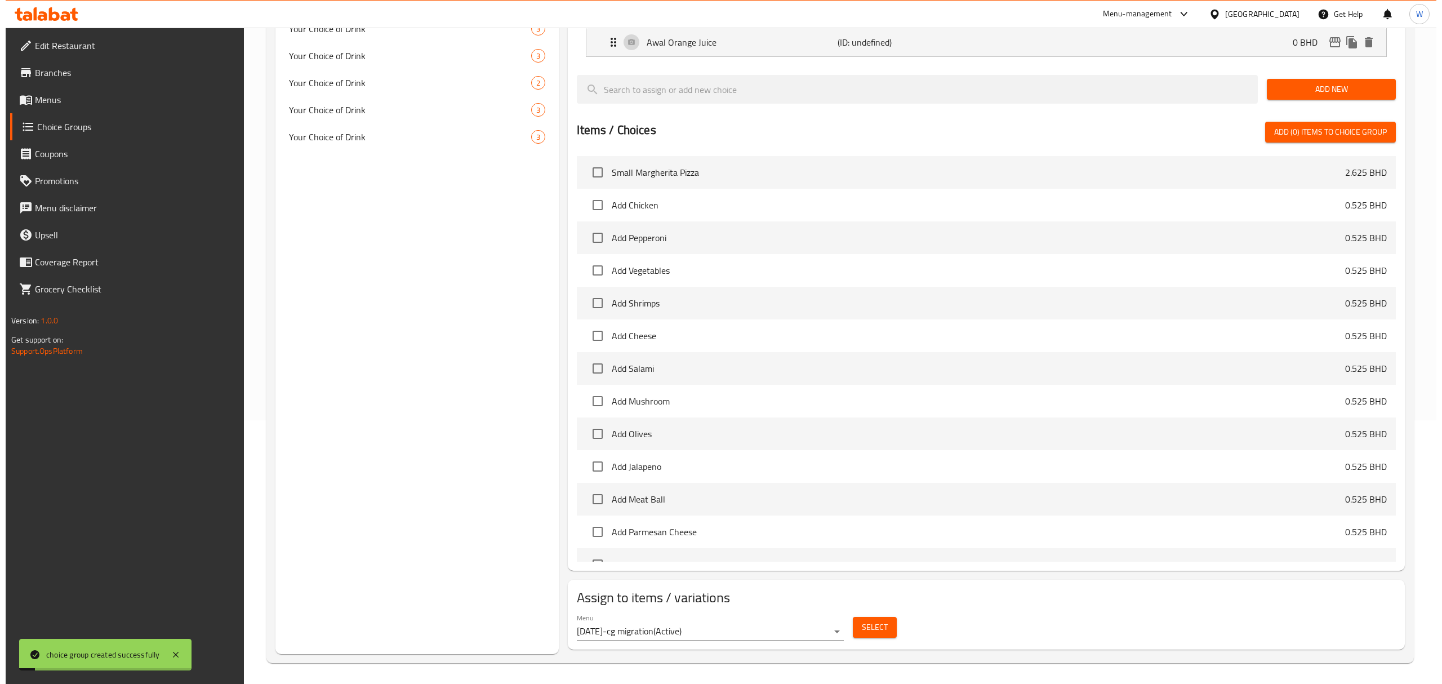
scroll to position [266, 0]
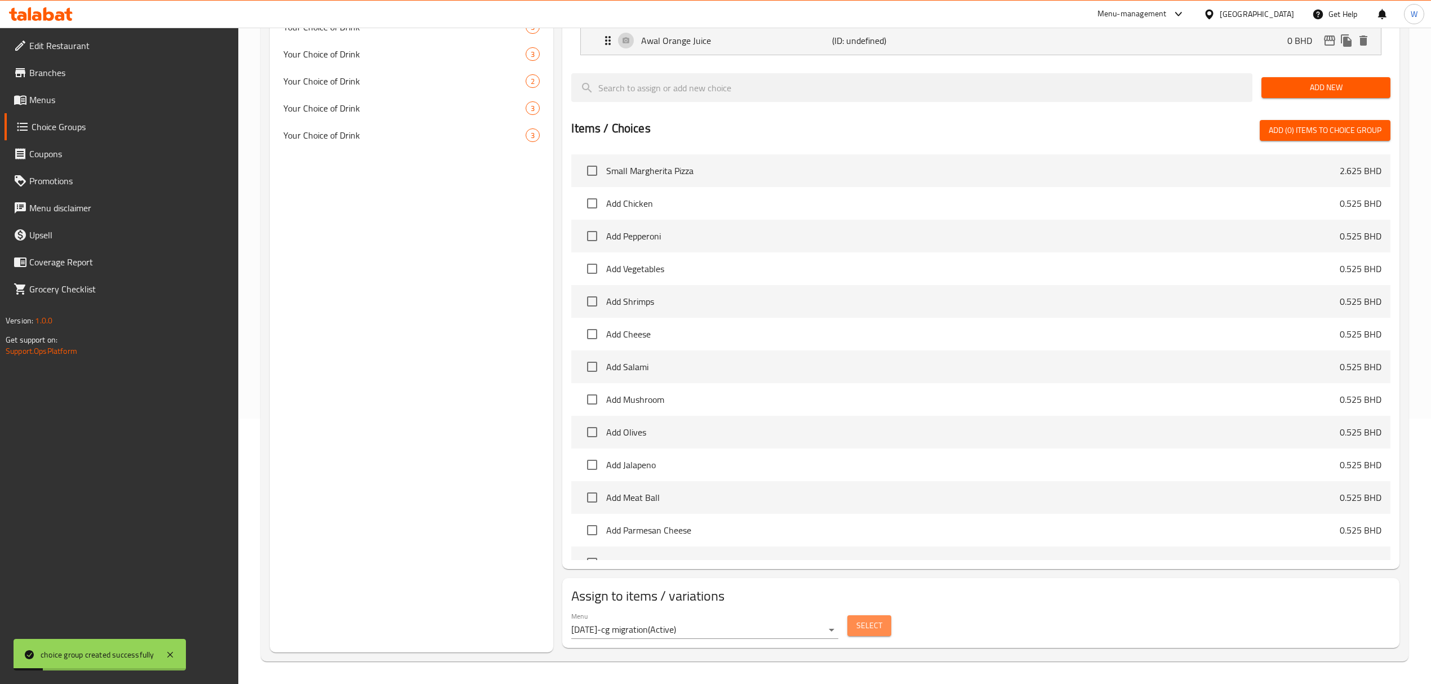
click at [873, 624] on span "Select" at bounding box center [869, 625] width 26 height 14
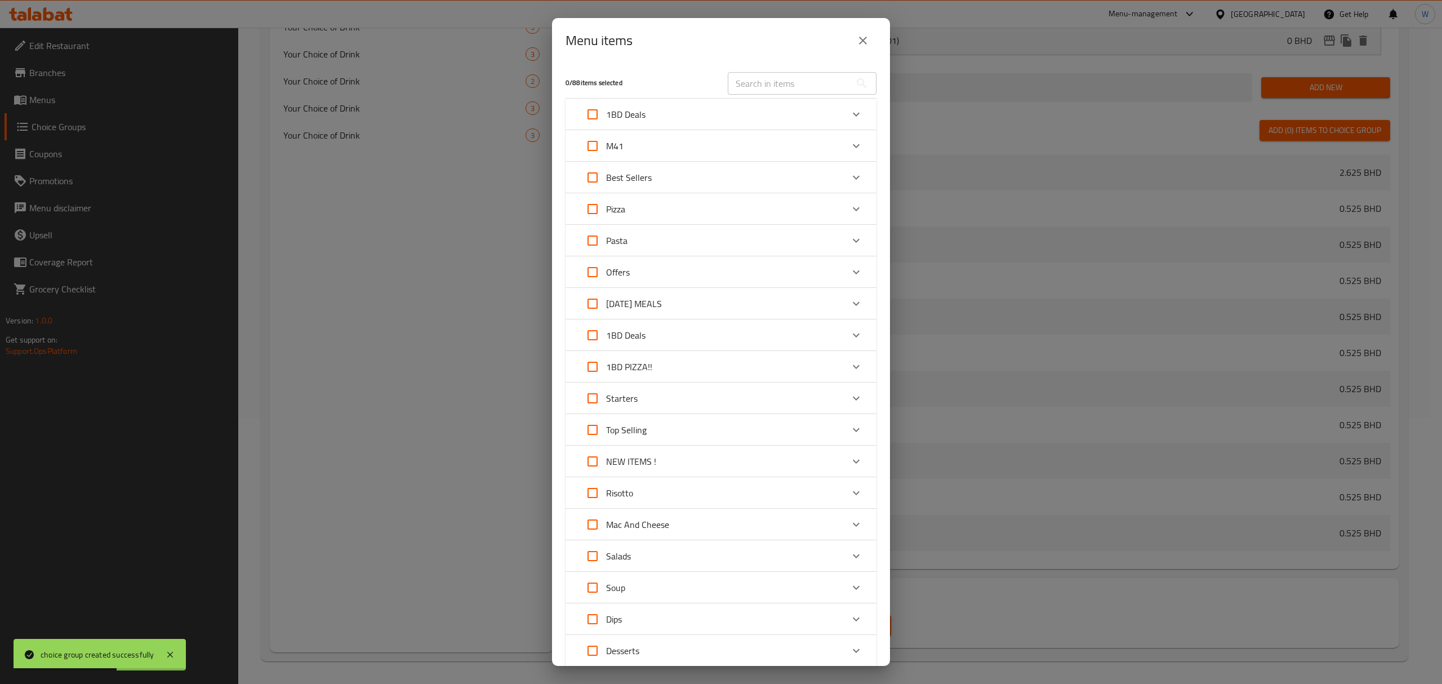
click at [756, 147] on div "M41" at bounding box center [711, 145] width 264 height 27
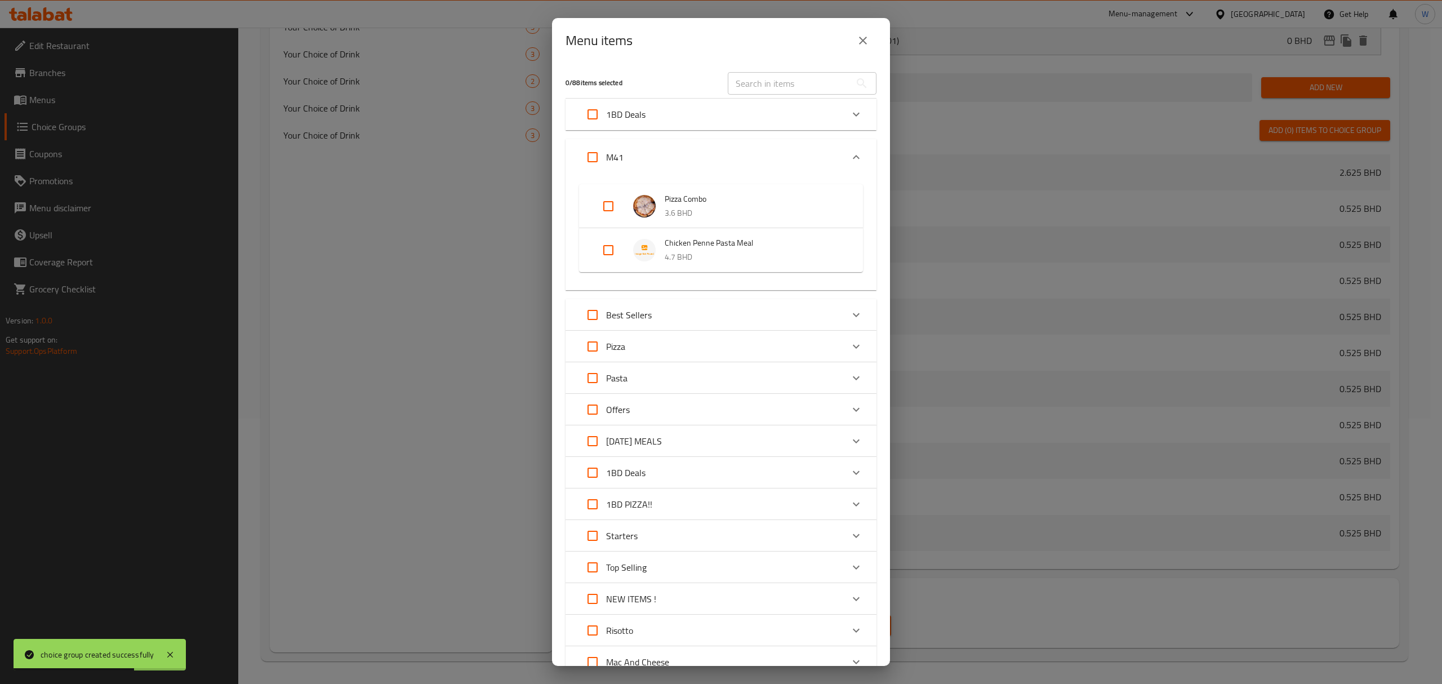
click at [606, 252] on input "Expand" at bounding box center [608, 250] width 27 height 27
checkbox input "true"
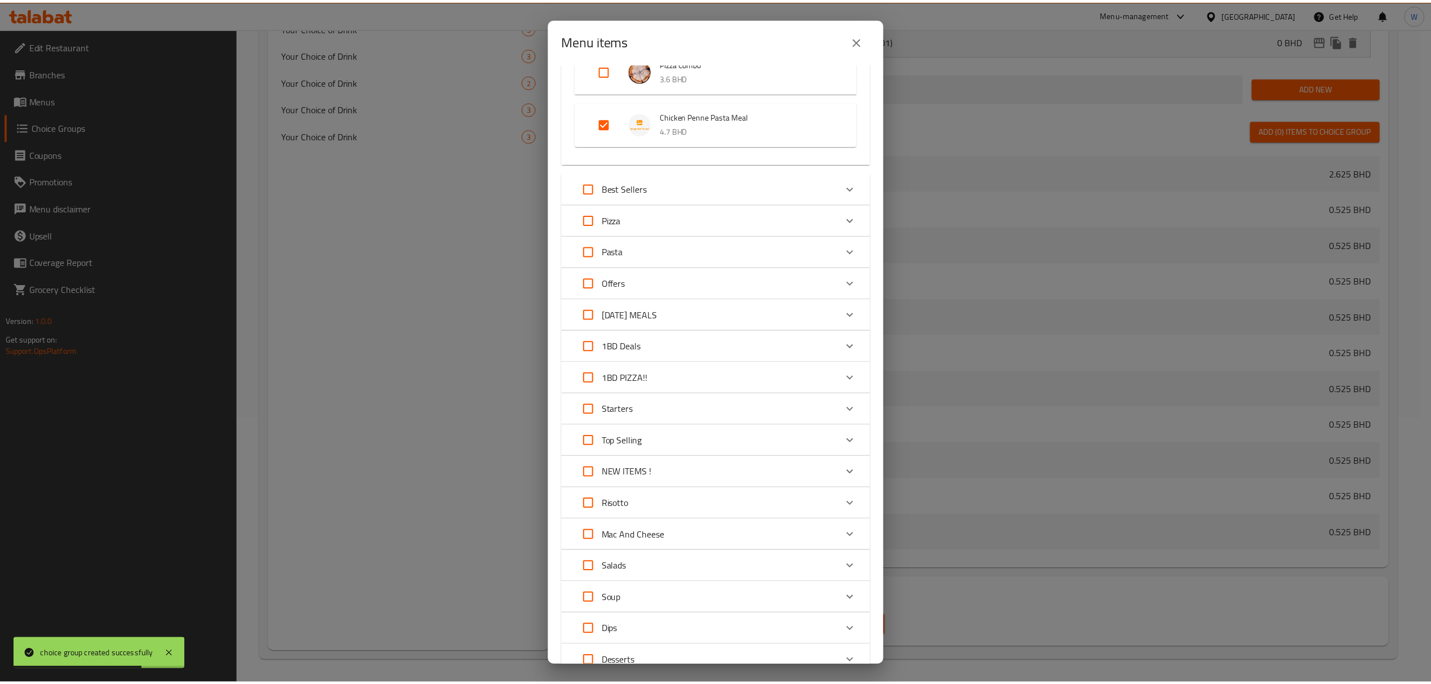
scroll to position [257, 0]
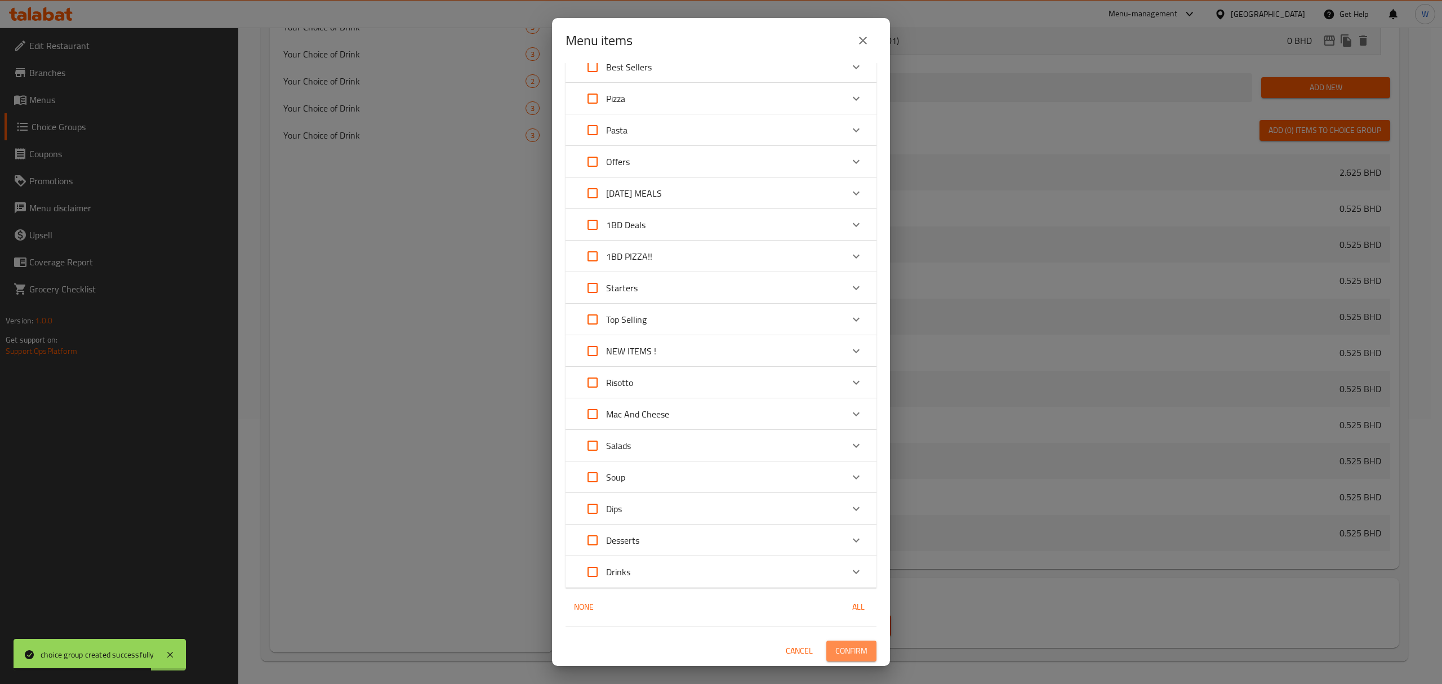
click at [852, 652] on span "Confirm" at bounding box center [851, 651] width 32 height 14
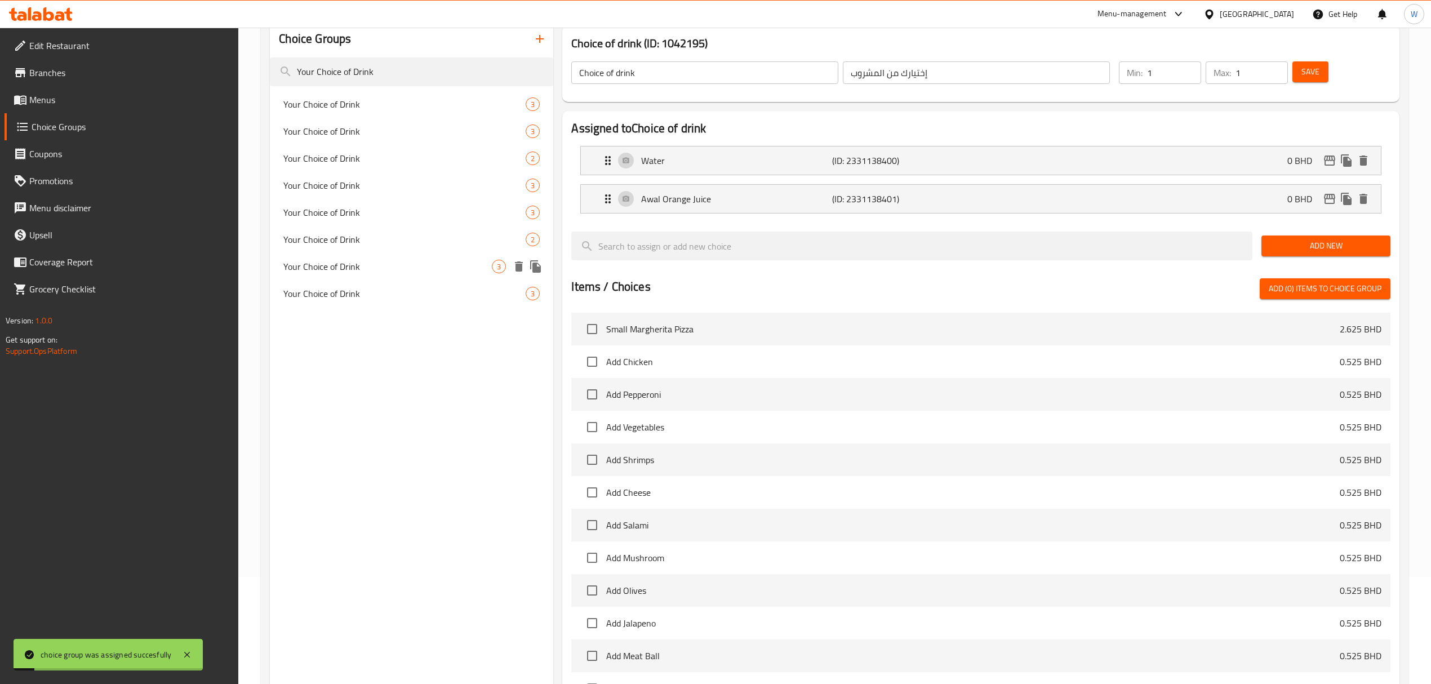
scroll to position [0, 0]
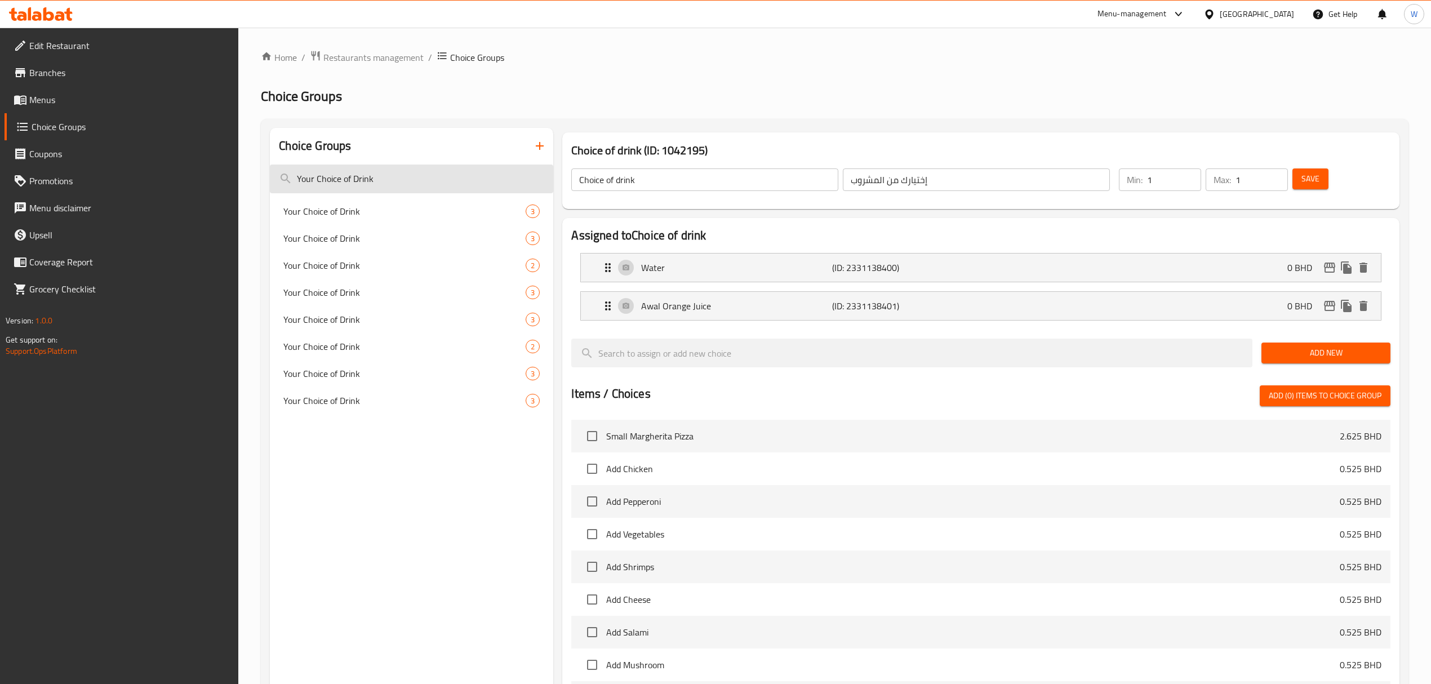
click at [496, 180] on input "Your Choice of Drink" at bounding box center [411, 178] width 283 height 29
click at [546, 155] on button "button" at bounding box center [539, 145] width 27 height 27
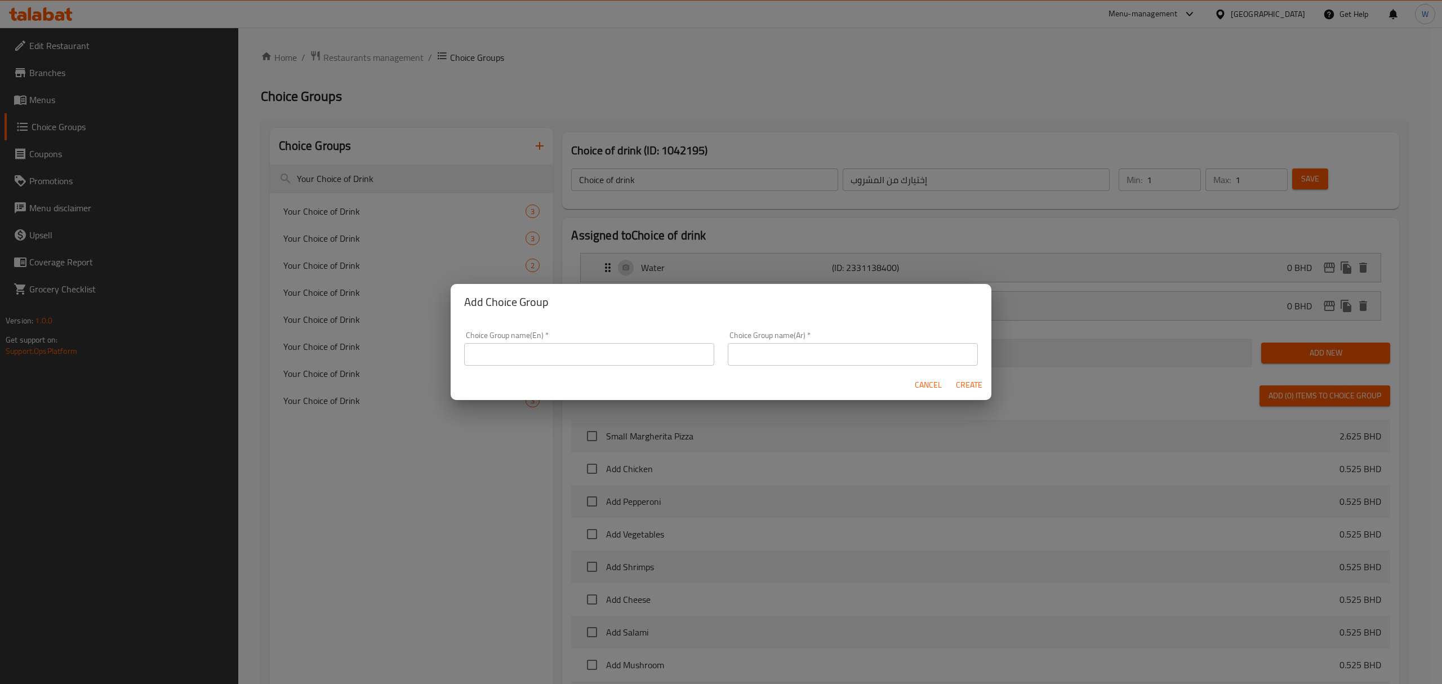
click at [543, 361] on input "text" at bounding box center [589, 354] width 250 height 23
type input "Add On's:"
type input "إضافات:"
click at [965, 384] on span "Create" at bounding box center [968, 385] width 27 height 14
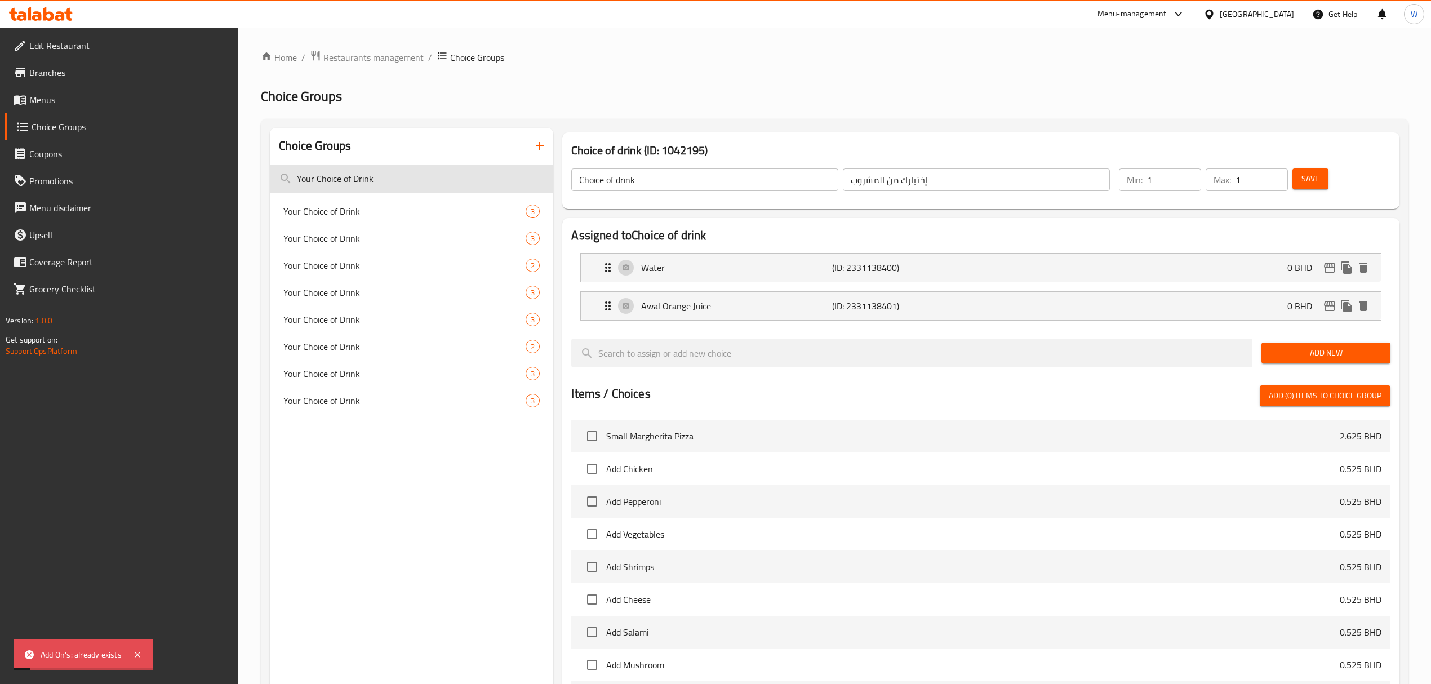
click at [400, 184] on input "Your Choice of Drink" at bounding box center [411, 178] width 283 height 29
click at [400, 183] on input "Your Choice of Drink" at bounding box center [411, 178] width 283 height 29
type input "إ"
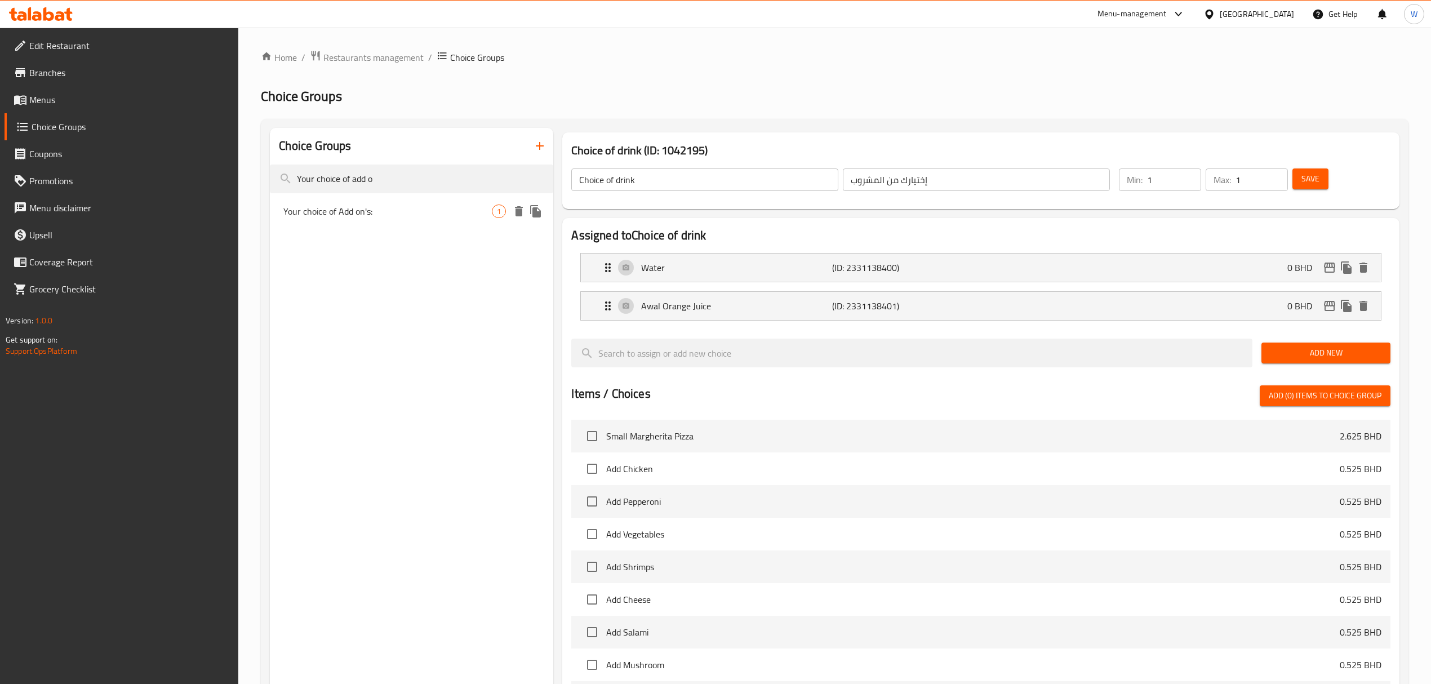
type input "Your choice of add o"
click at [401, 211] on span "Your choice of Add on's:" at bounding box center [387, 211] width 208 height 14
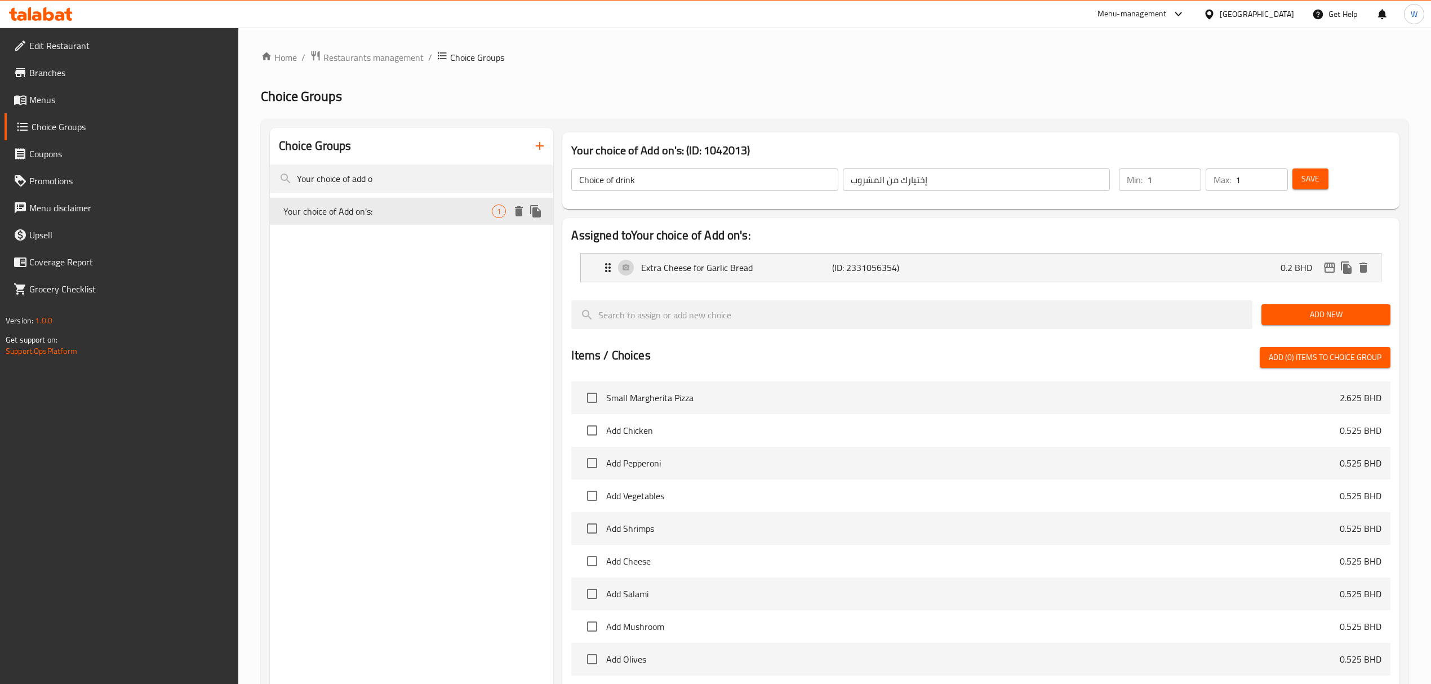
type input "Your choice of Add on's:"
type input "إختيارك من الإضافات:"
type input "0"
click at [404, 176] on input "Your choice of add o" at bounding box center [411, 178] width 283 height 29
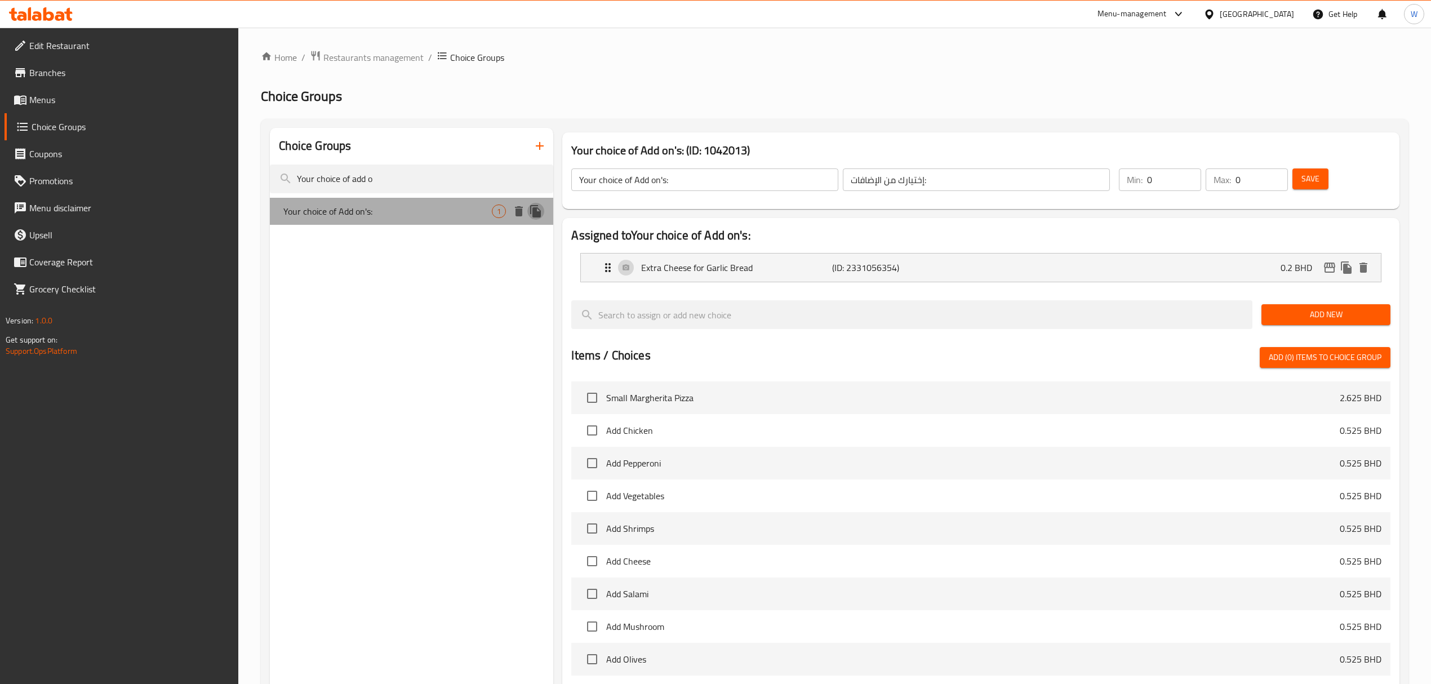
click at [537, 208] on icon "duplicate" at bounding box center [535, 211] width 11 height 12
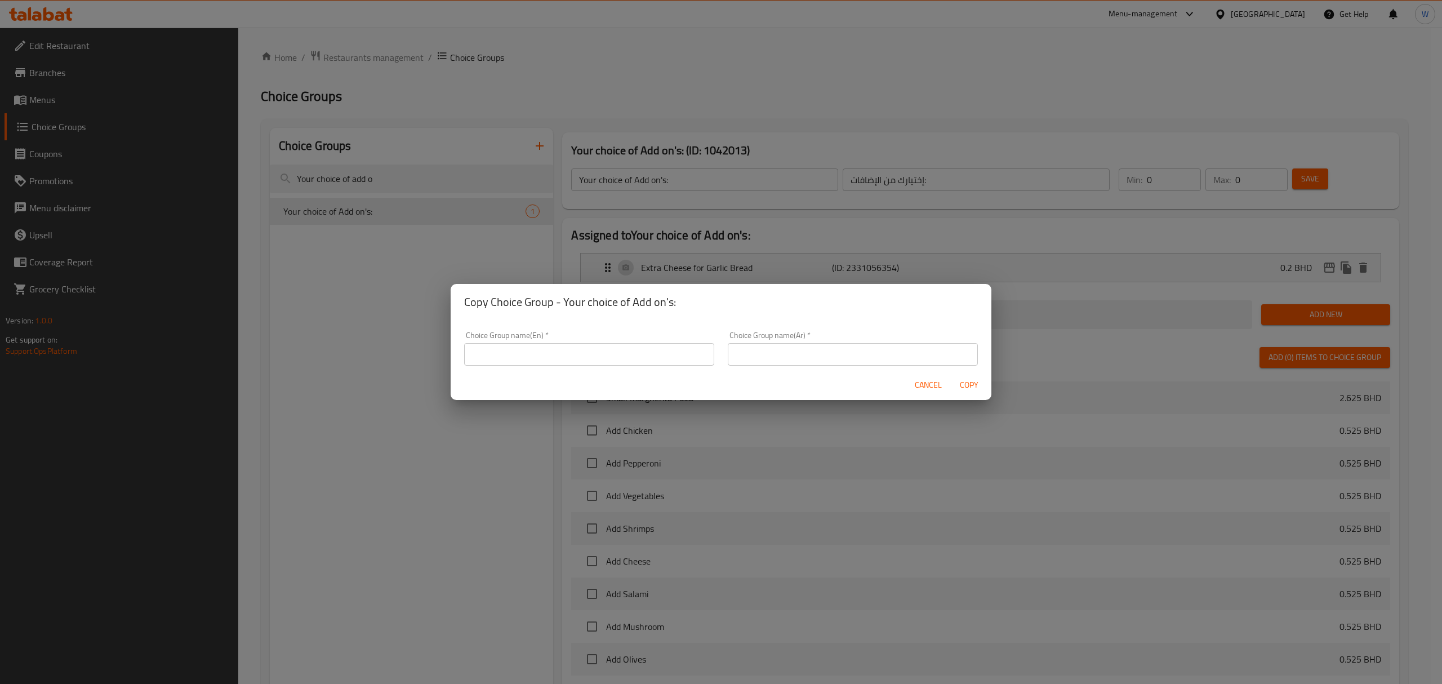
click at [598, 359] on input "text" at bounding box center [589, 354] width 250 height 23
click at [948, 385] on div "Cancel Copy" at bounding box center [721, 385] width 541 height 30
click at [935, 381] on span "Cancel" at bounding box center [928, 385] width 27 height 14
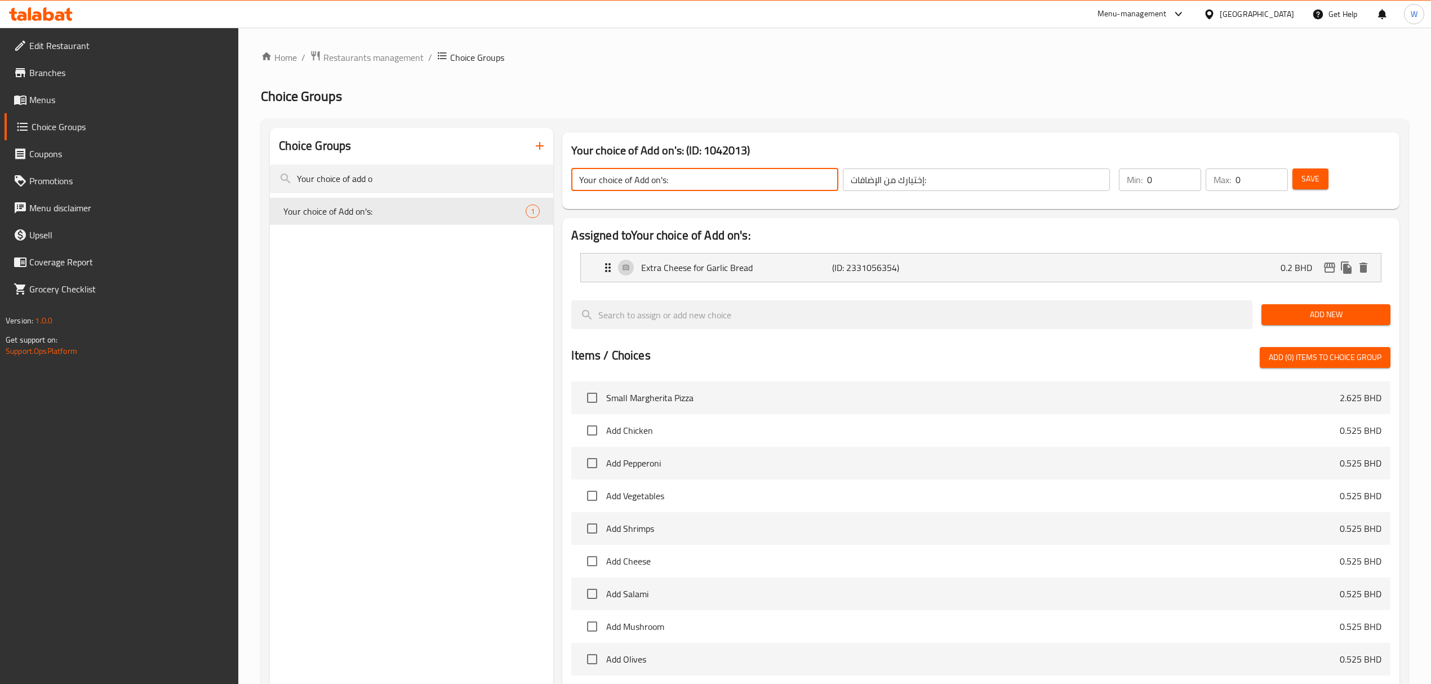
click at [652, 179] on input "Your choice of Add on's:" at bounding box center [704, 179] width 267 height 23
click at [541, 151] on icon "button" at bounding box center [540, 146] width 14 height 14
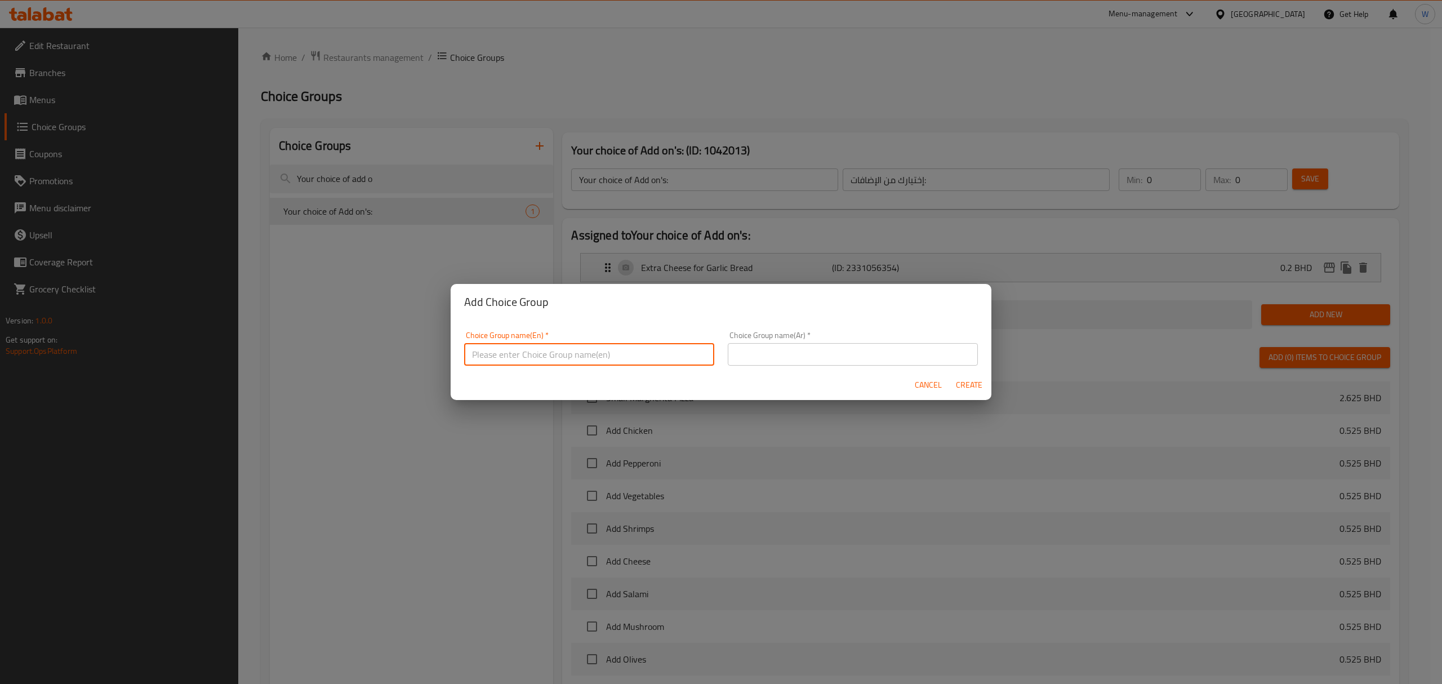
click at [531, 354] on input "text" at bounding box center [589, 354] width 250 height 23
paste input "Your choice of Add on's:"
type input "Your choice of Add on's"
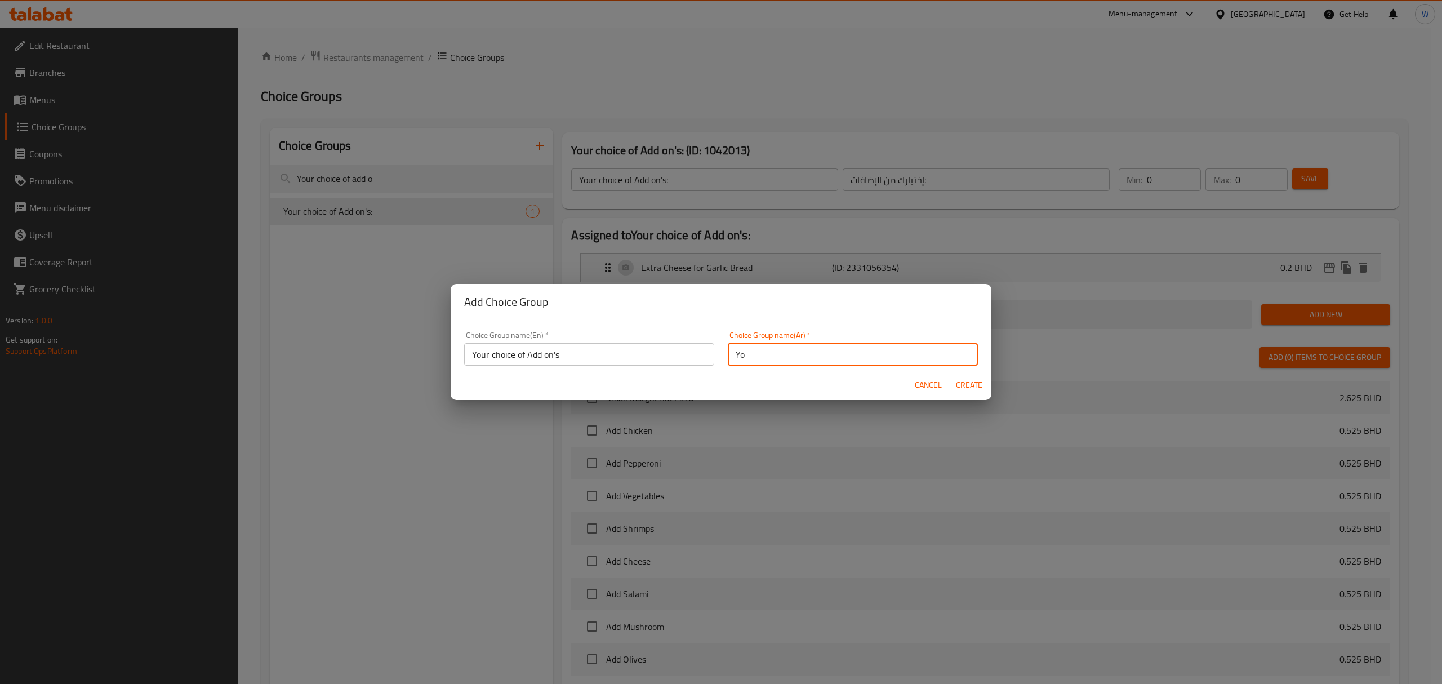
type input "Y"
type input "إختيارك من الإضافات"
click at [643, 374] on div "Cancel Create" at bounding box center [721, 385] width 541 height 30
click at [977, 381] on span "Create" at bounding box center [968, 385] width 27 height 14
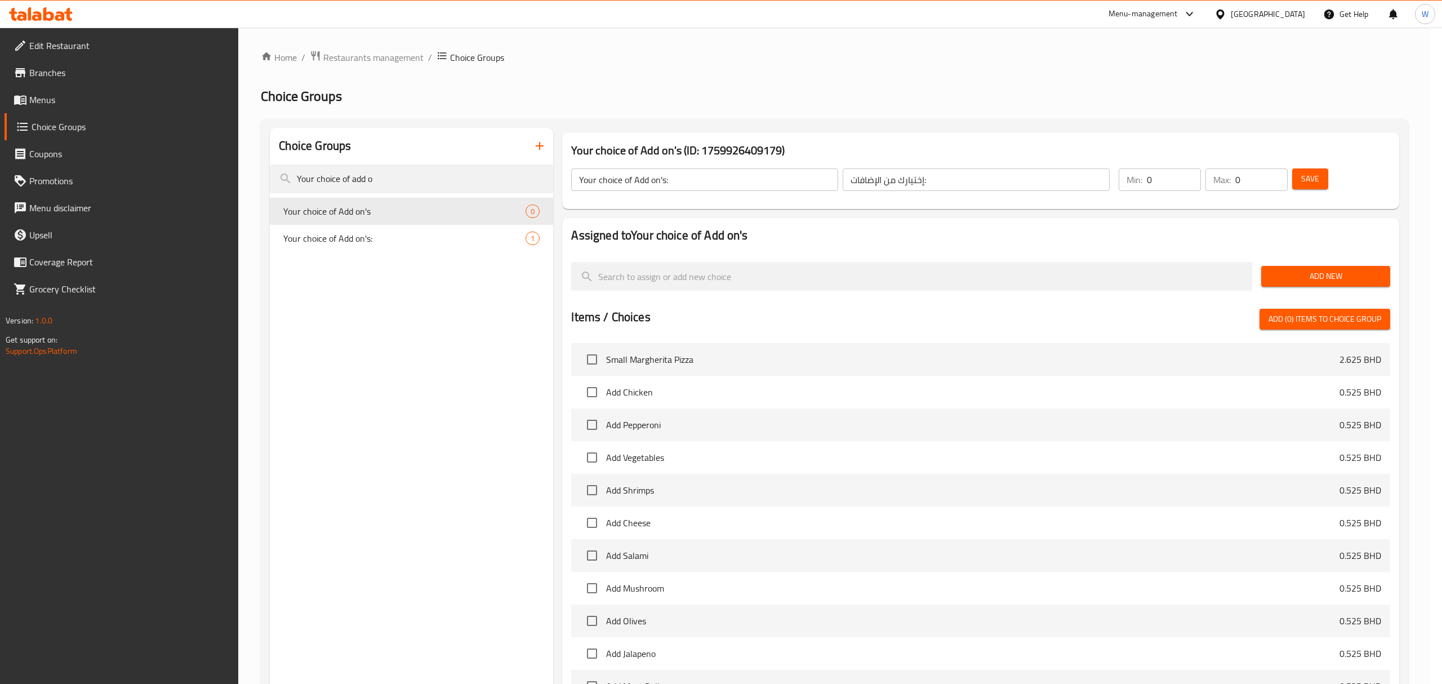
type input "Your choice of Add on's"
type input "إختيارك من الإضافات"
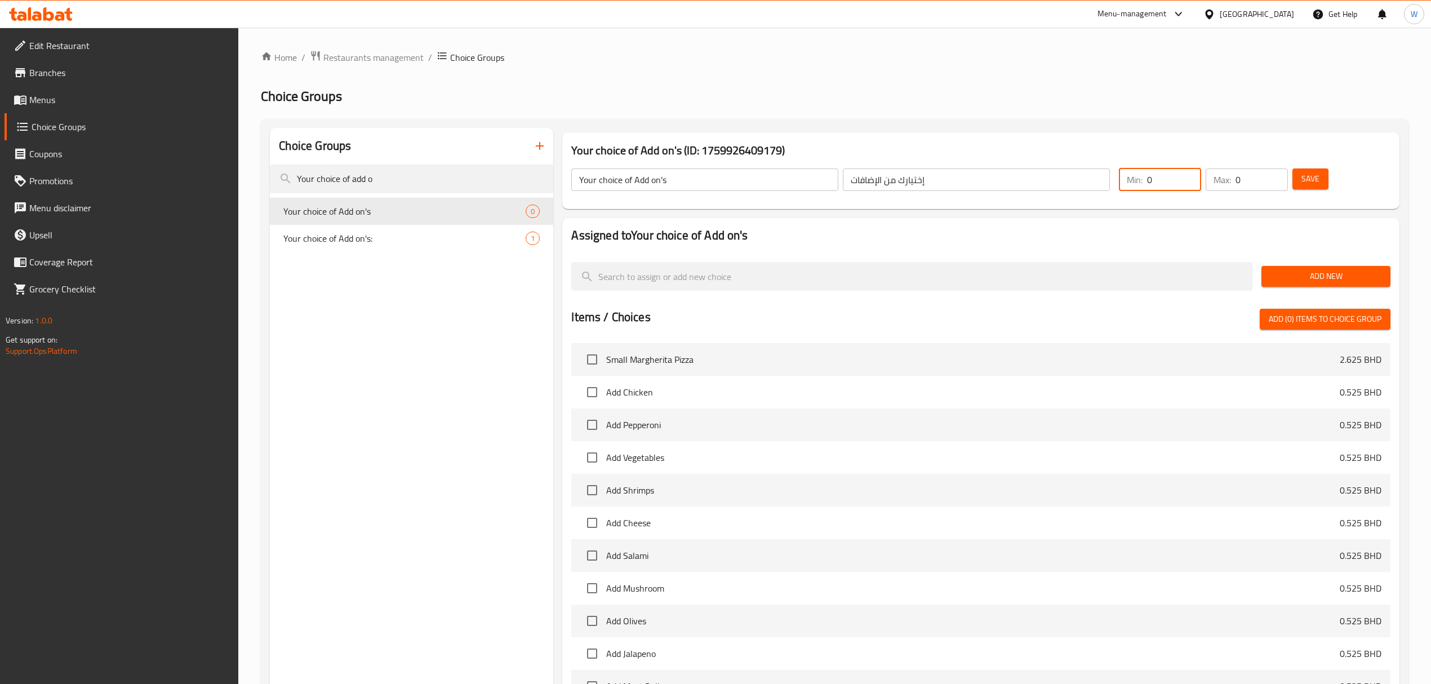
drag, startPoint x: 1162, startPoint y: 183, endPoint x: 1115, endPoint y: 181, distance: 47.4
click at [1116, 181] on div "Min: 0 ​" at bounding box center [1159, 179] width 87 height 27
type input "1"
drag, startPoint x: 1253, startPoint y: 186, endPoint x: 1204, endPoint y: 199, distance: 50.3
click at [1228, 189] on div "Max: 0 ​" at bounding box center [1246, 179] width 82 height 23
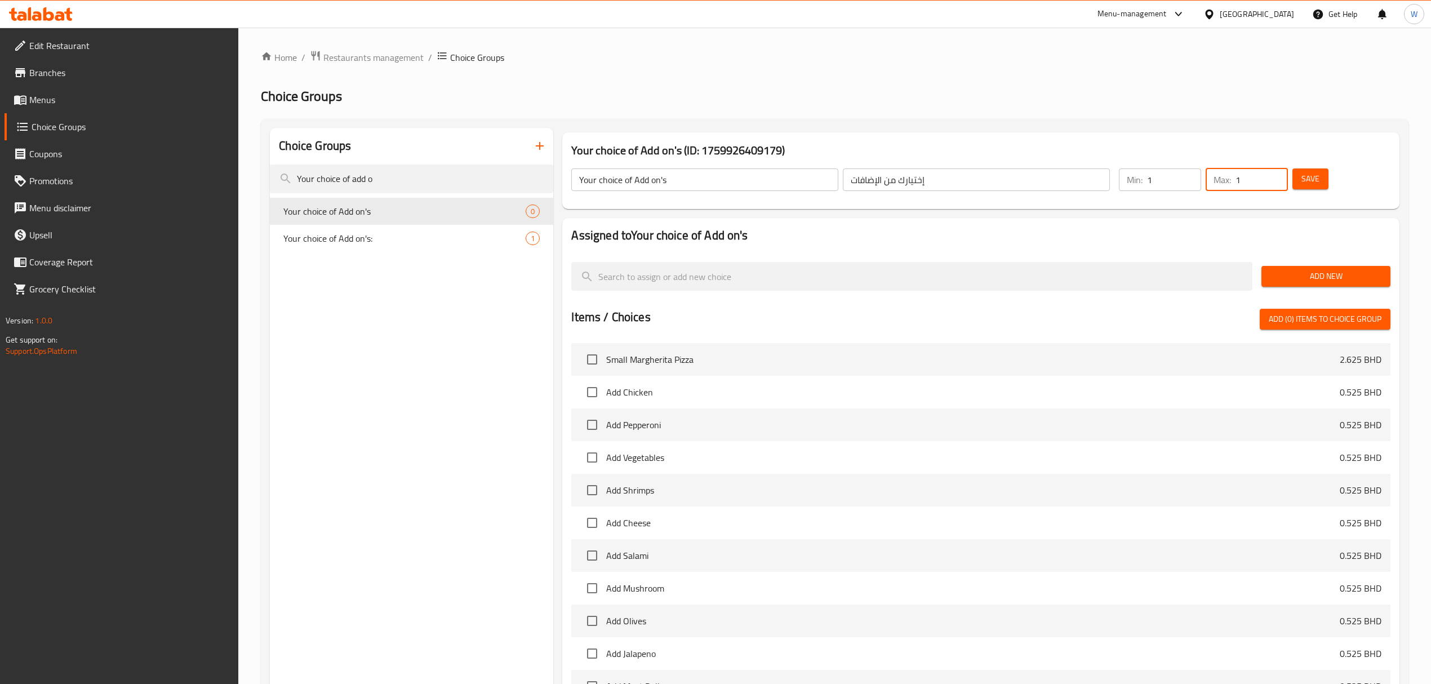
type input "1"
click at [1199, 214] on div "Assigned to Your choice of Add on's Add New Items / Choices Add (0) items to ch…" at bounding box center [980, 487] width 845 height 549
drag, startPoint x: 1156, startPoint y: 181, endPoint x: 1106, endPoint y: 179, distance: 49.6
click at [1108, 180] on div "Your choice of Add on's ​ إختيارك من الإضافات ​ Min: 1 ​ Max: 1 ​ Save" at bounding box center [980, 180] width 827 height 50
type input "0"
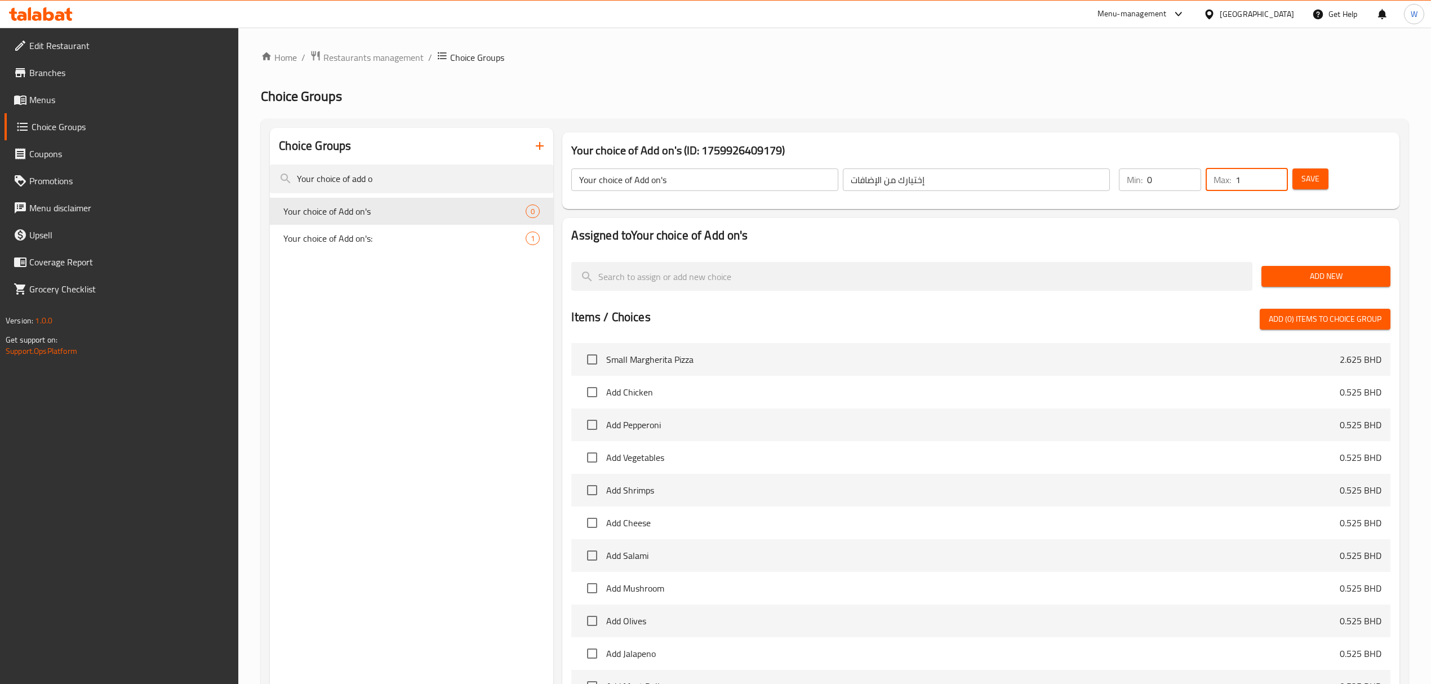
drag, startPoint x: 1244, startPoint y: 185, endPoint x: 1217, endPoint y: 186, distance: 26.5
click at [1217, 186] on div "Max: 1 ​" at bounding box center [1246, 179] width 82 height 23
type input "0"
click at [1205, 216] on div "Assigned to Your choice of Add on's Add New Items / Choices Add (0) items to ch…" at bounding box center [980, 487] width 845 height 549
click at [1300, 275] on span "Add New" at bounding box center [1325, 276] width 111 height 14
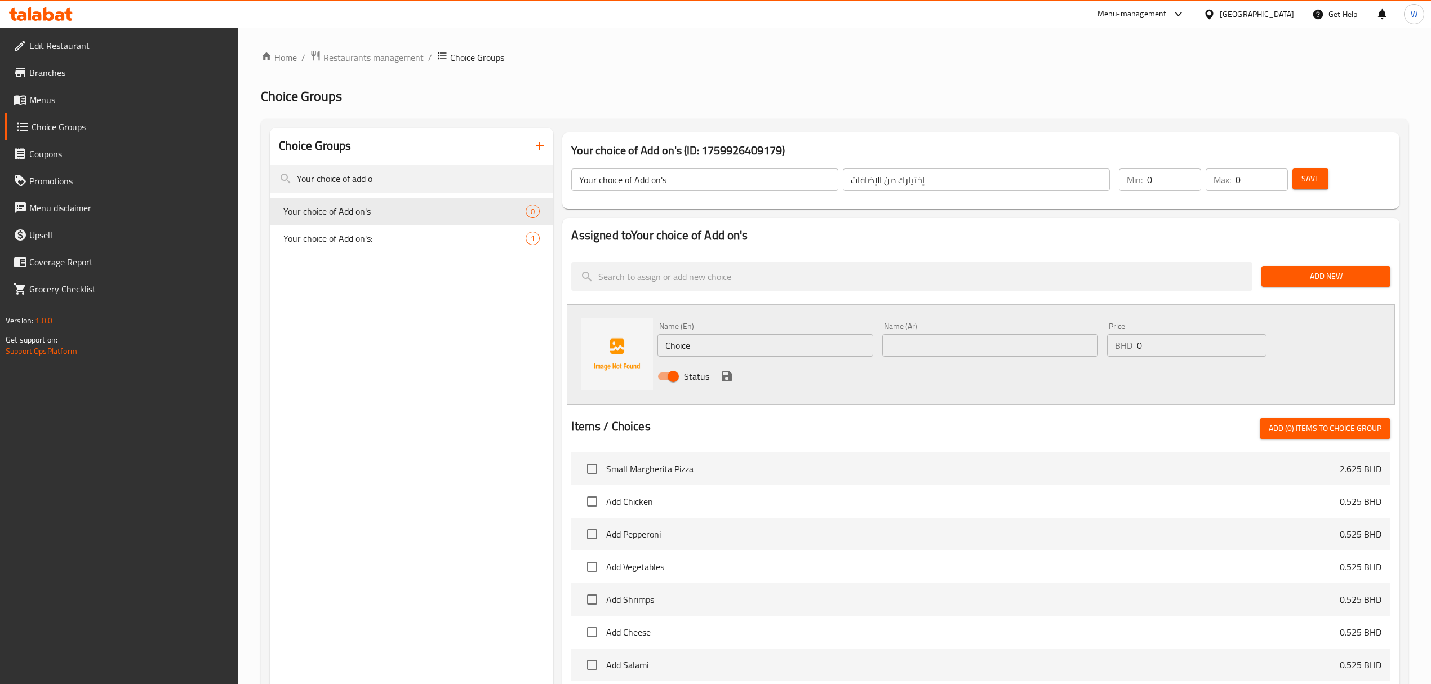
click at [817, 337] on div "Name (En) Choice Name (En)" at bounding box center [765, 339] width 216 height 34
click at [817, 337] on input "Choice" at bounding box center [765, 345] width 216 height 23
paste input "Extra Chicken"
type input "Extra Chicken"
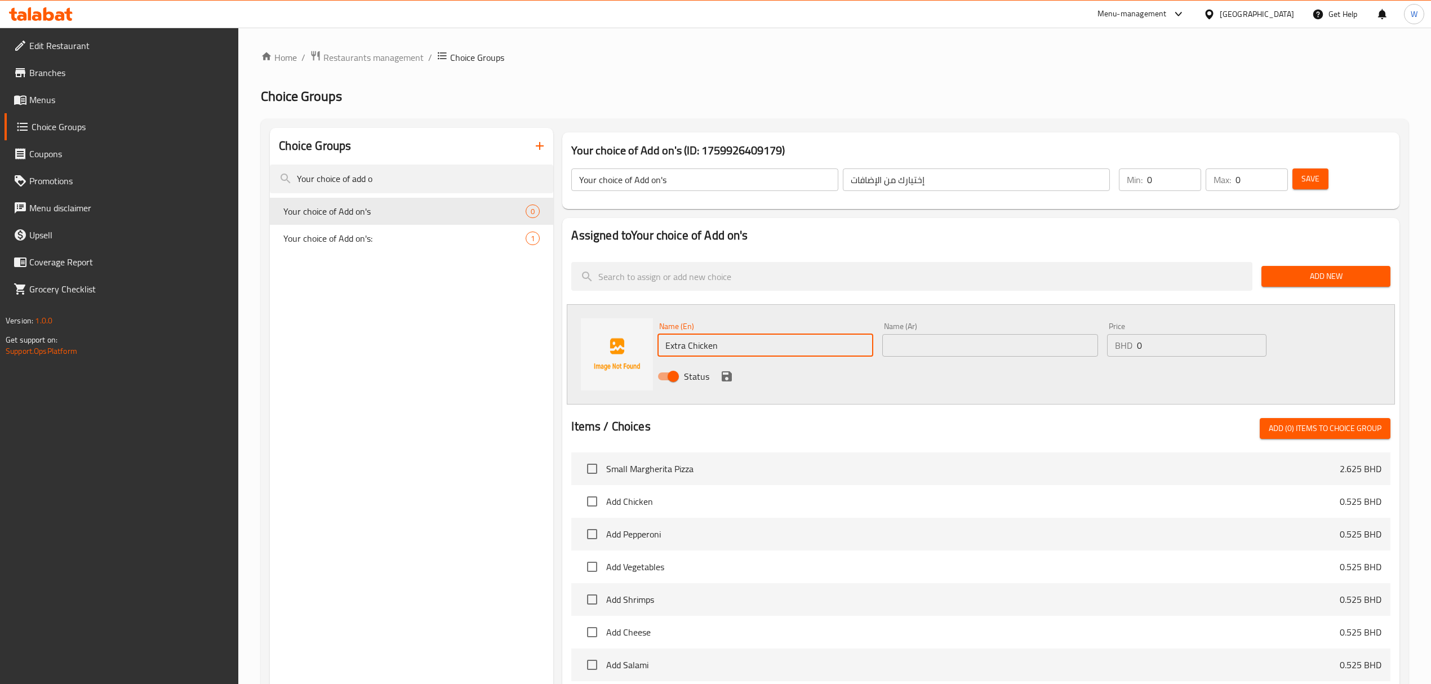
click at [966, 345] on input "text" at bounding box center [990, 345] width 216 height 23
type input "دجاج إضافي"
drag, startPoint x: 1138, startPoint y: 354, endPoint x: 1086, endPoint y: 357, distance: 51.3
click at [1086, 357] on div "Name (En) Extra Chicken Name (En) Name (Ar) دجاج إضافي Name (Ar) Price BHD 0 Pr…" at bounding box center [990, 355] width 674 height 74
paste input ".525"
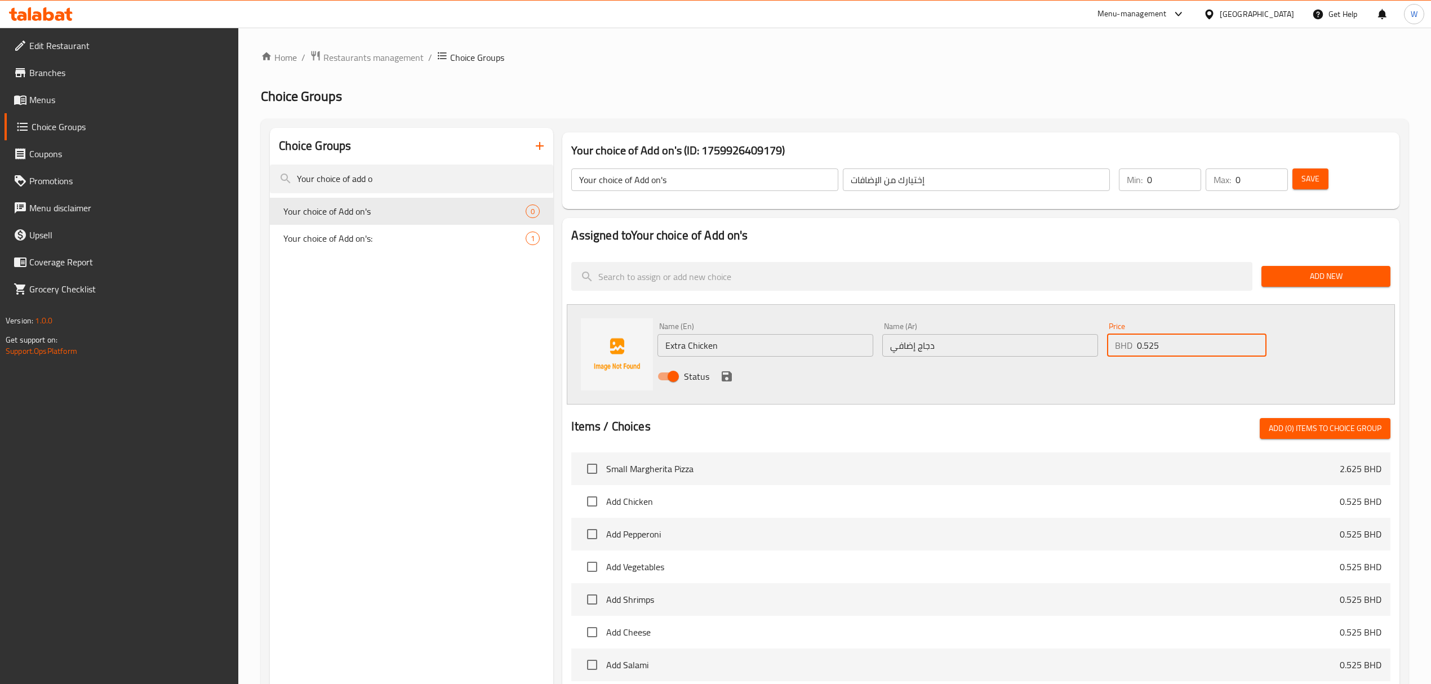
type input "0.525"
click at [1085, 362] on div "Status" at bounding box center [990, 376] width 674 height 30
click at [724, 381] on icon "save" at bounding box center [726, 376] width 10 height 10
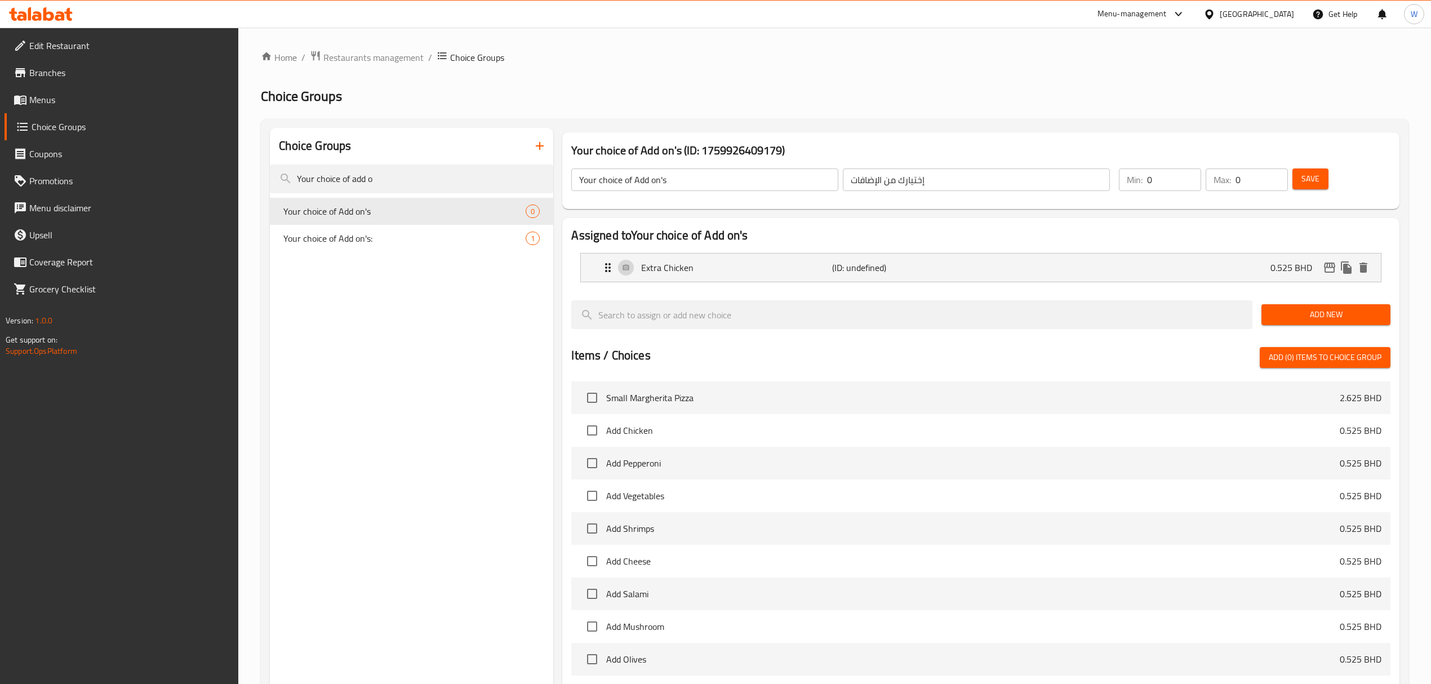
click at [1336, 302] on div "Add New" at bounding box center [1325, 315] width 138 height 38
click at [1330, 314] on span "Add New" at bounding box center [1325, 315] width 111 height 14
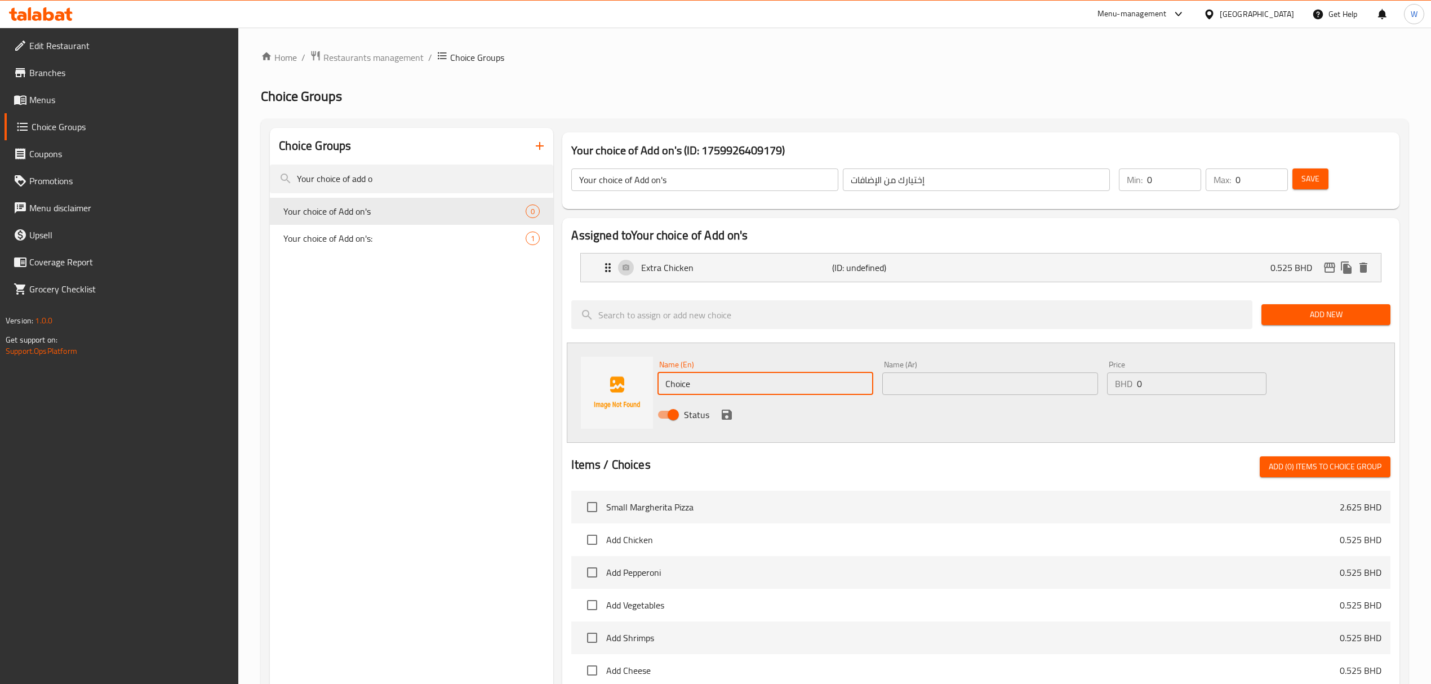
click at [733, 393] on input "Choice" at bounding box center [765, 383] width 216 height 23
paste input "Extra Mushrooms"
type input "Extra Mushrooms"
click at [1010, 382] on input "text" at bounding box center [990, 383] width 216 height 23
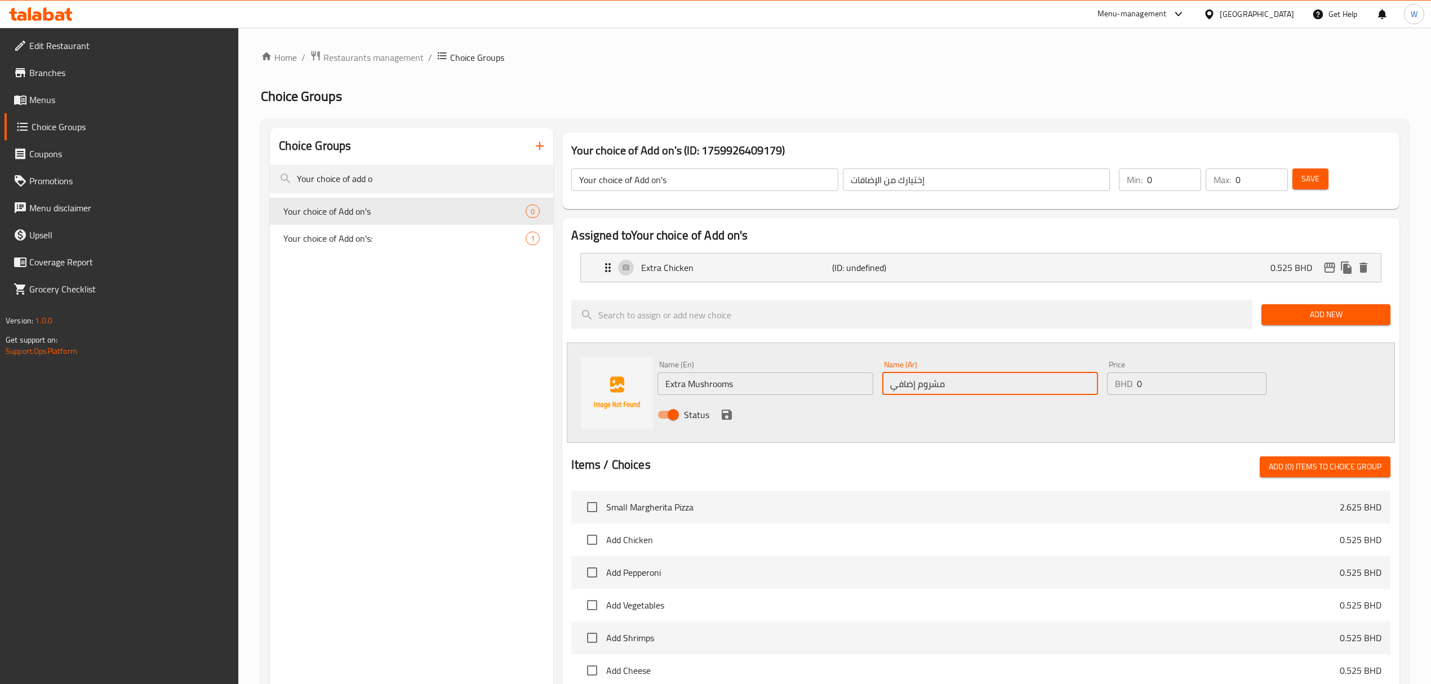
type input "مشروم إضافي"
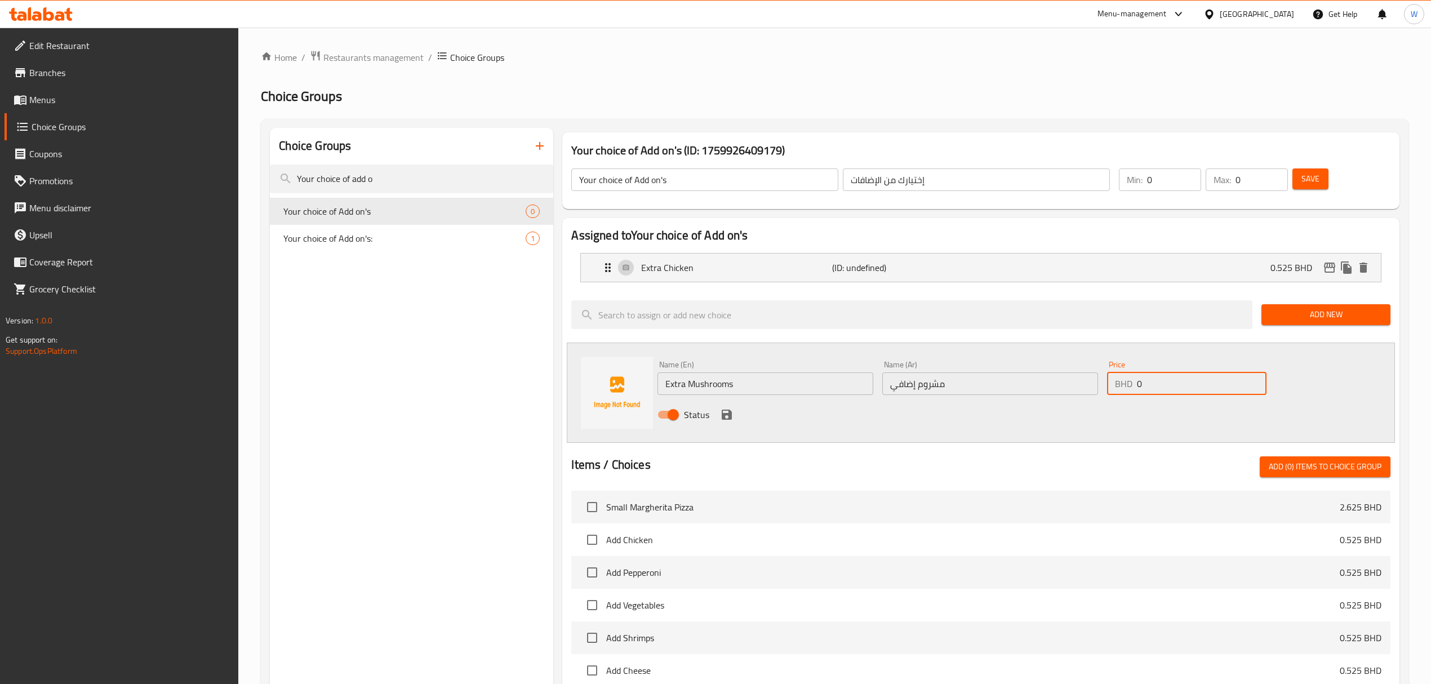
drag, startPoint x: 1154, startPoint y: 393, endPoint x: 1098, endPoint y: 397, distance: 55.9
click at [1100, 393] on div "Name (En) Extra Mushrooms Name (En) Name (Ar) مشروم إضافي Name (Ar) Price BHD 0…" at bounding box center [990, 393] width 674 height 74
paste input ".525"
type input "0.525"
click at [1094, 402] on div "Status" at bounding box center [990, 414] width 674 height 30
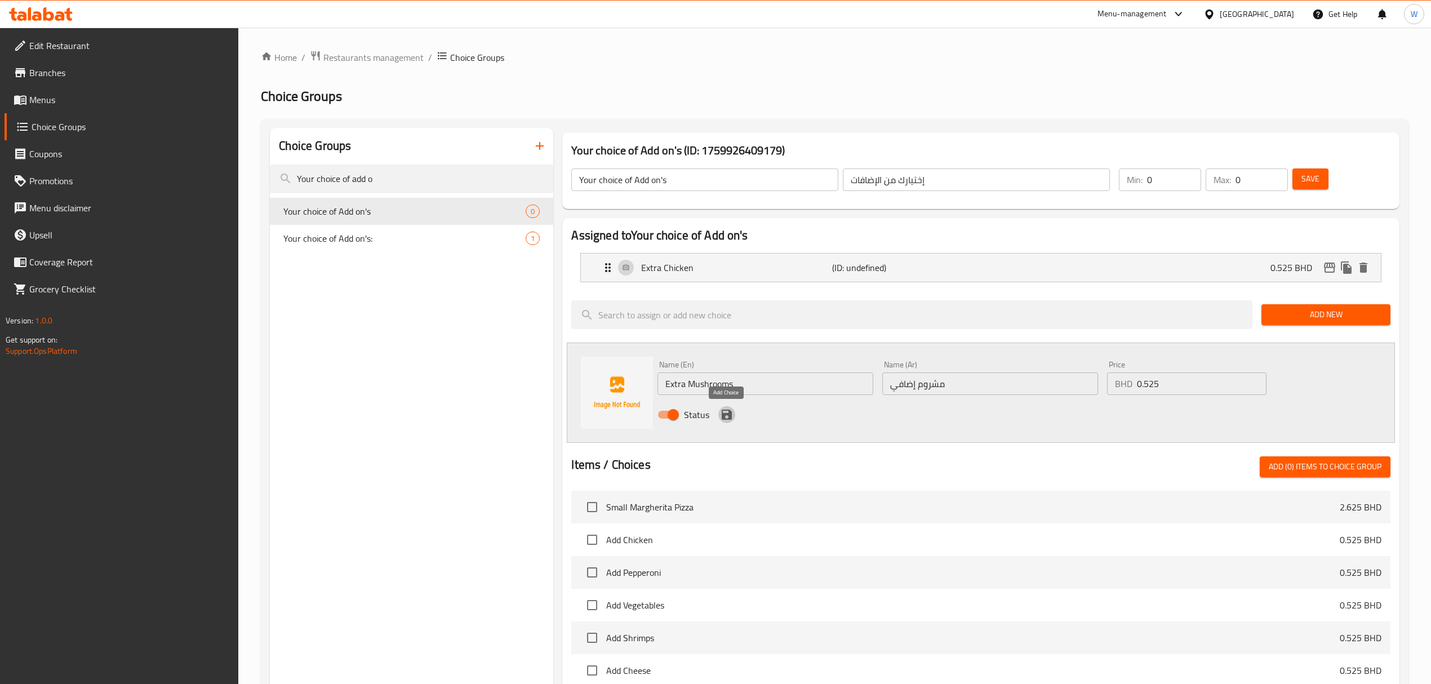
click at [727, 417] on icon "save" at bounding box center [727, 415] width 14 height 14
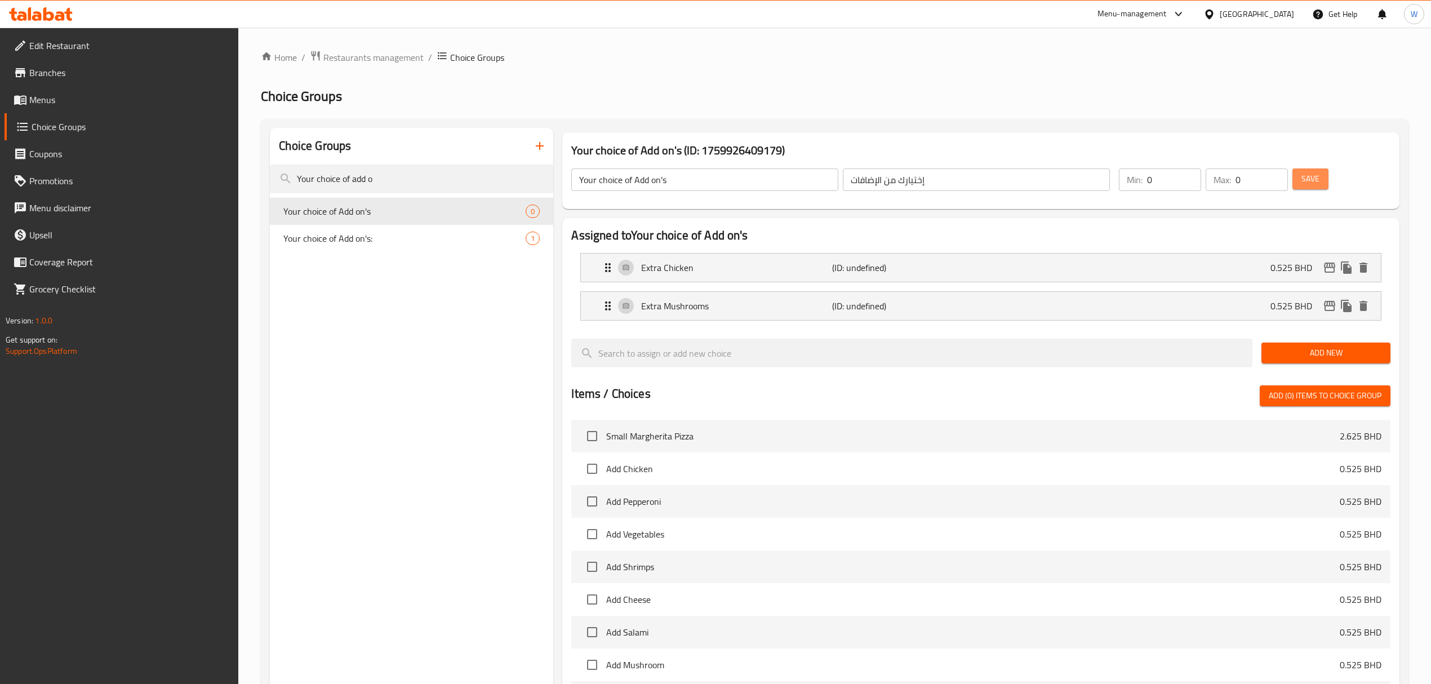
click at [1316, 179] on span "Save" at bounding box center [1310, 179] width 18 height 14
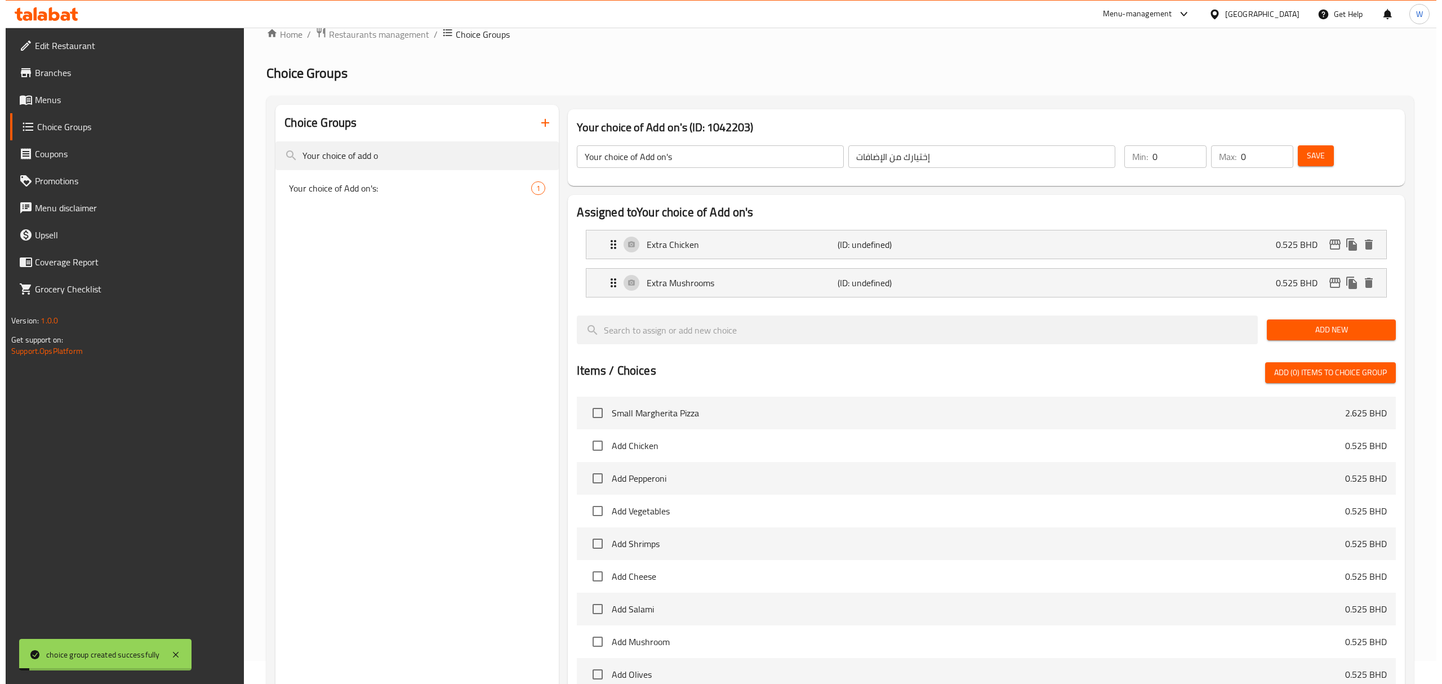
scroll to position [266, 0]
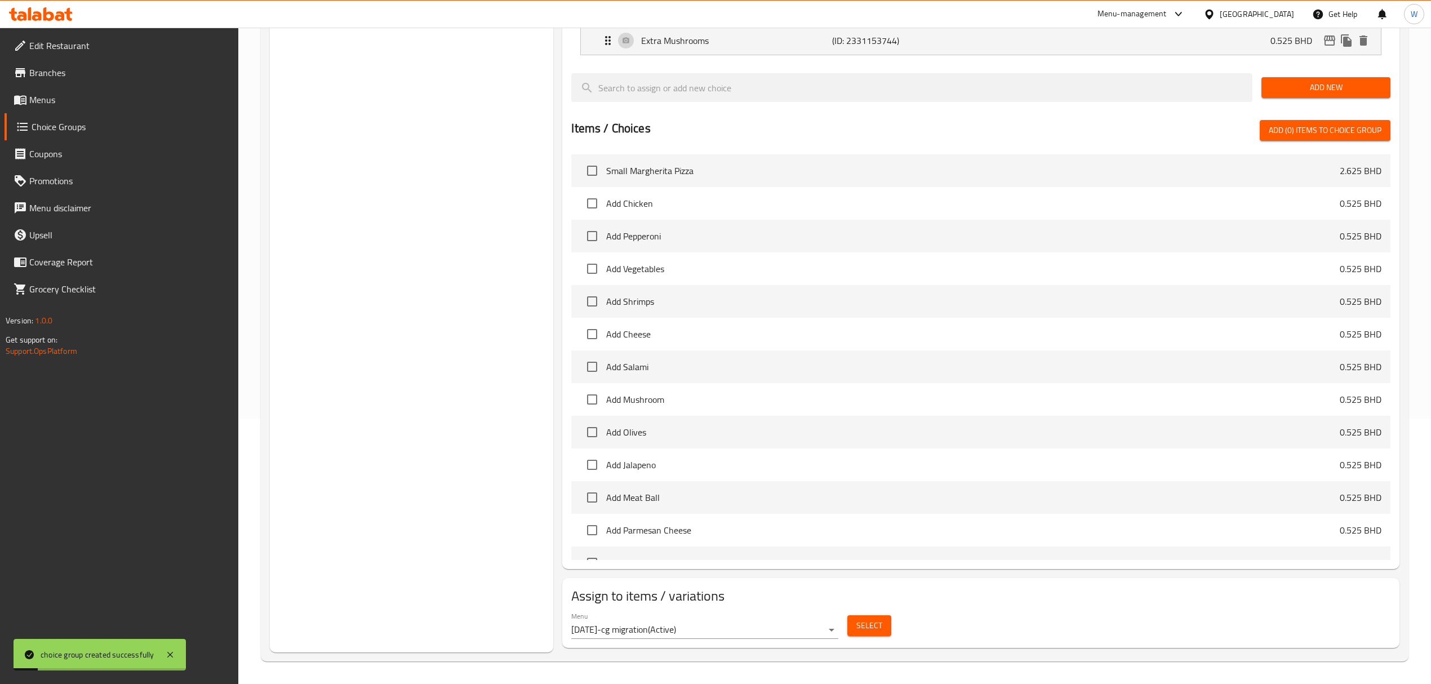
click at [874, 618] on span "Select" at bounding box center [869, 625] width 26 height 14
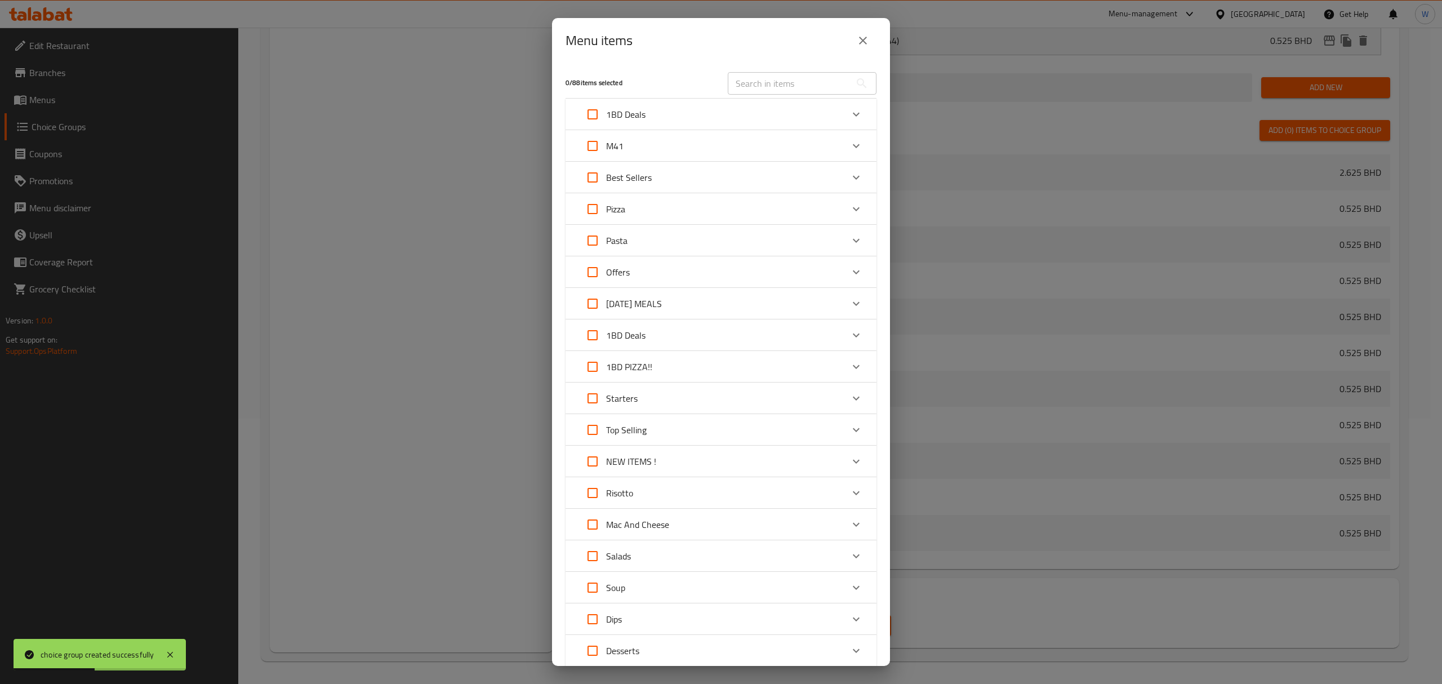
click at [849, 146] on icon "Expand" at bounding box center [856, 146] width 14 height 14
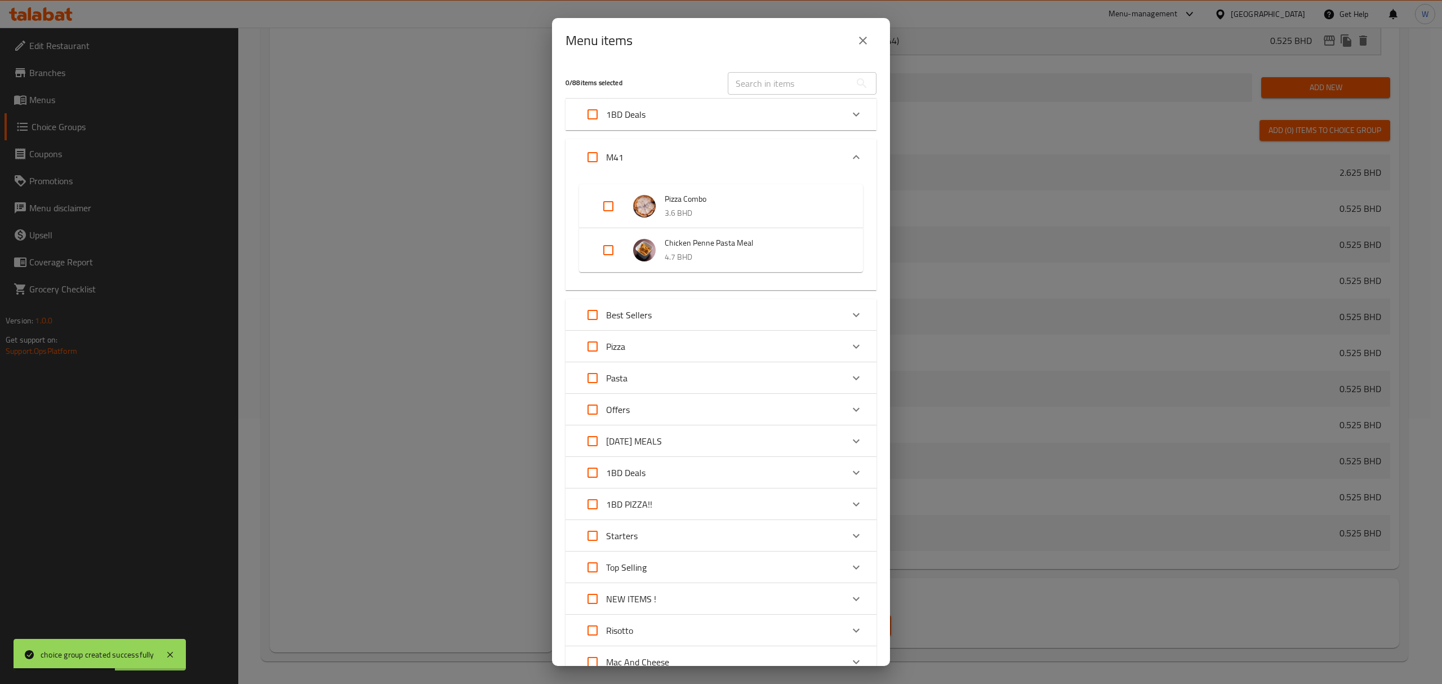
click at [613, 248] on input "Expand" at bounding box center [608, 250] width 27 height 27
checkbox input "true"
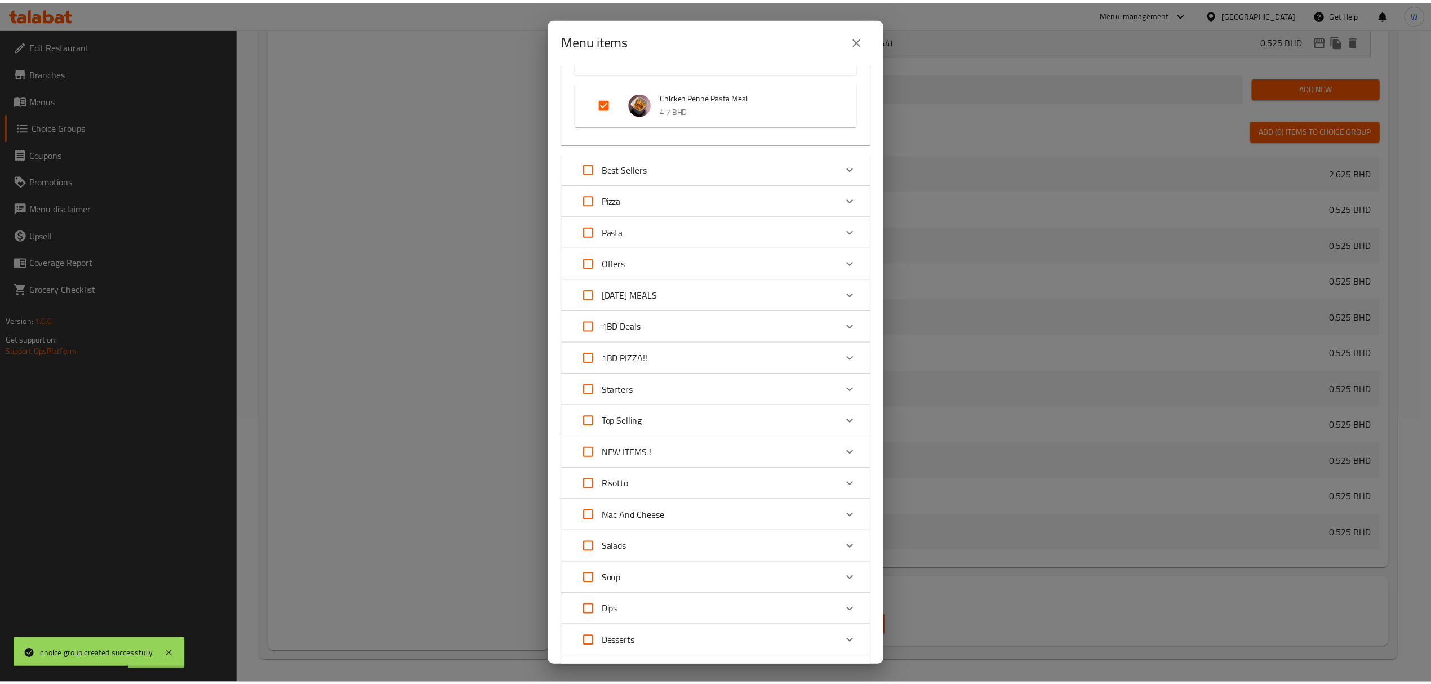
scroll to position [257, 0]
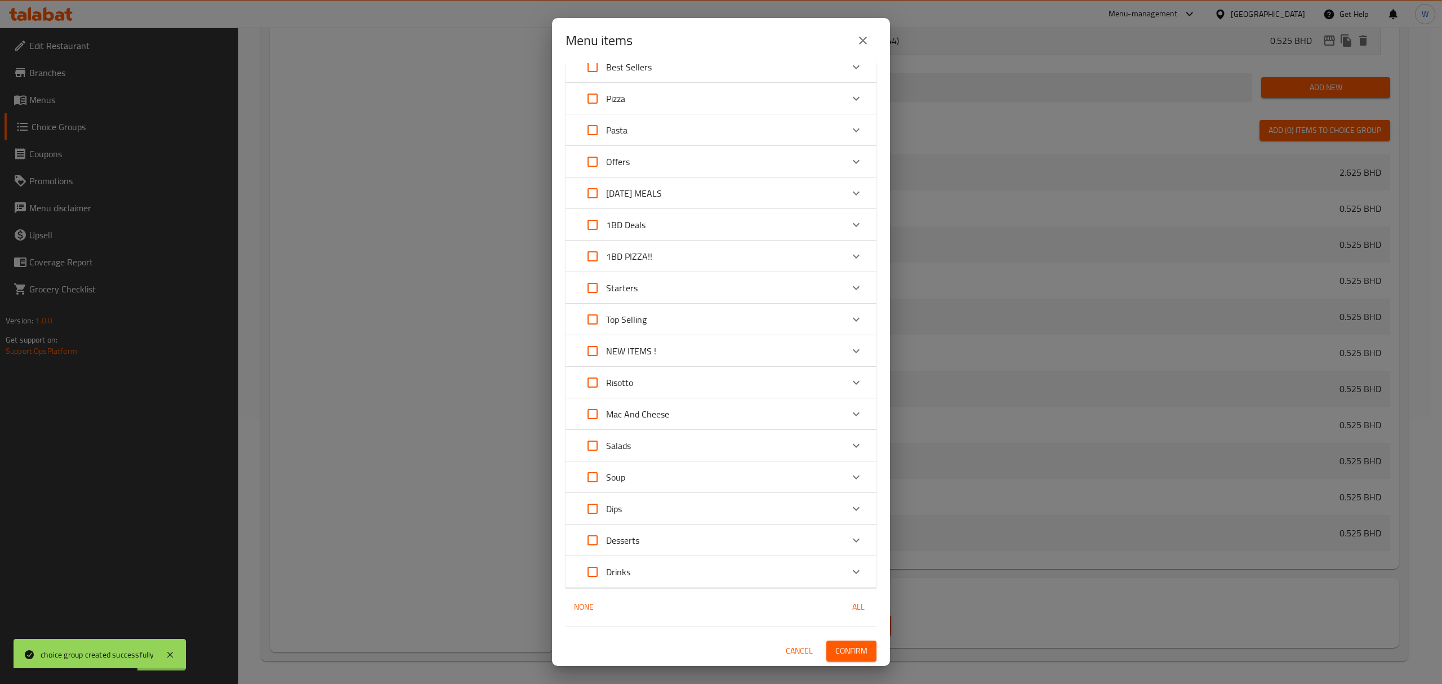
click at [845, 649] on span "Confirm" at bounding box center [851, 651] width 32 height 14
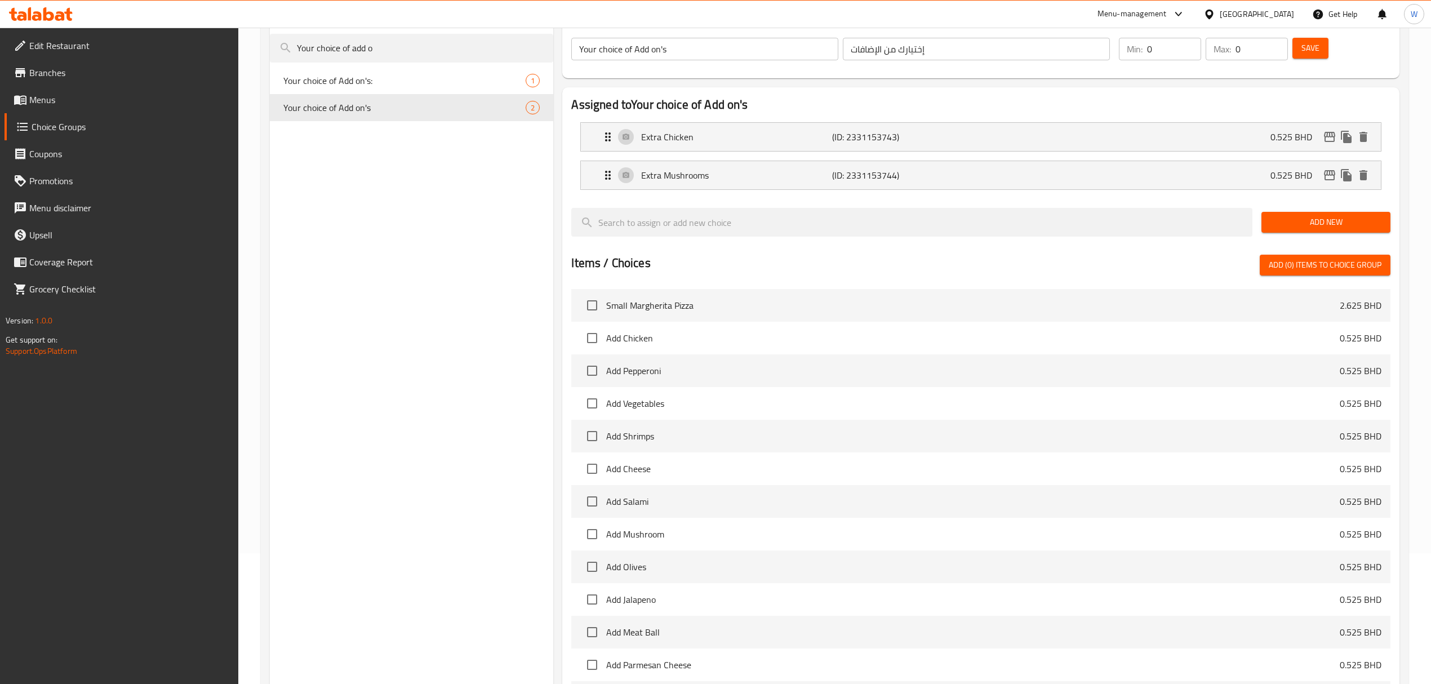
scroll to position [0, 0]
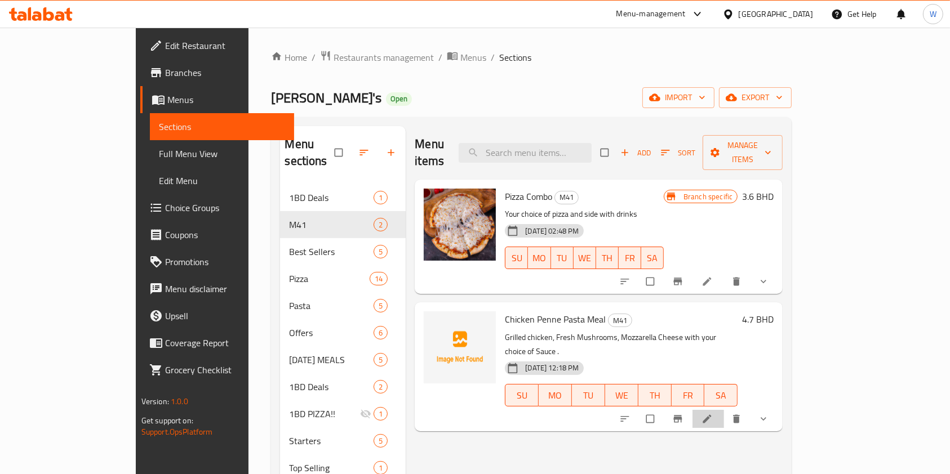
click at [724, 410] on li at bounding box center [708, 419] width 32 height 18
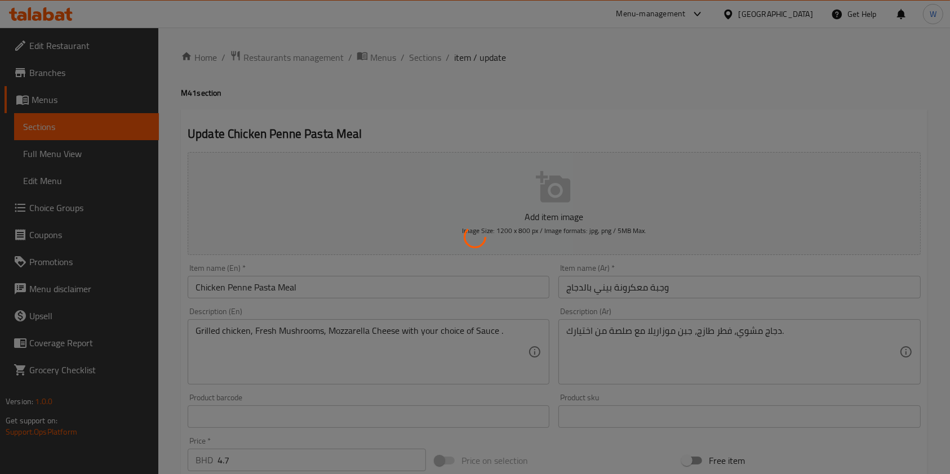
type input "اختيارك من الصوص:"
type input "1"
type input "طبق جانبي"
type input "1"
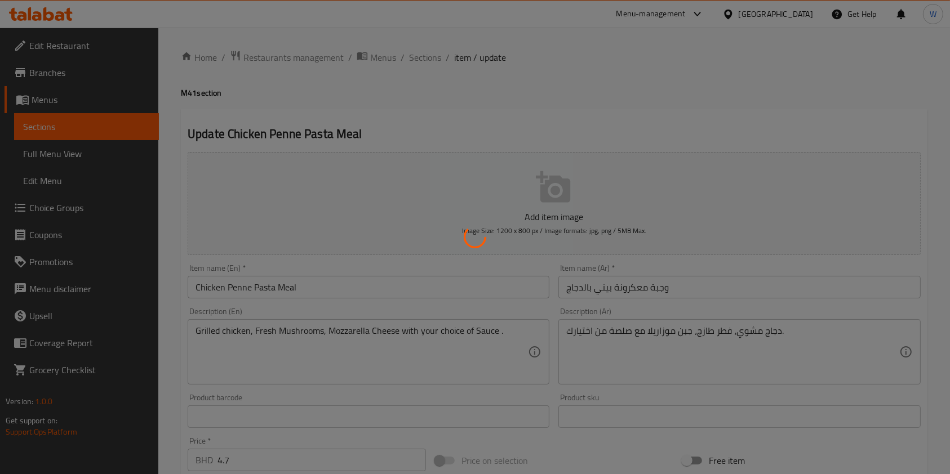
type input "1"
type input "إختيارك من المشروب"
type input "1"
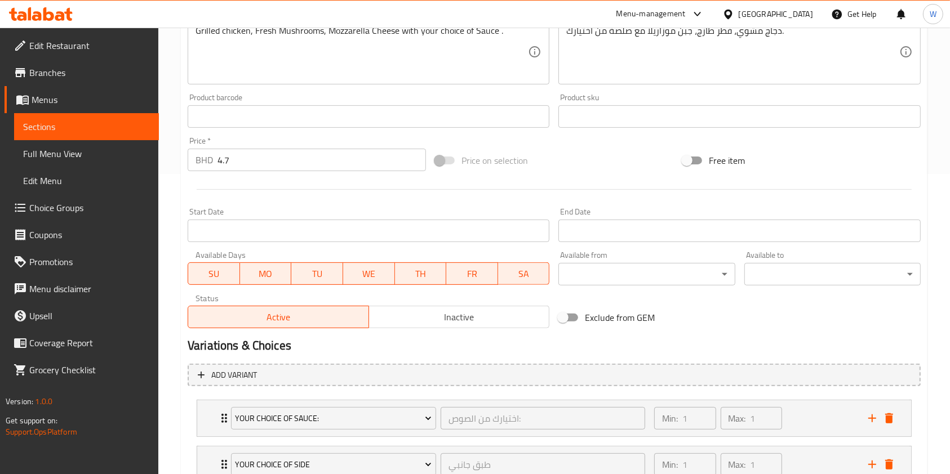
scroll to position [433, 0]
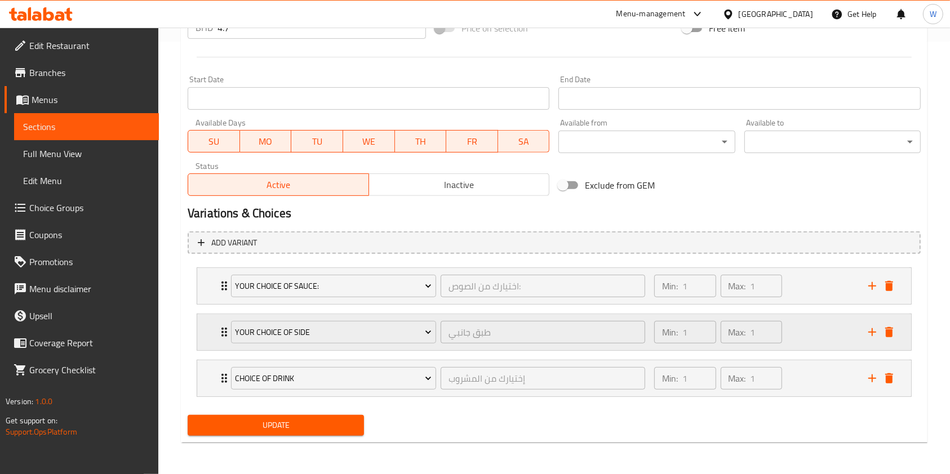
click at [222, 336] on icon "Expand" at bounding box center [224, 332] width 6 height 9
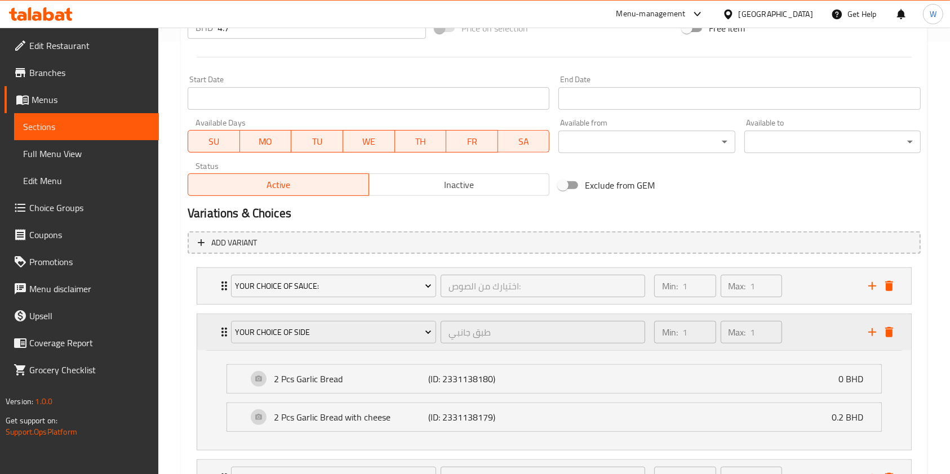
click at [222, 336] on icon "Expand" at bounding box center [224, 332] width 6 height 9
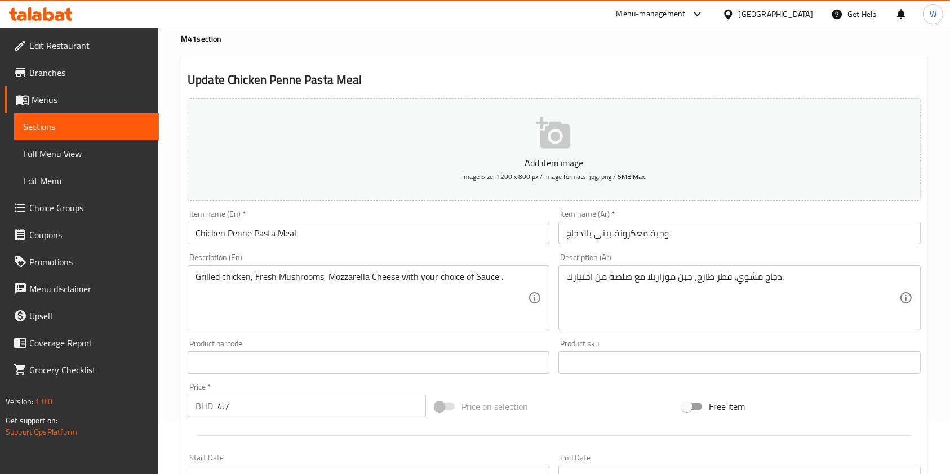
scroll to position [0, 0]
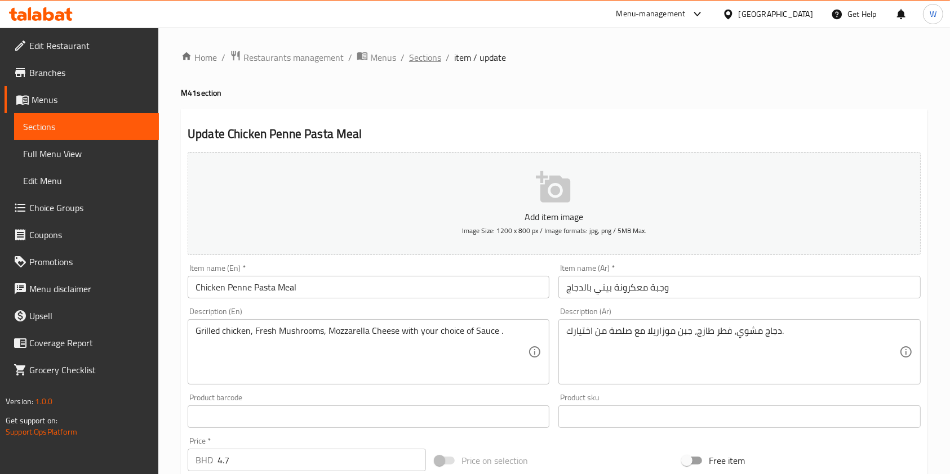
click at [438, 57] on span "Sections" at bounding box center [425, 58] width 32 height 14
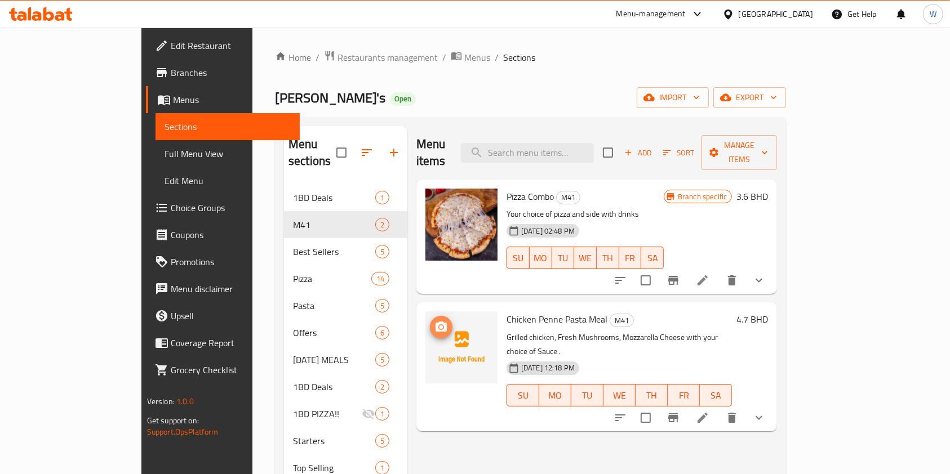
click at [434, 320] on icon "upload picture" at bounding box center [441, 327] width 14 height 14
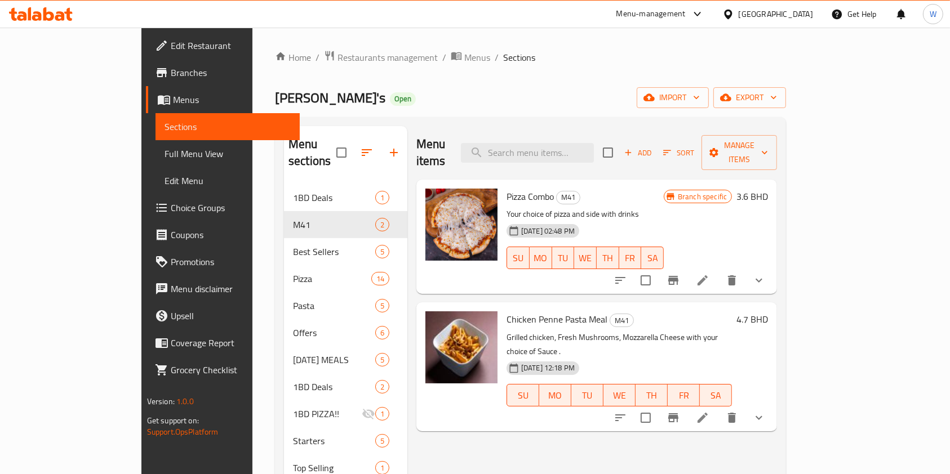
click at [171, 72] on span "Branches" at bounding box center [231, 73] width 121 height 14
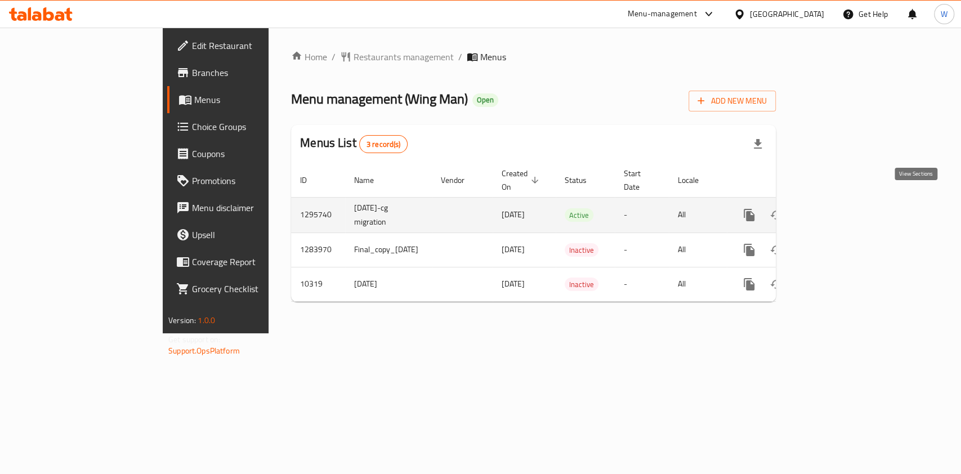
click at [837, 208] on icon "enhanced table" at bounding box center [831, 215] width 14 height 14
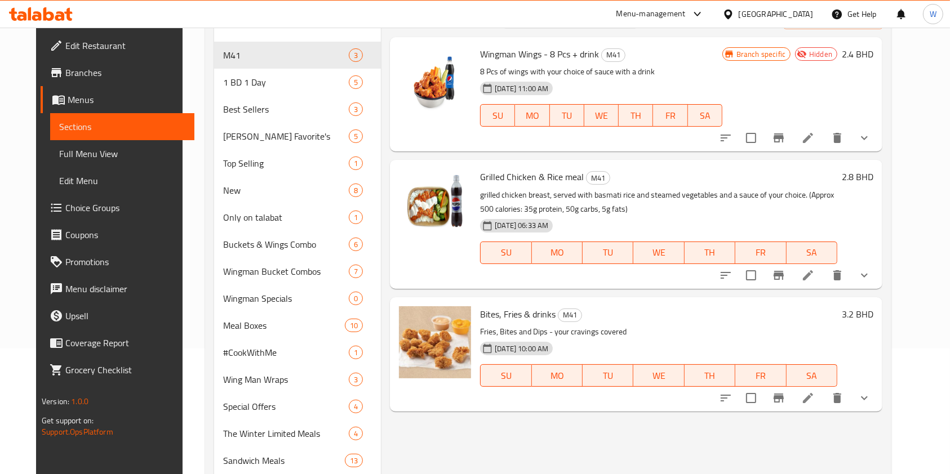
scroll to position [225, 0]
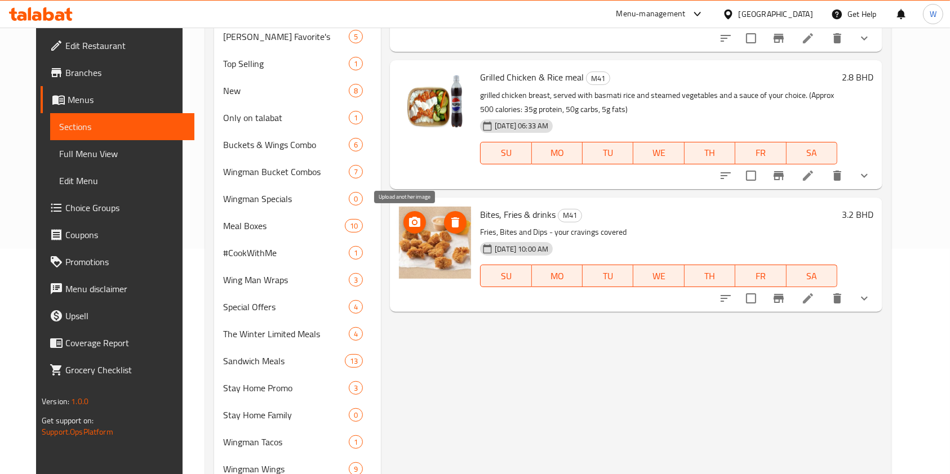
click at [405, 231] on button "upload picture" at bounding box center [414, 222] width 23 height 23
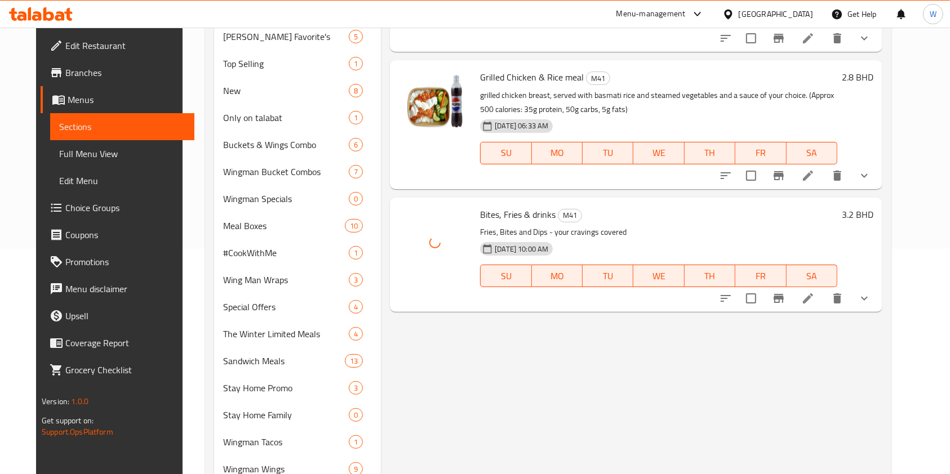
click at [509, 372] on div "Menu items Add Sort Manage items Wingman Wings - 8 Pcs + drink M41 8 Pcs of win…" at bounding box center [631, 329] width 501 height 857
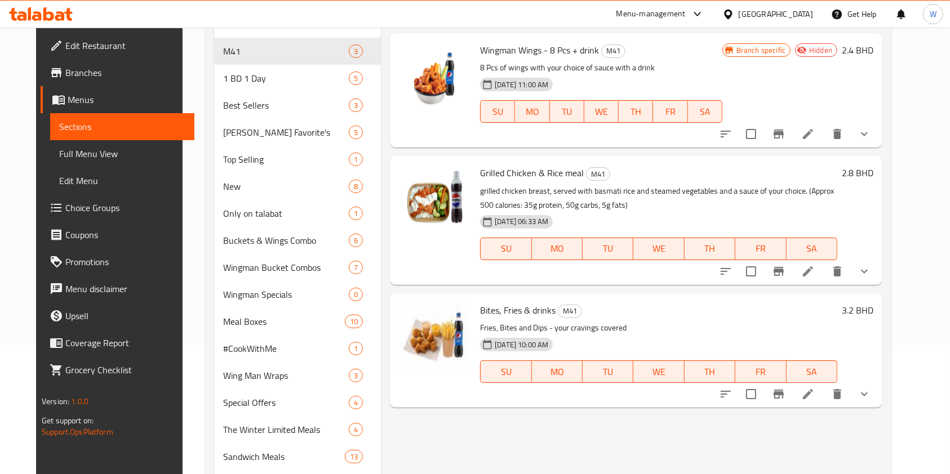
scroll to position [75, 0]
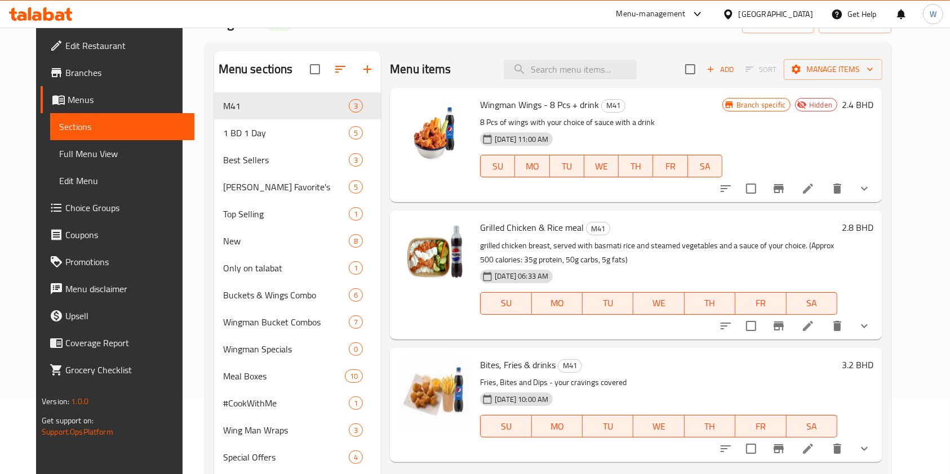
click at [65, 10] on icon at bounding box center [41, 14] width 64 height 14
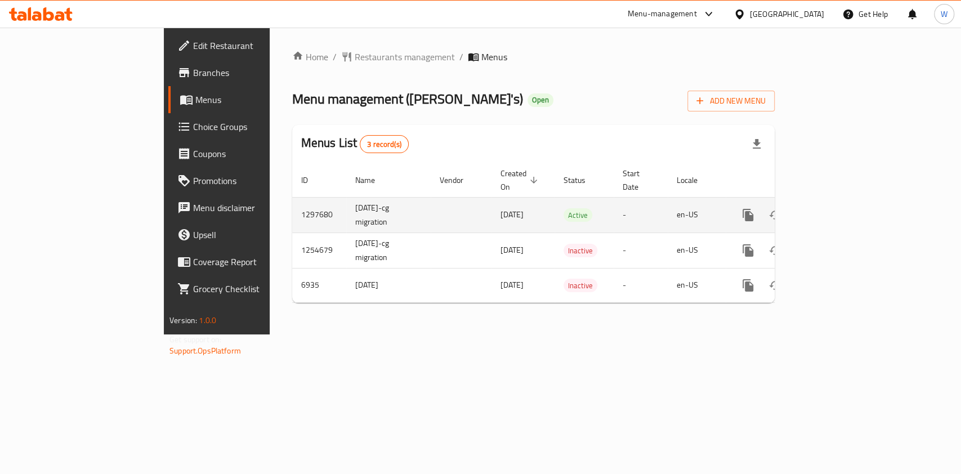
click at [836, 208] on icon "enhanced table" at bounding box center [830, 215] width 14 height 14
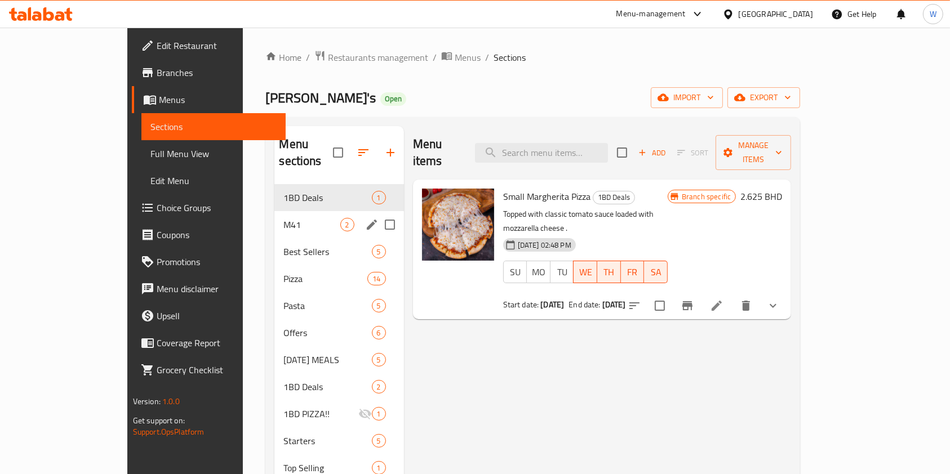
click at [283, 218] on span "M41" at bounding box center [311, 225] width 56 height 14
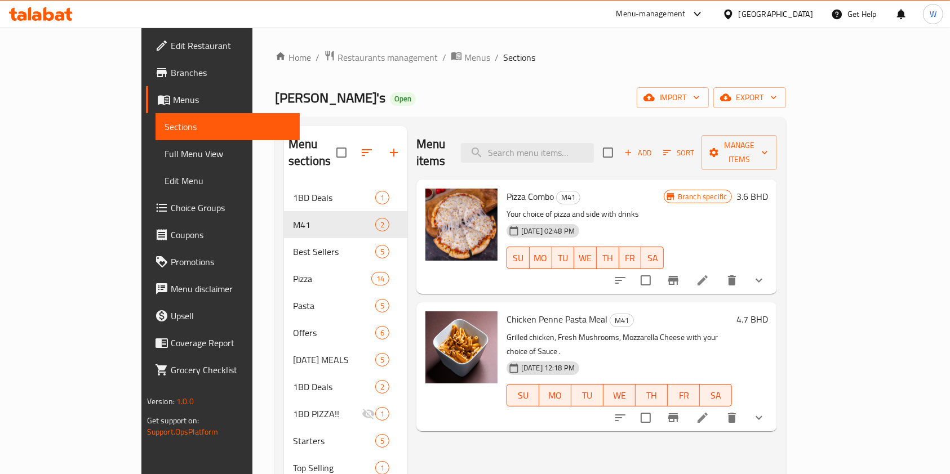
click at [644, 421] on div "Menu items Add Sort Manage items Pizza Combo M41 Your choice of pizza and side …" at bounding box center [591, 414] width 369 height 576
click at [709, 274] on icon at bounding box center [703, 281] width 14 height 14
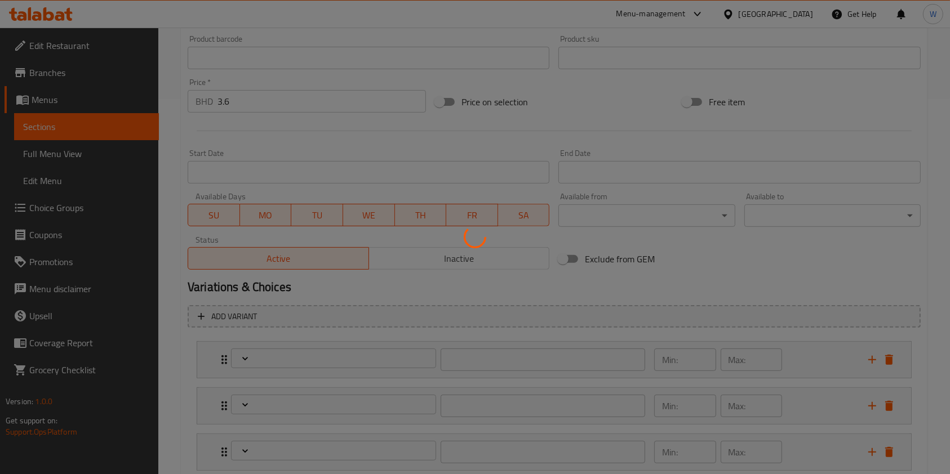
type input "اختيارك من:"
type input "1"
type input "مقبلا"
type input "1"
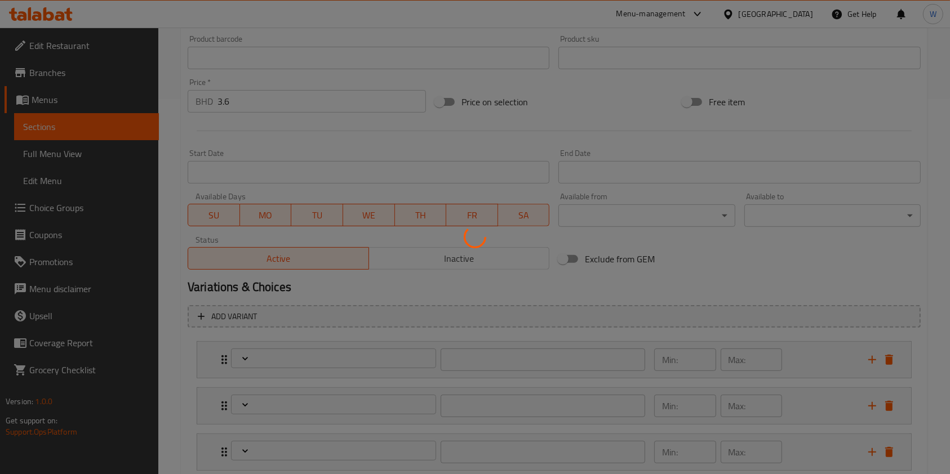
type input "1"
type input "إختيارك من الإضافات:"
type input "0"
type input "مشروبات"
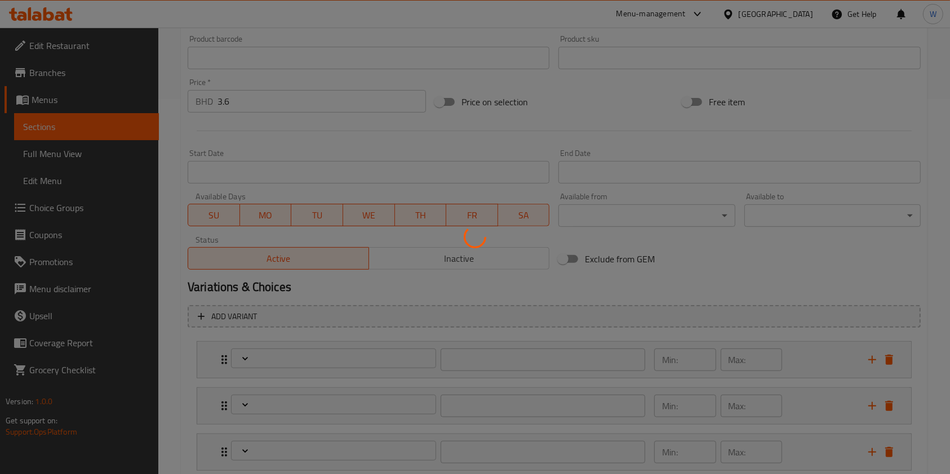
type input "1"
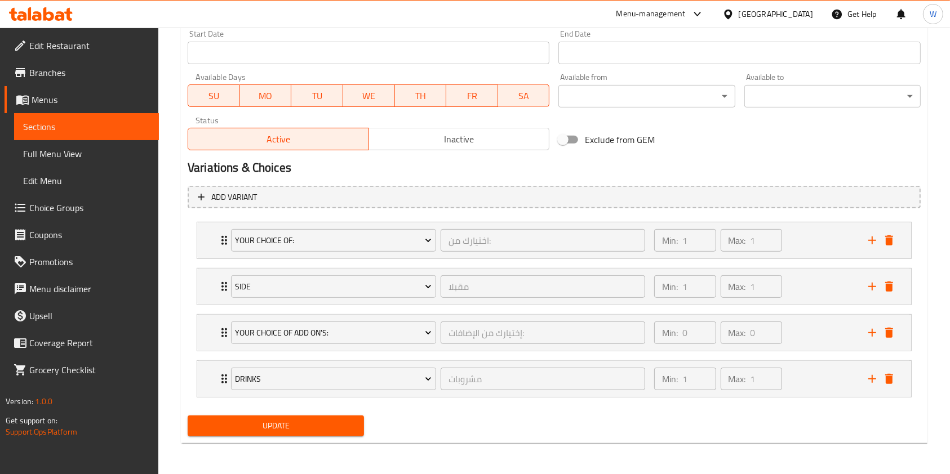
scroll to position [344, 0]
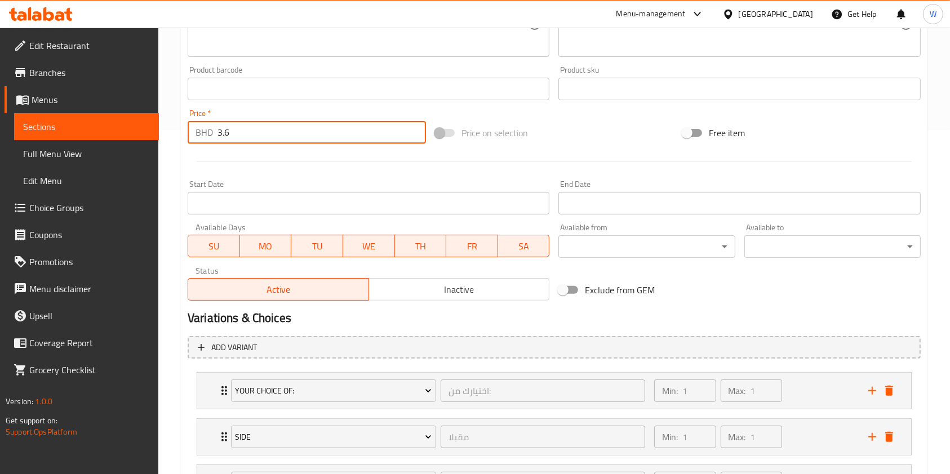
drag, startPoint x: 239, startPoint y: 127, endPoint x: 182, endPoint y: 135, distance: 56.9
click at [183, 135] on div "Price   * BHD 3.6 Price *" at bounding box center [306, 126] width 247 height 43
paste input "8"
type input "3.8"
click at [253, 149] on div at bounding box center [554, 162] width 742 height 28
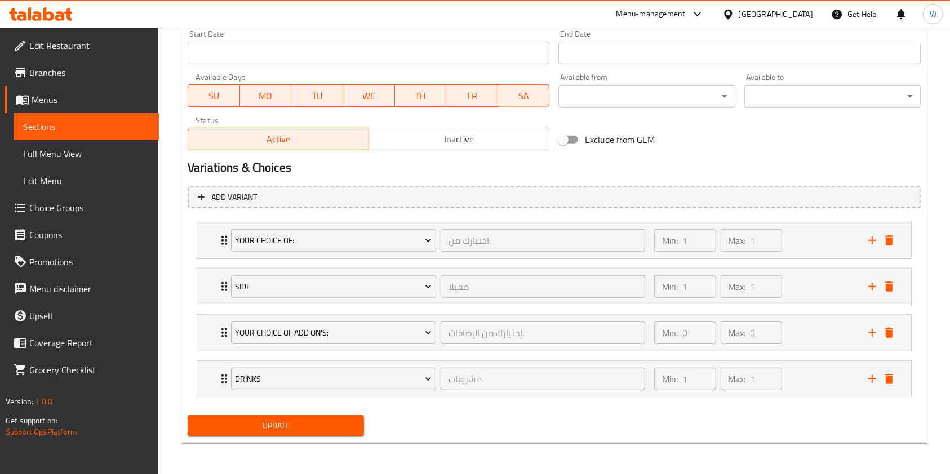
click at [289, 430] on span "Update" at bounding box center [276, 426] width 158 height 14
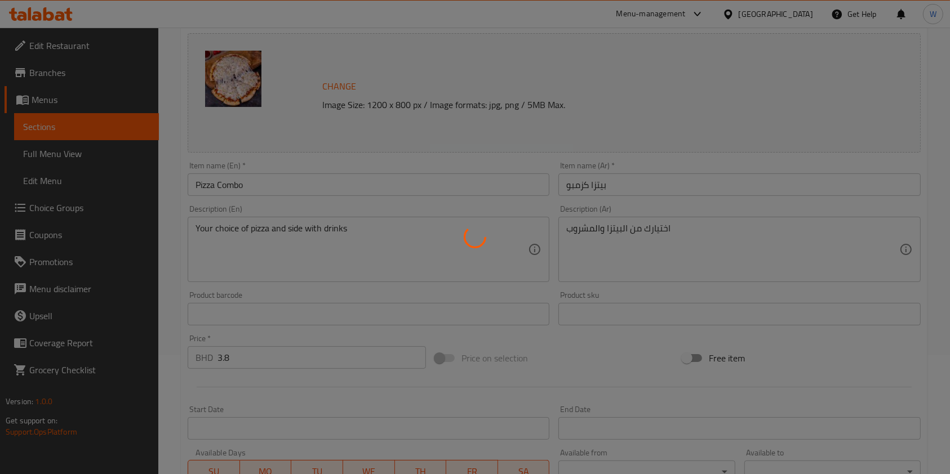
scroll to position [0, 0]
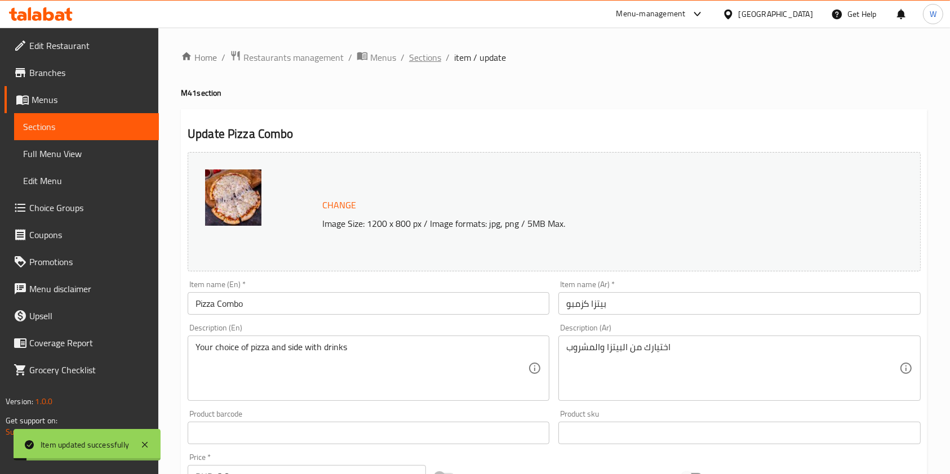
click at [433, 52] on span "Sections" at bounding box center [425, 58] width 32 height 14
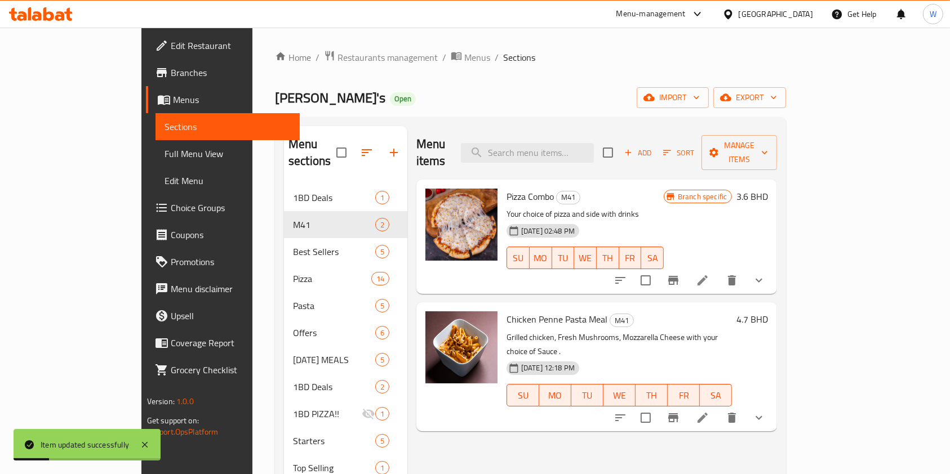
click at [768, 189] on h6 "3.6 BHD" at bounding box center [752, 197] width 32 height 16
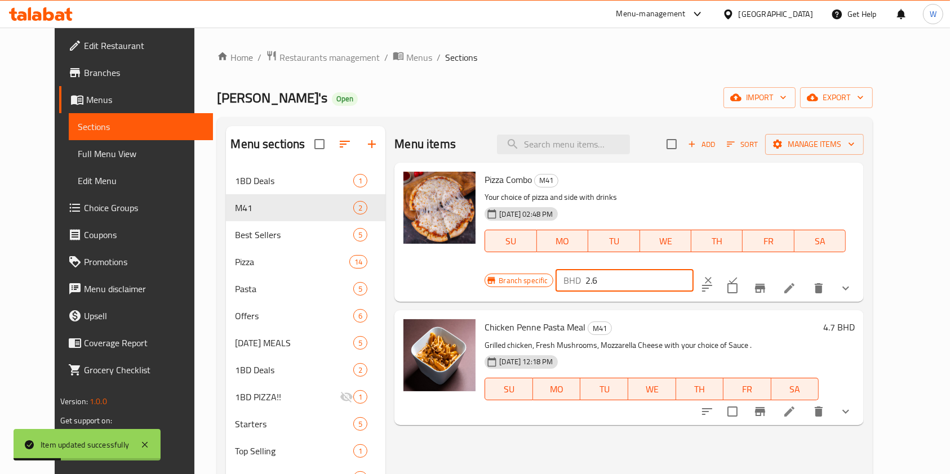
drag, startPoint x: 832, startPoint y: 176, endPoint x: 709, endPoint y: 194, distance: 124.6
click at [693, 269] on input "2.6" at bounding box center [639, 280] width 108 height 23
drag, startPoint x: 779, startPoint y: 189, endPoint x: 702, endPoint y: 199, distance: 77.7
click at [702, 268] on div "Branch specific BHD 2.6 ​" at bounding box center [623, 280] width 278 height 25
paste input "3.8"
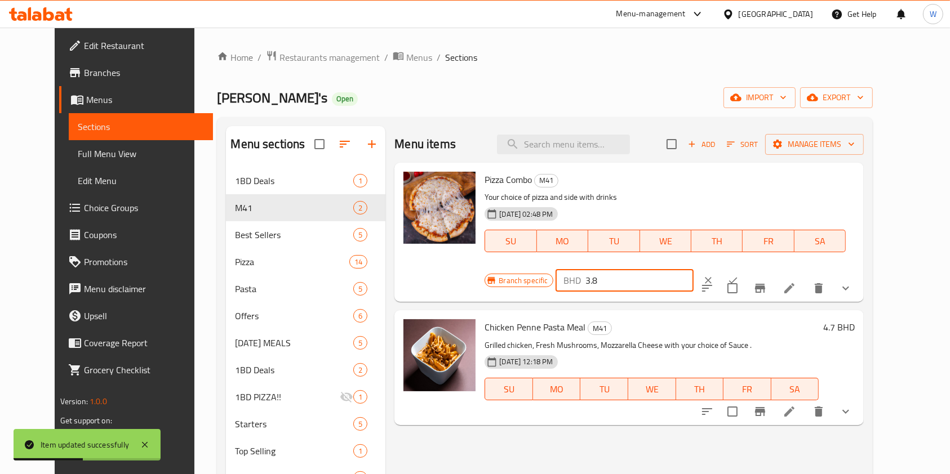
type input "3.8"
click at [762, 268] on div "Branch specific BHD 3.8 ​" at bounding box center [623, 280] width 278 height 25
click at [745, 268] on button "ok" at bounding box center [732, 280] width 25 height 25
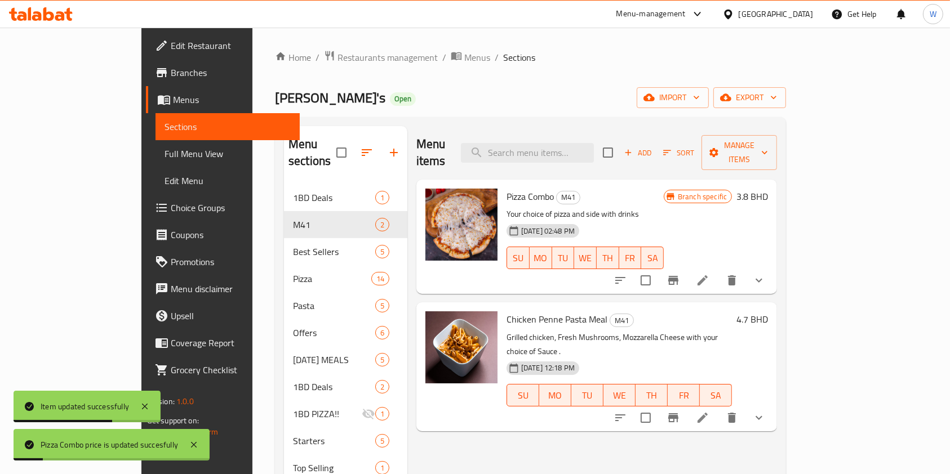
click at [718, 433] on div "Menu items Add Sort Manage items Pizza Combo M41 Your choice of pizza and side …" at bounding box center [591, 414] width 369 height 576
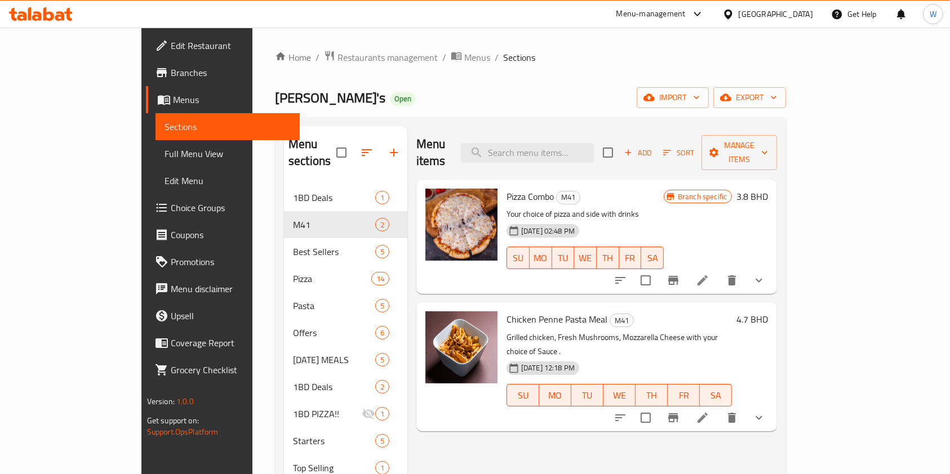
click at [709, 274] on icon at bounding box center [703, 281] width 14 height 14
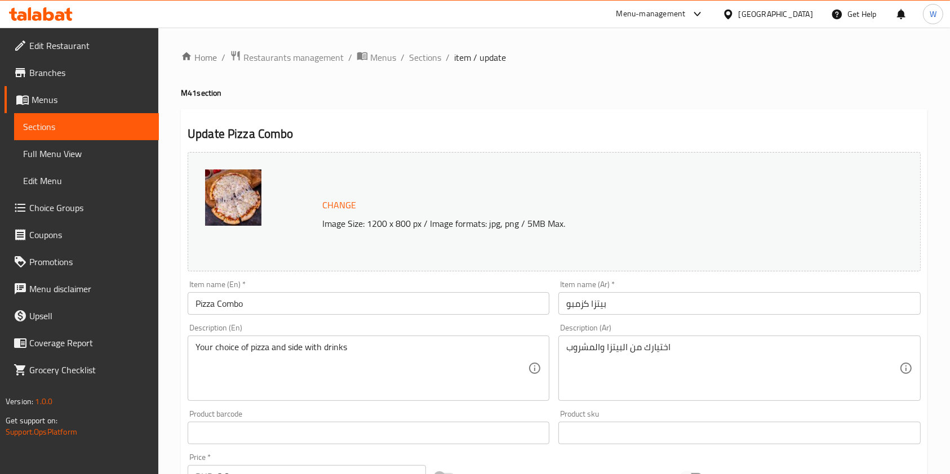
drag, startPoint x: 413, startPoint y: 65, endPoint x: 450, endPoint y: 82, distance: 41.1
click at [413, 64] on span "Sections" at bounding box center [425, 58] width 32 height 14
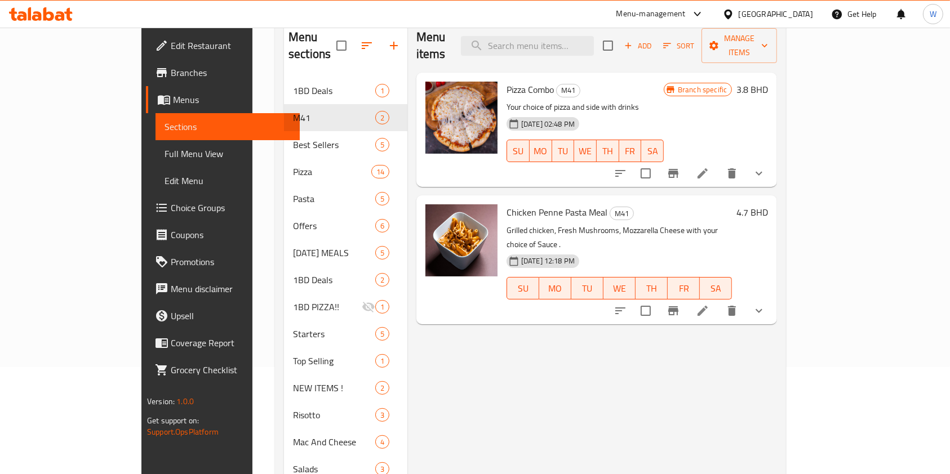
scroll to position [150, 0]
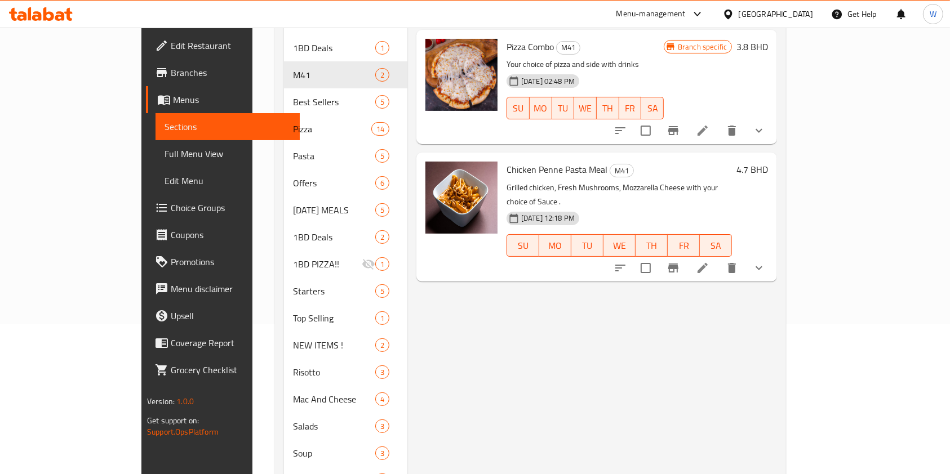
click at [707, 263] on icon at bounding box center [702, 268] width 10 height 10
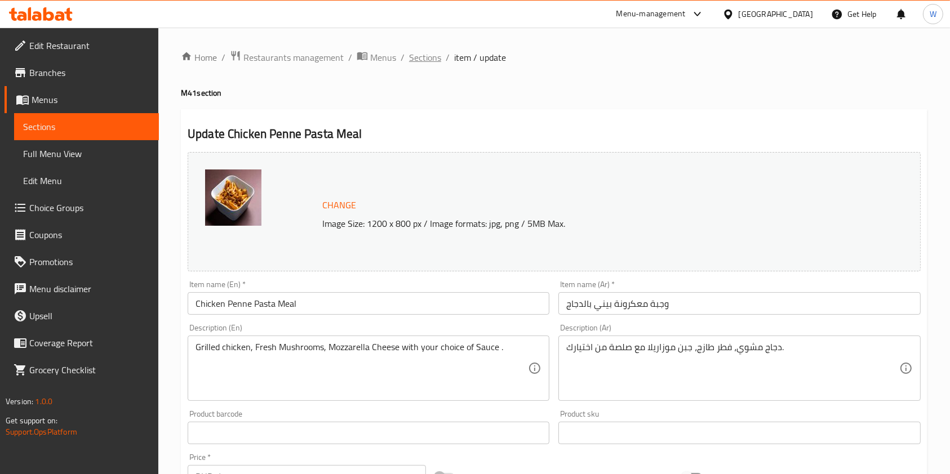
click at [425, 63] on span "Sections" at bounding box center [425, 58] width 32 height 14
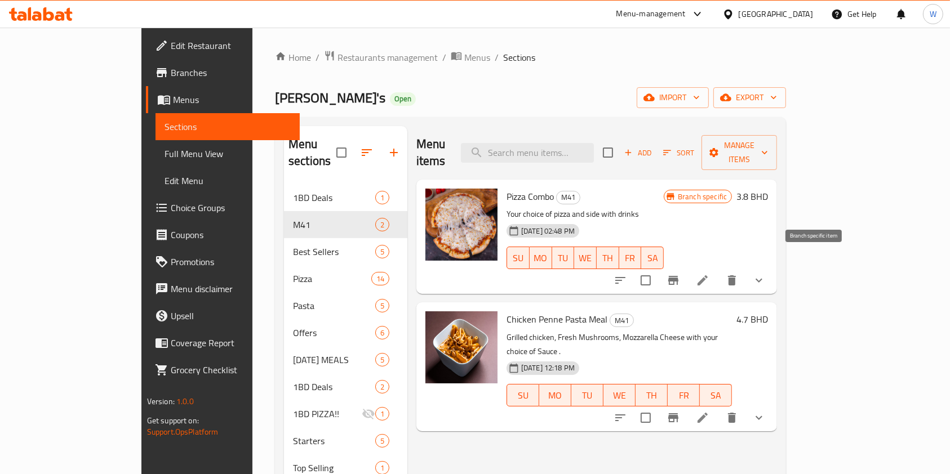
click at [680, 274] on icon "Branch-specific-item" at bounding box center [673, 281] width 14 height 14
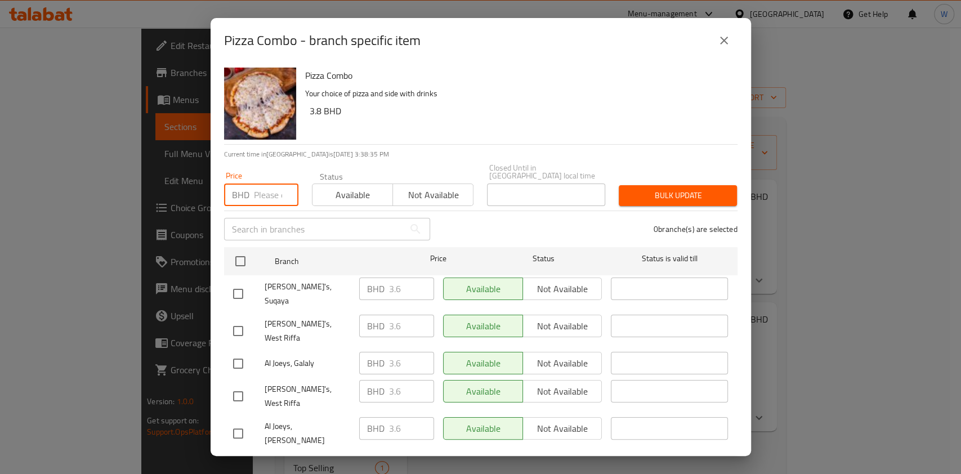
click at [274, 197] on input "number" at bounding box center [276, 195] width 44 height 23
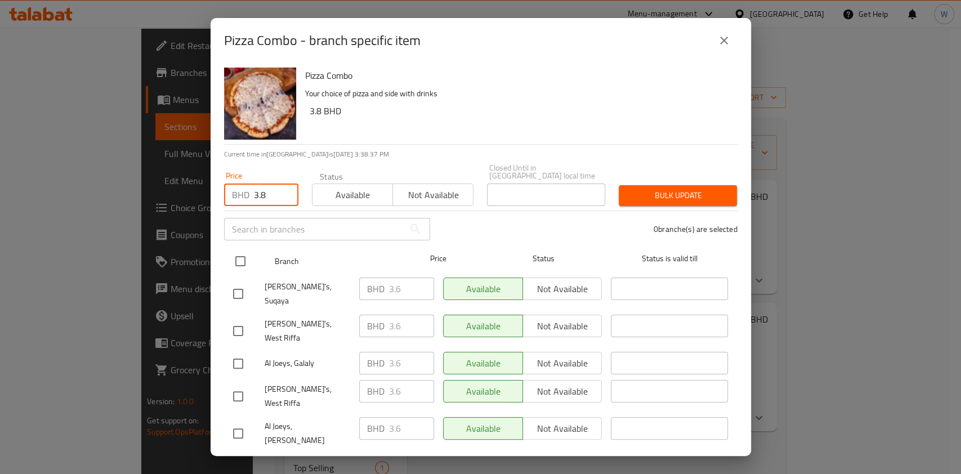
type input "3.8"
click at [239, 263] on input "checkbox" at bounding box center [241, 261] width 24 height 24
checkbox input "true"
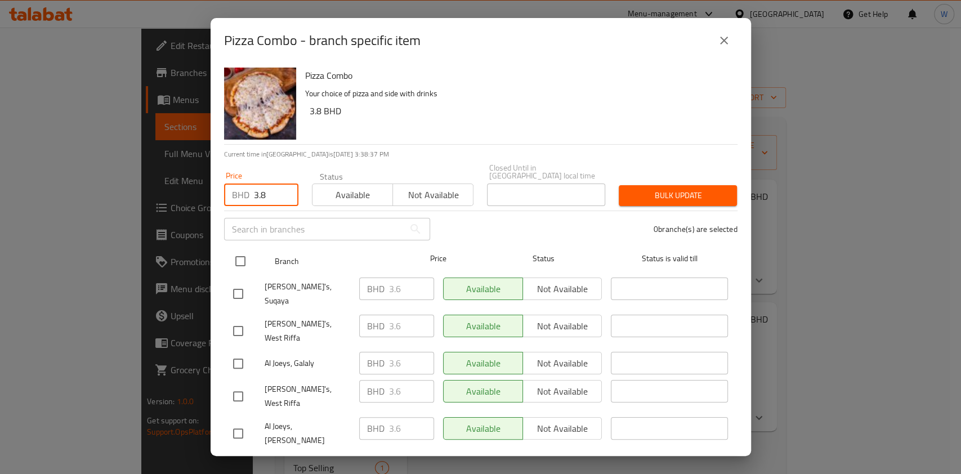
checkbox input "true"
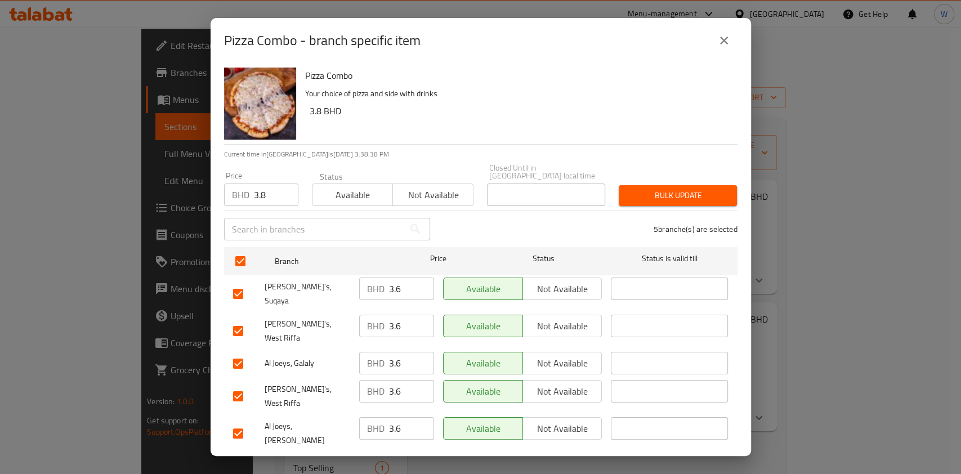
click at [718, 210] on div "Bulk update" at bounding box center [678, 196] width 132 height 34
click at [720, 190] on span "Bulk update" at bounding box center [678, 196] width 100 height 14
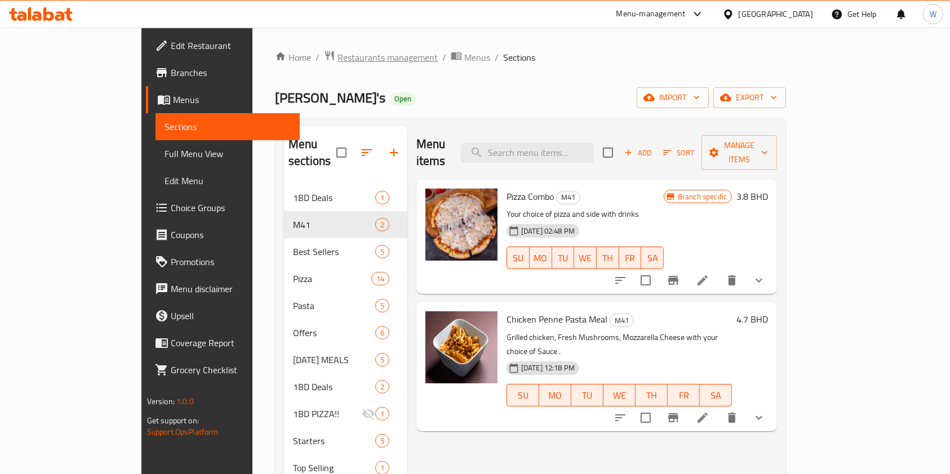
click at [337, 56] on span "Restaurants management" at bounding box center [387, 58] width 100 height 14
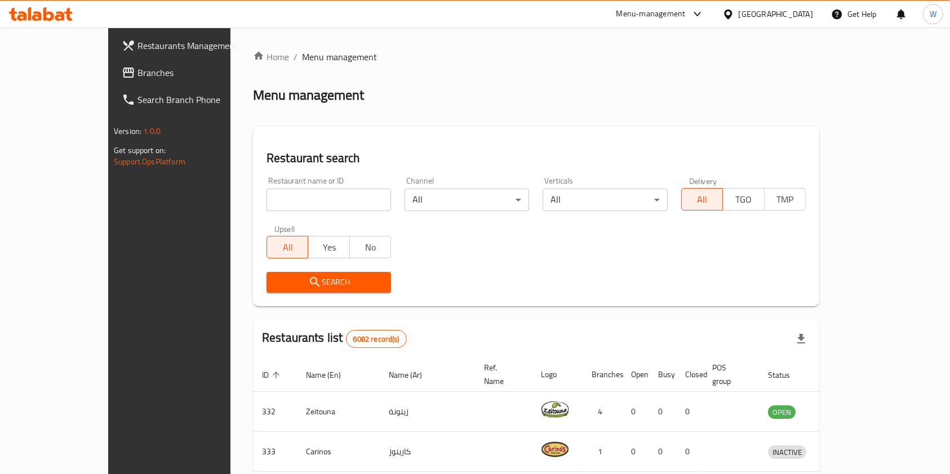
click at [318, 197] on input "search" at bounding box center [328, 200] width 124 height 23
type input "Falafel Pie"
click button "Search" at bounding box center [328, 282] width 124 height 21
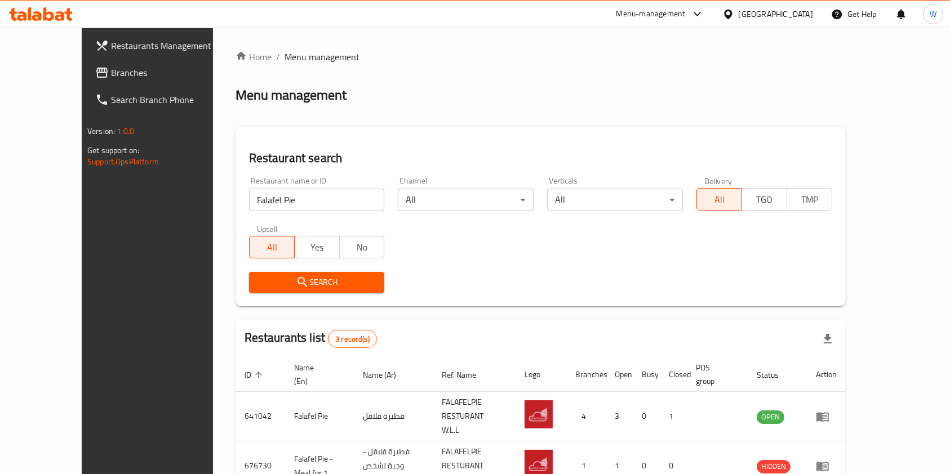
scroll to position [84, 0]
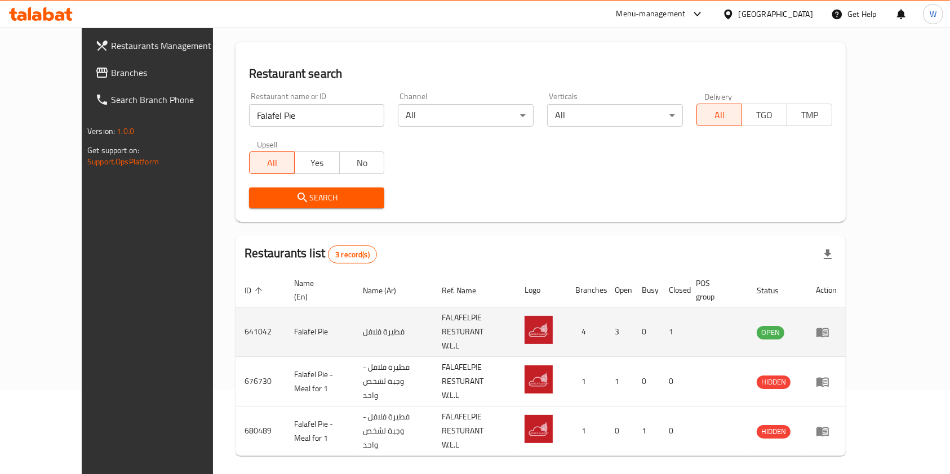
click at [845, 325] on td "enhanced table" at bounding box center [825, 333] width 39 height 50
click at [829, 326] on icon "enhanced table" at bounding box center [823, 333] width 14 height 14
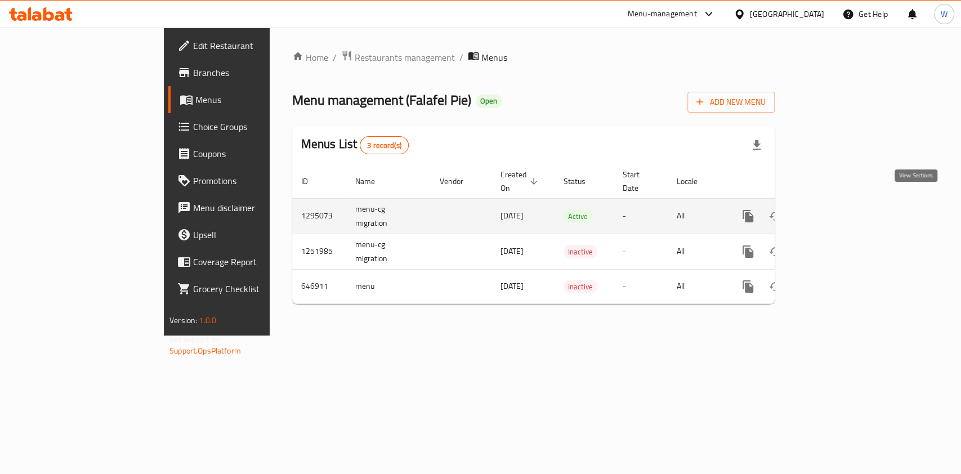
click at [836, 210] on icon "enhanced table" at bounding box center [830, 217] width 14 height 14
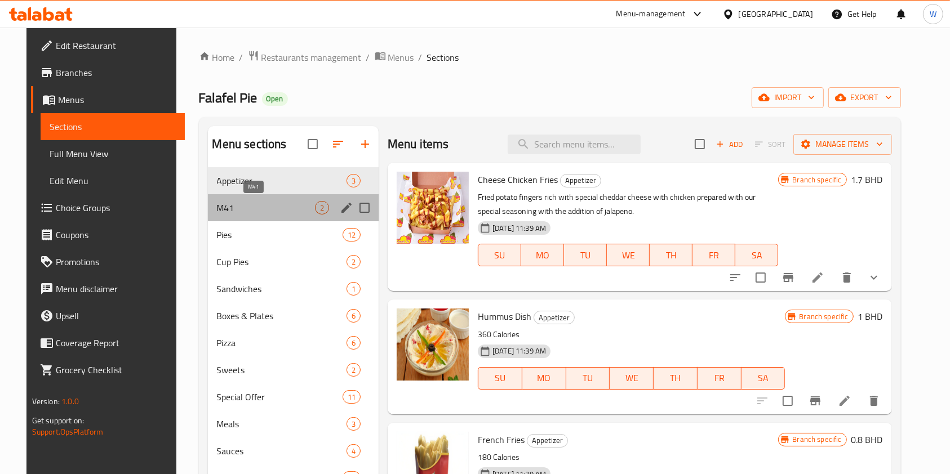
click at [279, 210] on span "M41" at bounding box center [266, 208] width 98 height 14
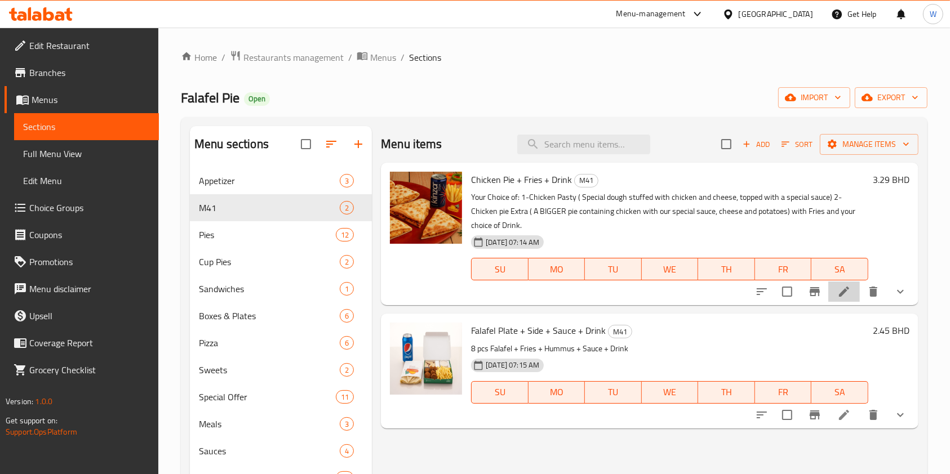
click at [852, 298] on li at bounding box center [844, 292] width 32 height 20
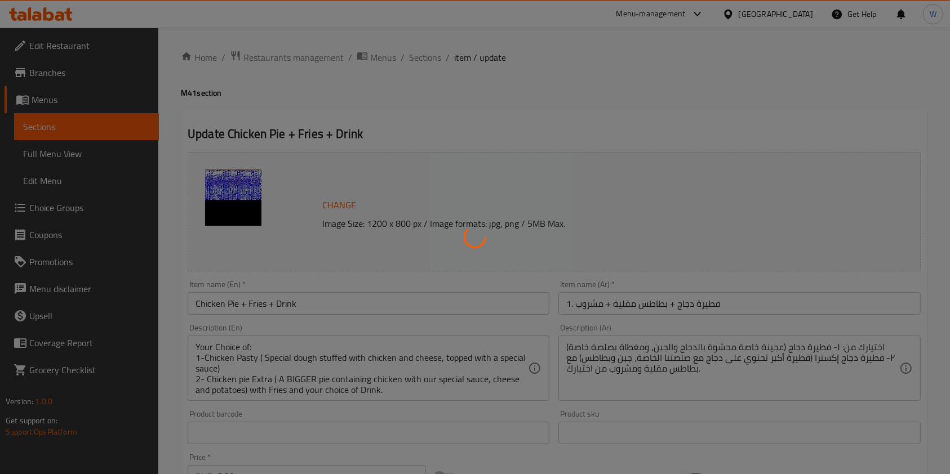
type input "اختيارك من الفطيرة:"
type input "1"
type input "اختيارك من الشراب"
type input "1"
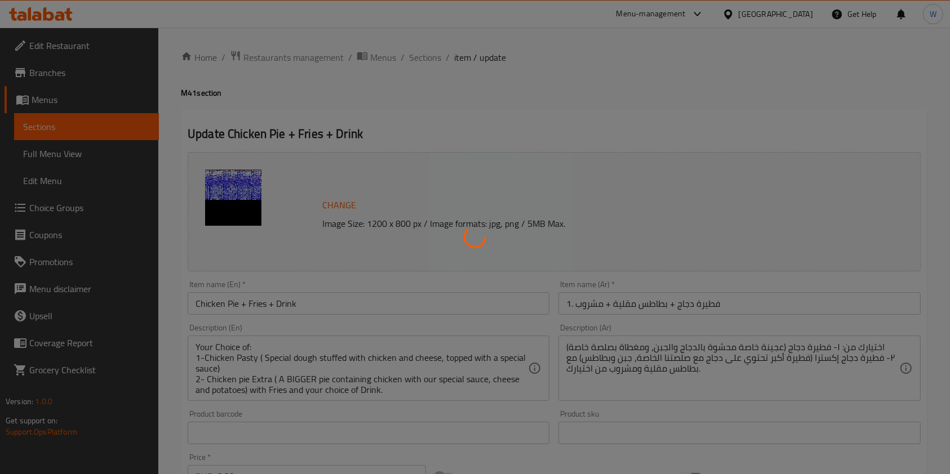
type input "1"
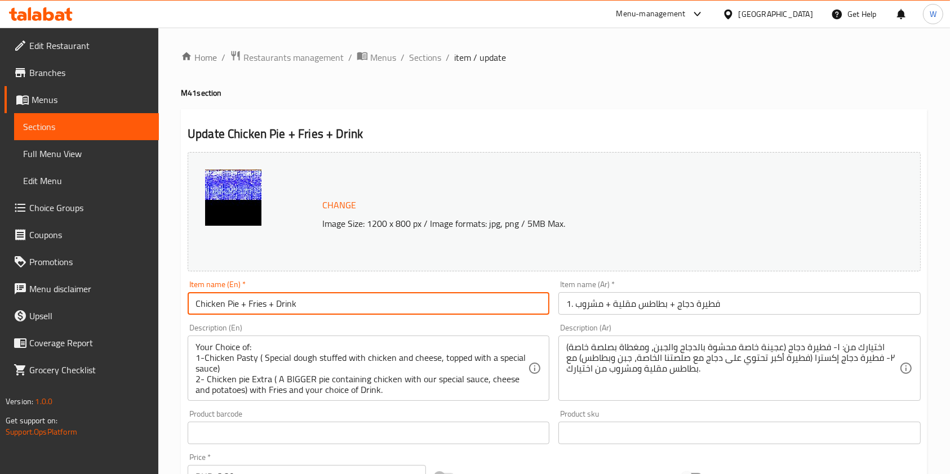
drag, startPoint x: 237, startPoint y: 306, endPoint x: 157, endPoint y: 322, distance: 81.4
click at [157, 322] on div "Edit Restaurant Branches Menus Sections Full Menu View Edit Menu Choice Groups …" at bounding box center [475, 452] width 950 height 849
paste input "Masala"
type input "Chicken Masala Pie + Fries + Drink"
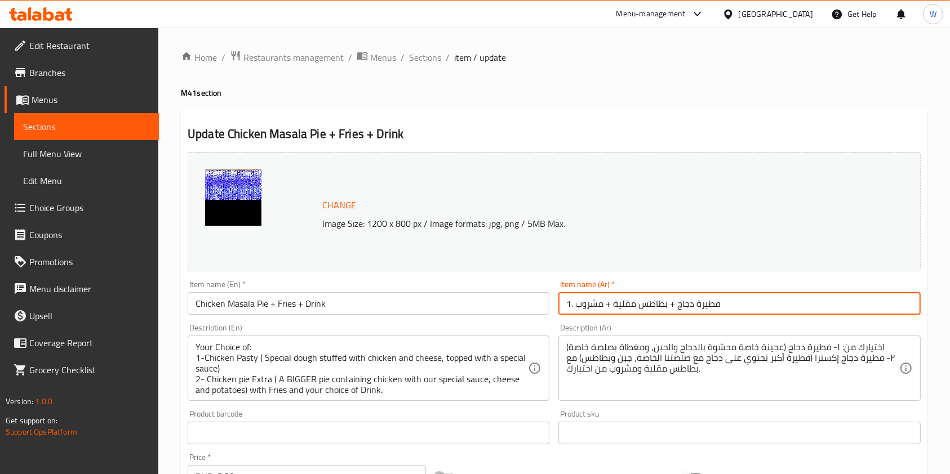
drag, startPoint x: 738, startPoint y: 304, endPoint x: 678, endPoint y: 306, distance: 59.8
click at [678, 306] on input "1. فطيرة دجاج + بطاطس مقلية + مشروب" at bounding box center [739, 303] width 362 height 23
paste input "ماسالا"
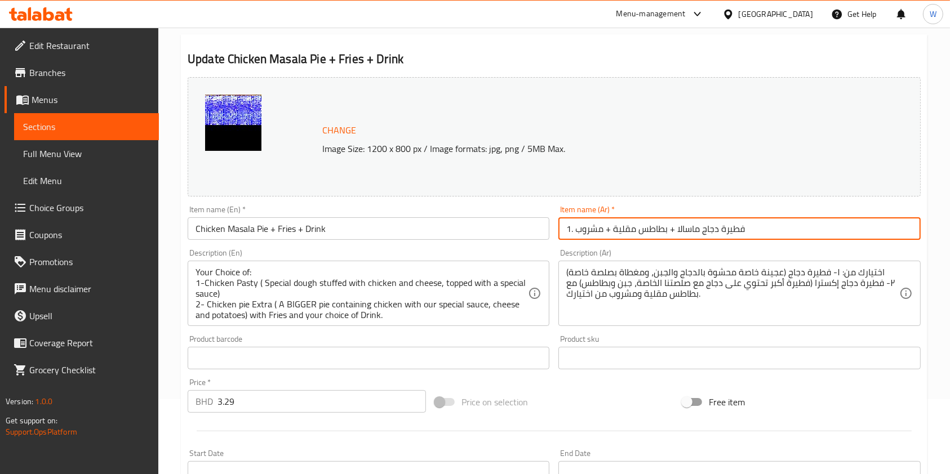
type input "1. فطيرة دجاج ماسالا + بطاطس مقلية + مشروب"
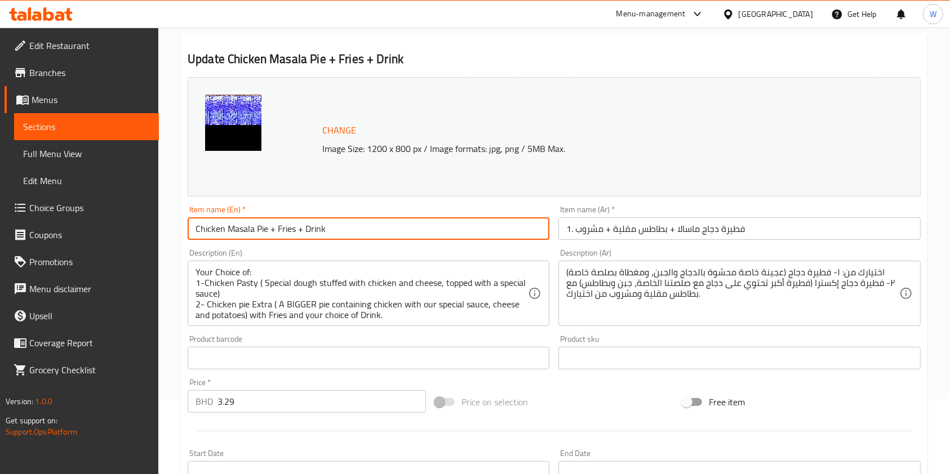
click at [265, 230] on input "Chicken Masala Pie + Fries + Drink" at bounding box center [369, 228] width 362 height 23
drag, startPoint x: 267, startPoint y: 230, endPoint x: 177, endPoint y: 246, distance: 90.8
click at [177, 246] on div "Home / Restaurants management / Menus / Sections / item / update M41 section Up…" at bounding box center [553, 377] width 791 height 849
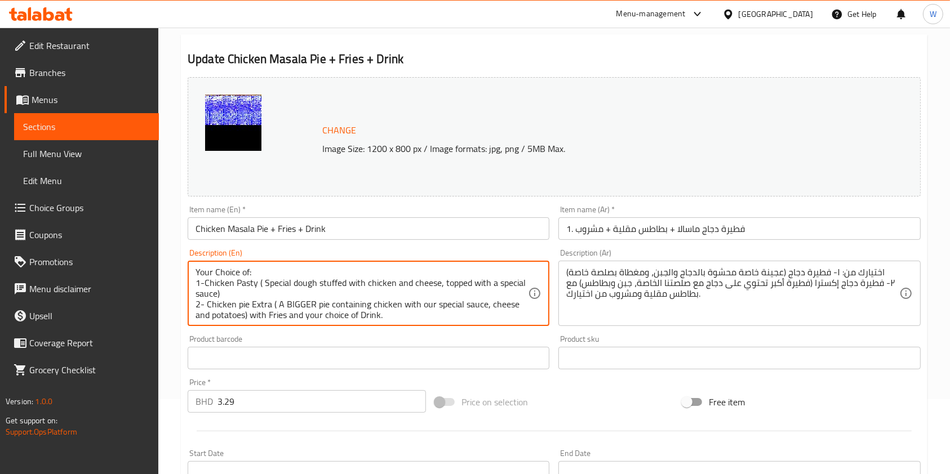
drag, startPoint x: 256, startPoint y: 282, endPoint x: 206, endPoint y: 283, distance: 50.7
paste textarea "Masala Pie"
click at [203, 279] on textarea "Your Choice of: 1-Chicken Masala Pie ( Special dough stuffed with chicken and c…" at bounding box center [361, 294] width 332 height 54
drag, startPoint x: 257, startPoint y: 291, endPoint x: 212, endPoint y: 287, distance: 45.7
click at [206, 291] on textarea "Your Choice of: 1- Chicken Masala Pie ( Special dough stuffed with chicken and …" at bounding box center [361, 294] width 332 height 54
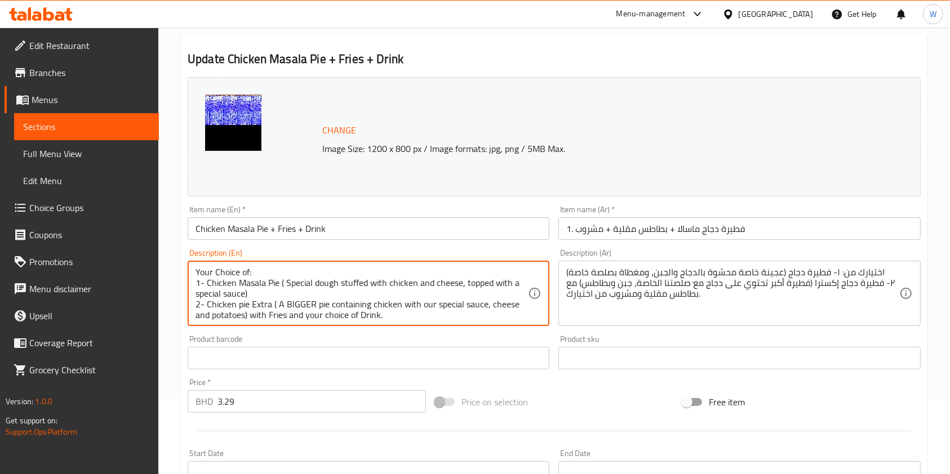
click at [275, 291] on textarea "Your Choice of: 1- Chicken Masala Pie ( Special dough stuffed with chicken and …" at bounding box center [361, 294] width 332 height 54
drag, startPoint x: 266, startPoint y: 296, endPoint x: 209, endPoint y: 293, distance: 57.5
click at [209, 293] on textarea "Your Choice of: 1- Chicken Masala Pie ( Special dough stuffed with chicken and …" at bounding box center [361, 294] width 332 height 54
click at [217, 298] on textarea "Your Choice of: 1- Chicken Masala Pie ( Special dough stuffed with chicken and …" at bounding box center [361, 294] width 332 height 54
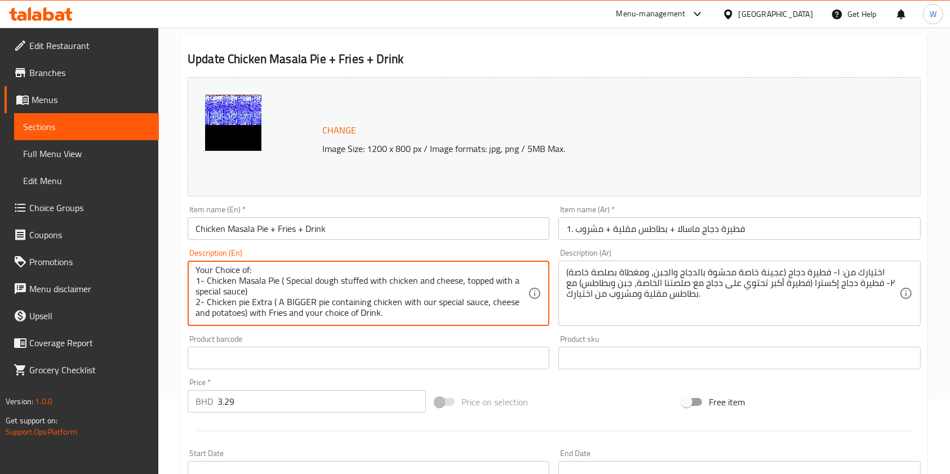
click at [251, 296] on textarea "Your Choice of: 1- Chicken Masala Pie ( Special dough stuffed with chicken and …" at bounding box center [361, 294] width 332 height 54
drag, startPoint x: 253, startPoint y: 287, endPoint x: 208, endPoint y: 289, distance: 45.1
click at [208, 289] on textarea "Your Choice of: 1- Chicken Masala Pie ( Special dough stuffed with chicken and …" at bounding box center [361, 294] width 332 height 54
click at [230, 293] on textarea "Your Choice of: 1- Chicken Masala Pie ( Special dough stuffed with chicken and …" at bounding box center [361, 294] width 332 height 54
drag, startPoint x: 247, startPoint y: 291, endPoint x: 280, endPoint y: 284, distance: 34.4
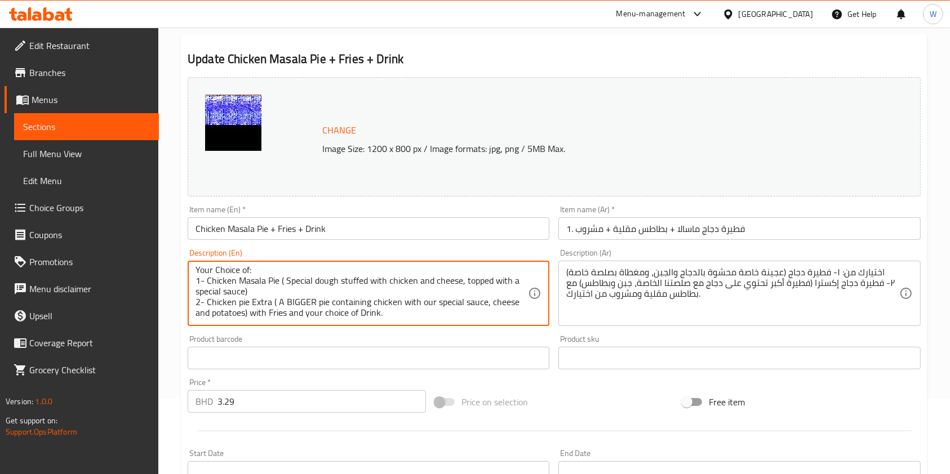
click at [280, 284] on textarea "Your Choice of: 1- Chicken Masala Pie ( Special dough stuffed with chicken and …" at bounding box center [361, 294] width 332 height 54
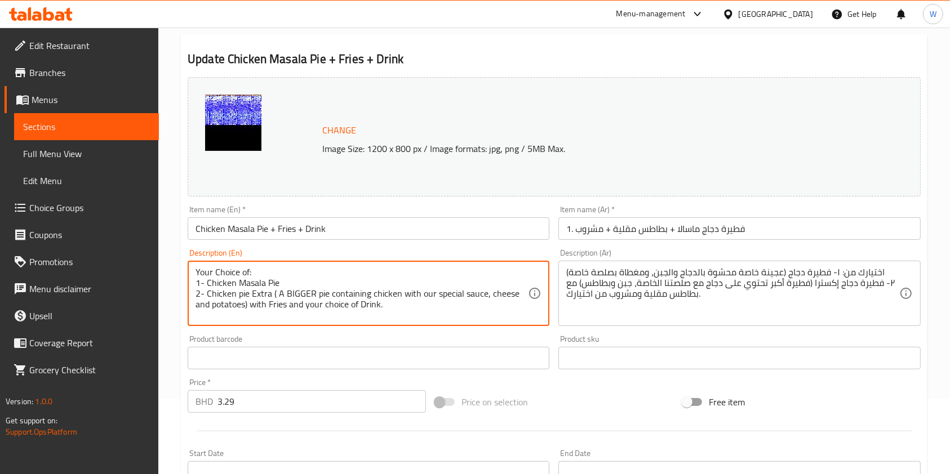
scroll to position [0, 0]
click at [208, 282] on textarea "Your Choice of: 1- Chicken Masala Pie 2- Chicken pie Extra ( A BIGGER pie conta…" at bounding box center [361, 294] width 332 height 54
drag, startPoint x: 249, startPoint y: 305, endPoint x: 197, endPoint y: 295, distance: 53.8
click at [197, 295] on textarea "Your Choice of: Chicken Masala Pie 2- Chicken pie Extra ( A BIGGER pie containi…" at bounding box center [361, 294] width 332 height 54
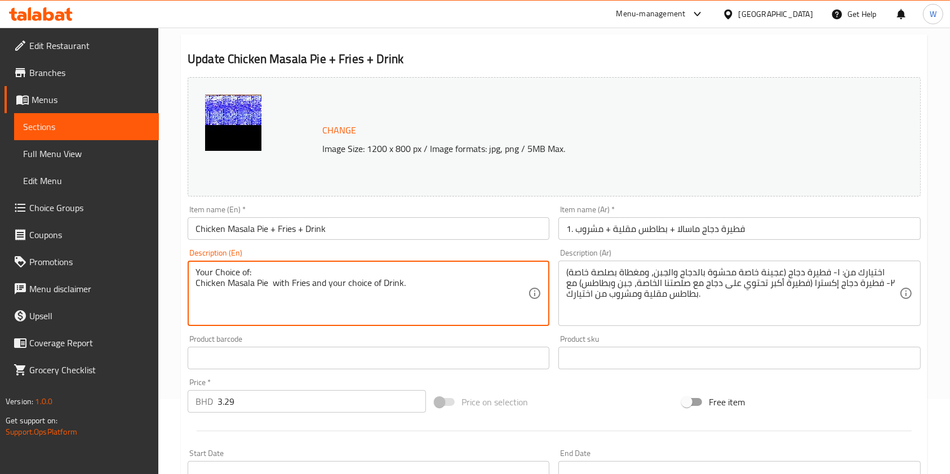
drag, startPoint x: 253, startPoint y: 273, endPoint x: 159, endPoint y: 282, distance: 94.4
click at [159, 282] on div "Home / Restaurants management / Menus / Sections / item / update M41 section Up…" at bounding box center [553, 377] width 791 height 849
click at [195, 280] on textarea "Your Choice of: Chicken Masala Pie with Fries and your choice of Drink." at bounding box center [361, 294] width 332 height 54
click at [221, 275] on textarea "Your Choice of: Chicken Masala Pie with Fries and your choice of Drink." at bounding box center [361, 294] width 332 height 54
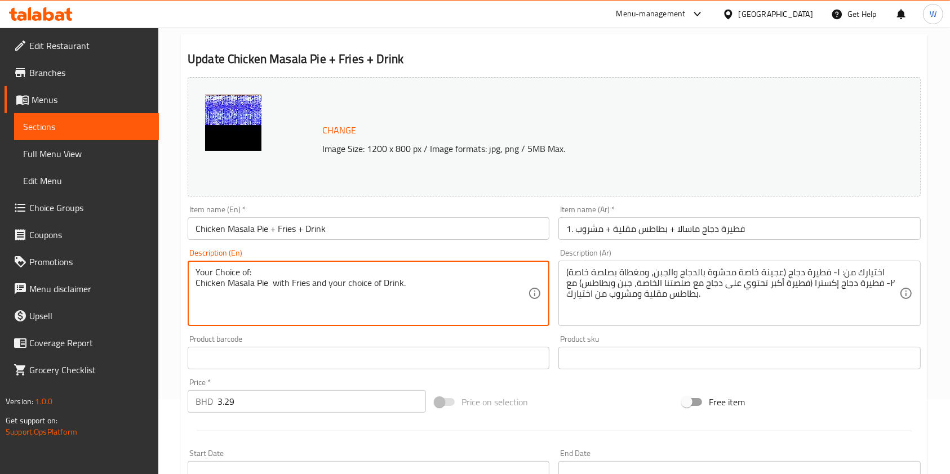
click at [221, 270] on textarea "Your Choice of: Chicken Masala Pie with Fries and your choice of Drink." at bounding box center [361, 294] width 332 height 54
type textarea "Chicken Masala Pie with Fries and your choice of Drink."
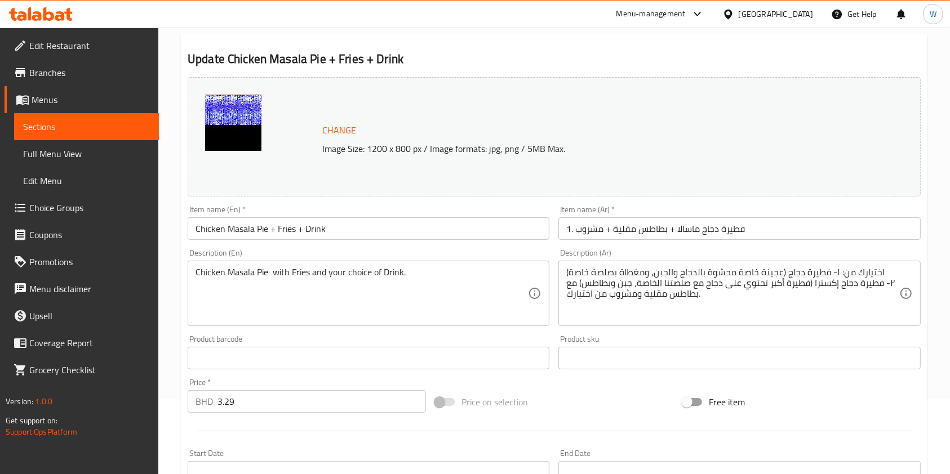
click at [325, 331] on div "Product barcode Product barcode" at bounding box center [368, 352] width 371 height 43
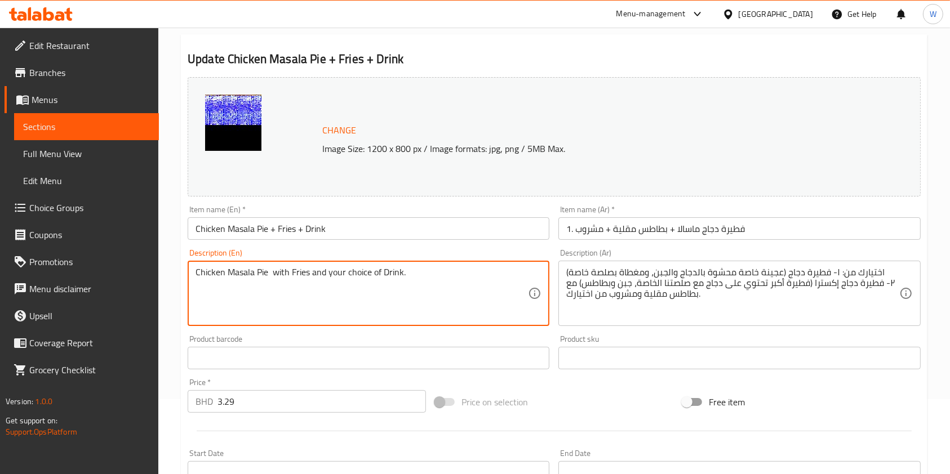
click at [354, 282] on textarea "Chicken Masala Pie with Fries and your choice of Drink." at bounding box center [361, 294] width 332 height 54
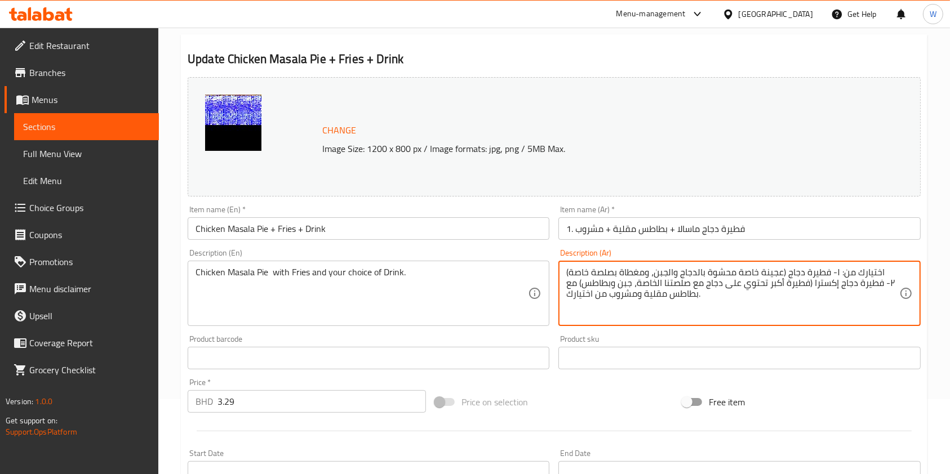
click at [697, 298] on textarea "اختيارك من: ١- فطيرة دجاج (عجينة خاصة محشوة بالدجاج والجبن، ومغطاة بصلصة خاصة) …" at bounding box center [732, 294] width 332 height 54
click at [692, 292] on textarea "اختيارك من: ١- فطيرة دجاج (عجينة خاصة محشوة بالدجاج والجبن، ومغطاة بصلصة خاصة) …" at bounding box center [732, 294] width 332 height 54
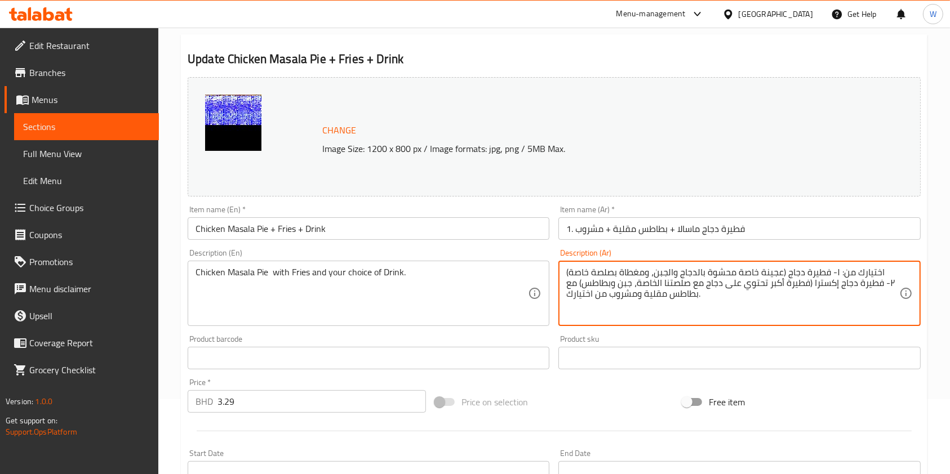
click at [692, 292] on textarea "اختيارك من: ١- فطيرة دجاج (عجينة خاصة محشوة بالدجاج والجبن، ومغطاة بصلصة خاصة) …" at bounding box center [732, 294] width 332 height 54
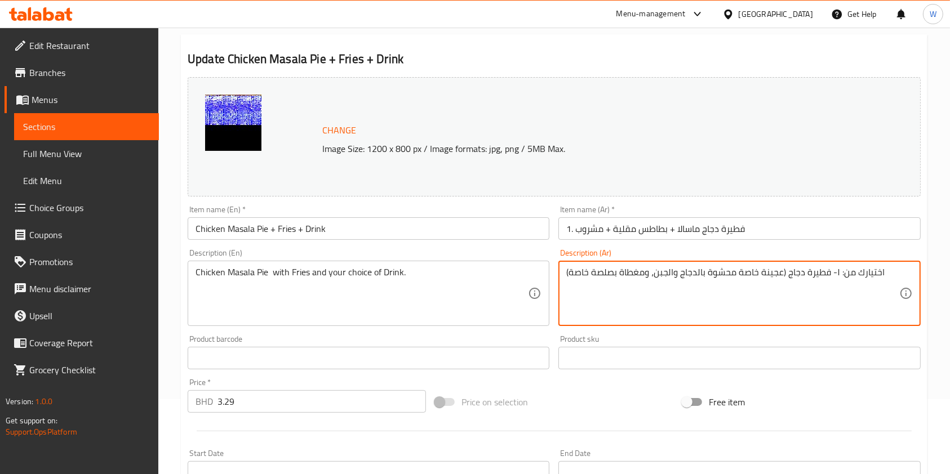
type textarea "اختيارك من: ١- فطيرة دجاج (عجينة خاصة محشوة بالدجاج والجبن، ومغطاة بصلصة خاصة)"
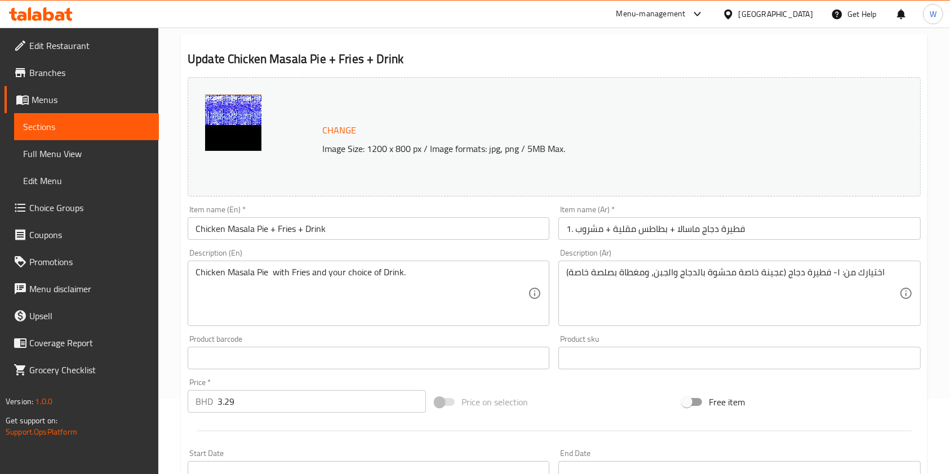
click at [705, 261] on div "اختيارك من: ١- فطيرة دجاج (عجينة خاصة محشوة بالدجاج والجبن، ومغطاة بصلصة خاصة) …" at bounding box center [739, 293] width 362 height 65
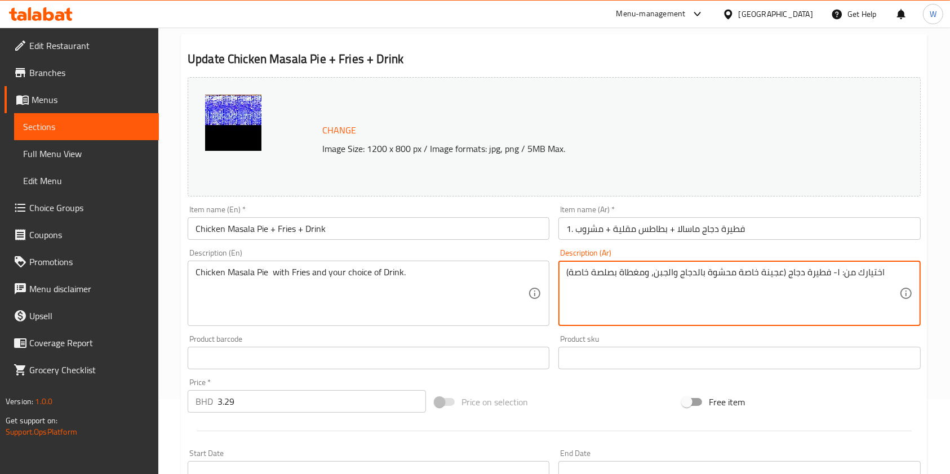
click at [704, 268] on textarea "اختيارك من: ١- فطيرة دجاج (عجينة خاصة محشوة بالدجاج والجبن، ومغطاة بصلصة خاصة)" at bounding box center [732, 294] width 332 height 54
click at [703, 273] on textarea at bounding box center [732, 294] width 332 height 54
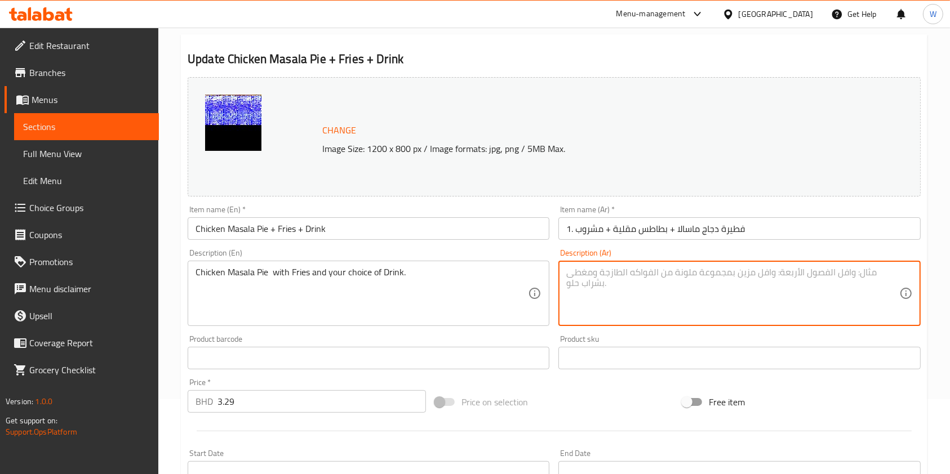
paste textarea "فطيرة دجاج ماسالا مع البطاطس المقلية ومشروب من اختيارك."
type textarea "فطيرة دجاج ماسالا مع البطاطس المقلية ومشروب من اختيارك."
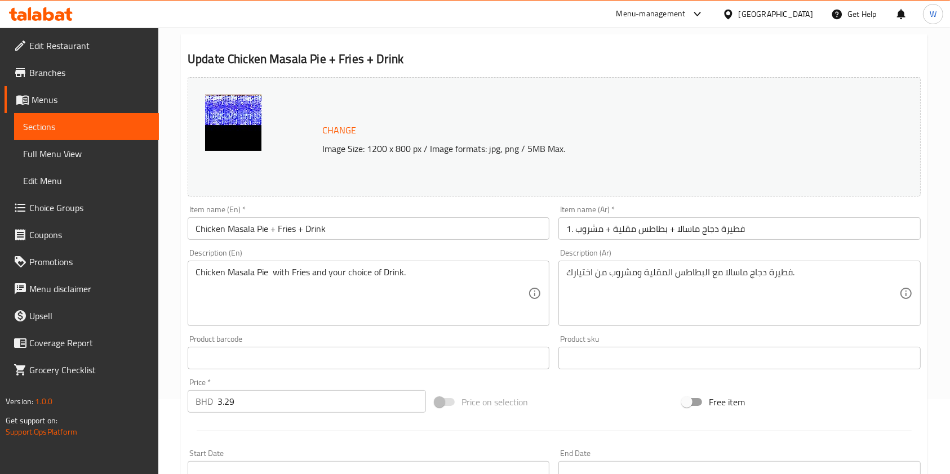
click at [577, 398] on div "Price on selection" at bounding box center [553, 402] width 247 height 30
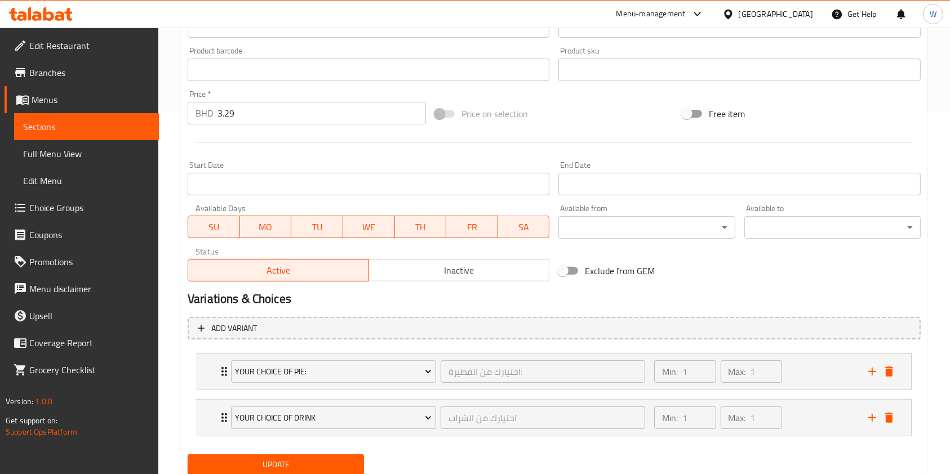
scroll to position [402, 0]
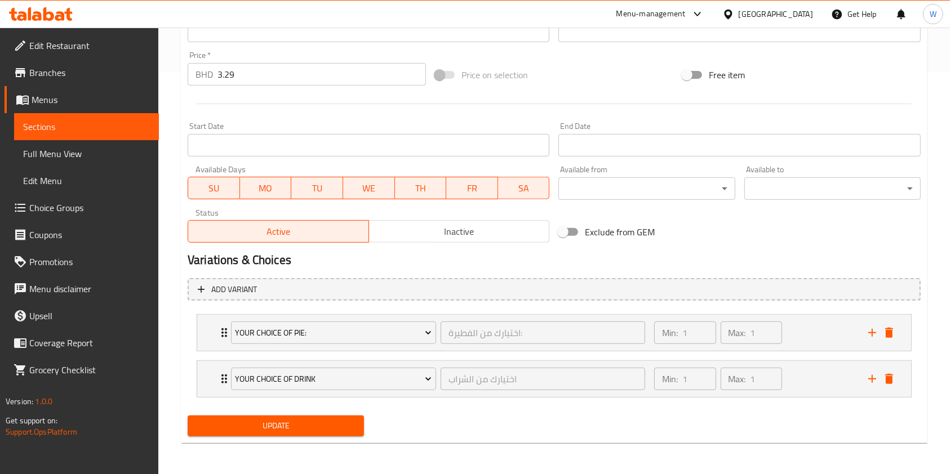
click at [332, 428] on span "Update" at bounding box center [276, 426] width 158 height 14
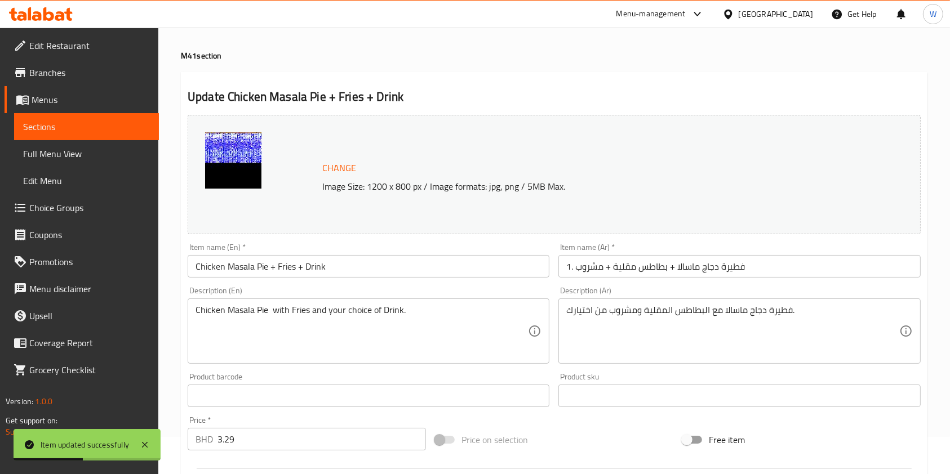
scroll to position [0, 0]
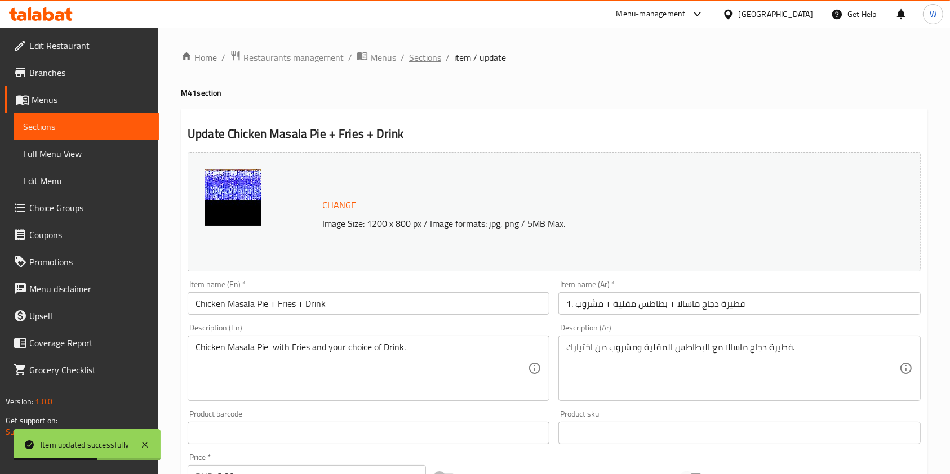
click at [428, 57] on span "Sections" at bounding box center [425, 58] width 32 height 14
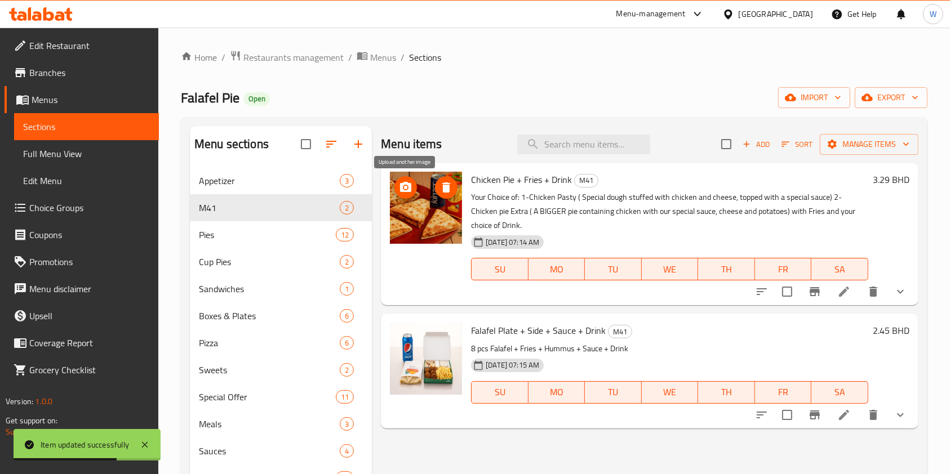
click at [402, 189] on icon "upload picture" at bounding box center [405, 187] width 11 height 10
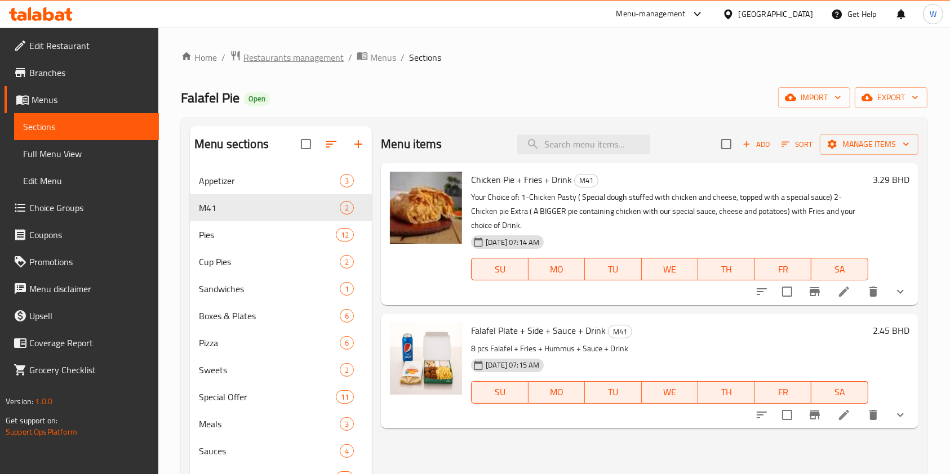
click at [295, 60] on span "Restaurants management" at bounding box center [293, 58] width 100 height 14
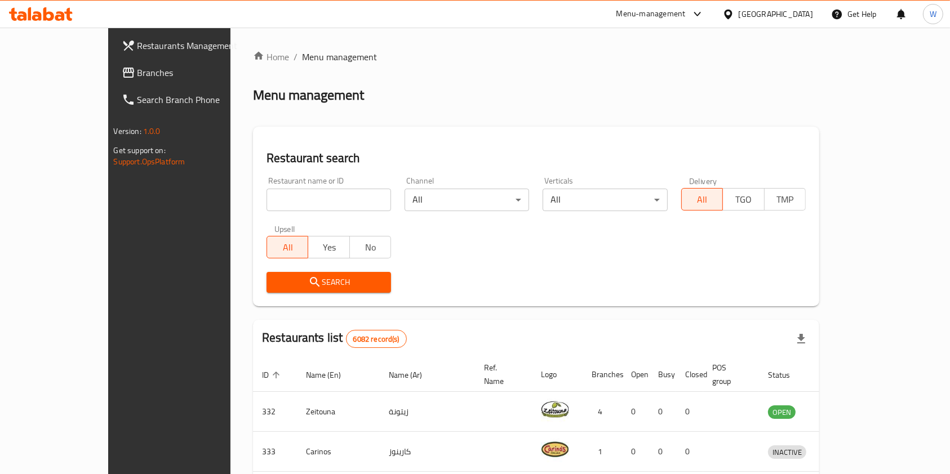
click at [261, 190] on div "Home / Menu management Menu management Restaurant search Restaurant name or ID …" at bounding box center [536, 419] width 566 height 739
click at [266, 190] on input "search" at bounding box center [328, 200] width 124 height 23
paste input "Haleeb w [GEOGRAPHIC_DATA]"
type input "Haleeb w [GEOGRAPHIC_DATA]"
click button "Search" at bounding box center [328, 282] width 124 height 21
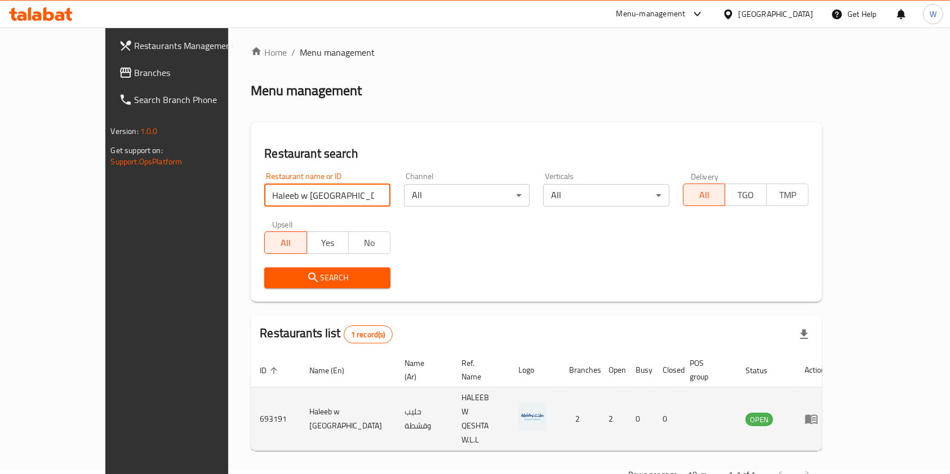
scroll to position [6, 0]
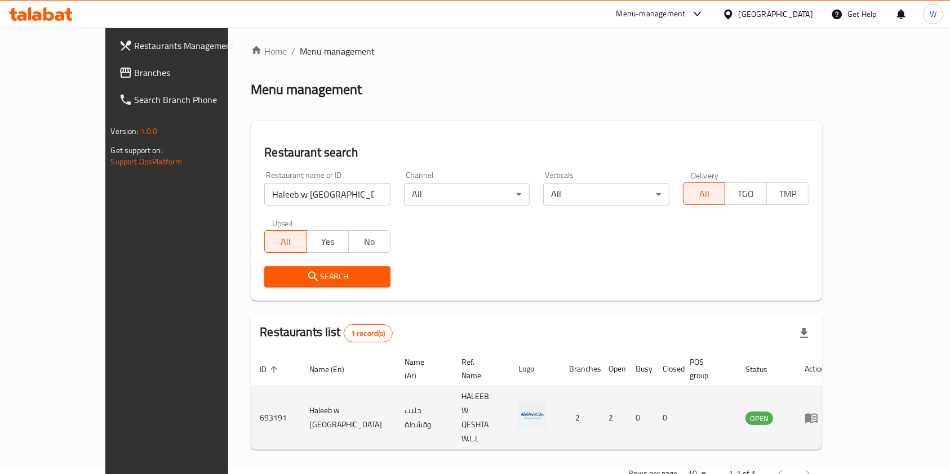
click at [834, 399] on td "enhanced table" at bounding box center [814, 418] width 39 height 64
click at [817, 414] on icon "enhanced table" at bounding box center [811, 419] width 12 height 10
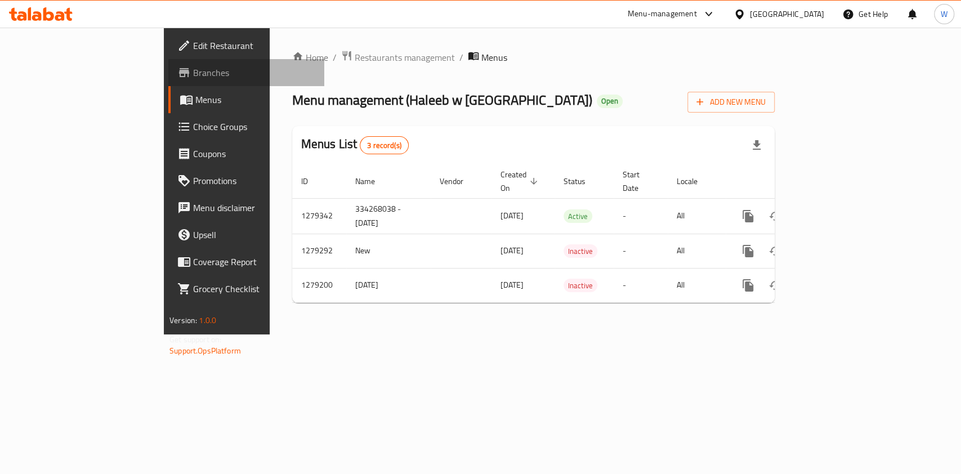
click at [193, 76] on span "Branches" at bounding box center [254, 73] width 122 height 14
